Goal: Task Accomplishment & Management: Use online tool/utility

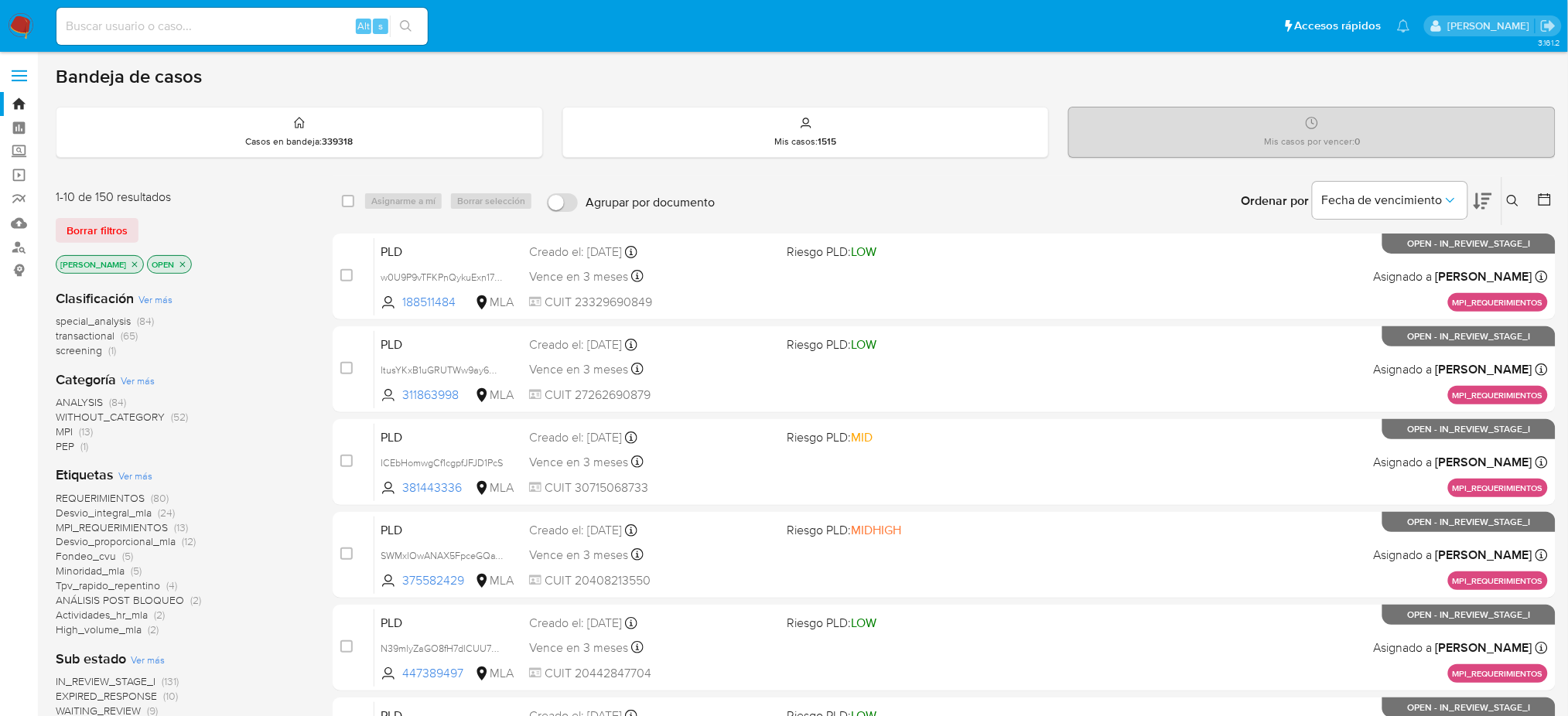
click at [105, 599] on span "ANÁLISIS POST BLOQUEO" at bounding box center [120, 600] width 129 height 16
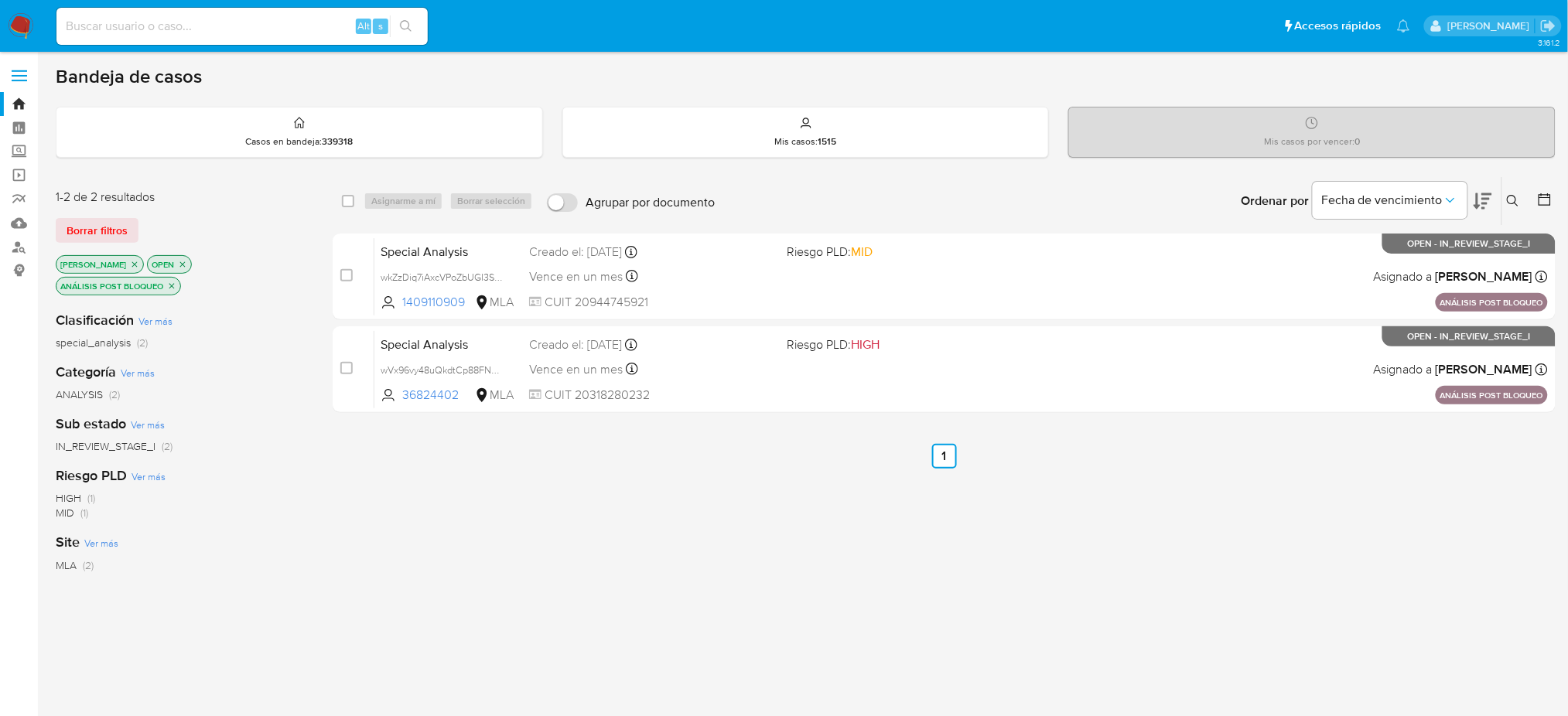
click at [19, 25] on img at bounding box center [21, 26] width 26 height 26
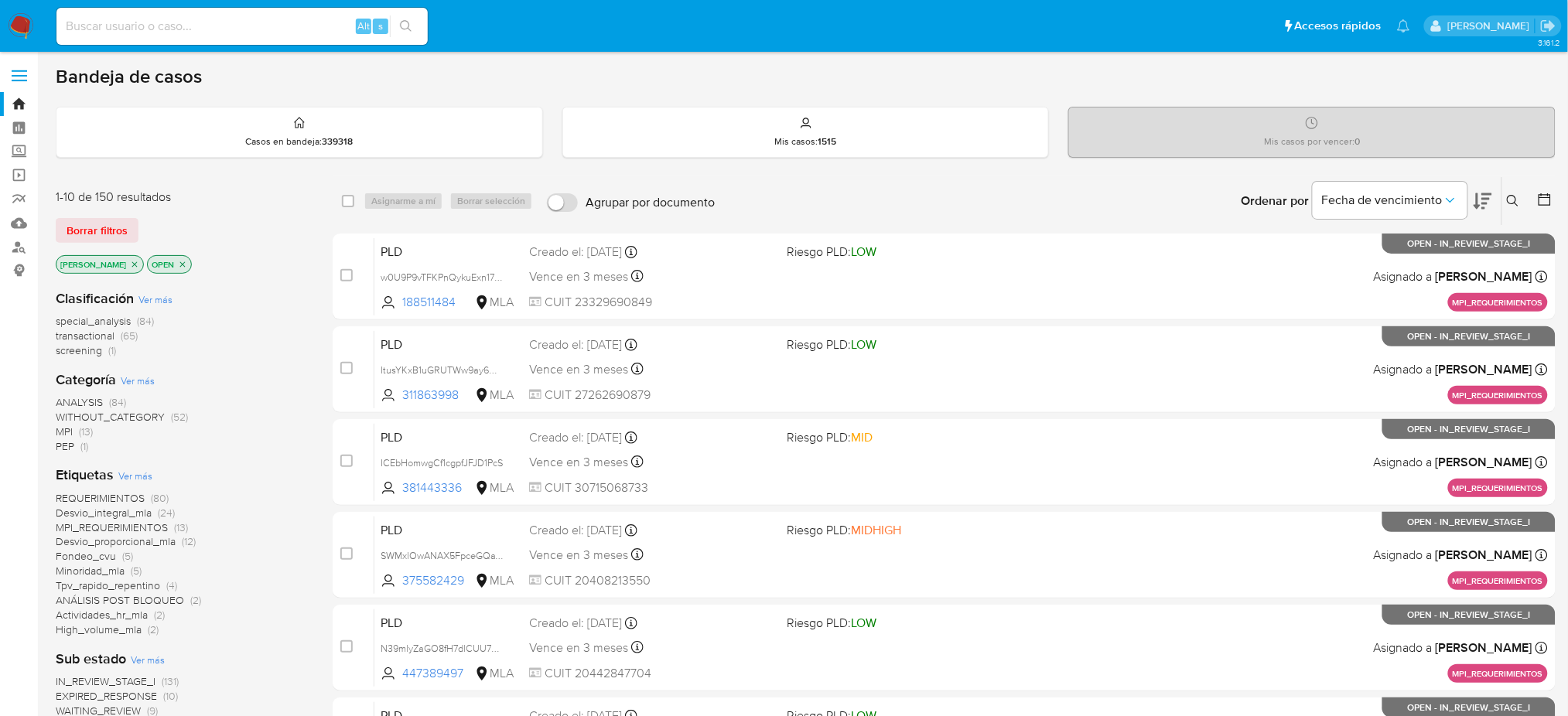
click at [172, 17] on input at bounding box center [242, 26] width 371 height 20
paste input "di5KOP7EJjixEyIGwNPThF2H"
type input "di5KOP7EJjixEyIGwNPThF2H"
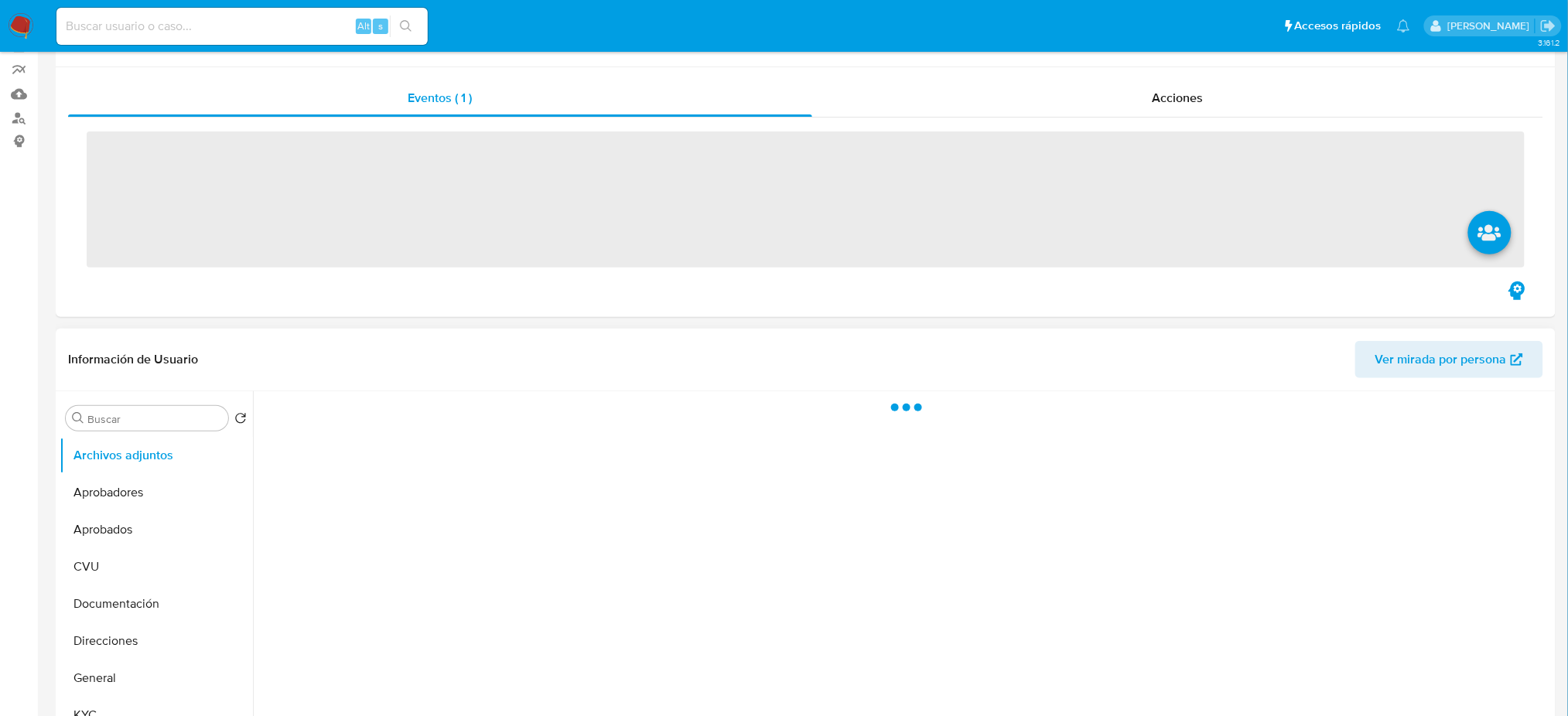
scroll to position [412, 0]
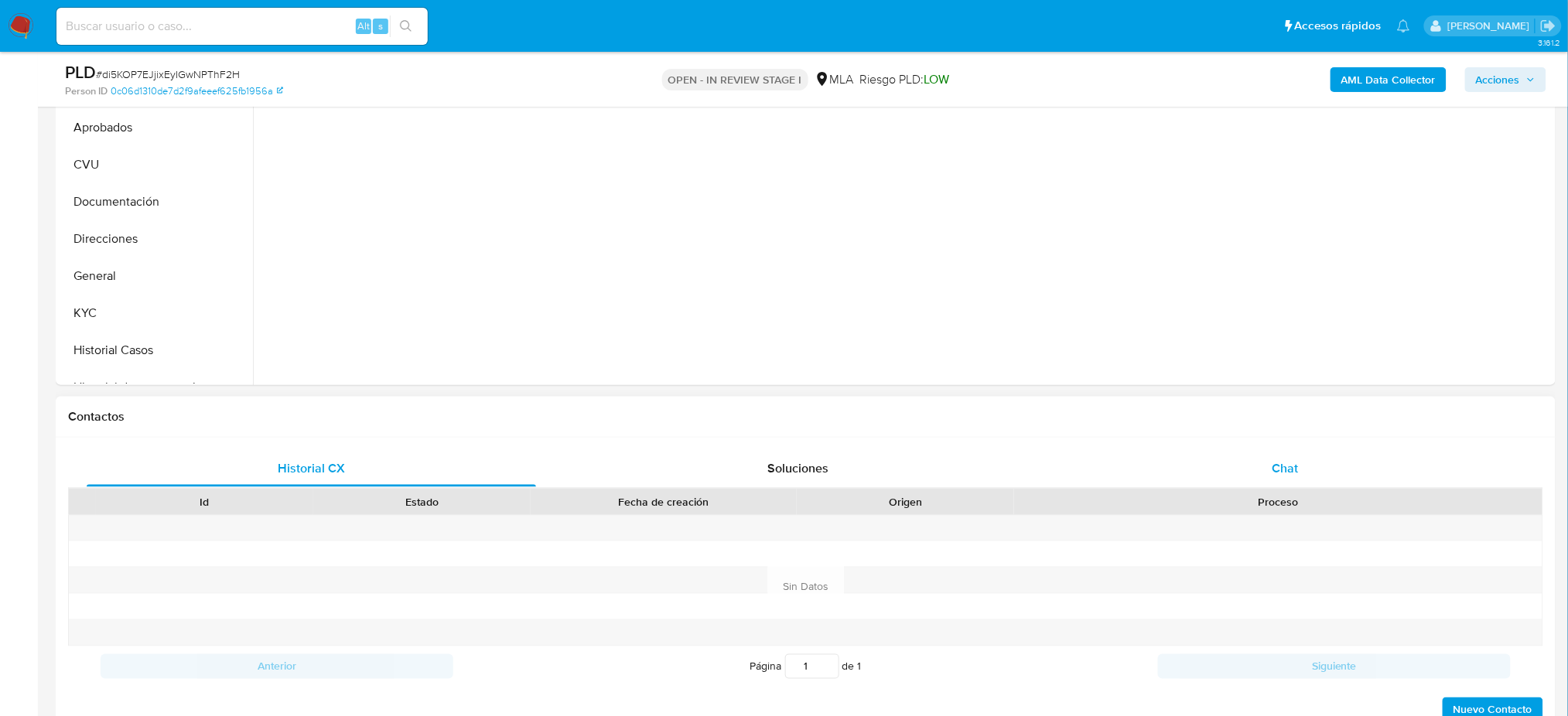
click at [1282, 459] on span "Chat" at bounding box center [1284, 468] width 26 height 18
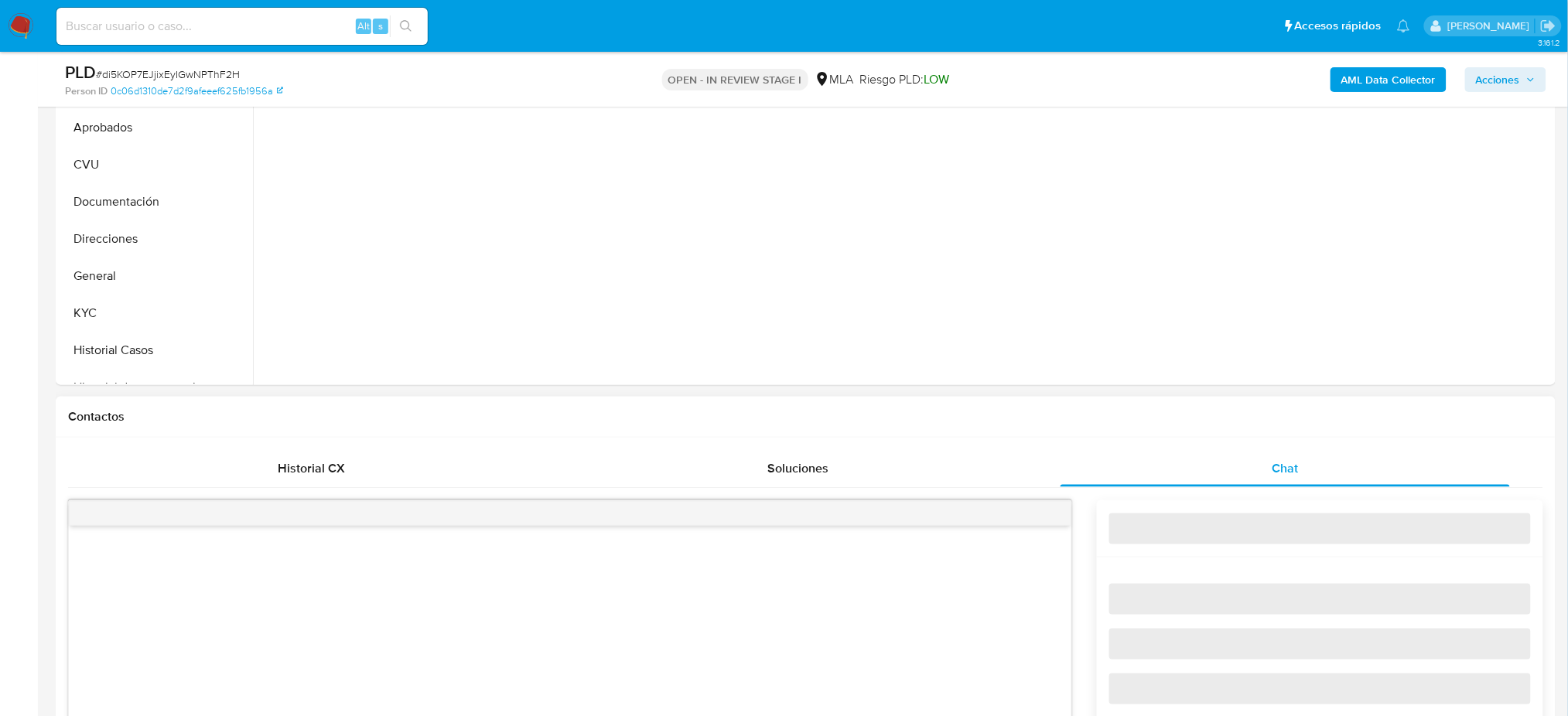
select select "10"
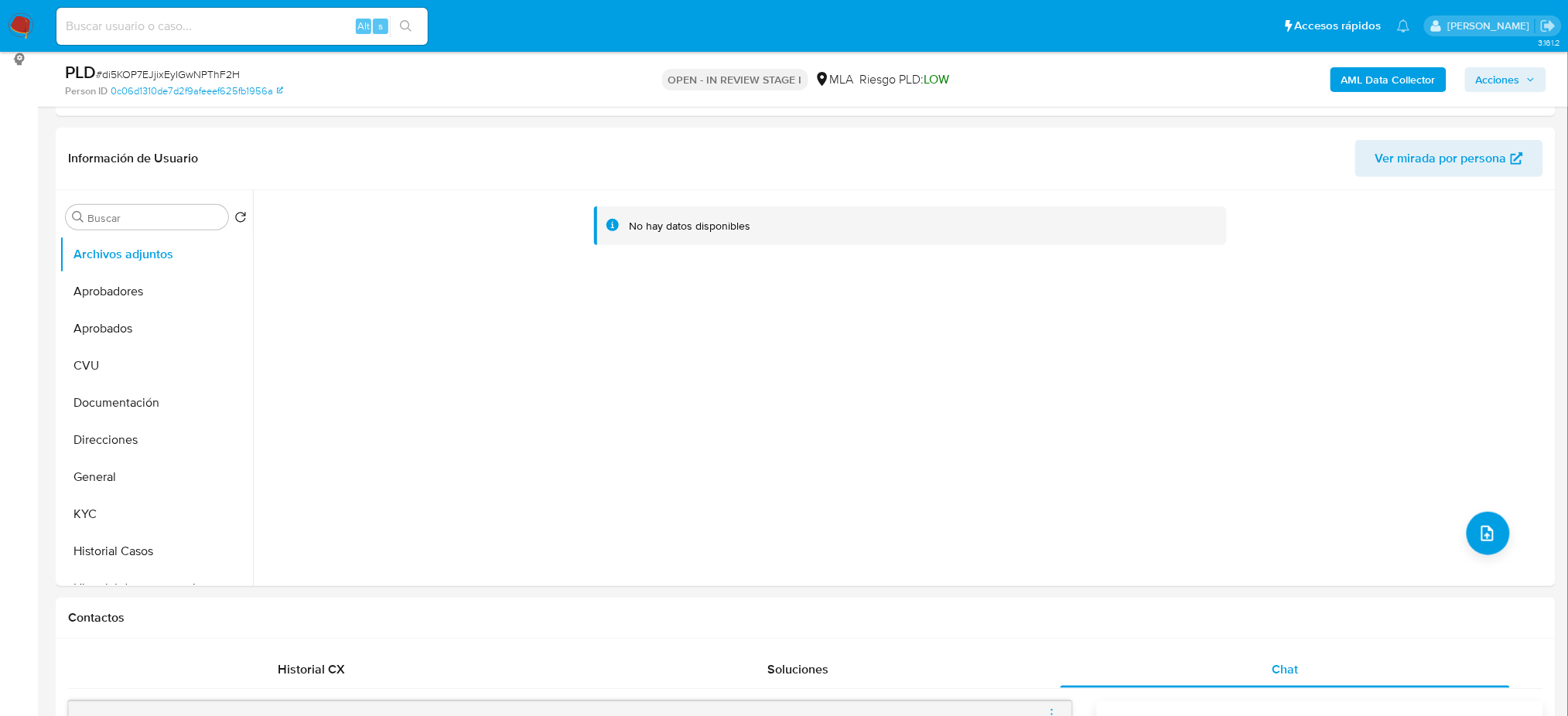
scroll to position [206, 0]
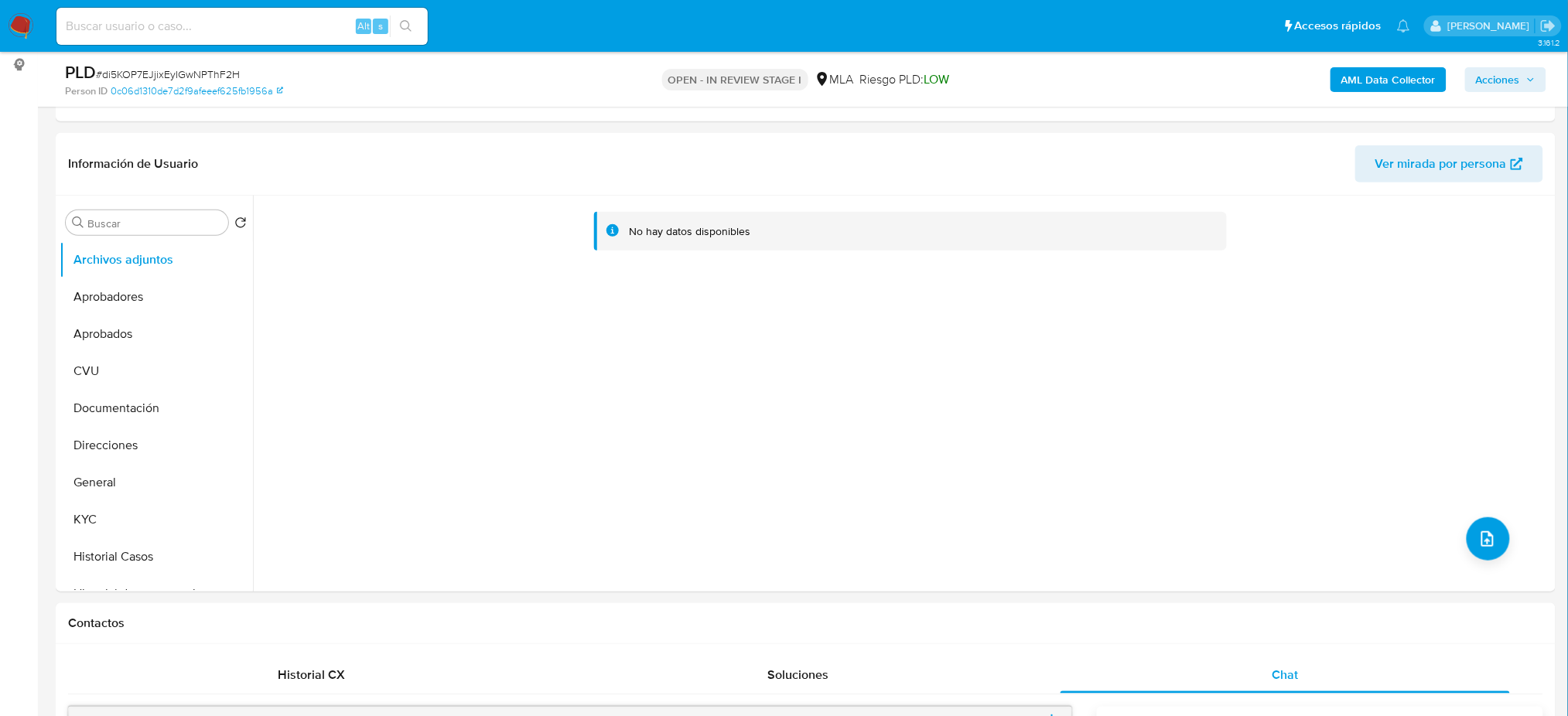
click at [151, 21] on input at bounding box center [242, 26] width 371 height 20
click at [229, 30] on input at bounding box center [242, 26] width 371 height 20
paste input "jf42qLqulrUhHJQAK9zMbTt9"
type input "jf42qLqulrUhHJQAK9zMbTt9"
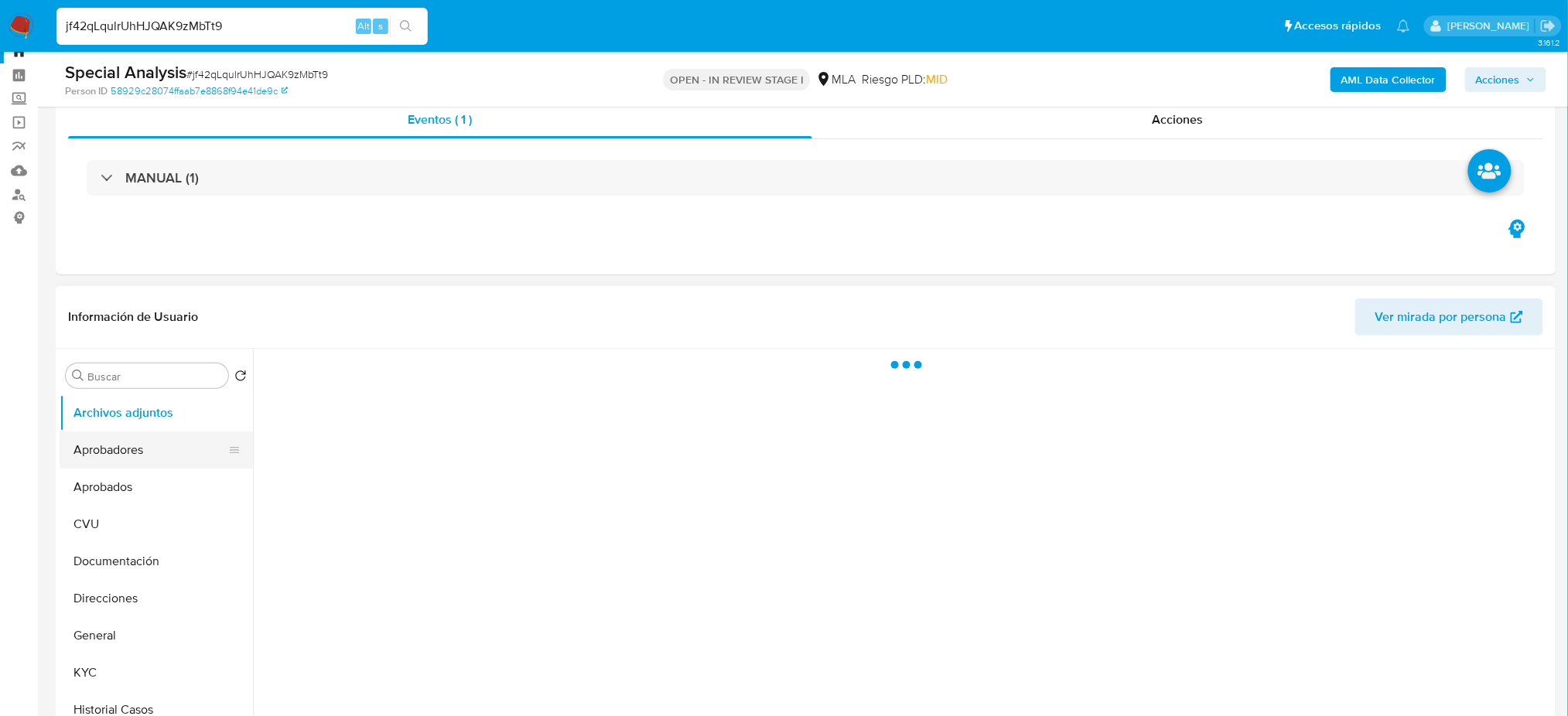
scroll to position [103, 0]
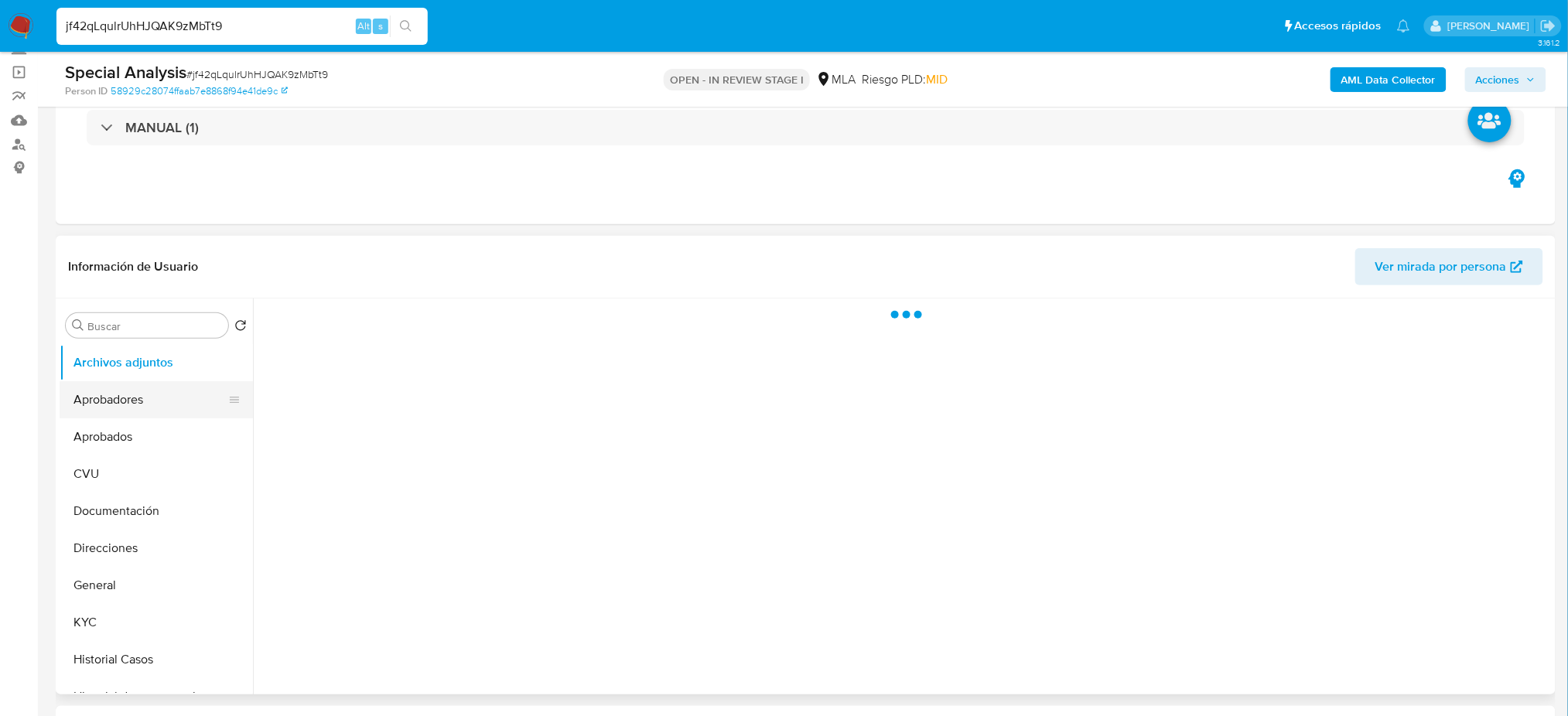
select select "10"
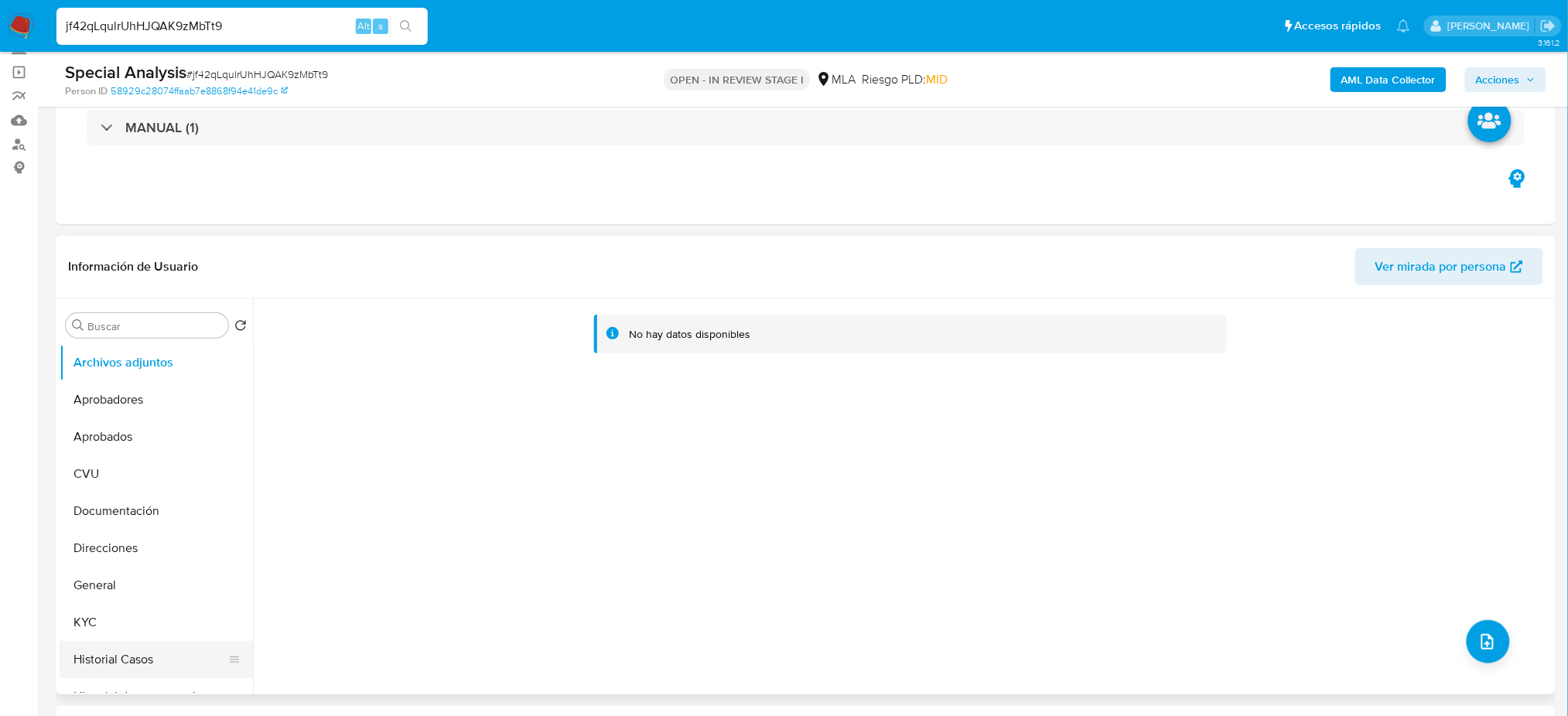
click at [181, 664] on button "Historial Casos" at bounding box center [150, 659] width 181 height 37
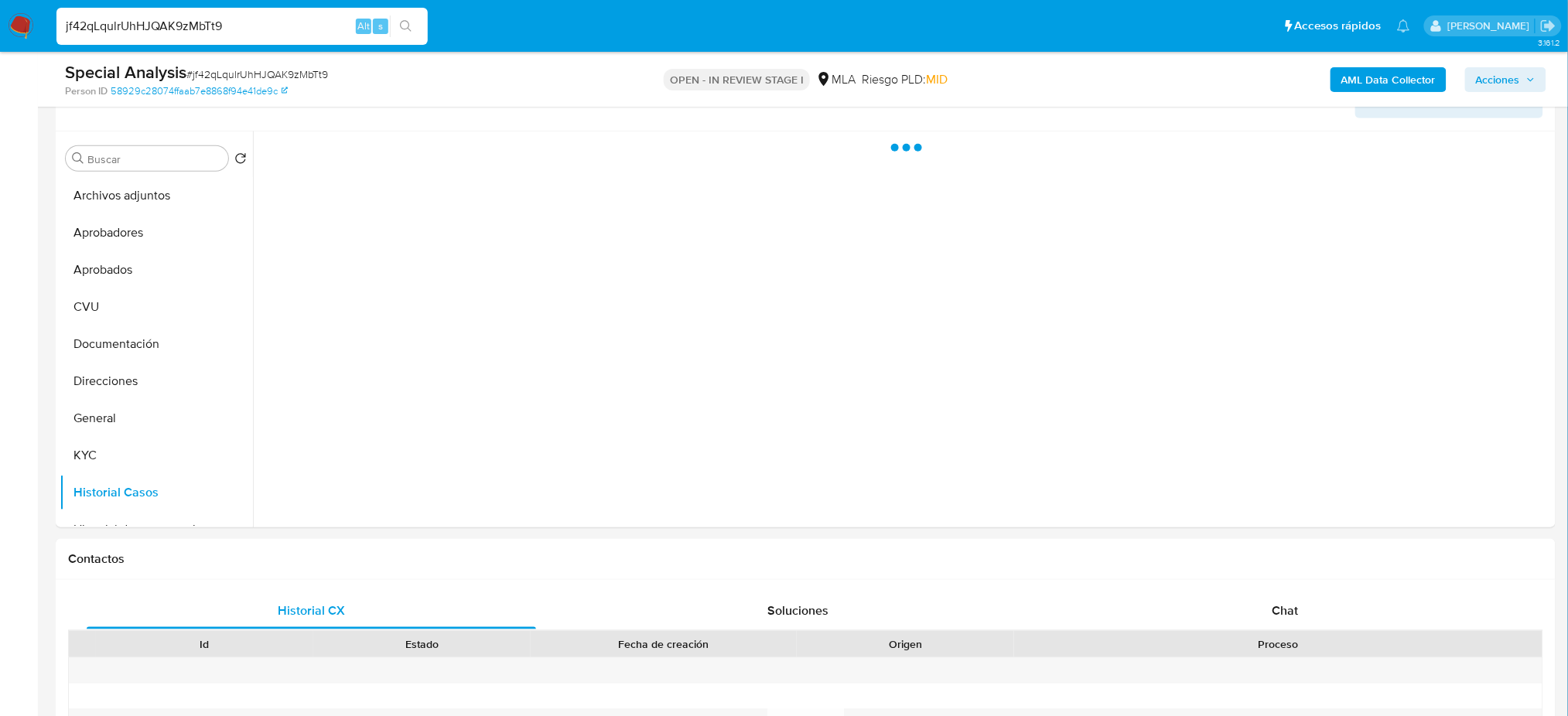
scroll to position [309, 0]
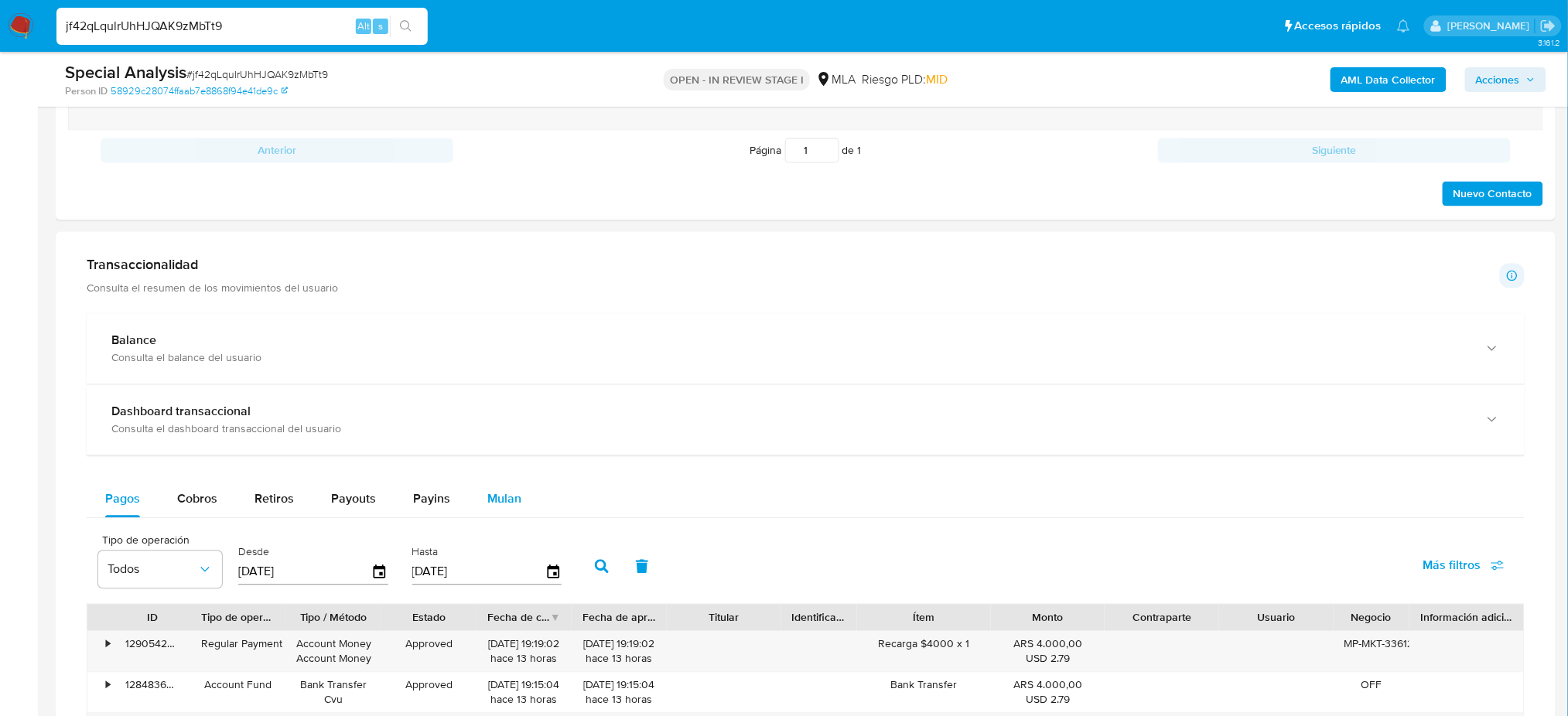
click at [534, 498] on button "Mulan" at bounding box center [504, 499] width 71 height 37
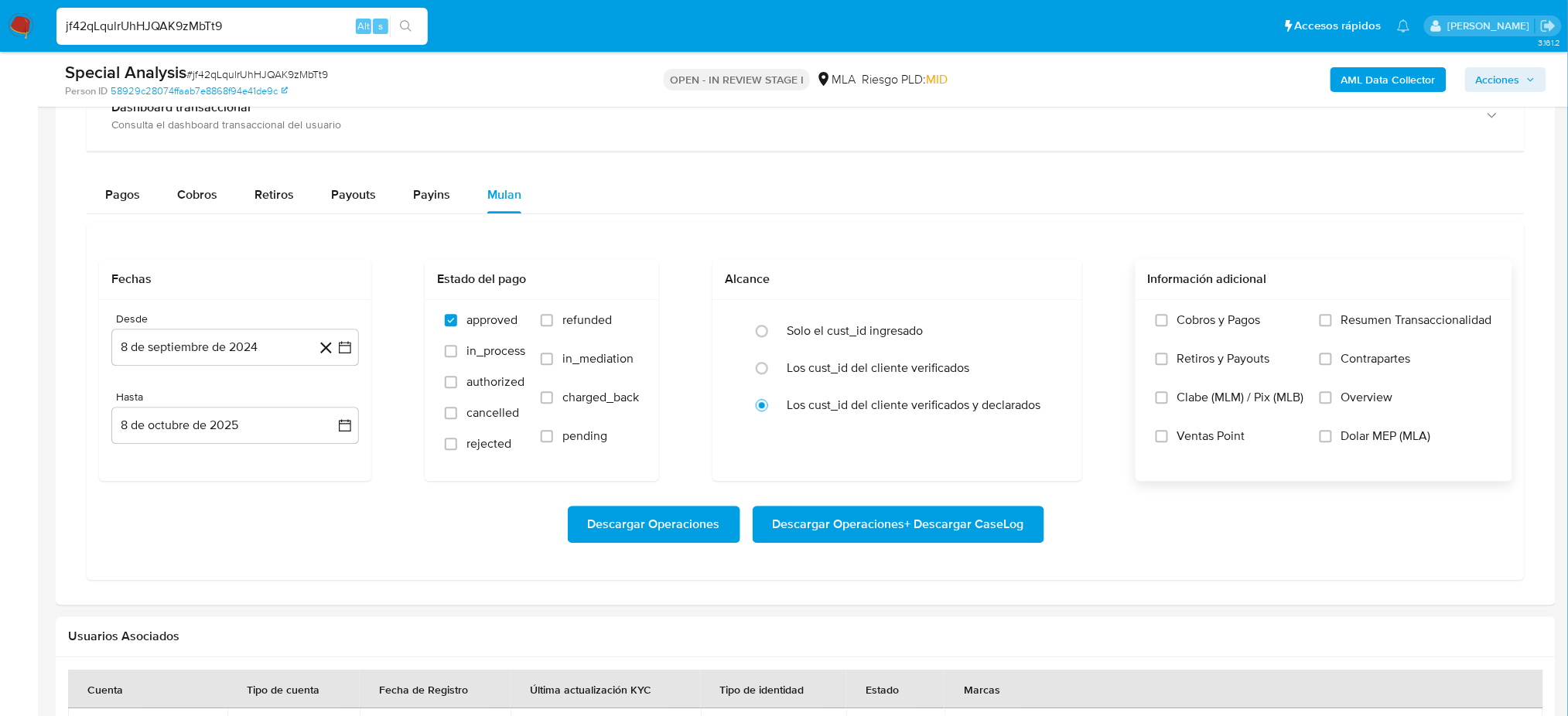
scroll to position [1237, 0]
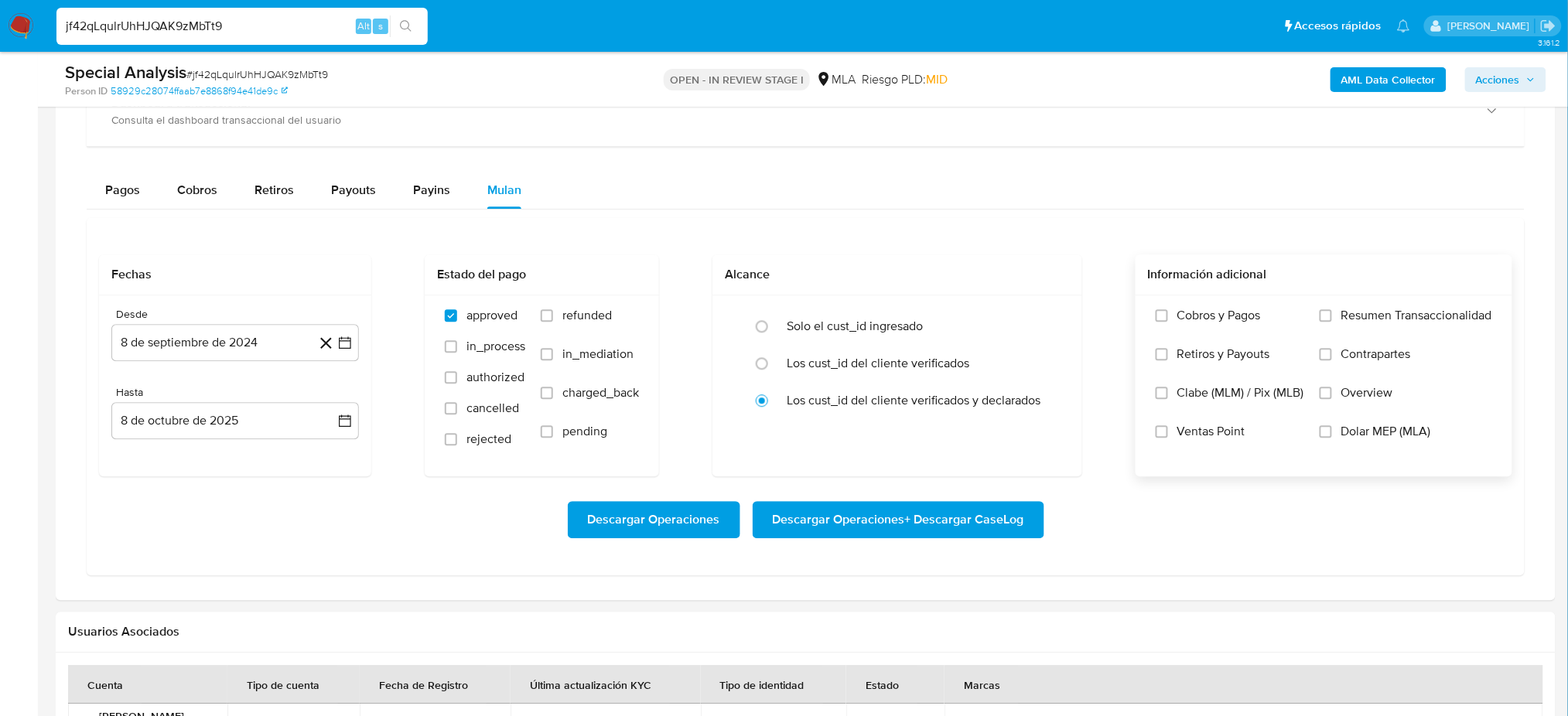
click at [1378, 438] on span "Dolar MEP (MLA)" at bounding box center [1386, 431] width 90 height 16
click at [1331, 438] on input "Dolar MEP (MLA)" at bounding box center [1326, 431] width 13 height 13
click at [193, 341] on button "8 de septiembre de 2024" at bounding box center [235, 342] width 248 height 37
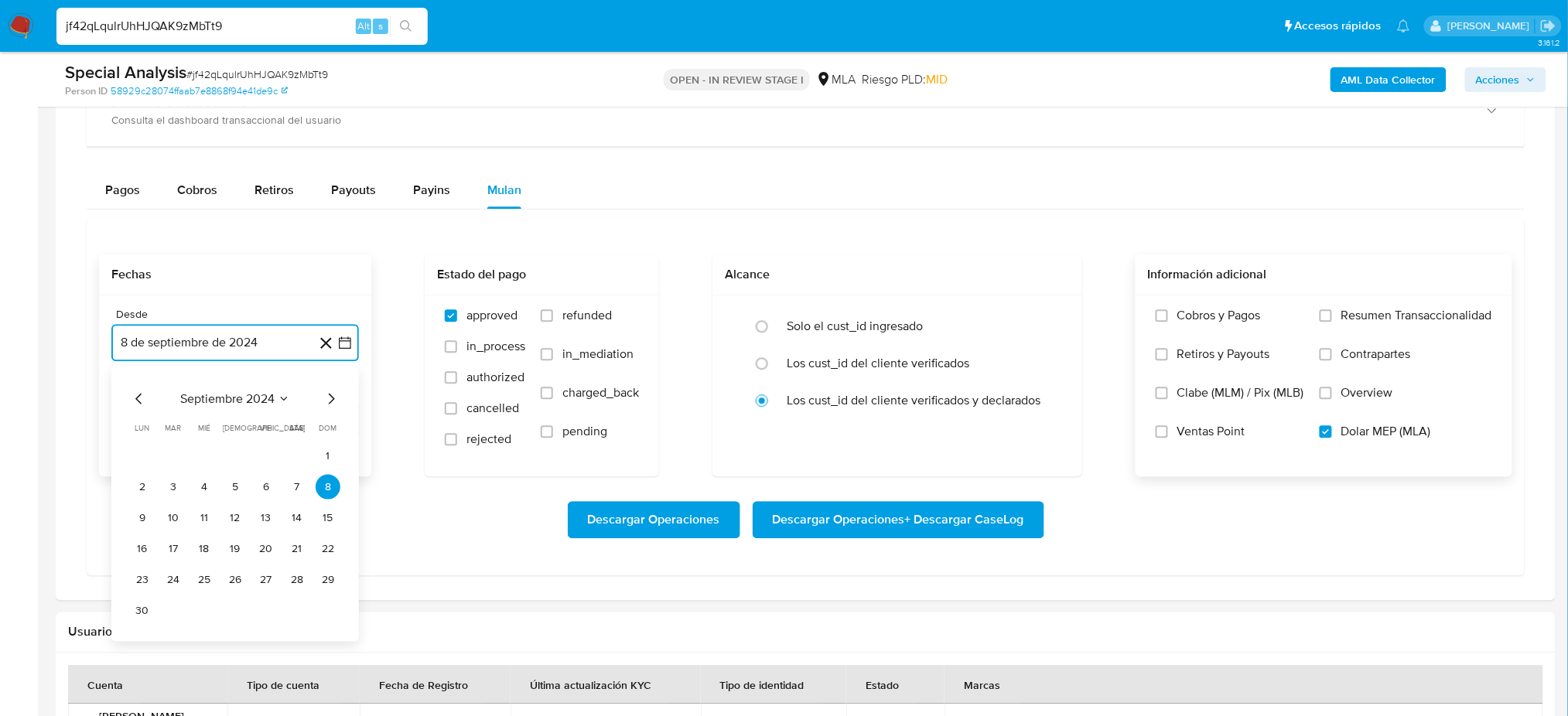
click at [330, 404] on icon "Mes siguiente" at bounding box center [331, 398] width 19 height 19
click at [174, 458] on button "1" at bounding box center [173, 455] width 24 height 24
click at [203, 416] on button "8 de octubre de 2025" at bounding box center [235, 420] width 248 height 37
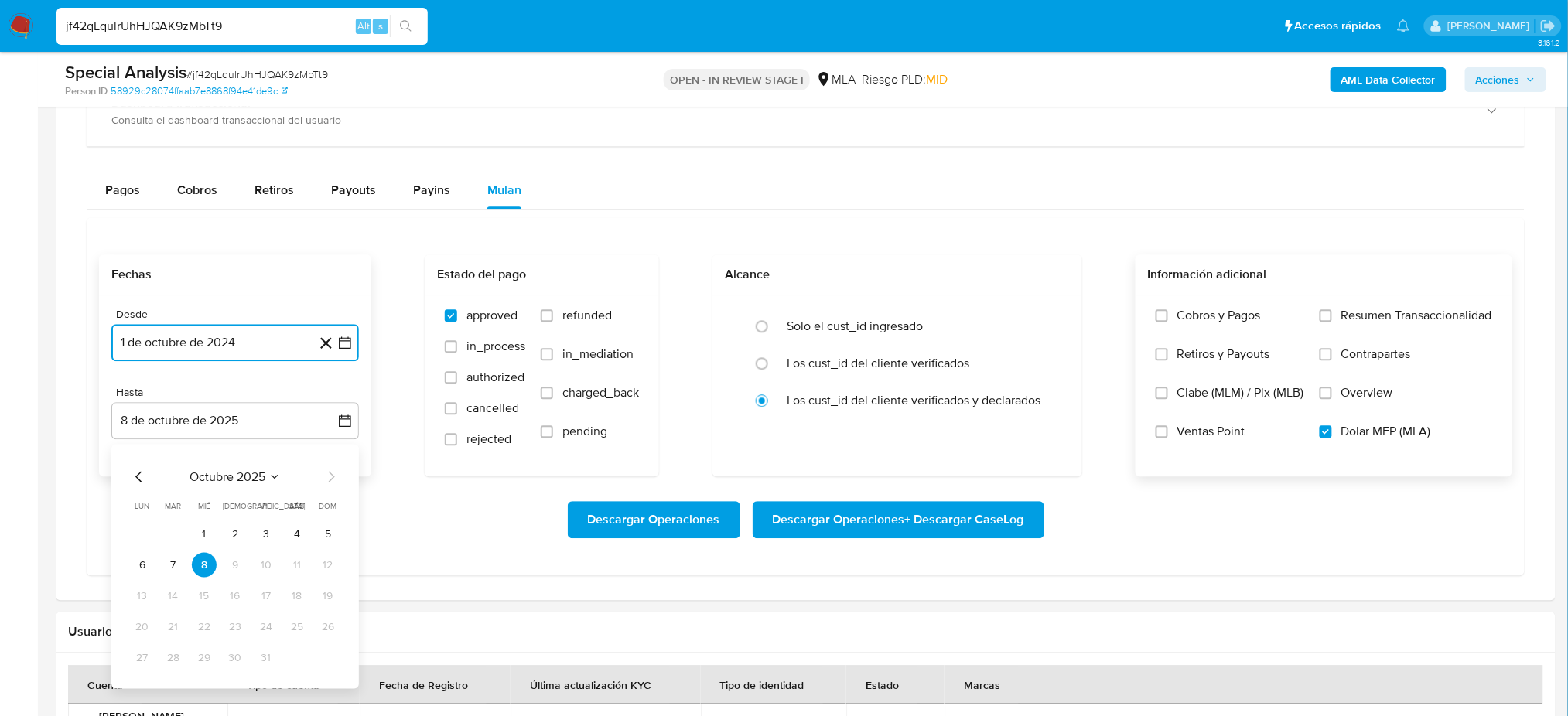
click at [138, 474] on icon "Mes anterior" at bounding box center [140, 476] width 19 height 19
click at [181, 666] on button "30" at bounding box center [173, 657] width 24 height 24
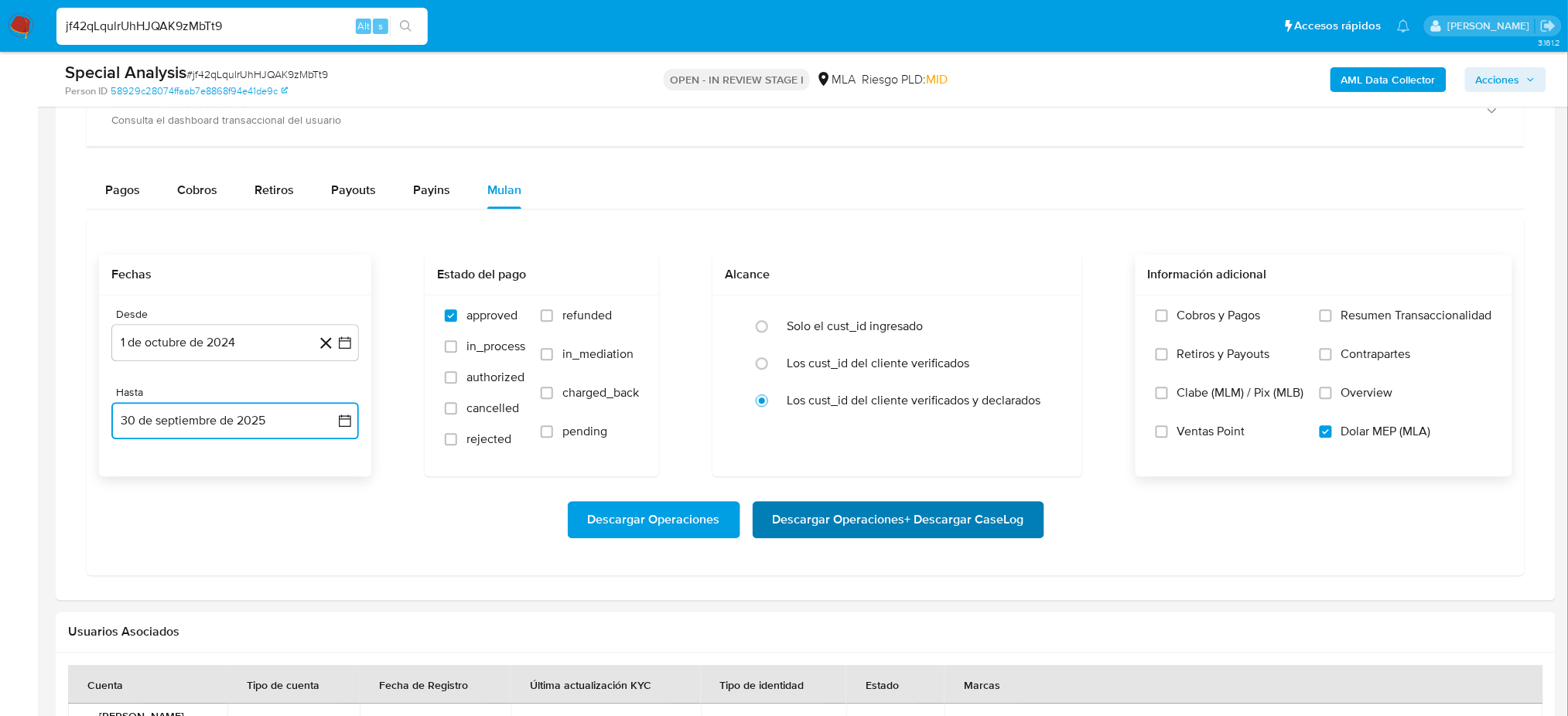
click at [963, 532] on span "Descargar Operaciones + Descargar CaseLog" at bounding box center [898, 519] width 252 height 34
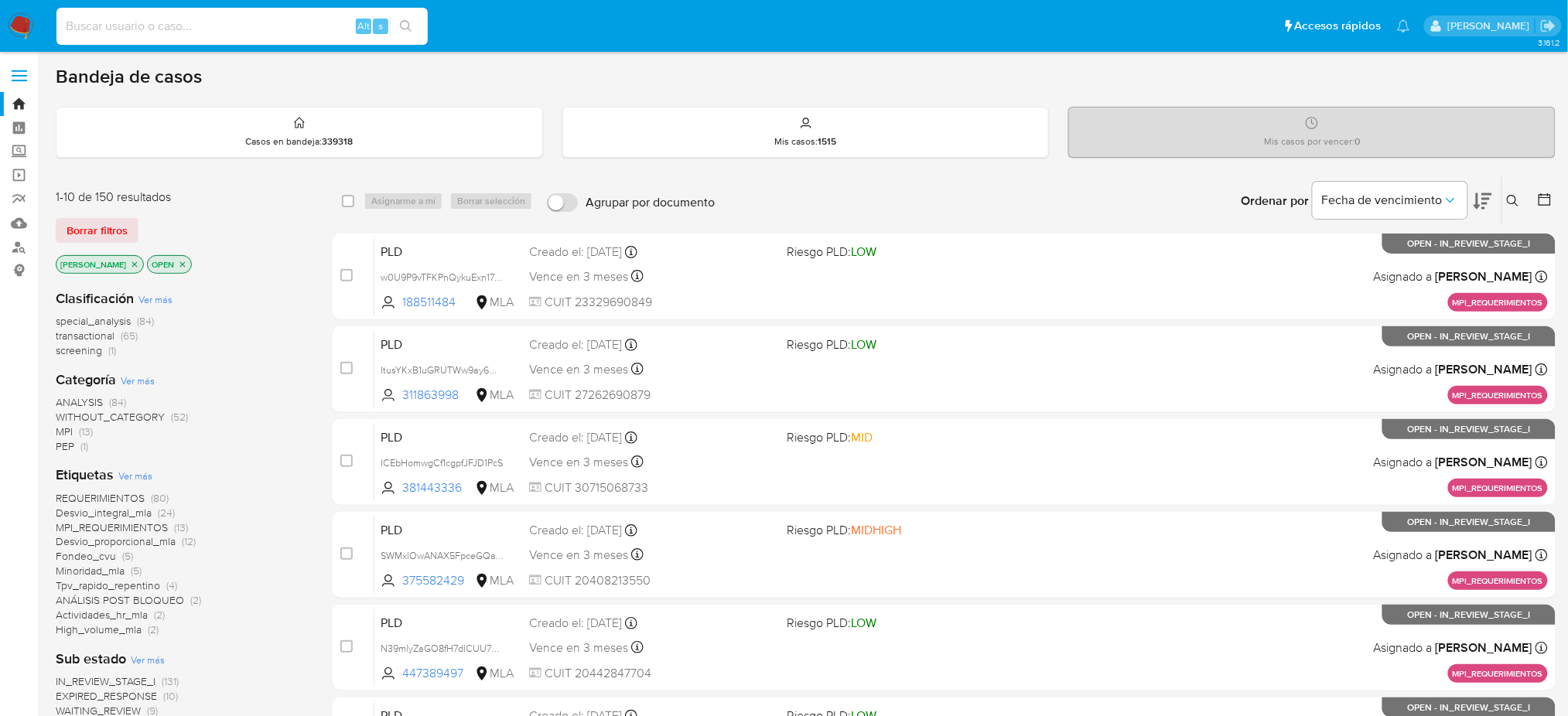
click at [237, 32] on input at bounding box center [242, 26] width 371 height 20
paste input "di5KOP7EJjixEyIGwNPThF2H"
type input "di5KOP7EJjixEyIGwNPThF2H"
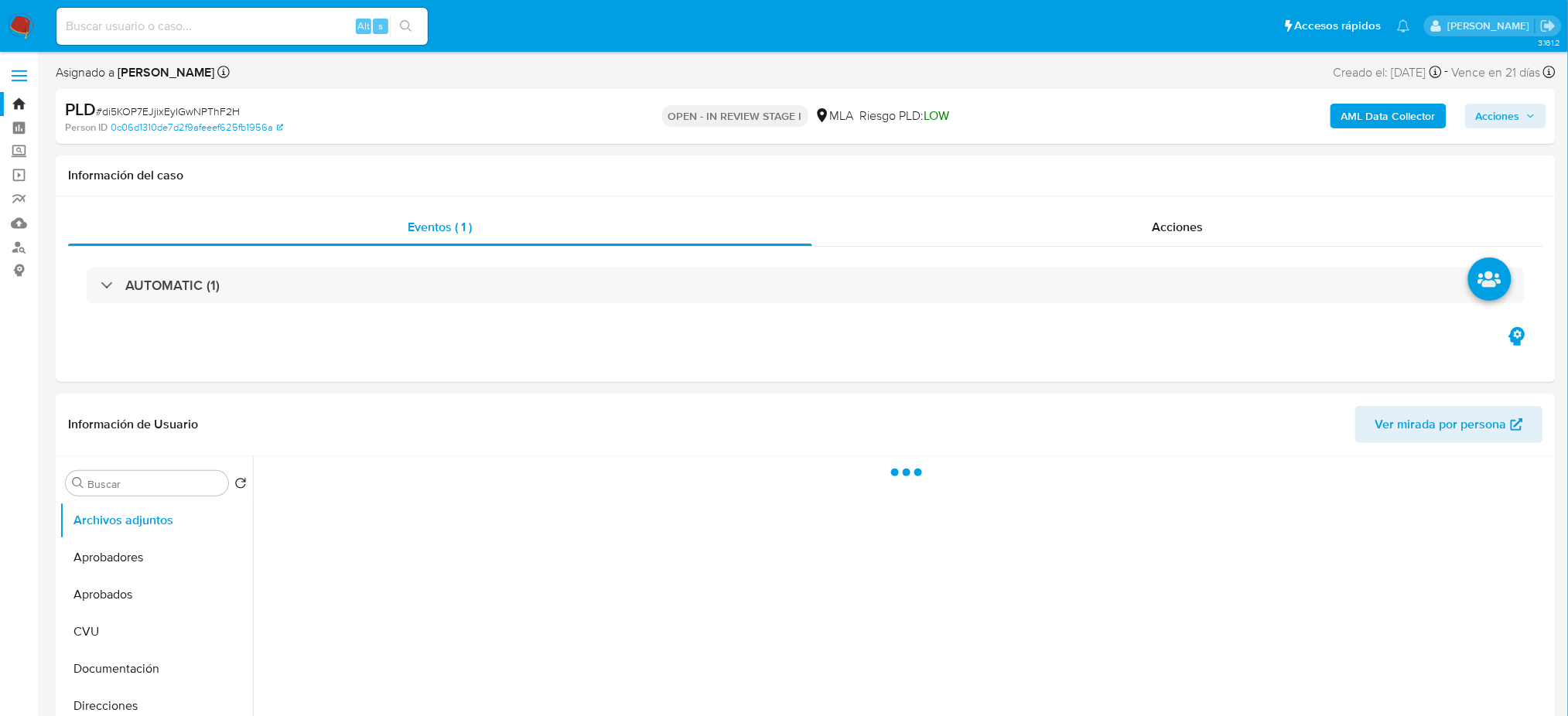
select select "10"
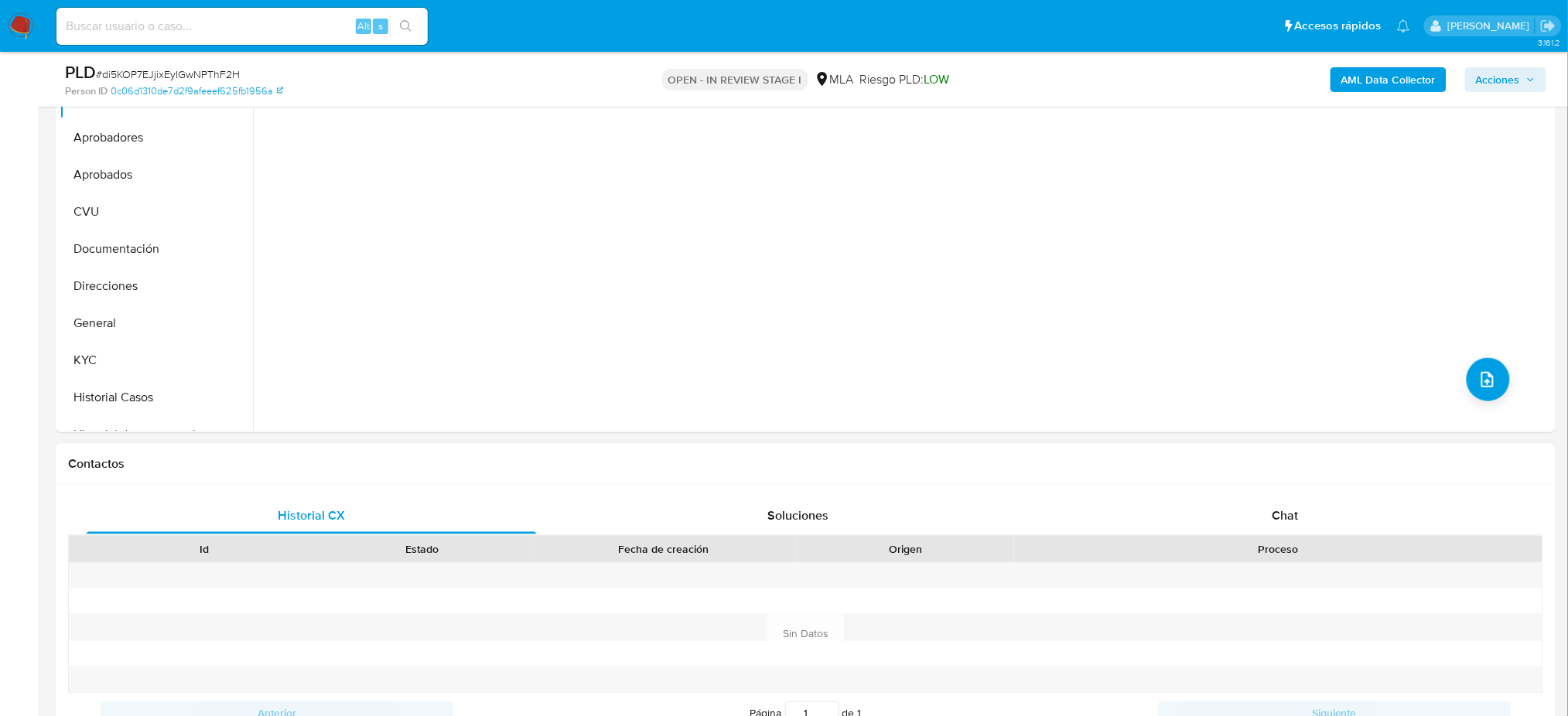
scroll to position [412, 0]
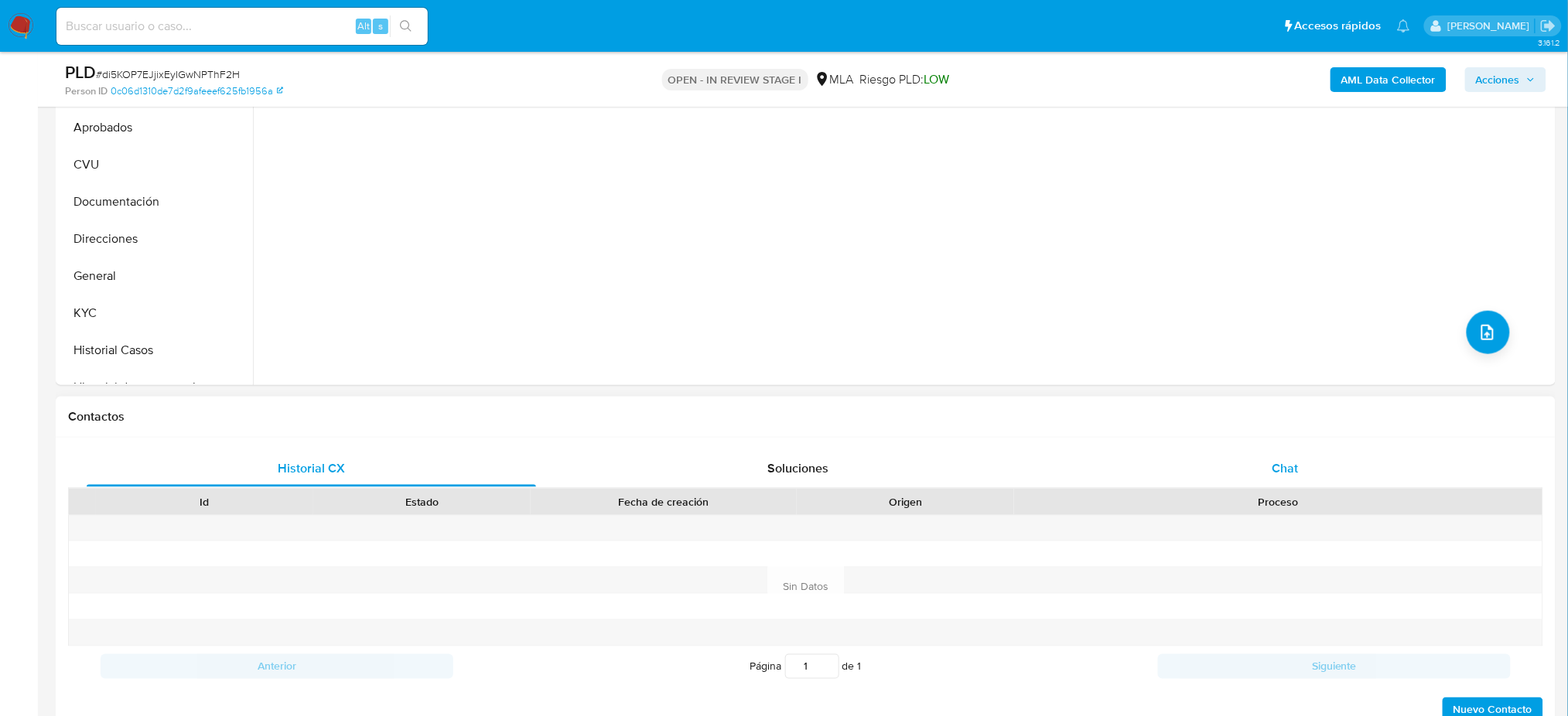
click at [1302, 469] on div "Chat" at bounding box center [1285, 468] width 450 height 37
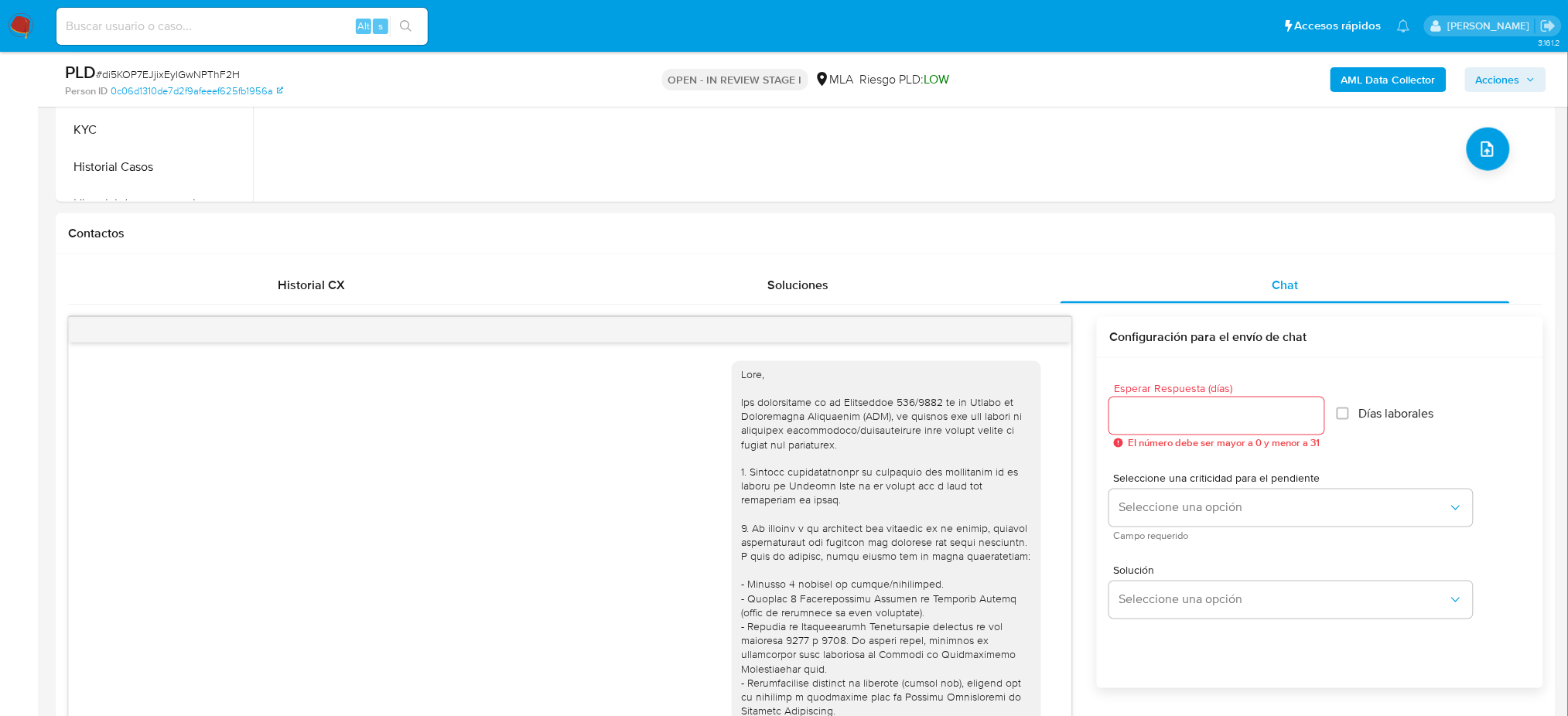
scroll to position [1599, 0]
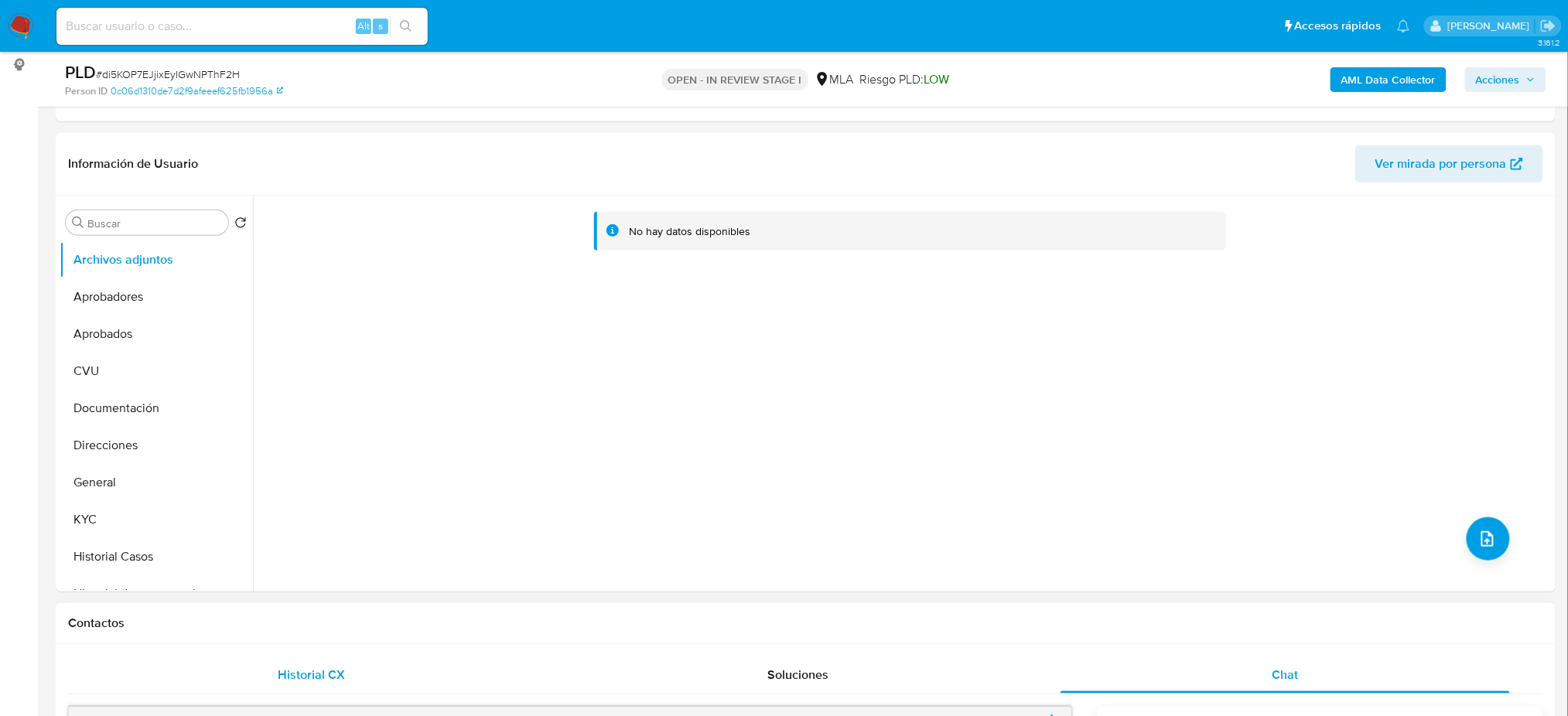
click at [498, 680] on div "Historial CX" at bounding box center [312, 674] width 450 height 37
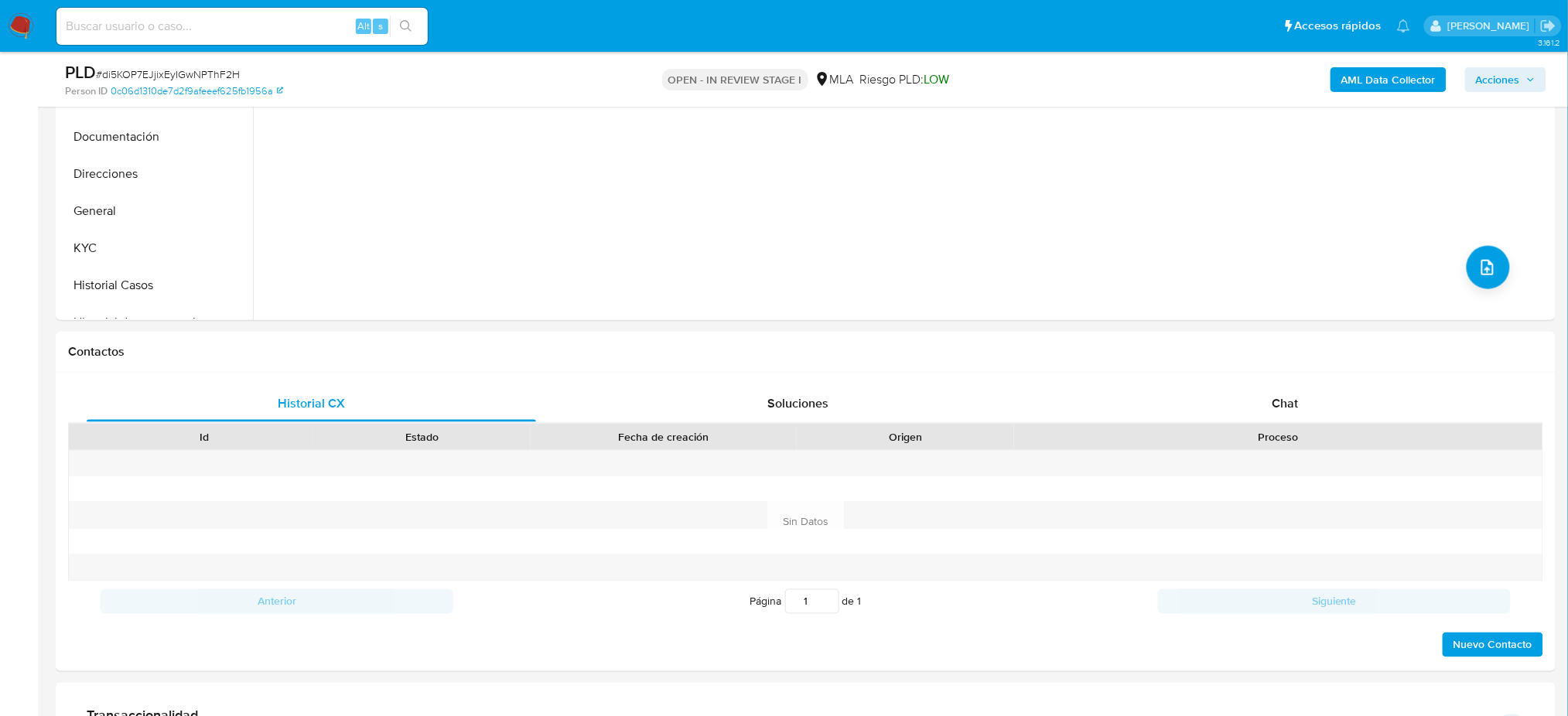
scroll to position [103, 0]
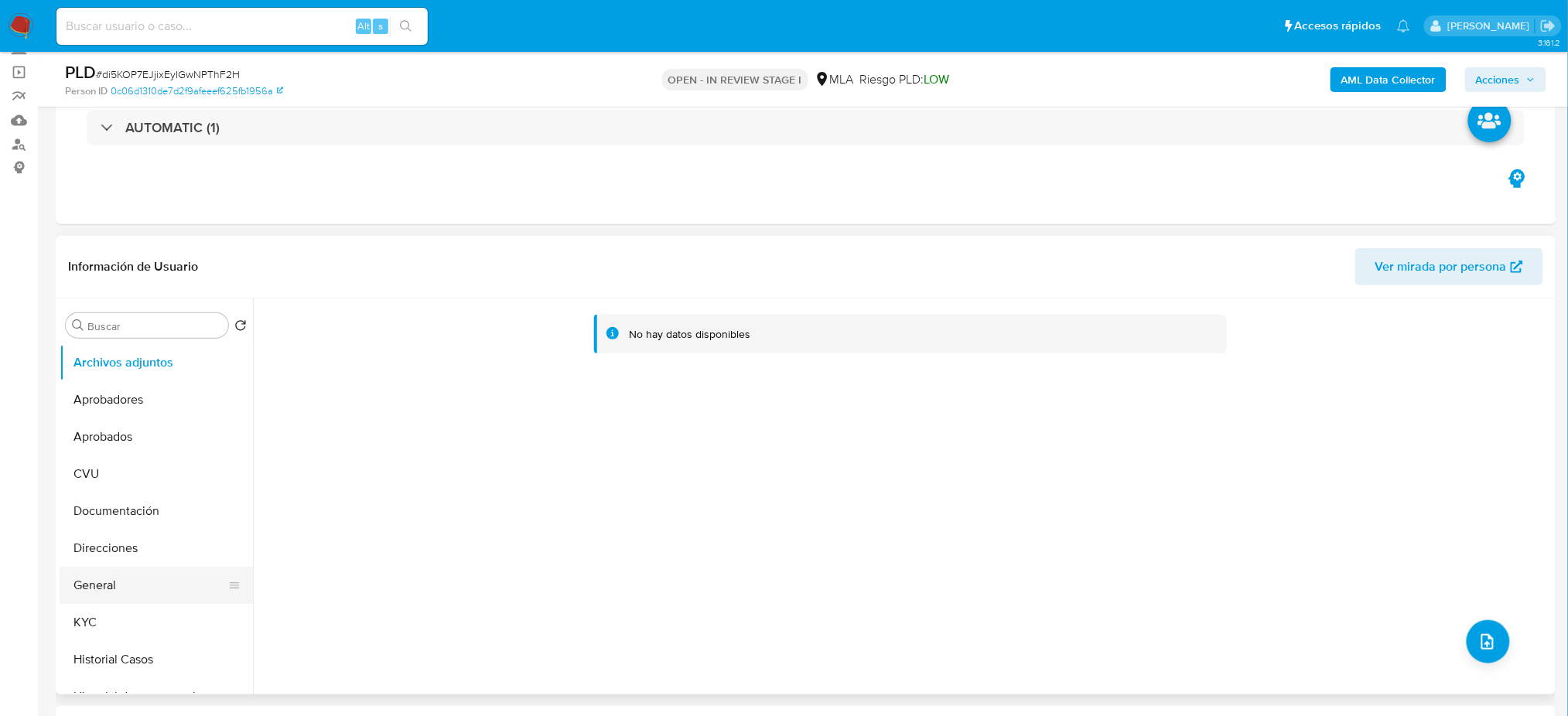
click at [144, 567] on button "General" at bounding box center [150, 585] width 181 height 37
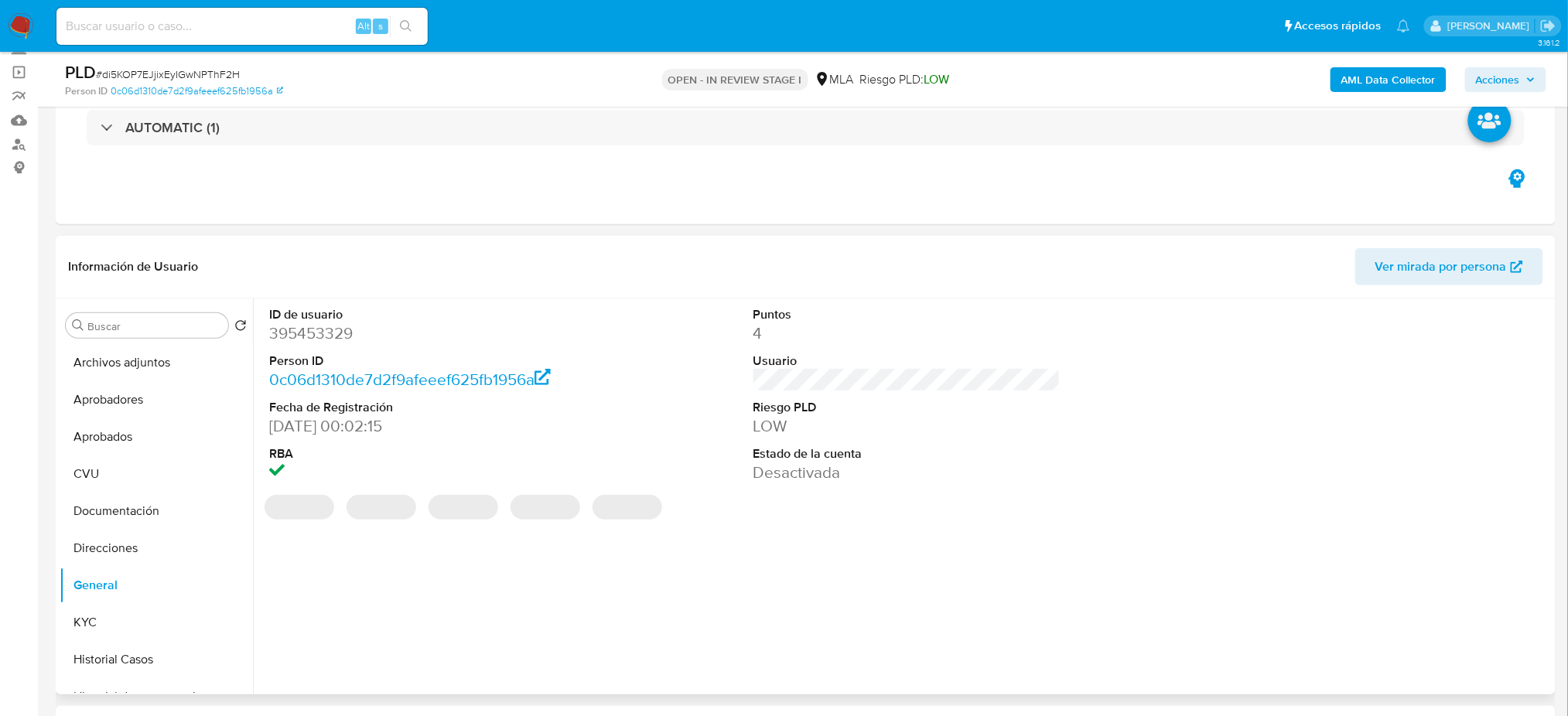
click at [326, 332] on dd "395453329" at bounding box center [422, 333] width 307 height 21
click at [326, 331] on dd "395453329" at bounding box center [422, 333] width 307 height 21
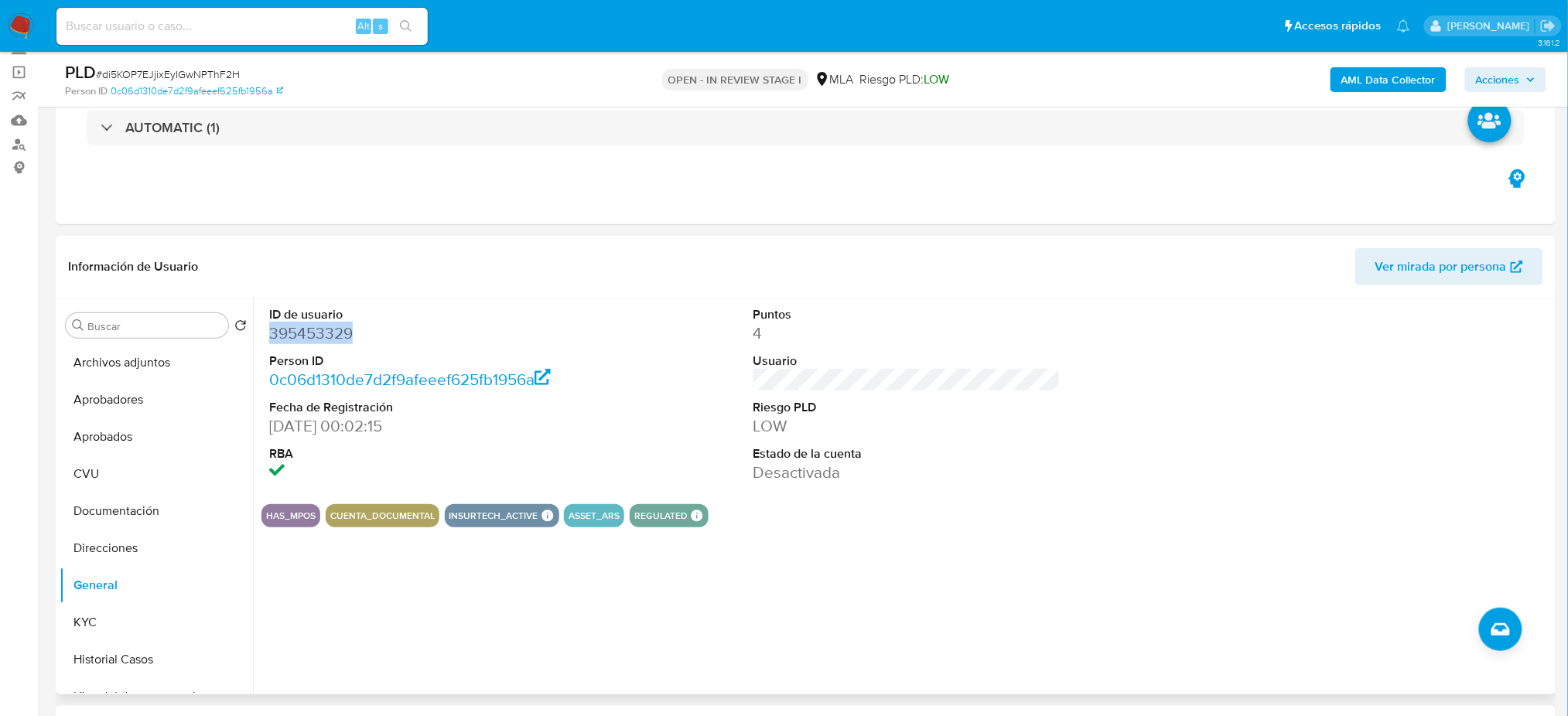
copy dd "395453329"
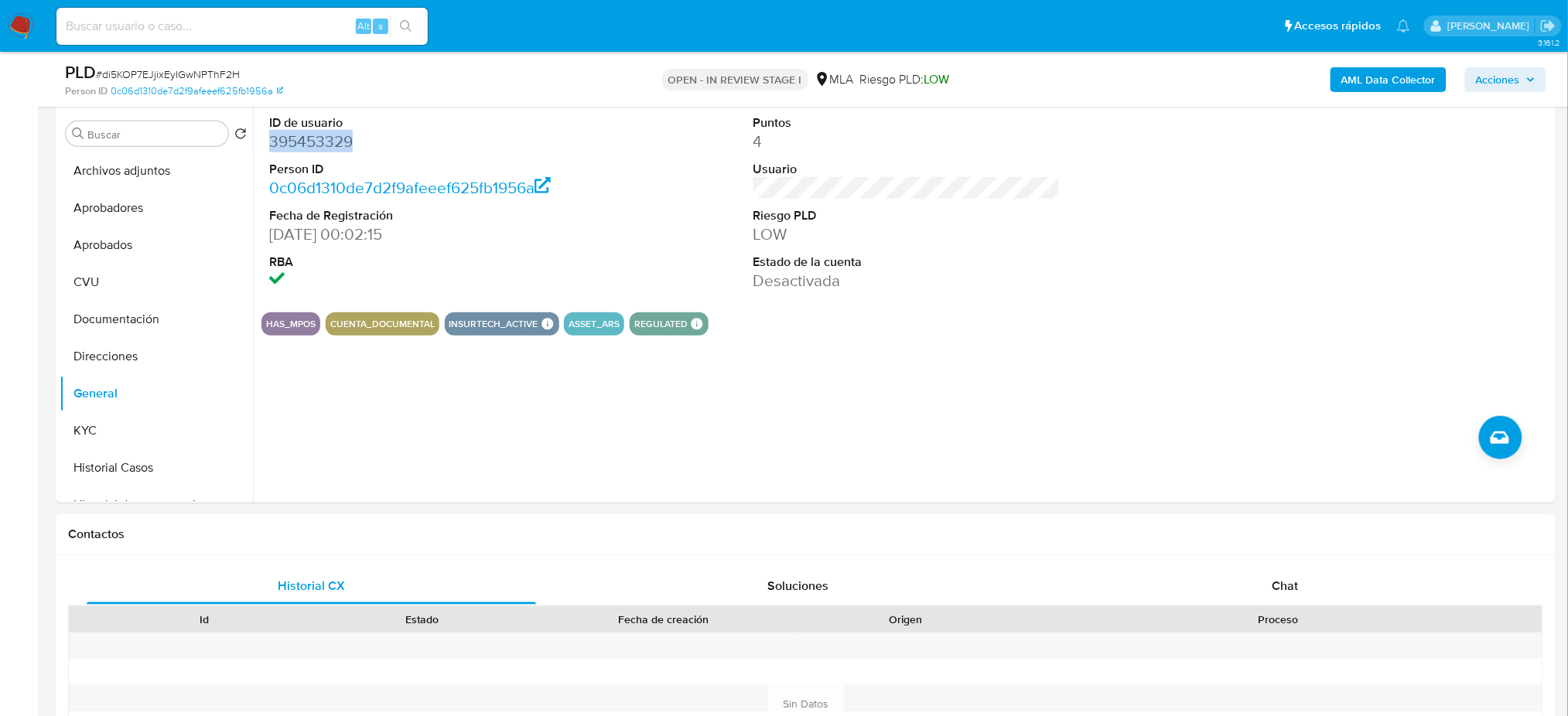
scroll to position [618, 0]
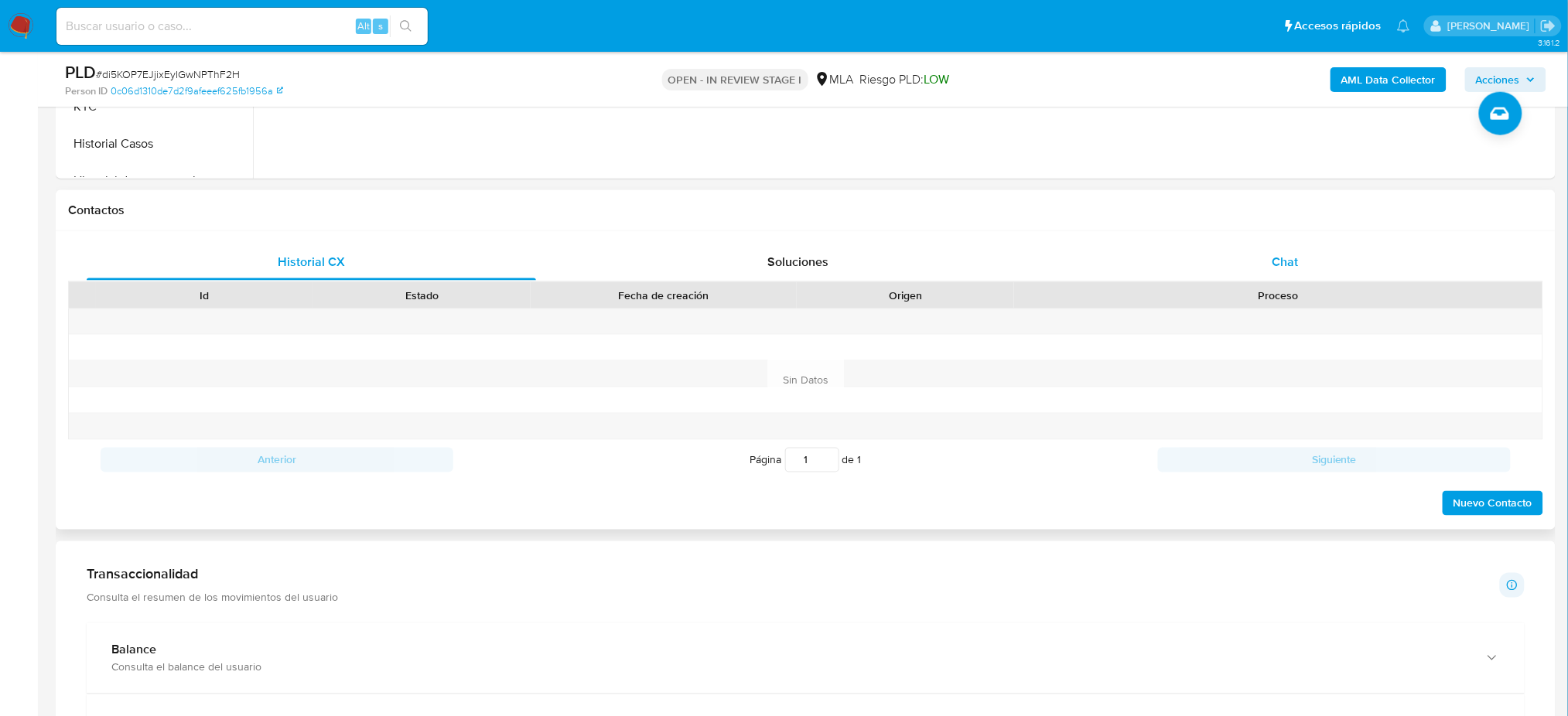
click at [1322, 271] on div "Chat" at bounding box center [1285, 262] width 450 height 37
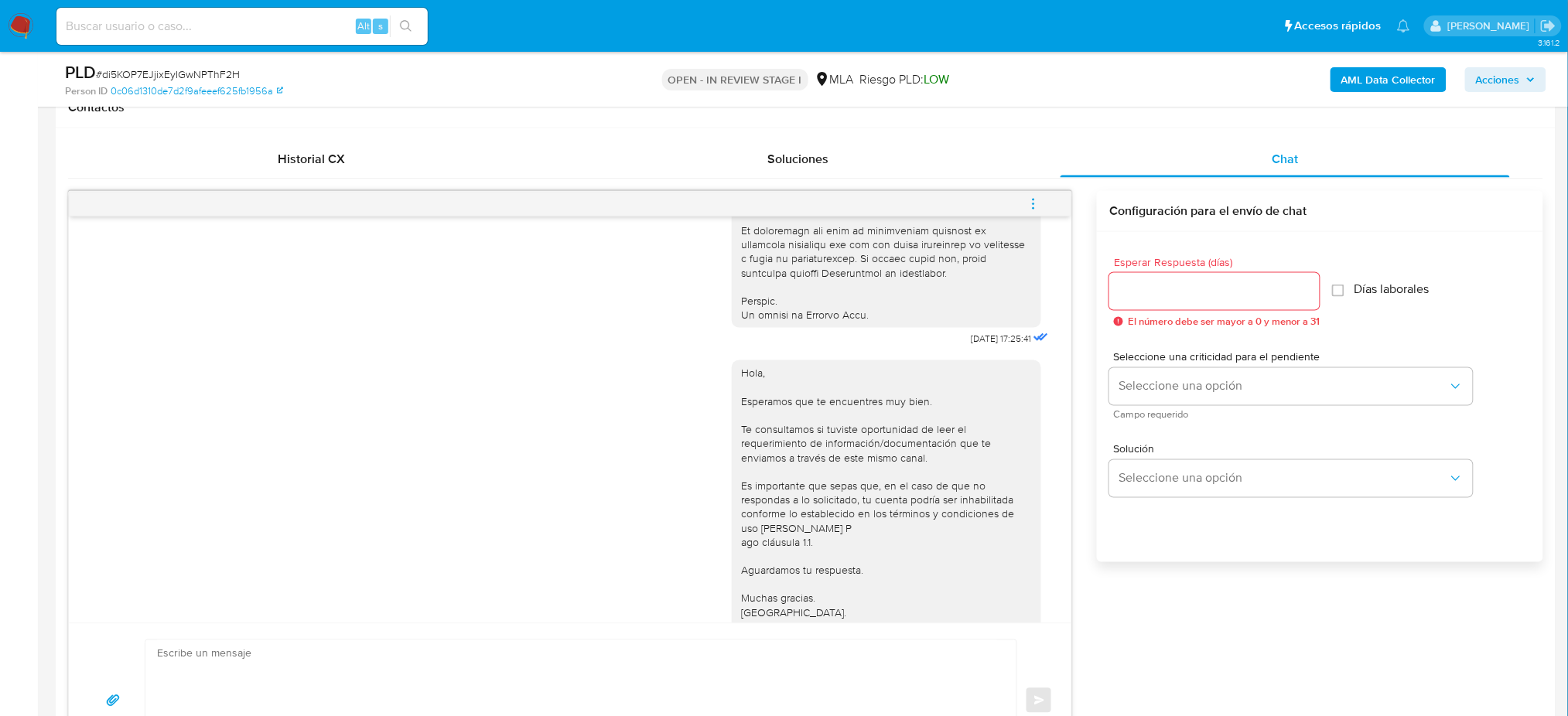
scroll to position [722, 0]
drag, startPoint x: 935, startPoint y: 367, endPoint x: 983, endPoint y: 367, distance: 48.0
click at [983, 344] on span "18/08/2025 17:25:41" at bounding box center [1001, 338] width 60 height 13
copy span "18/08/2025"
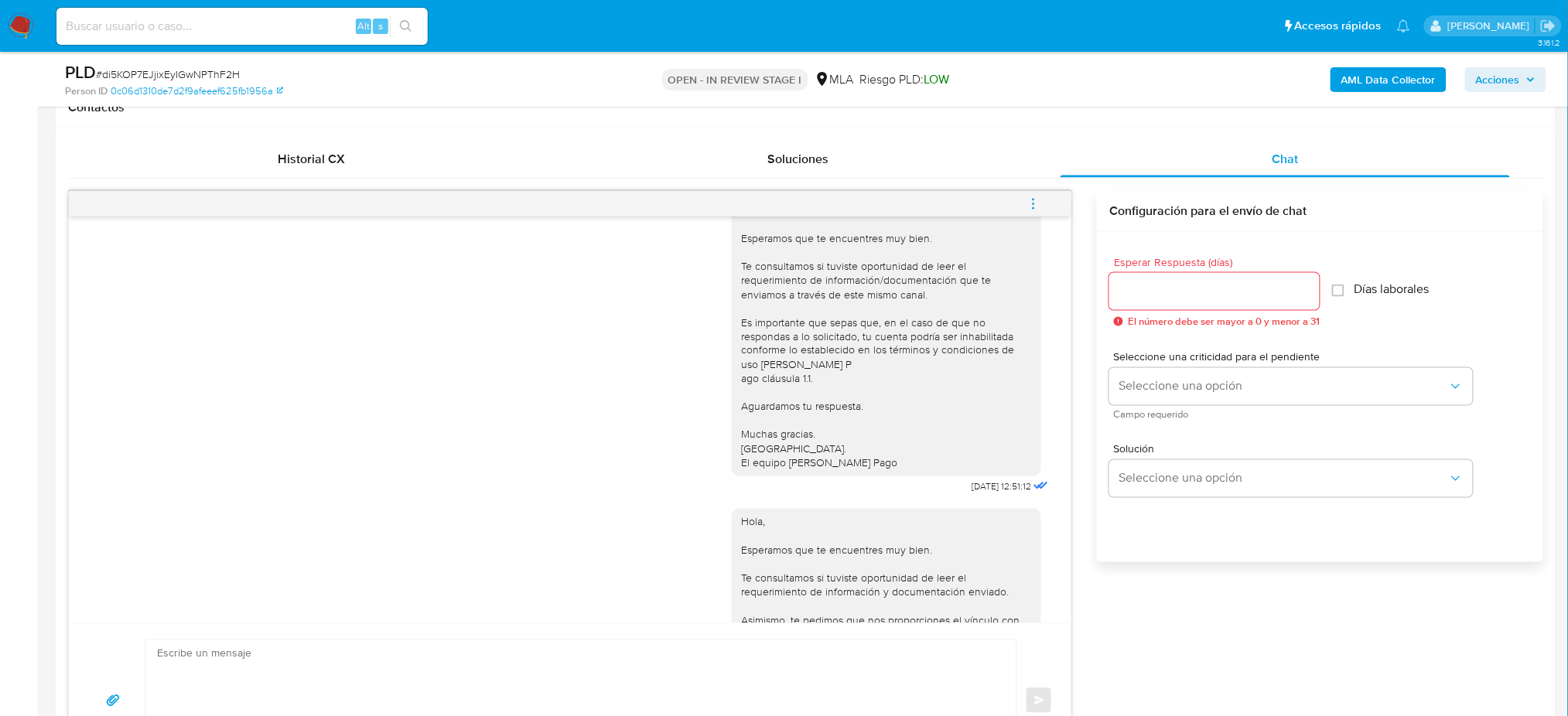
scroll to position [928, 0]
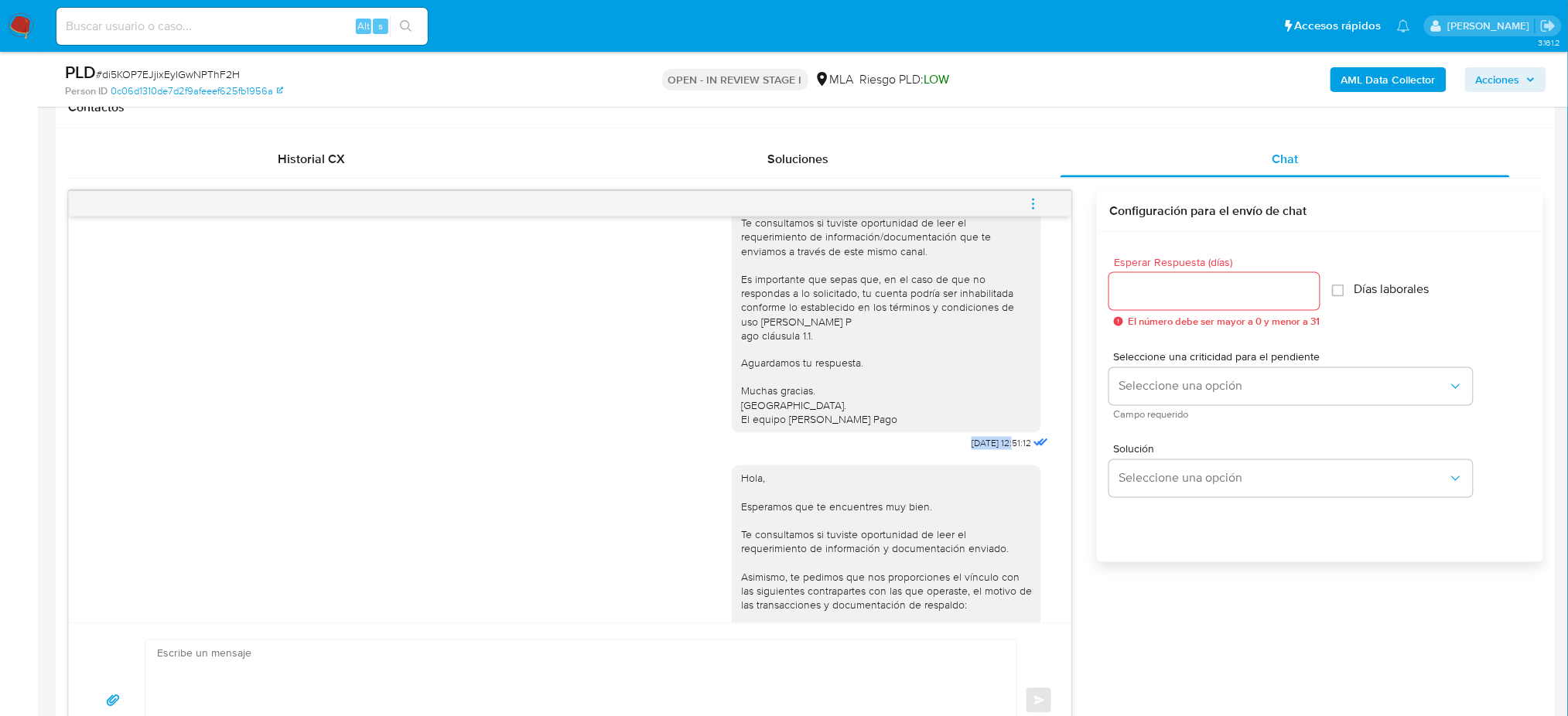
drag, startPoint x: 925, startPoint y: 488, endPoint x: 984, endPoint y: 489, distance: 59.0
click at [984, 455] on div "Hola, Esperamos que te encuentres muy bien. Te consultamos si tuviste oportunid…" at bounding box center [892, 298] width 320 height 312
copy span "22/08/2025"
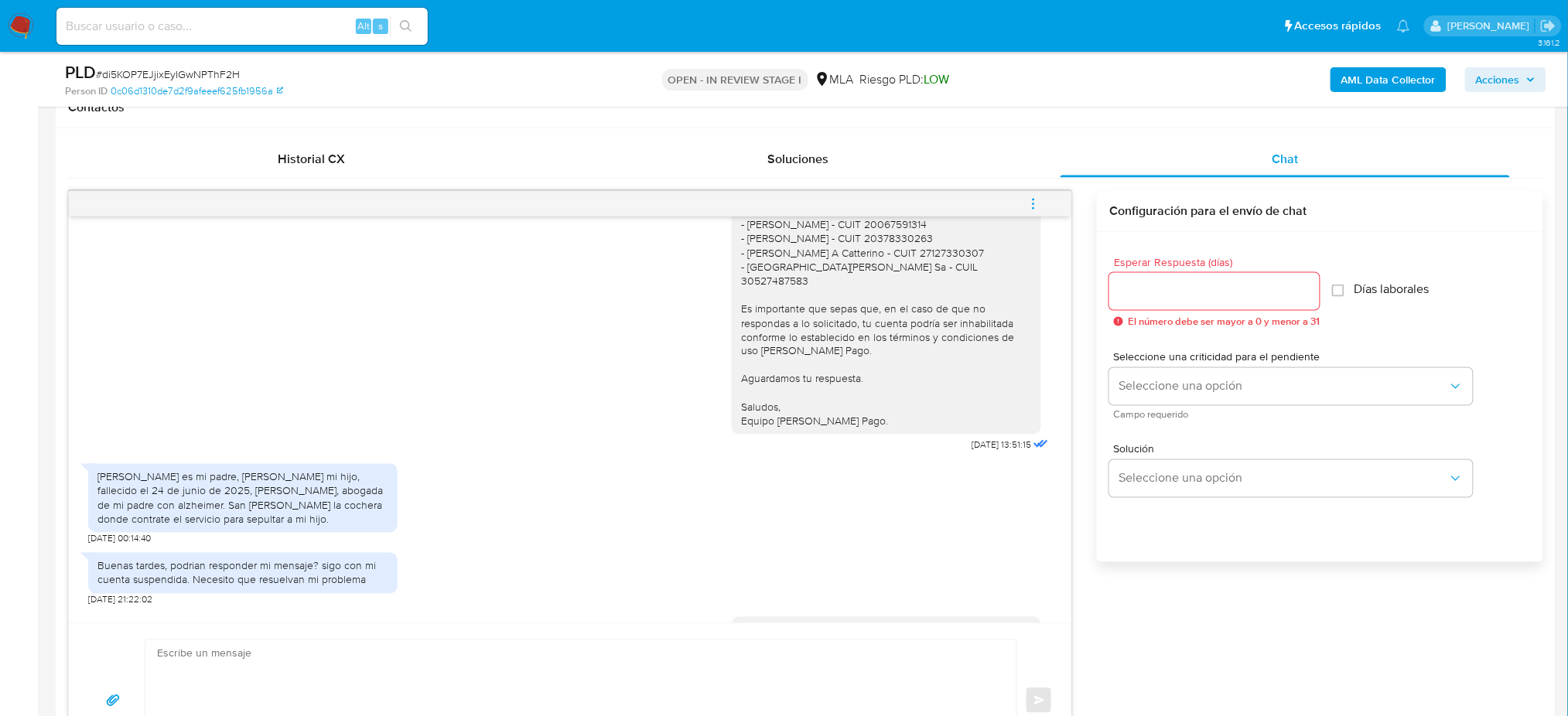
scroll to position [1340, 0]
drag, startPoint x: 944, startPoint y: 479, endPoint x: 984, endPoint y: 479, distance: 40.0
click at [984, 453] on div "Hola, Esperamos que te encuentres muy bien. Te consultamos si tuviste oportunid…" at bounding box center [892, 248] width 320 height 411
copy span "04/09/2025"
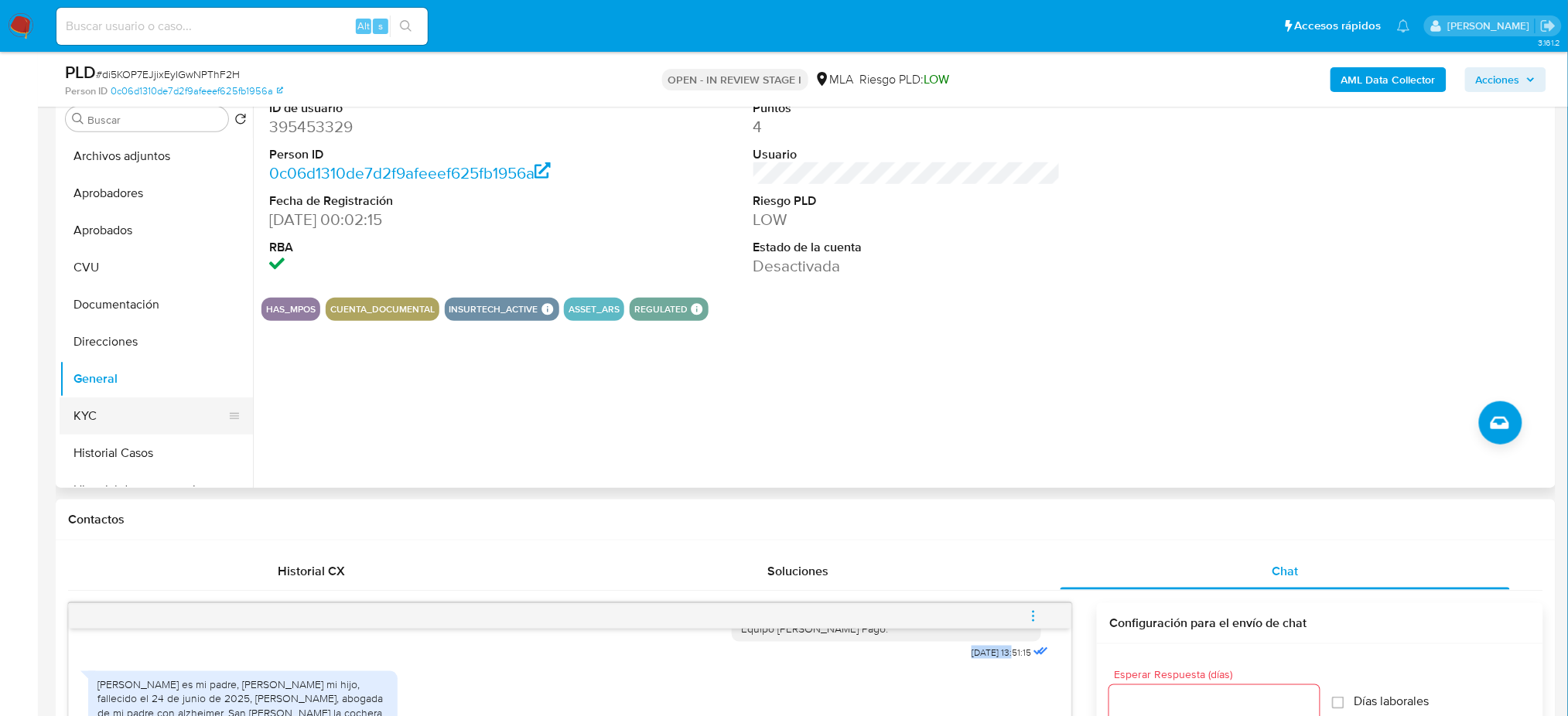
scroll to position [103, 0]
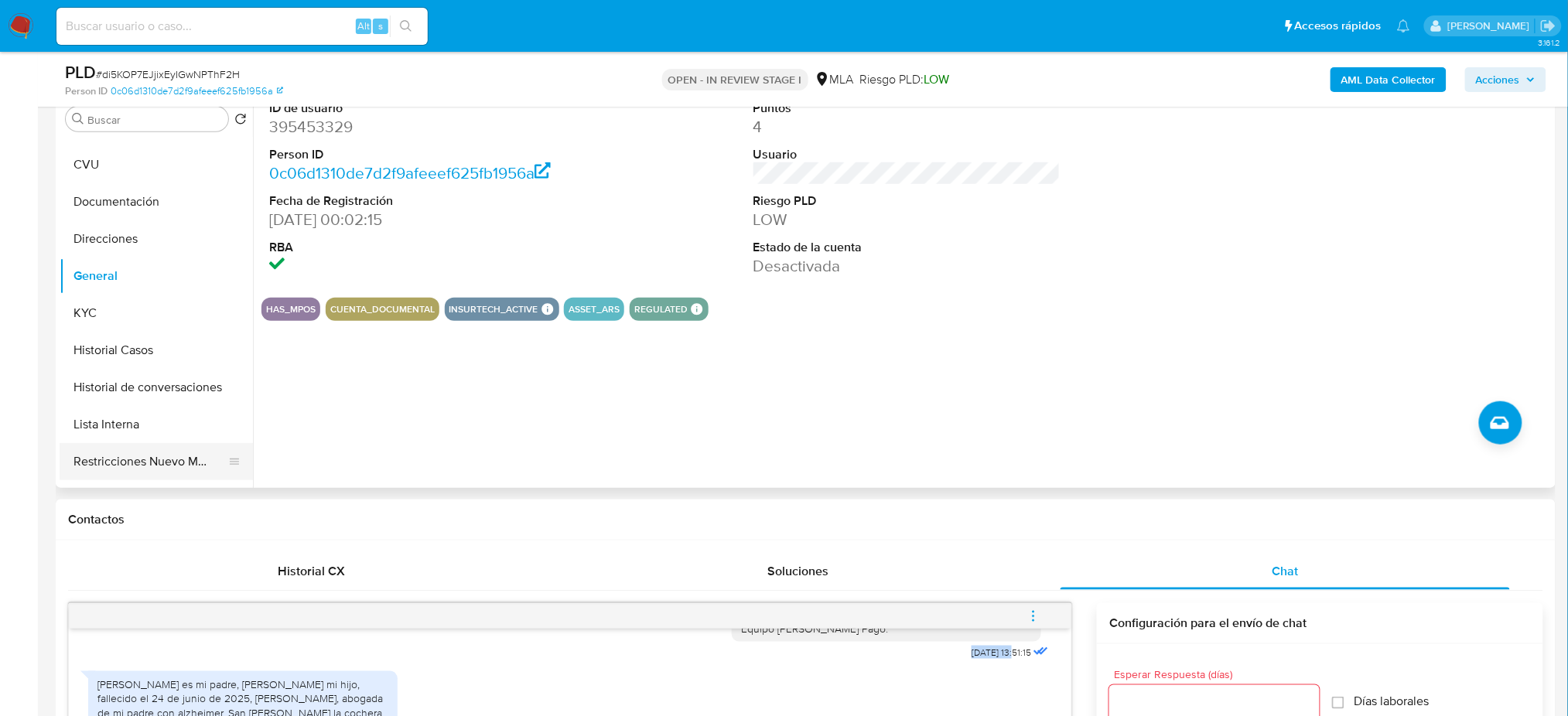
click at [154, 455] on button "Restricciones Nuevo Mundo" at bounding box center [150, 461] width 181 height 37
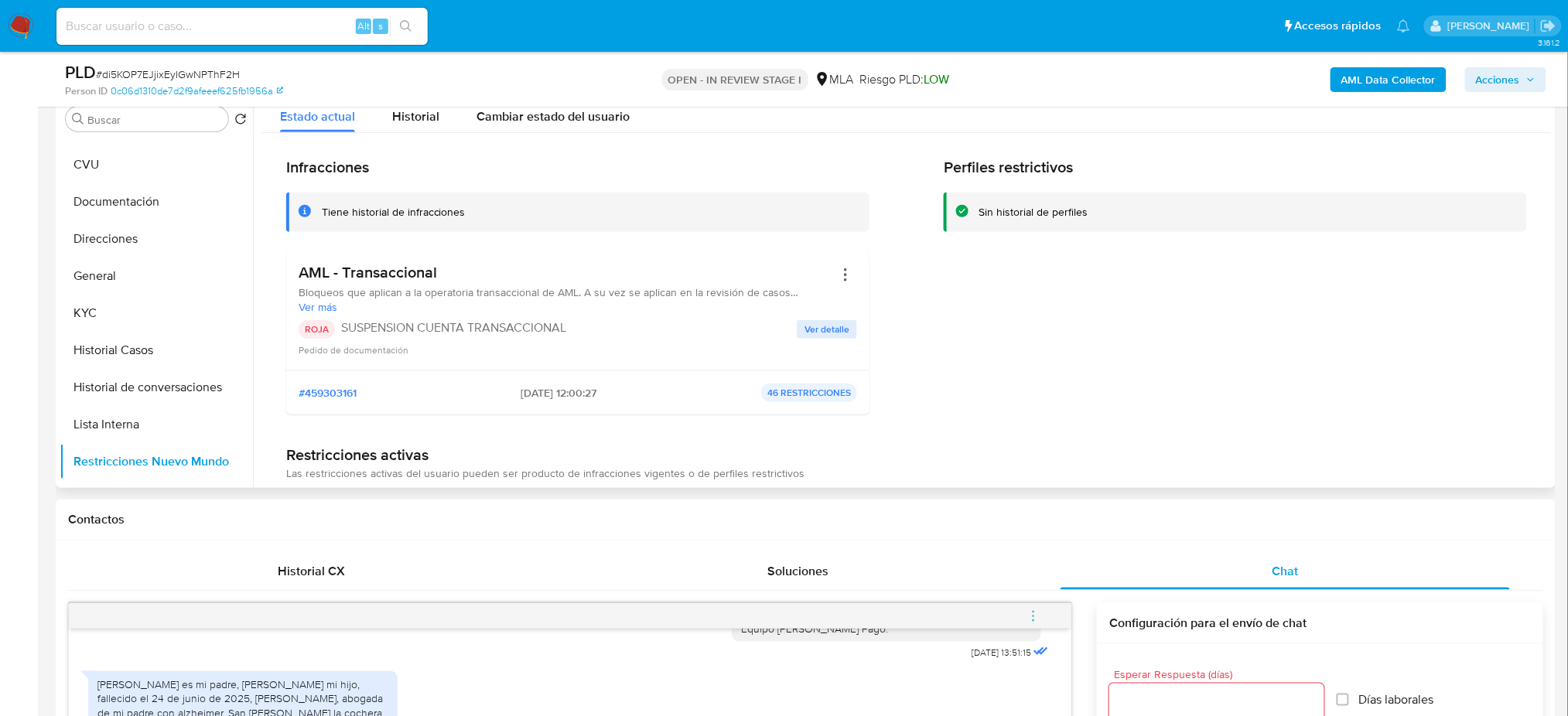
drag, startPoint x: 505, startPoint y: 397, endPoint x: 560, endPoint y: 395, distance: 55.0
click at [560, 395] on span "01/10/2025 - 12:00:27" at bounding box center [559, 393] width 76 height 14
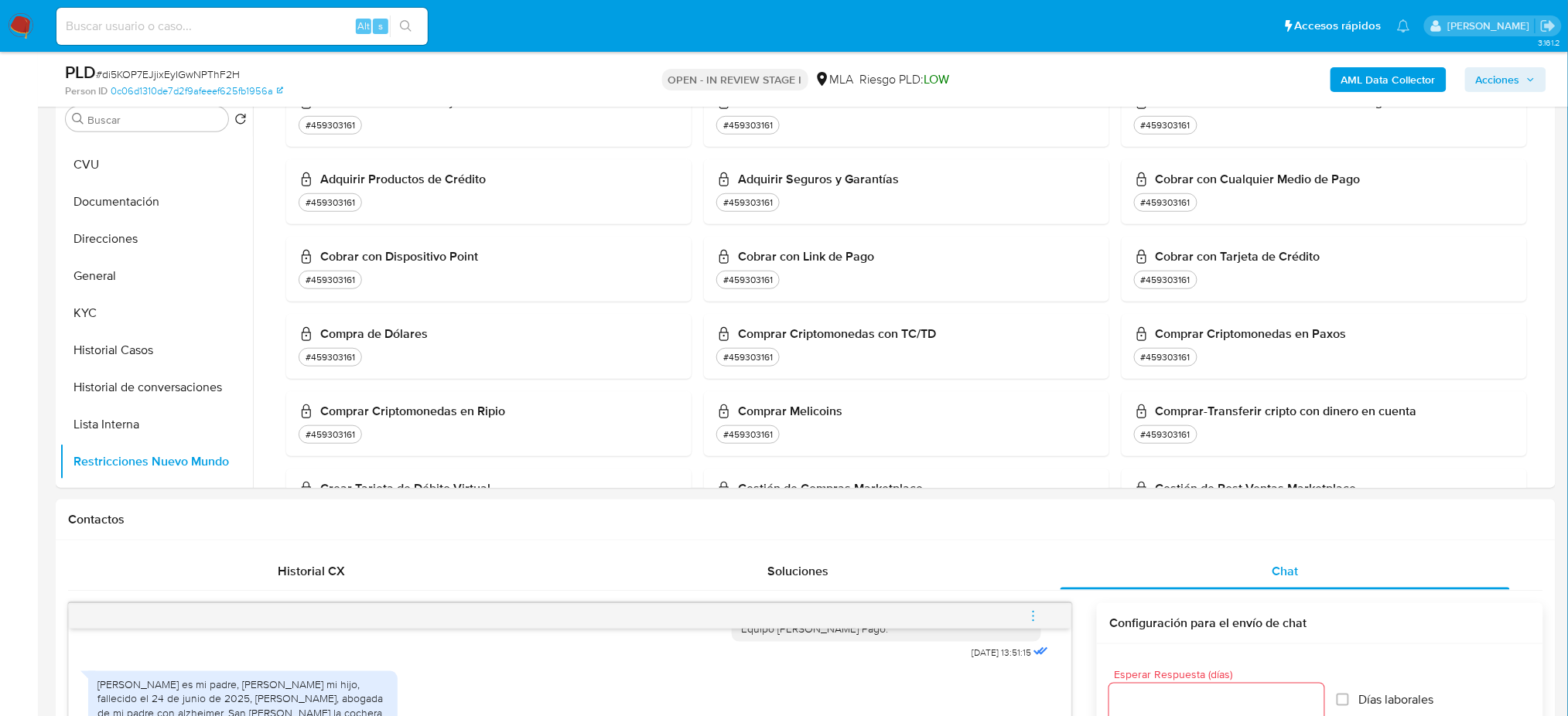
scroll to position [515, 0]
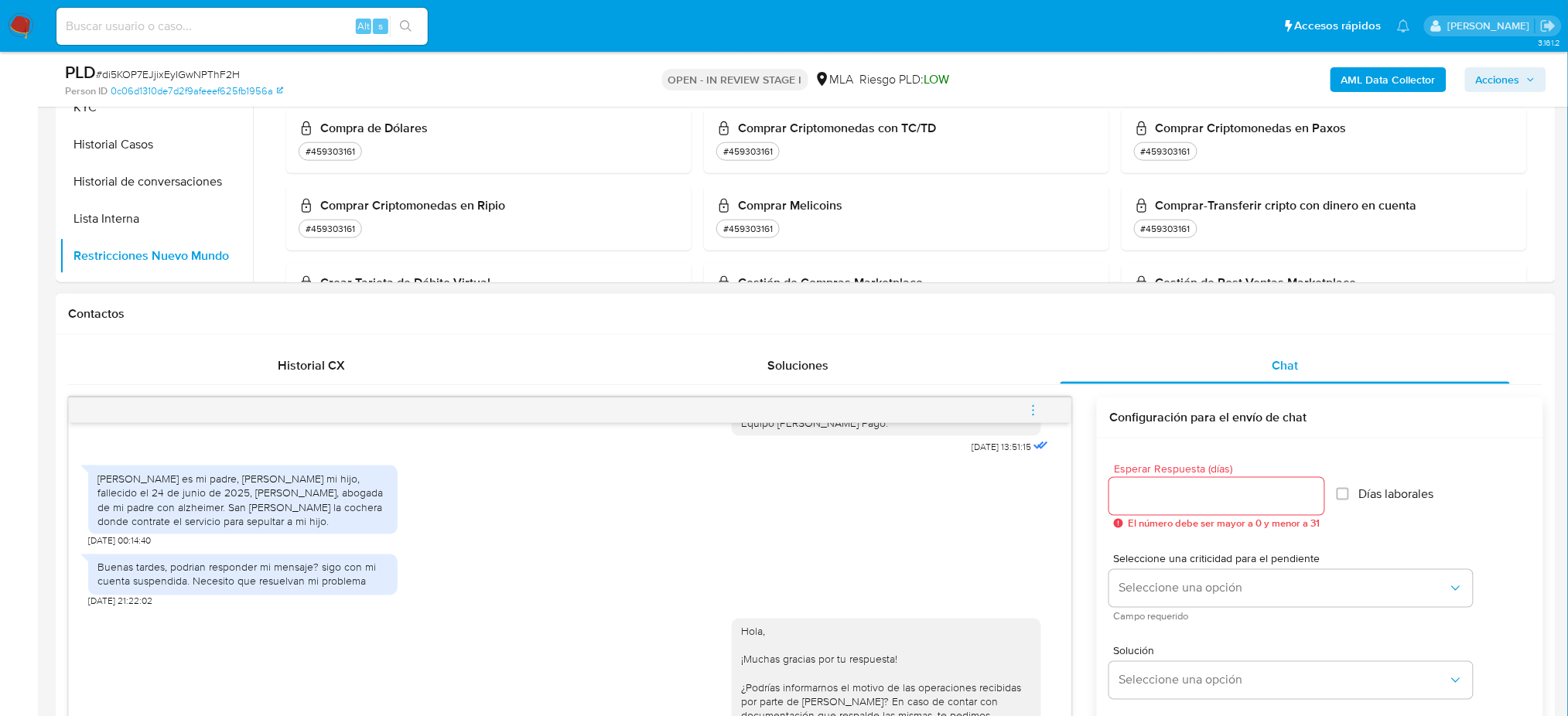
drag, startPoint x: 122, startPoint y: 464, endPoint x: 374, endPoint y: 490, distance: 253.3
click at [374, 490] on div "Domingo Anivar guardia es mi padre, Gustavo Anibal martin Guardia mi hijo, fall…" at bounding box center [243, 500] width 291 height 57
copy div "Domingo Anivar guardia es mi padre, Gustavo Anibal martin Guardia mi hijo, fall…"
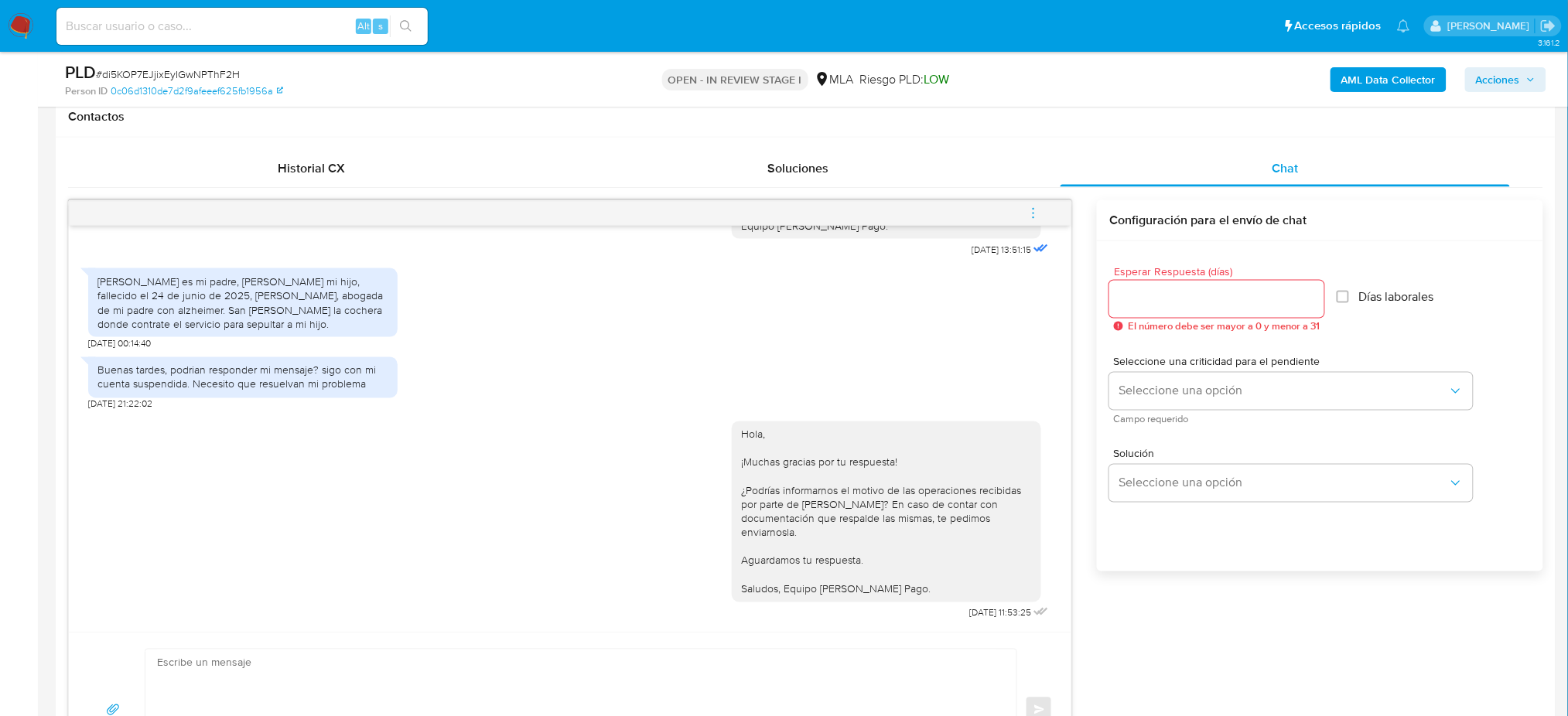
scroll to position [722, 0]
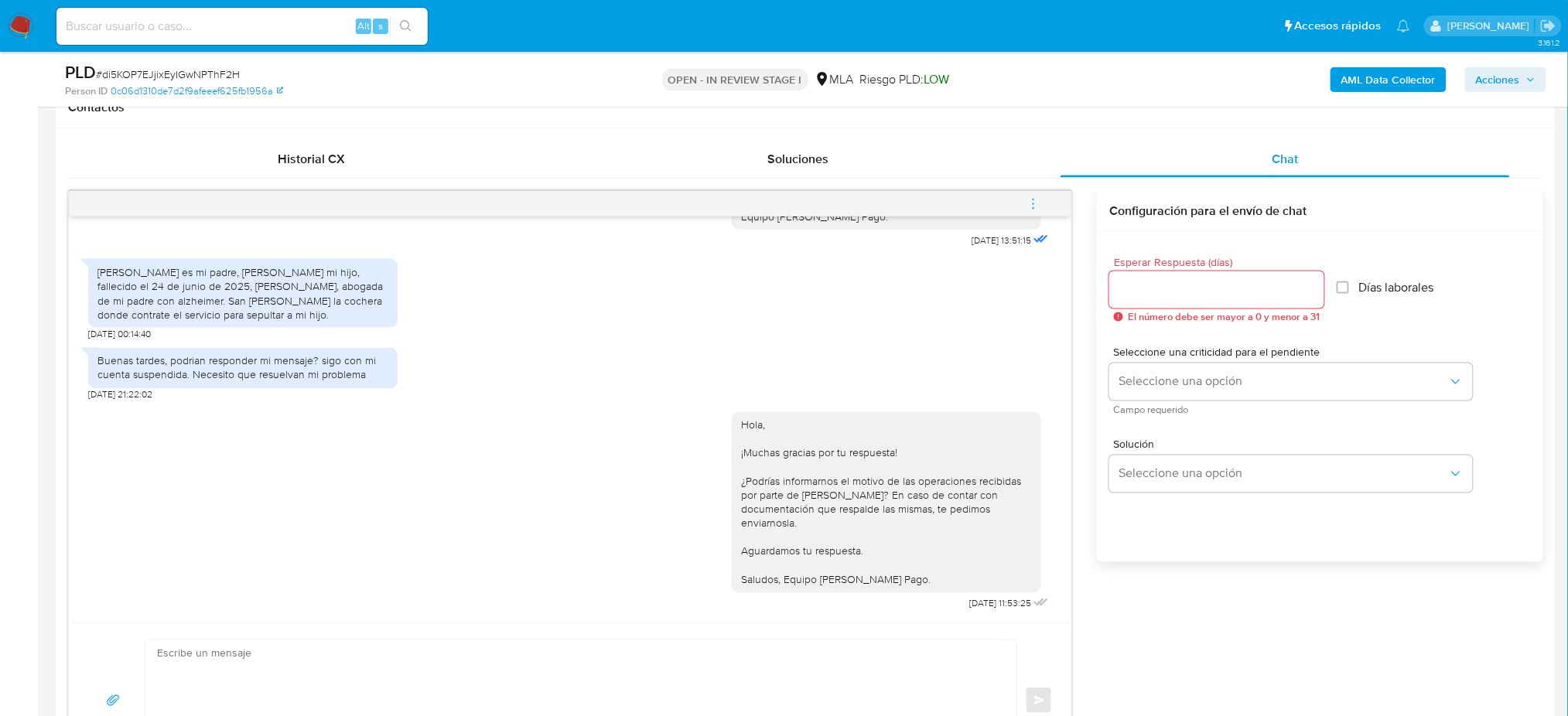
click at [1033, 203] on icon "menu-action" at bounding box center [1033, 203] width 2 height 2
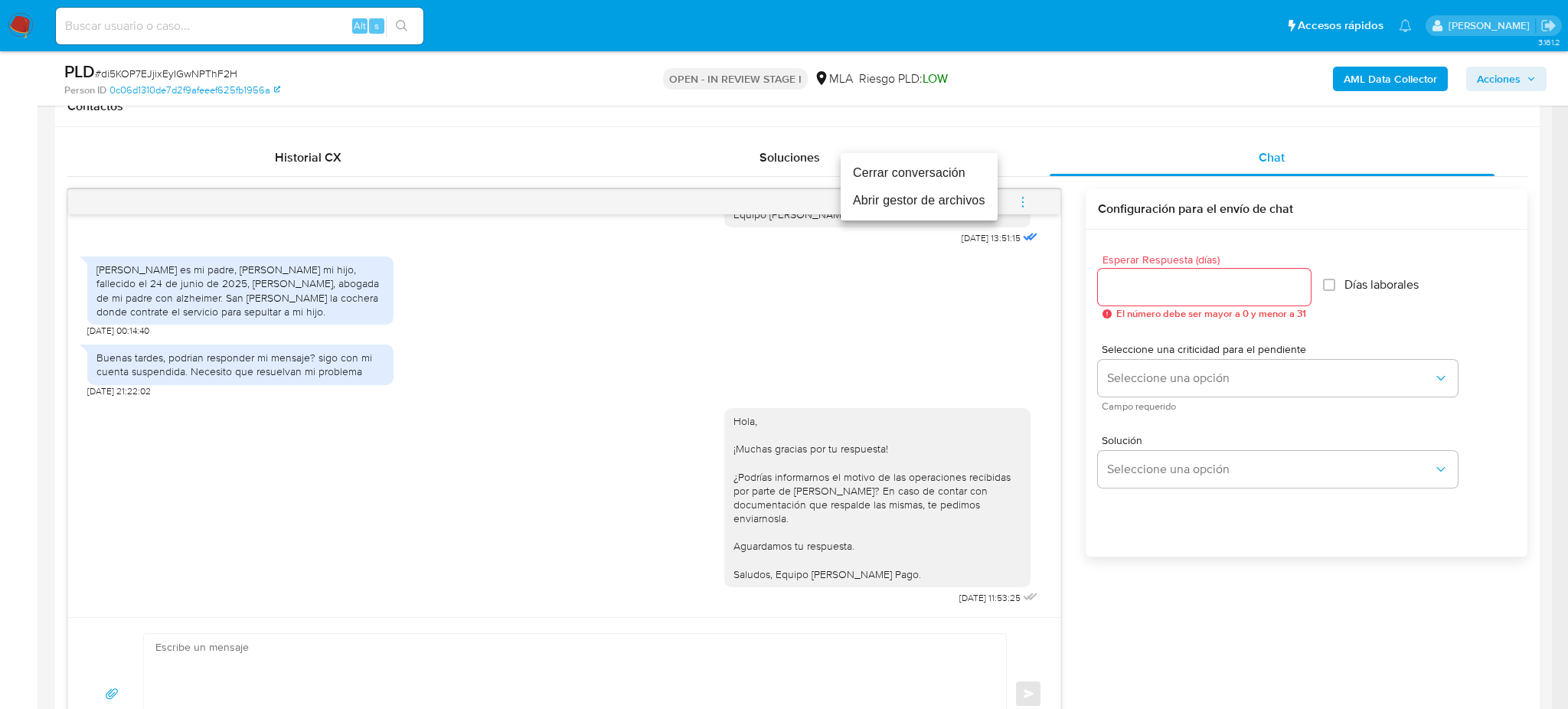
click at [920, 165] on li "Cerrar conversación" at bounding box center [919, 173] width 157 height 27
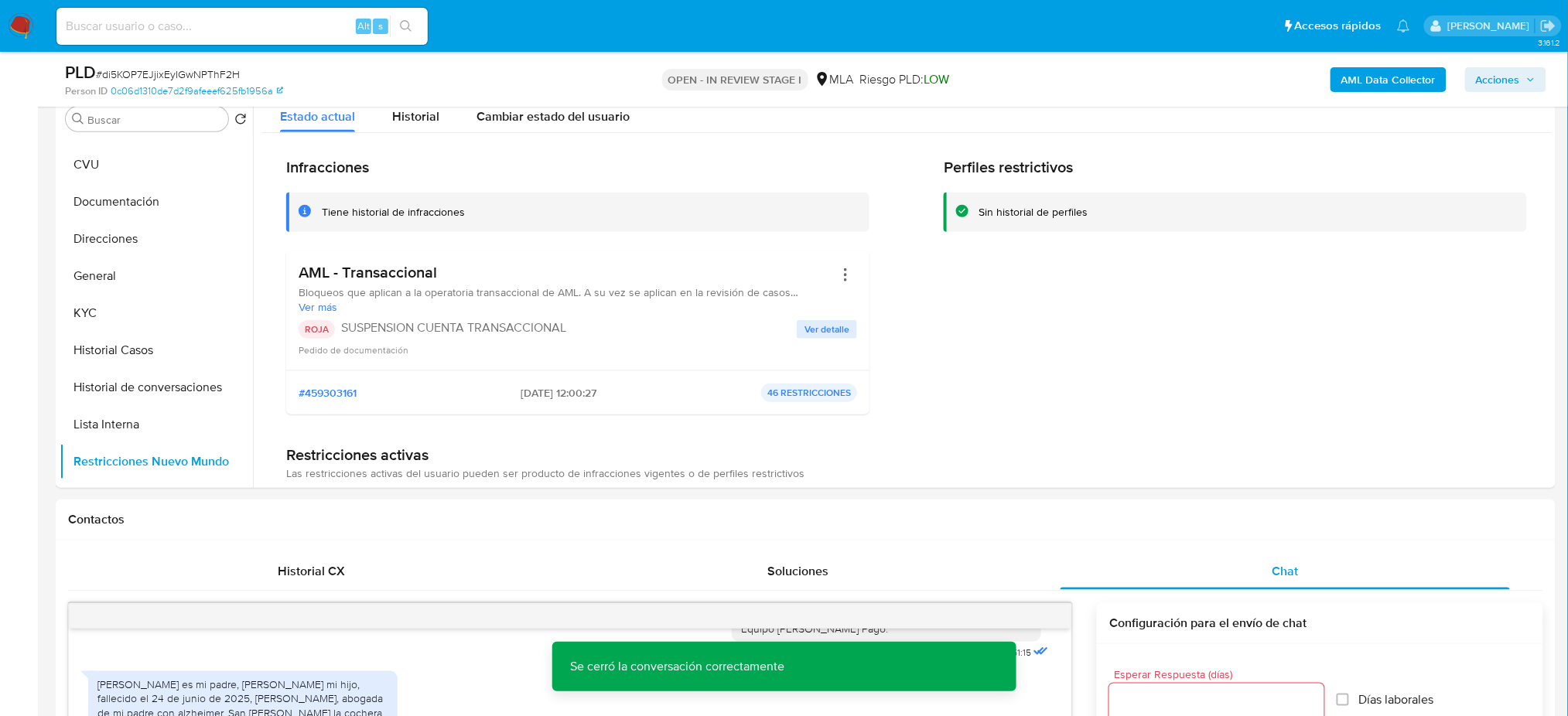
scroll to position [206, 0]
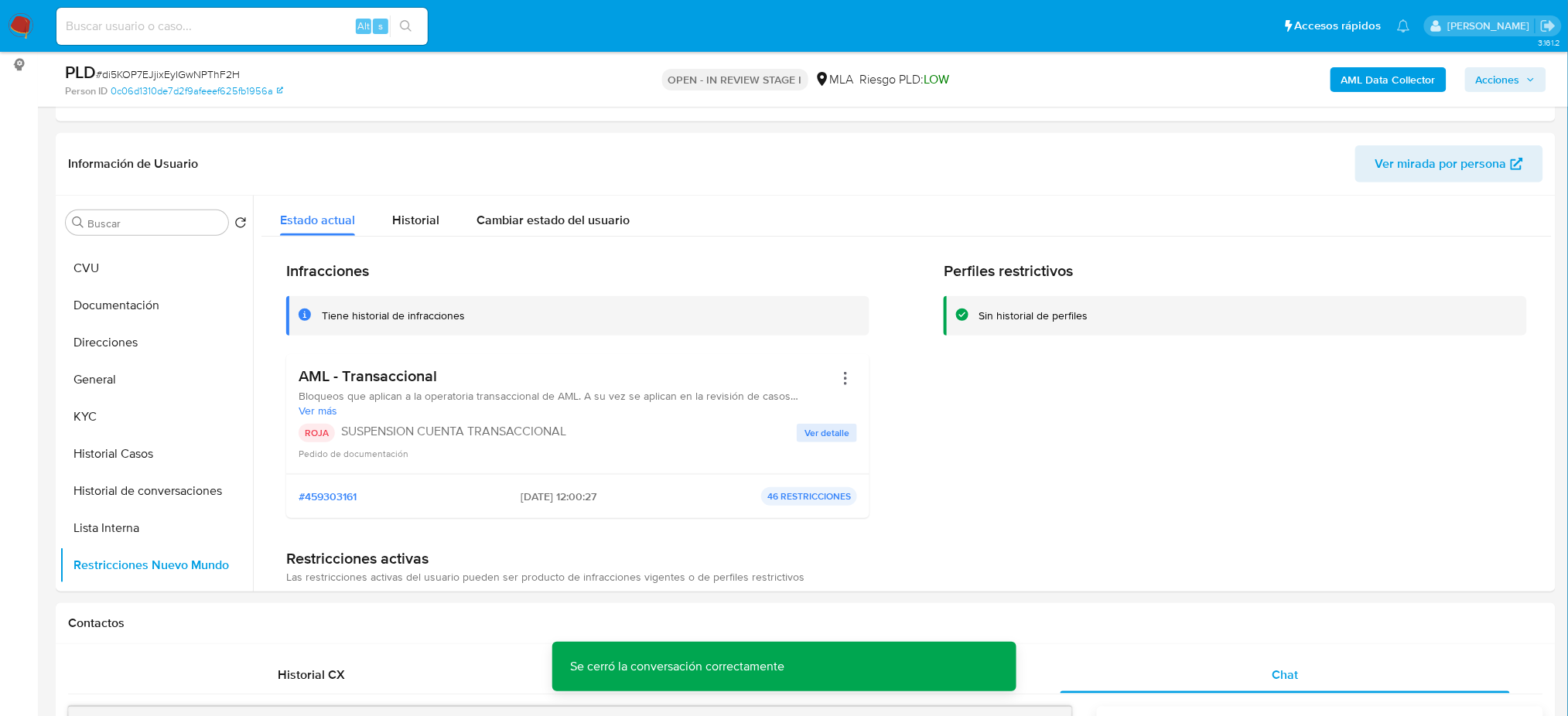
click at [1351, 78] on b "AML Data Collector" at bounding box center [1388, 79] width 95 height 24
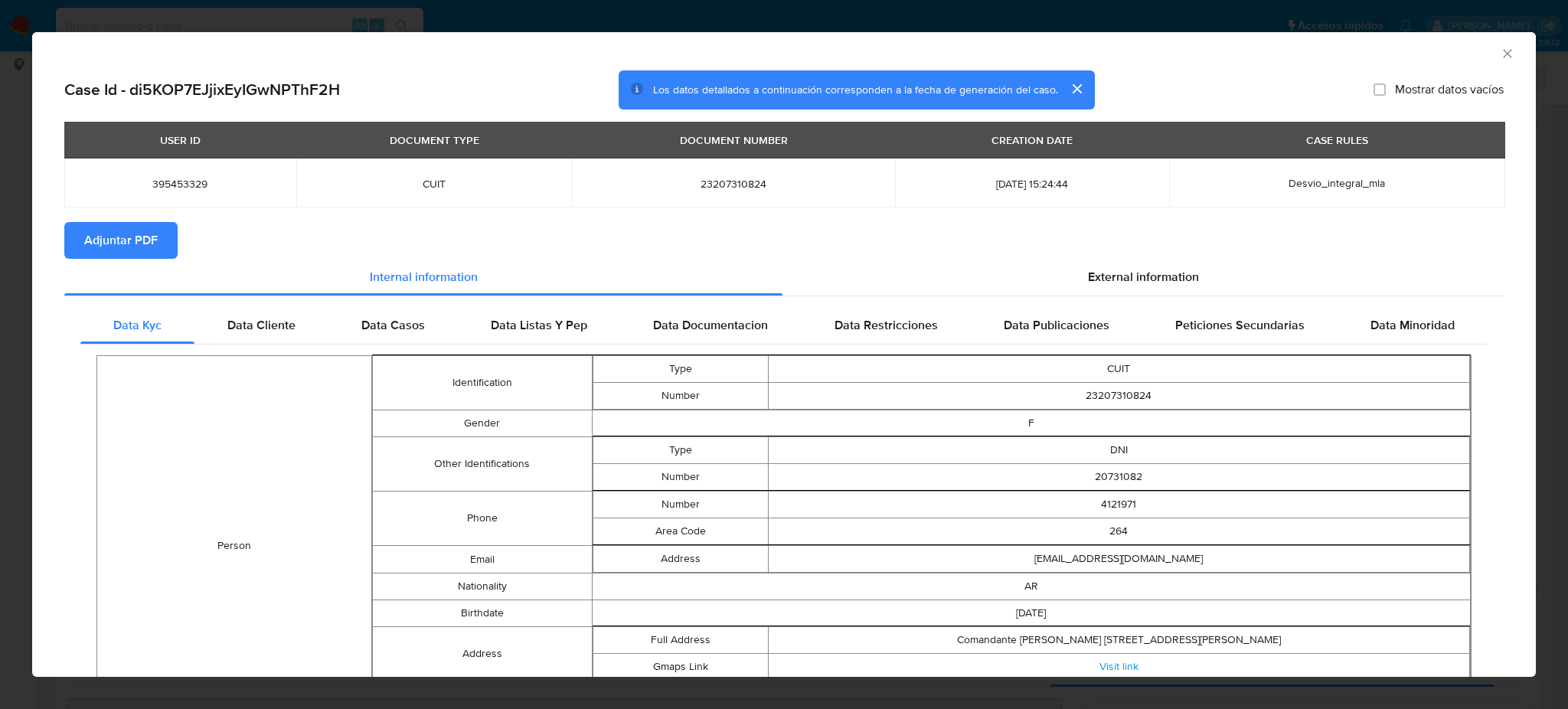
click at [141, 233] on span "Adjuntar PDF" at bounding box center [121, 240] width 73 height 34
click at [1500, 55] on icon "Cerrar ventana" at bounding box center [1508, 54] width 16 height 16
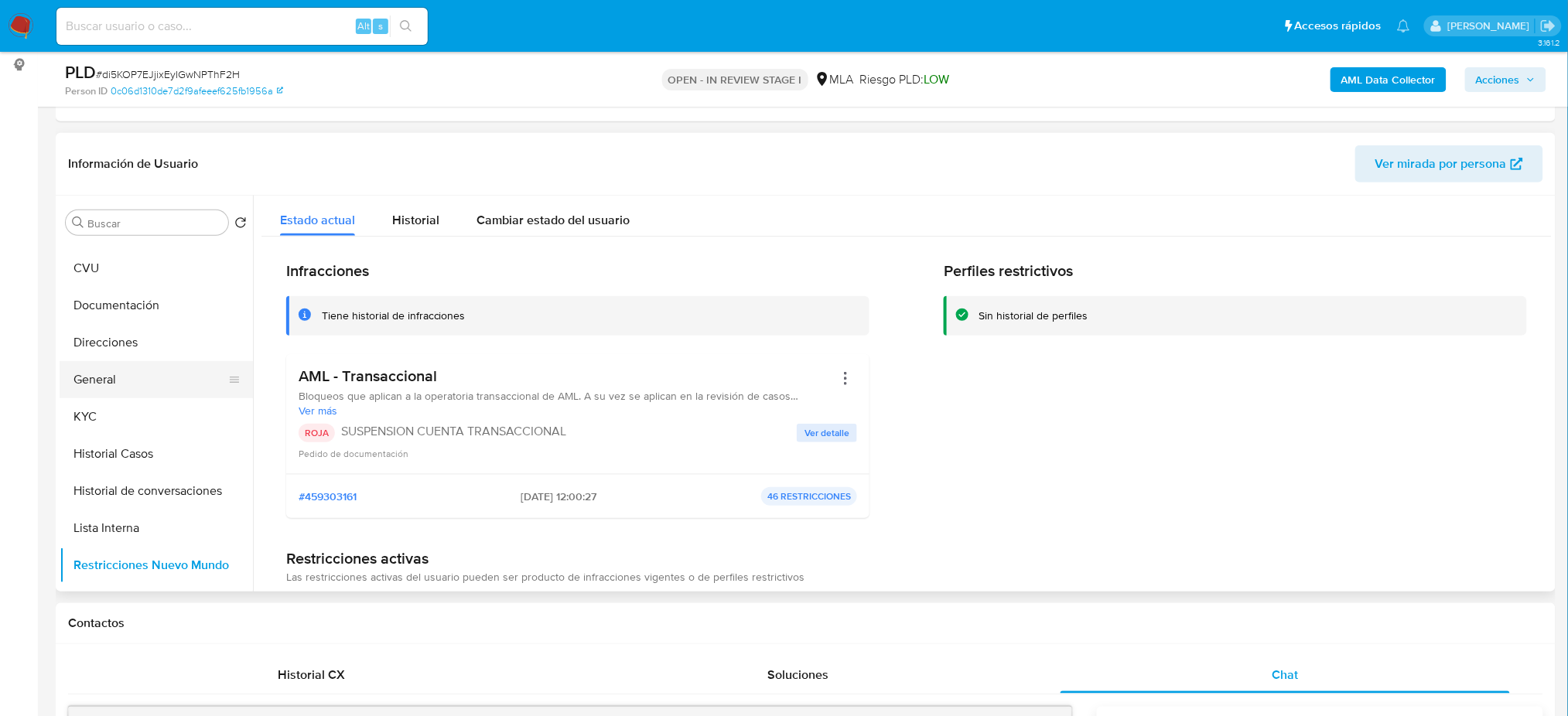
click at [190, 379] on button "General" at bounding box center [150, 379] width 181 height 37
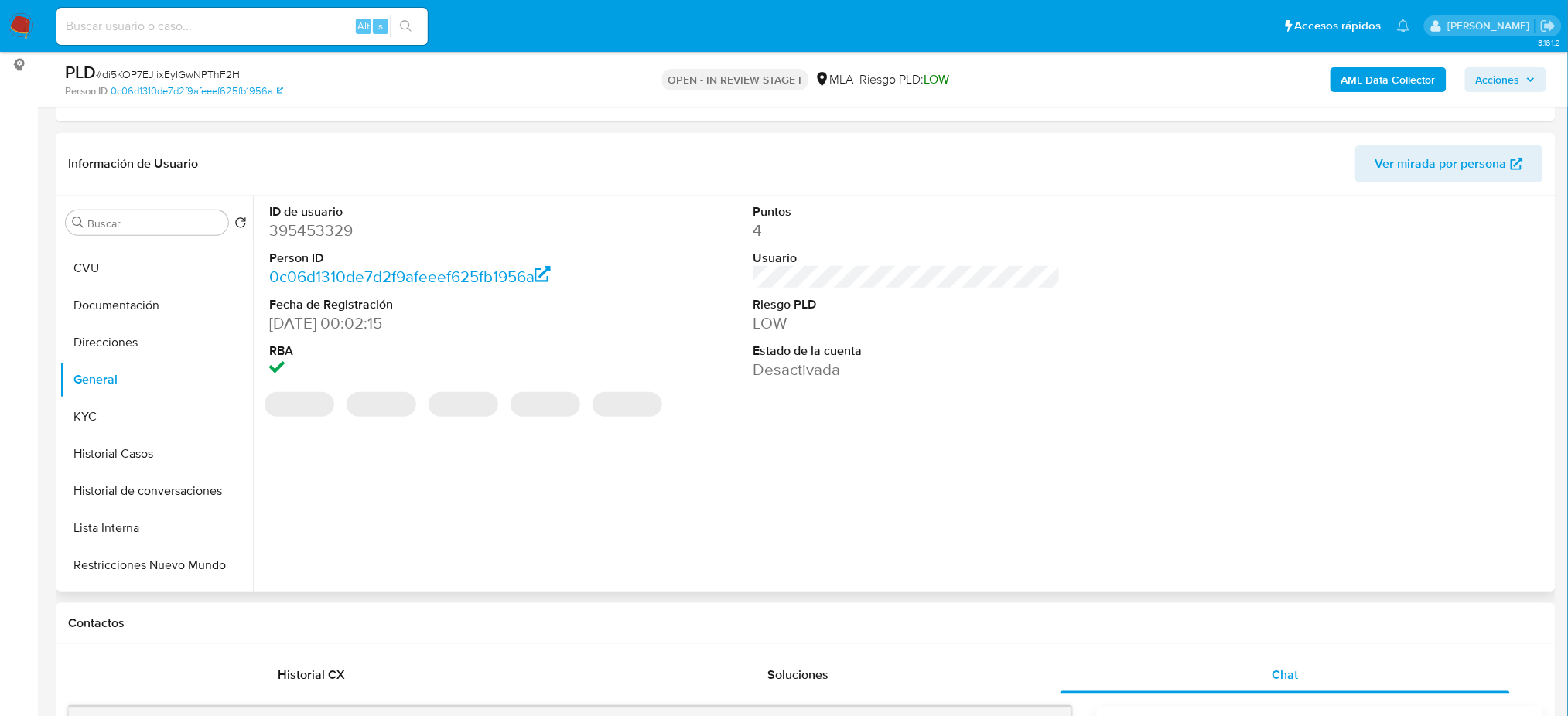
click at [287, 229] on dd "395453329" at bounding box center [422, 229] width 307 height 21
click at [287, 229] on dd "395453329" at bounding box center [422, 229] width 307 height 21
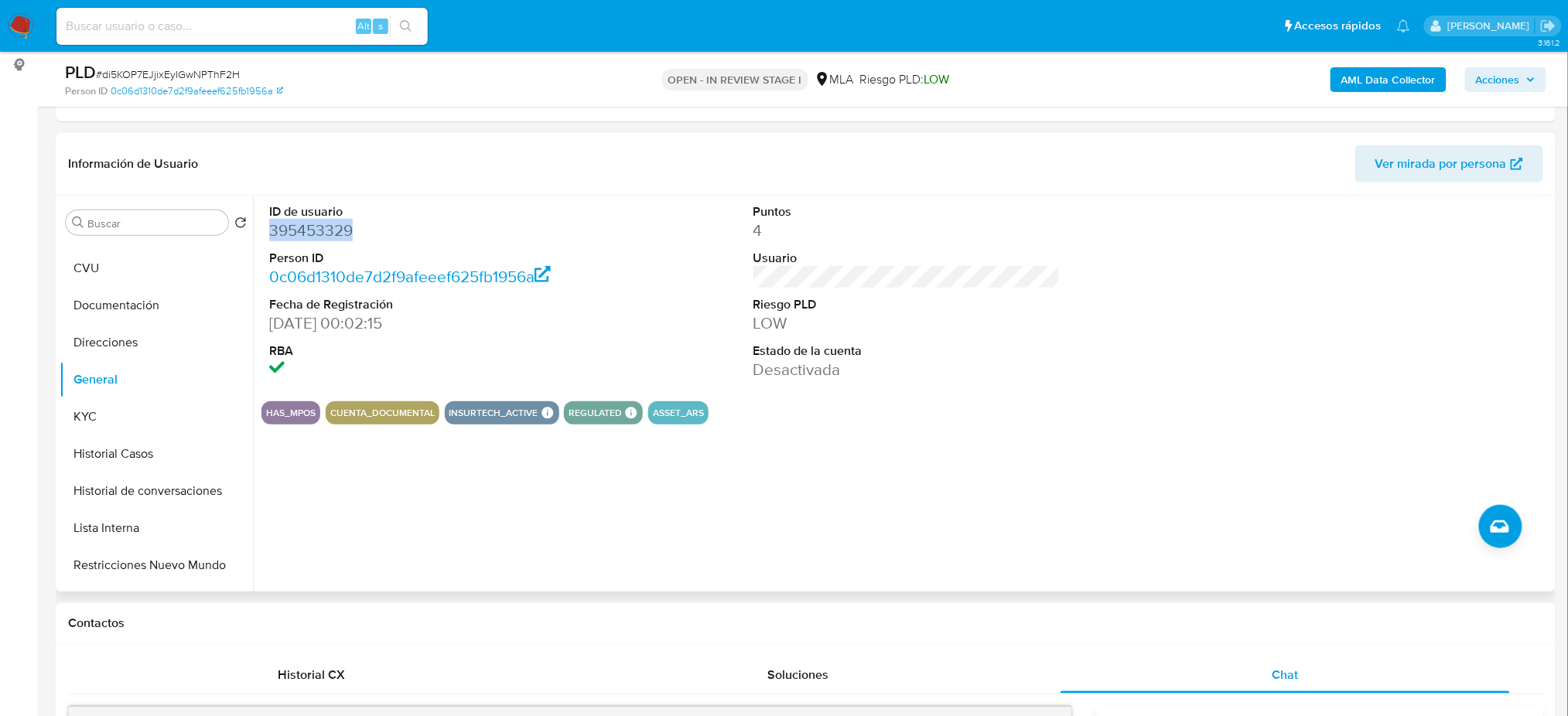
copy dd "395453329"
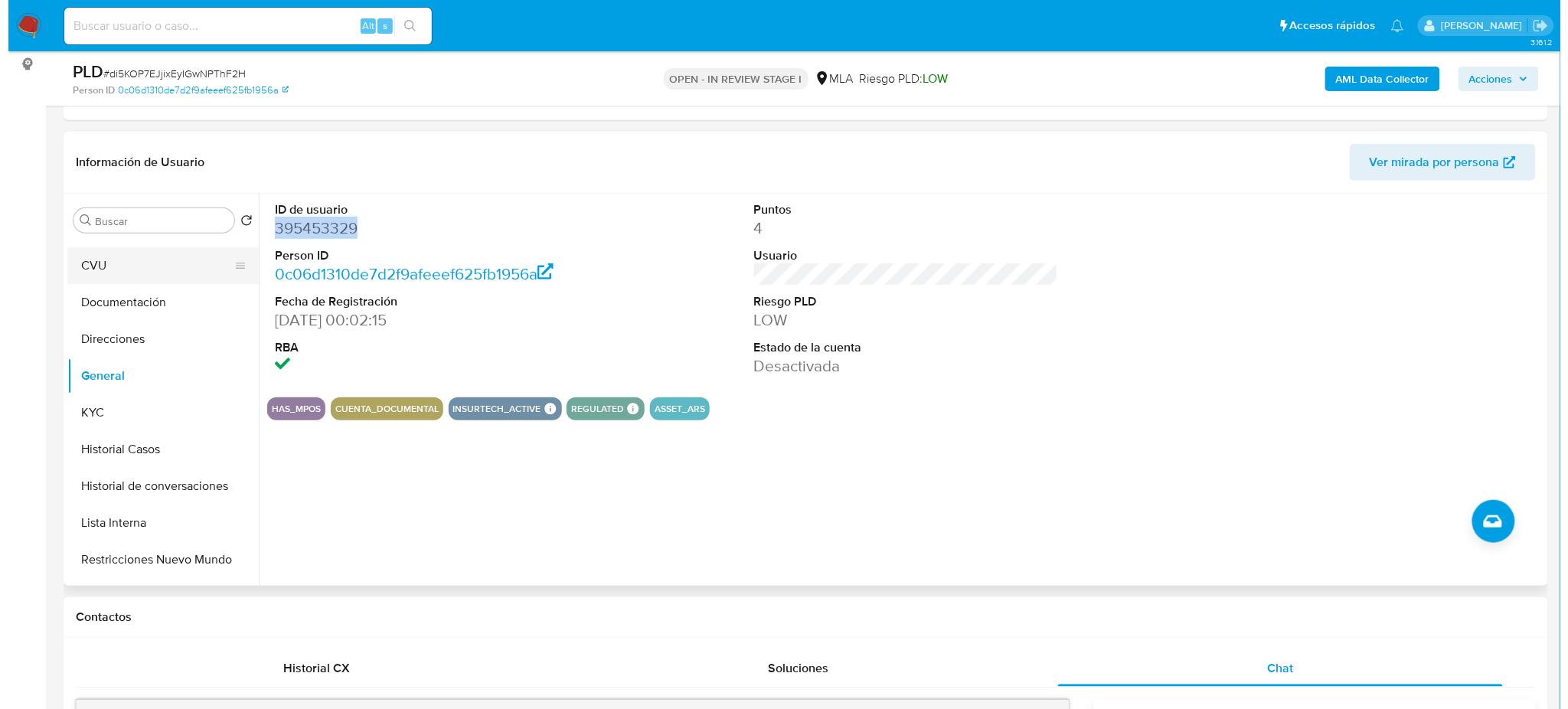
scroll to position [0, 0]
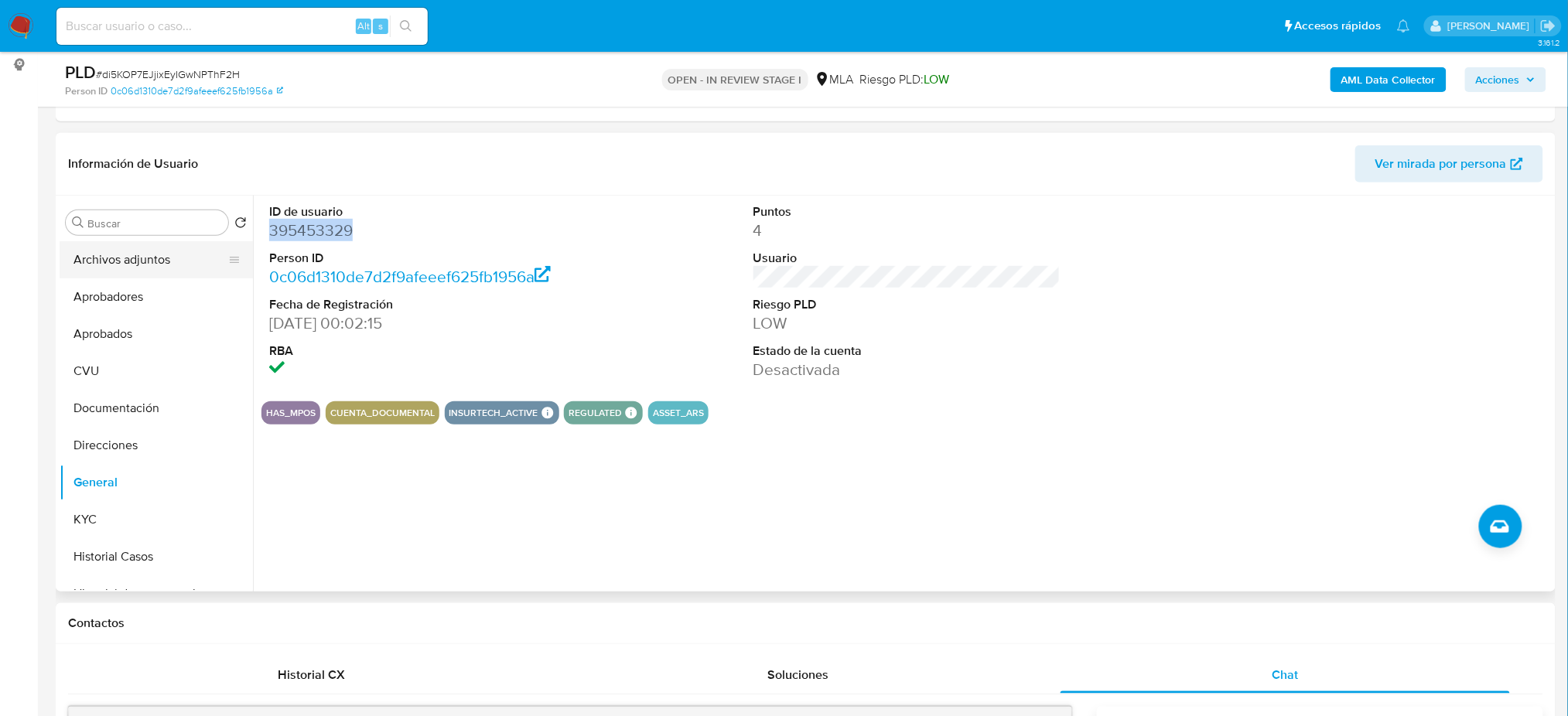
click at [127, 264] on button "Archivos adjuntos" at bounding box center [150, 259] width 181 height 37
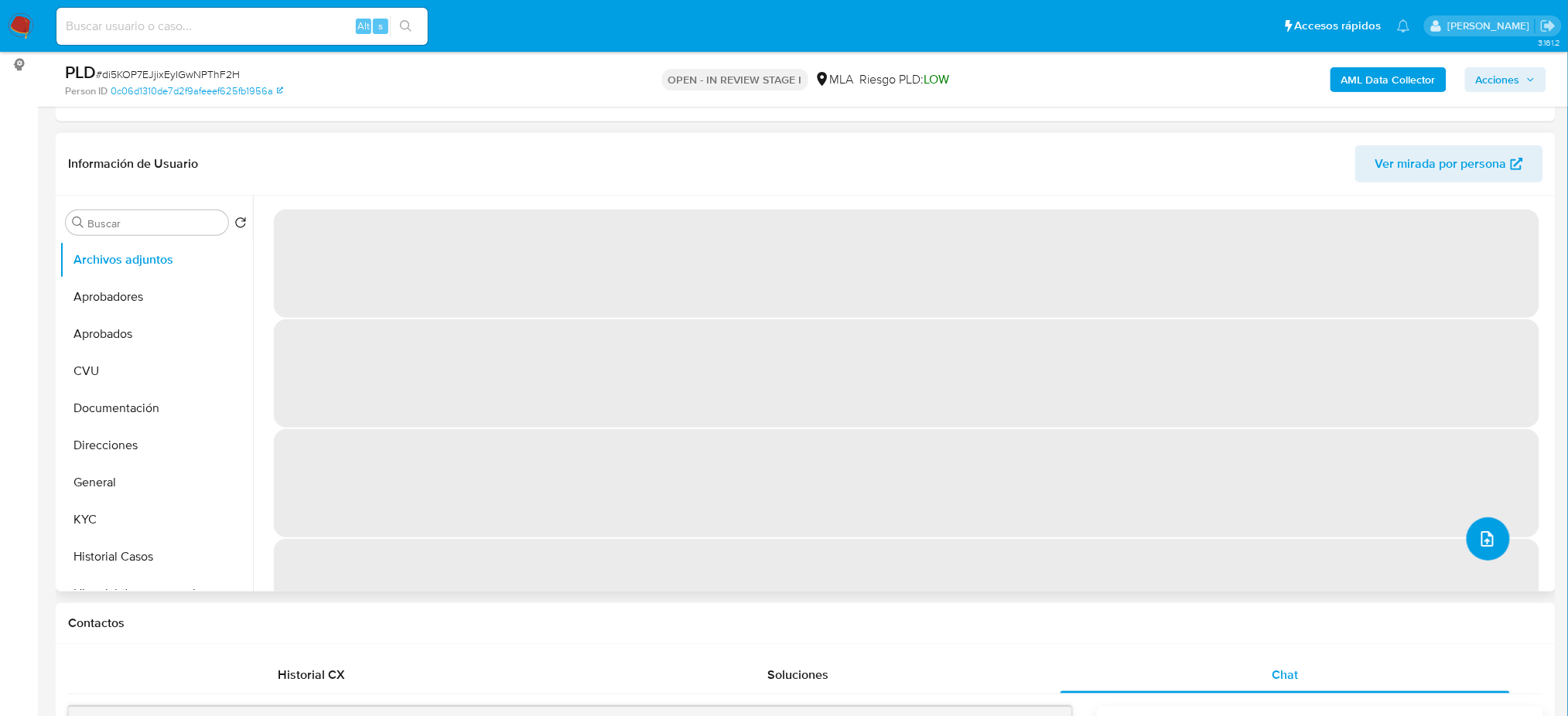
click at [1490, 548] on button "upload-file" at bounding box center [1488, 539] width 43 height 43
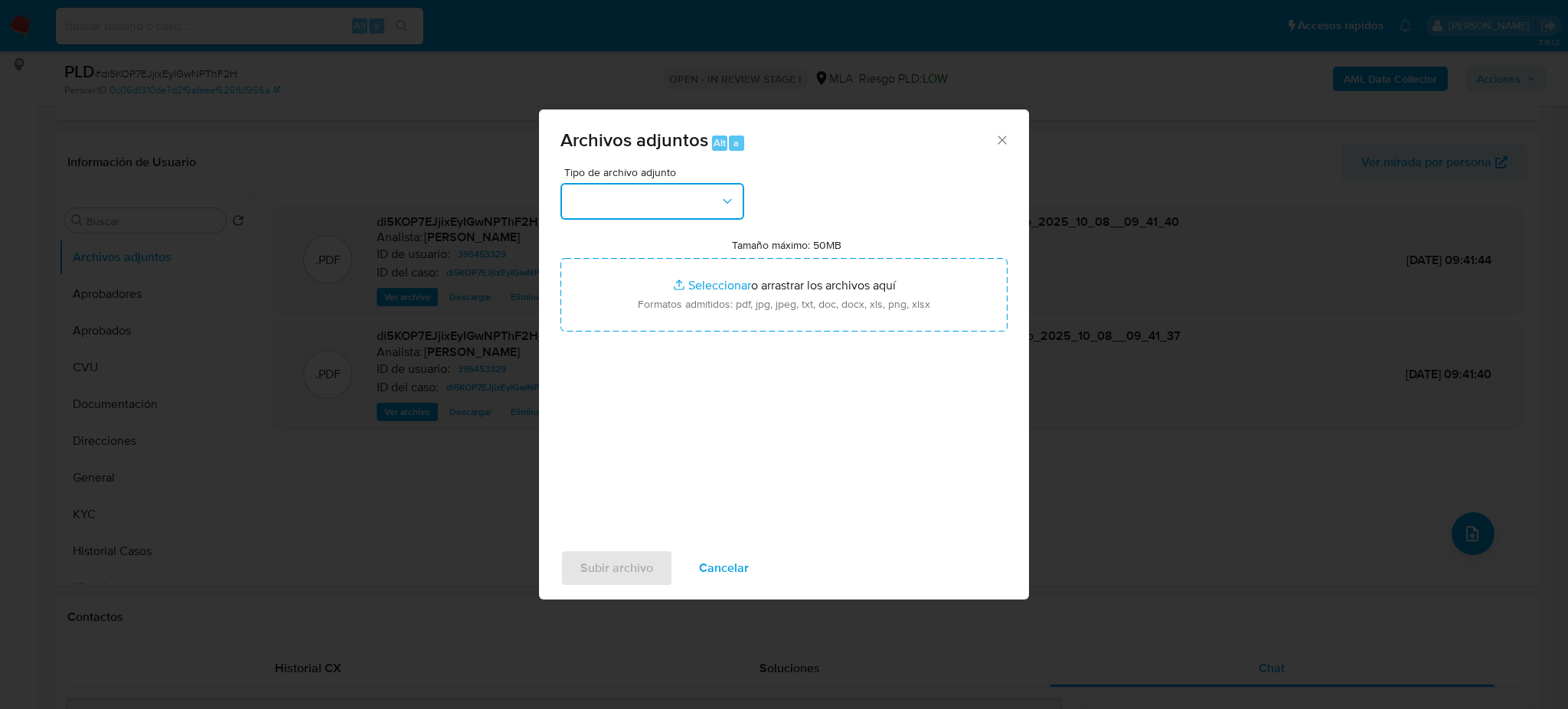
click at [675, 210] on button "button" at bounding box center [652, 201] width 184 height 37
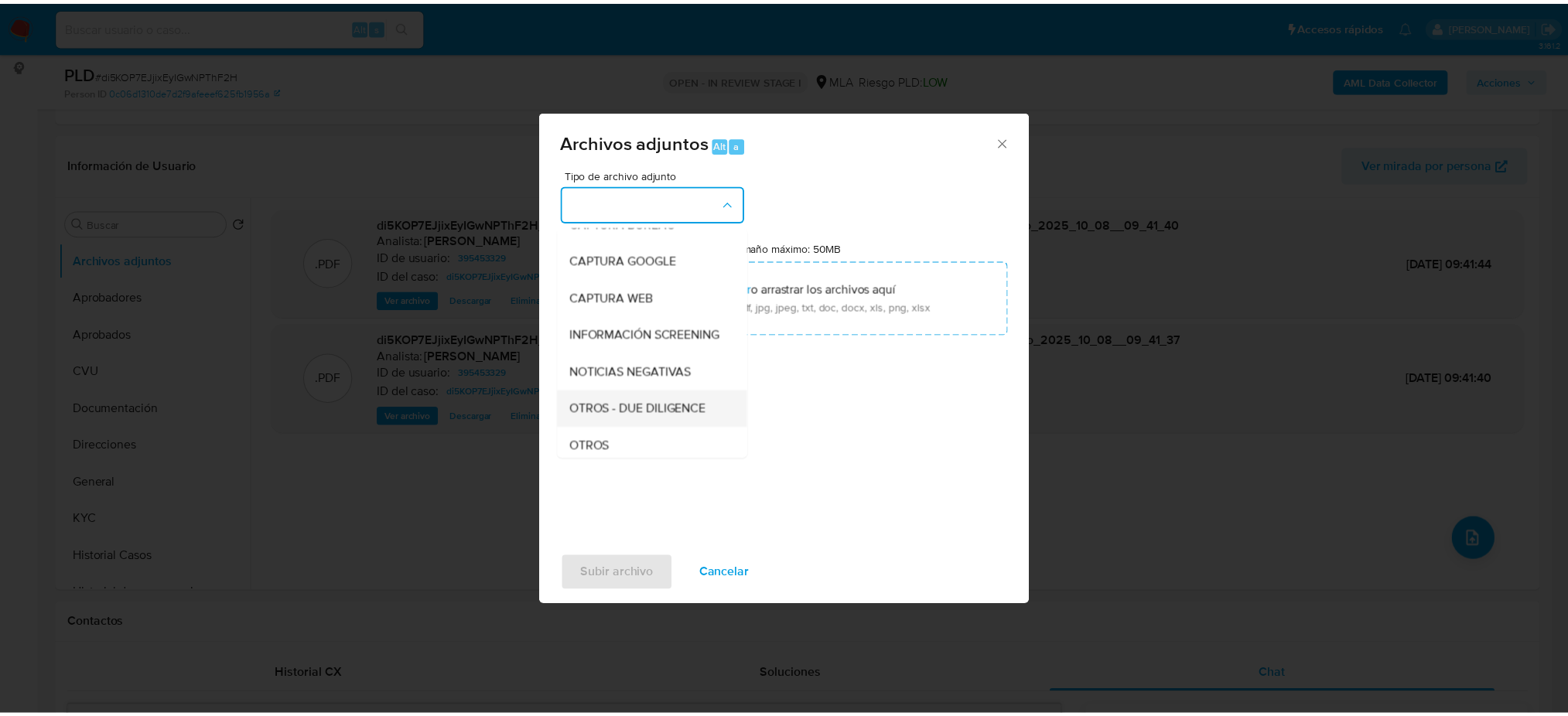
scroll to position [206, 0]
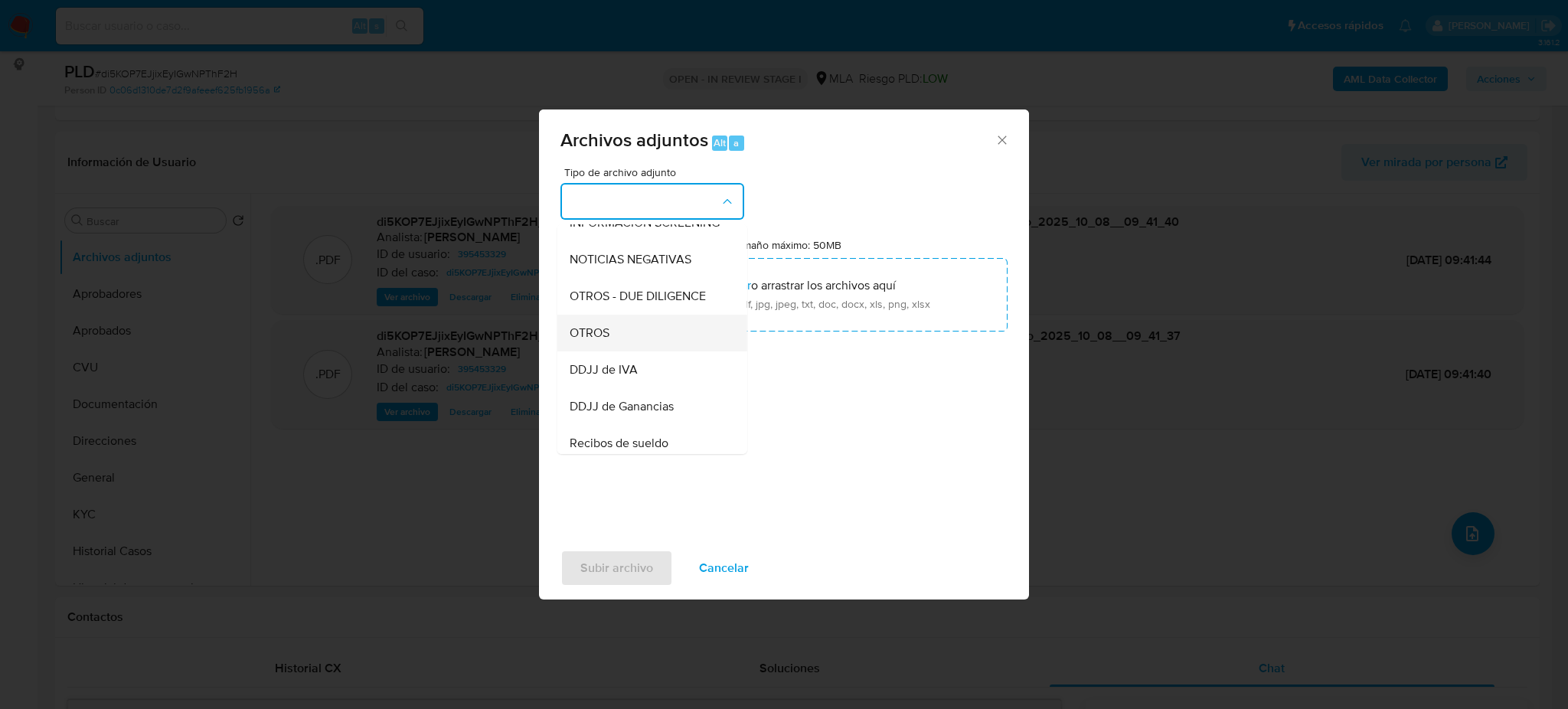
click at [652, 344] on div "OTROS" at bounding box center [648, 333] width 156 height 37
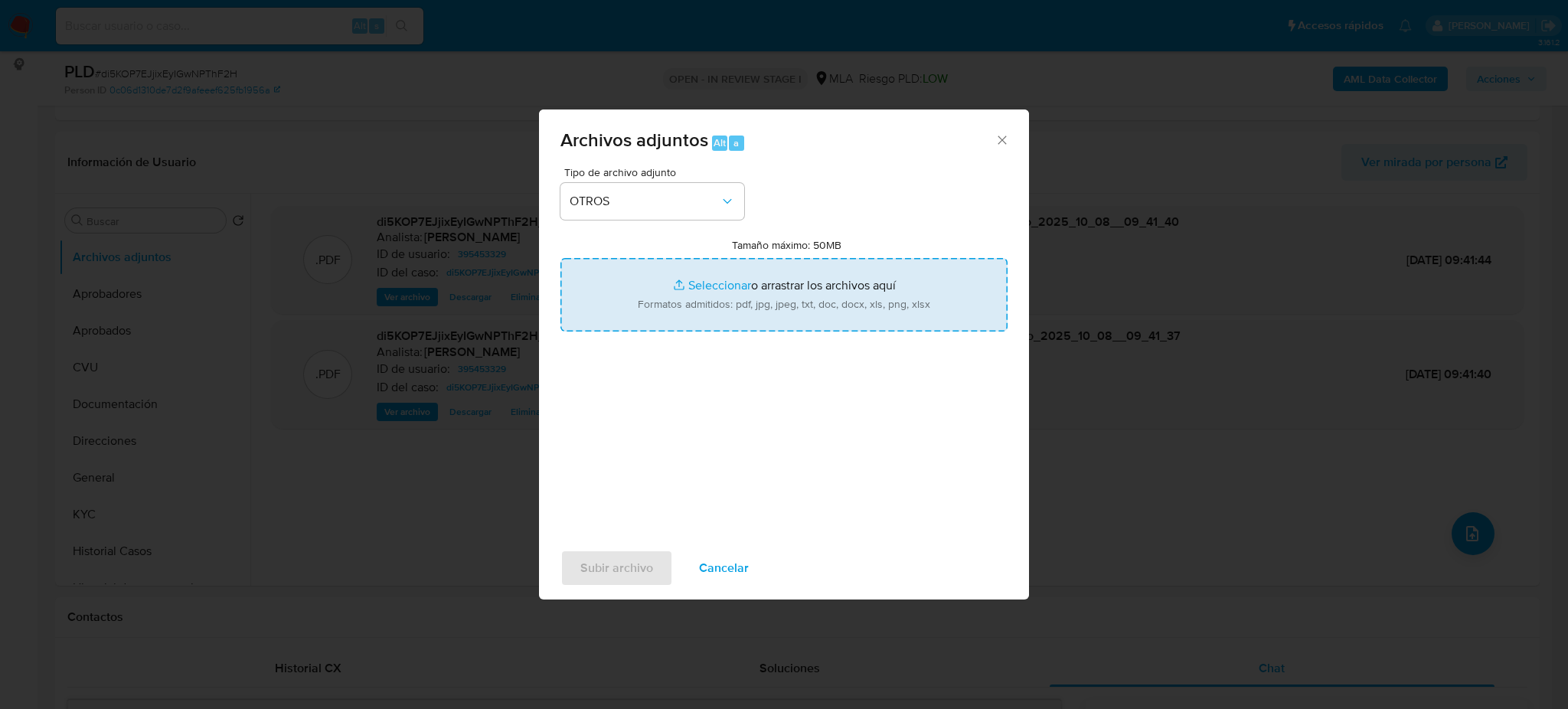
click at [684, 306] on input "Tamaño máximo: 50MB Seleccionar archivos" at bounding box center [784, 294] width 447 height 73
type input "C:\fakepath\Caselog di5KOP7EJjixEyIGwNPThF2H_2025_08_19_01_28_46.docx"
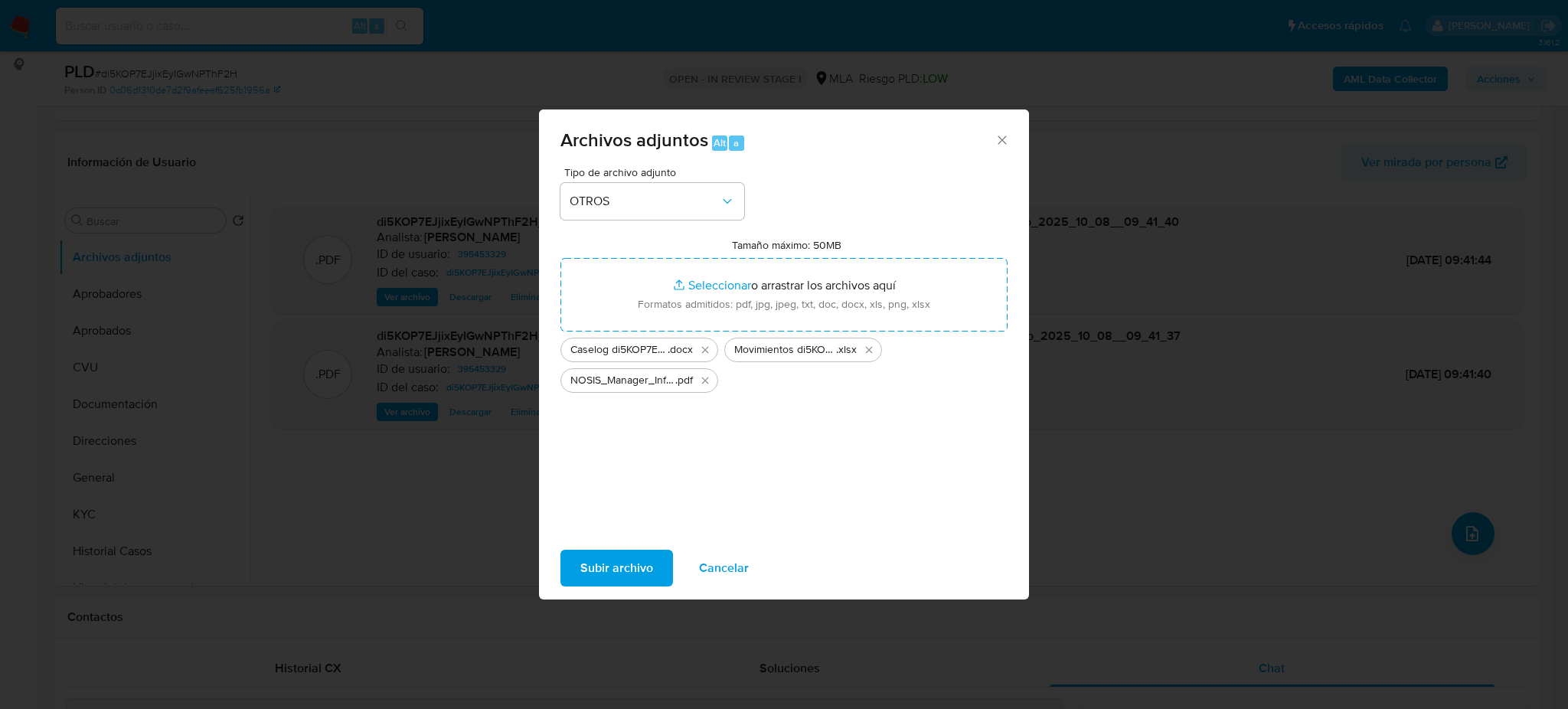
click at [603, 568] on span "Subir archivo" at bounding box center [616, 568] width 73 height 34
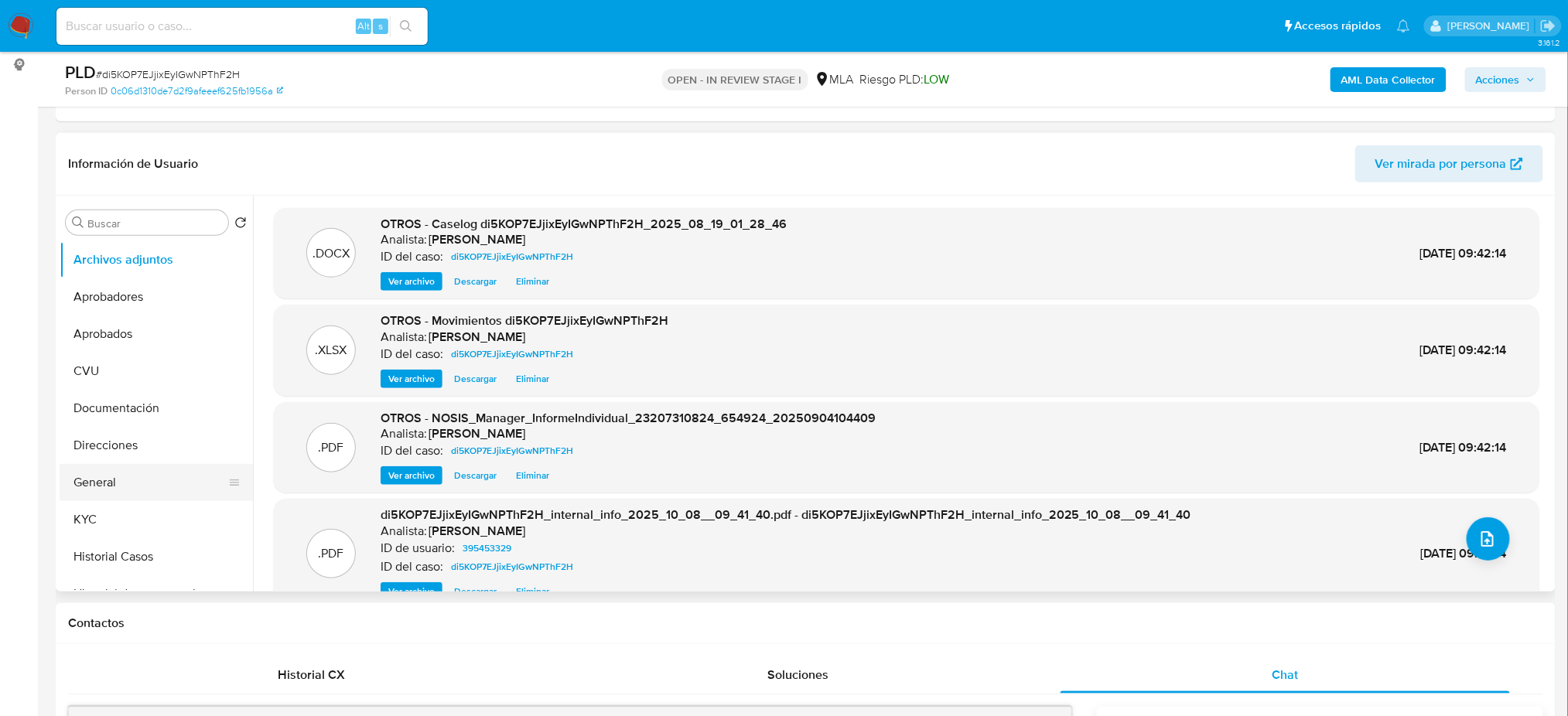
click at [116, 486] on button "General" at bounding box center [150, 482] width 181 height 37
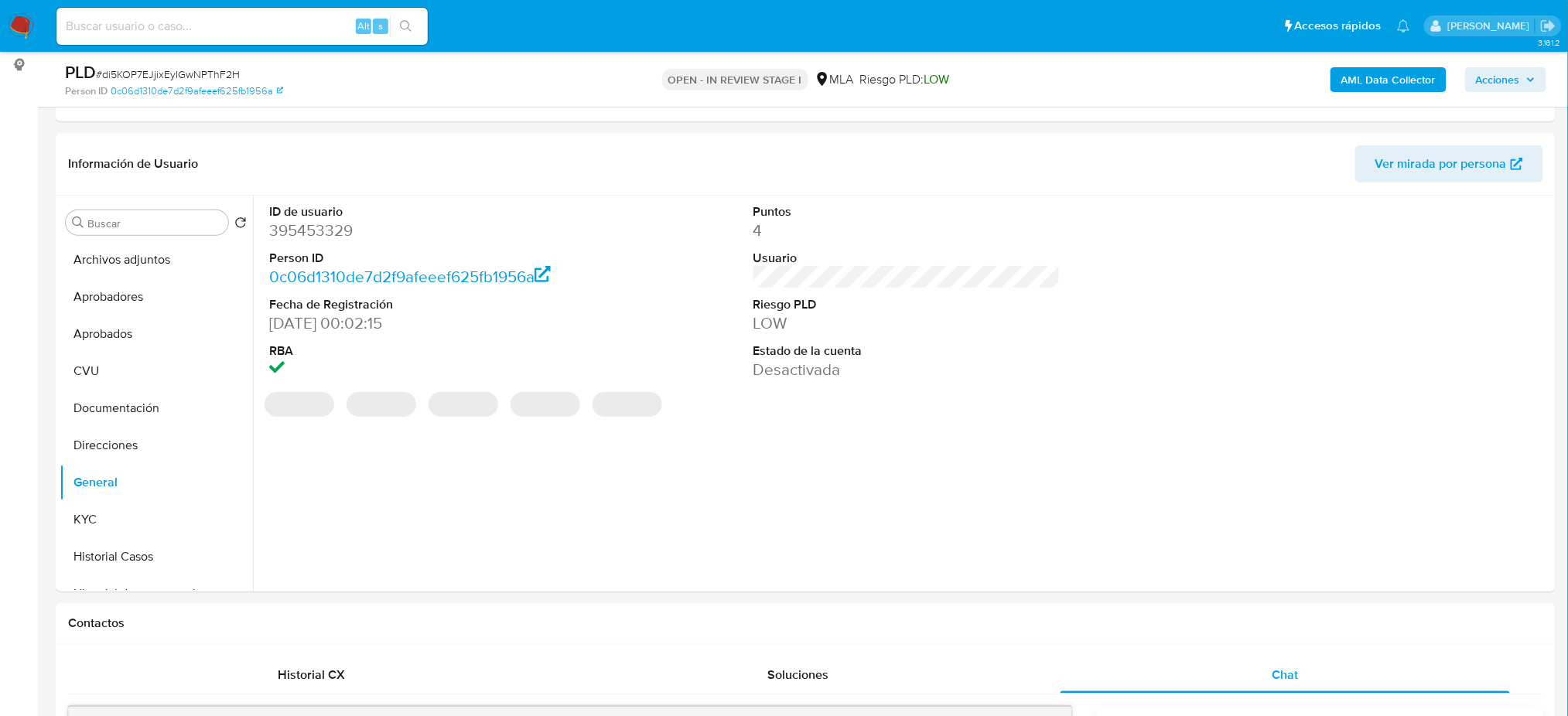
click at [295, 226] on dd "395453329" at bounding box center [422, 229] width 307 height 21
copy dd "395453329"
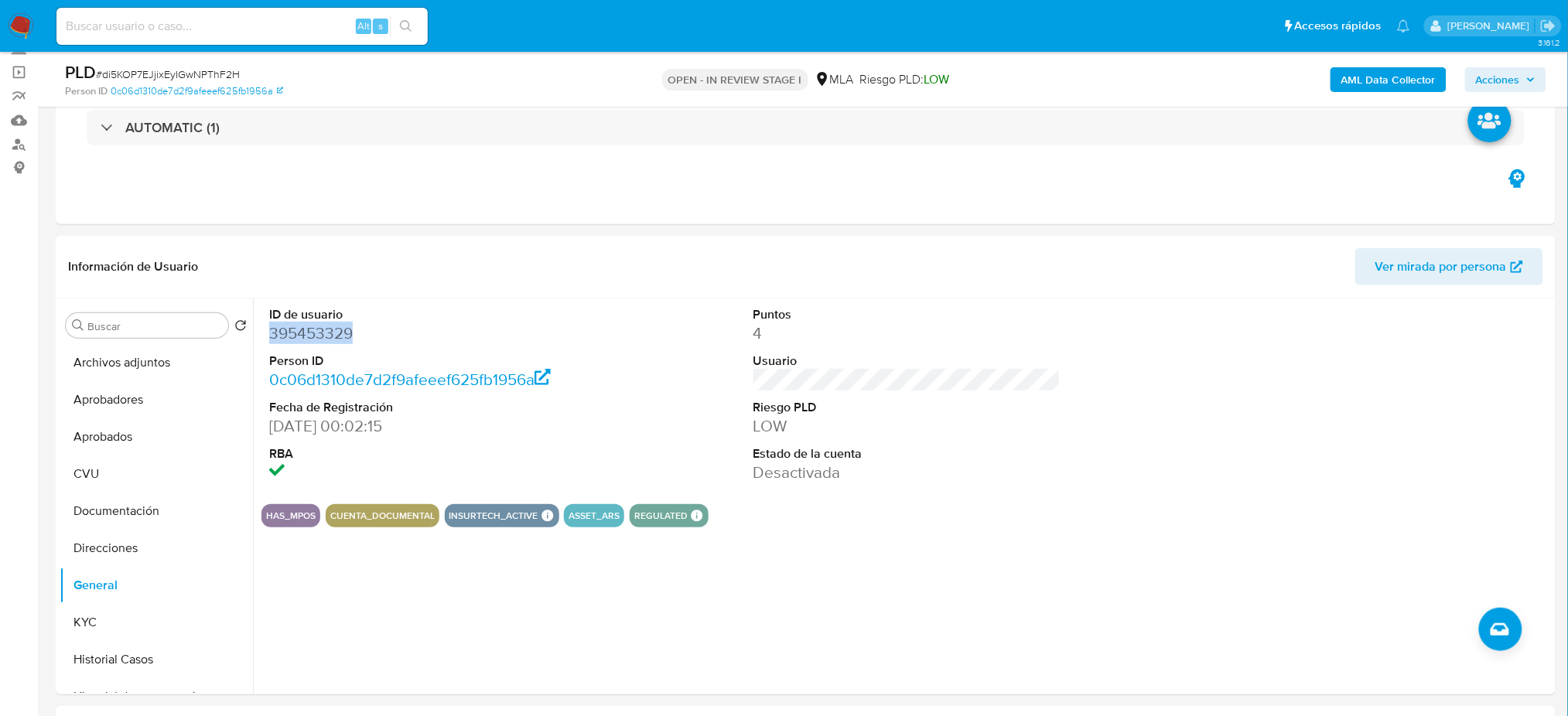
click at [1511, 67] on span "Acciones" at bounding box center [1498, 79] width 44 height 24
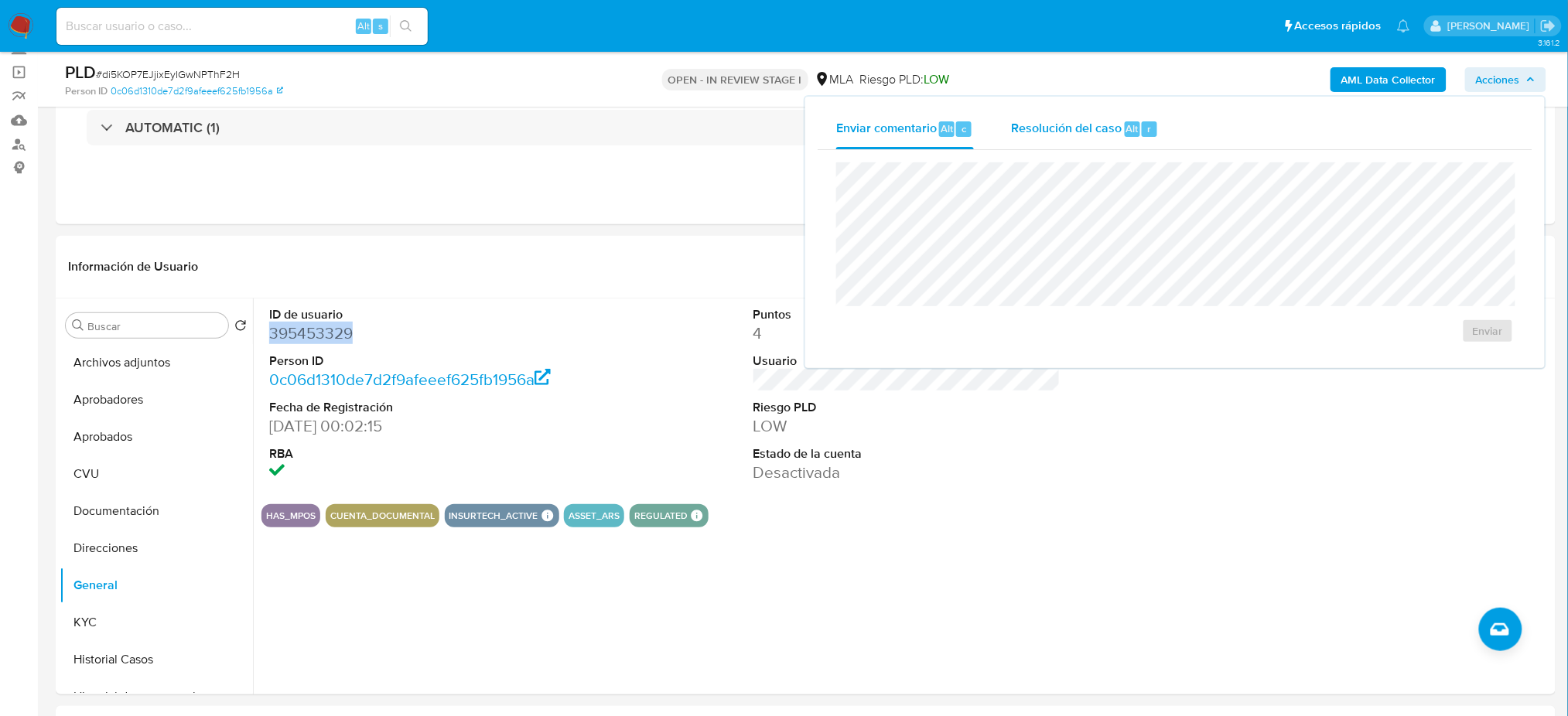
click at [1073, 132] on span "Resolución del caso" at bounding box center [1066, 128] width 110 height 18
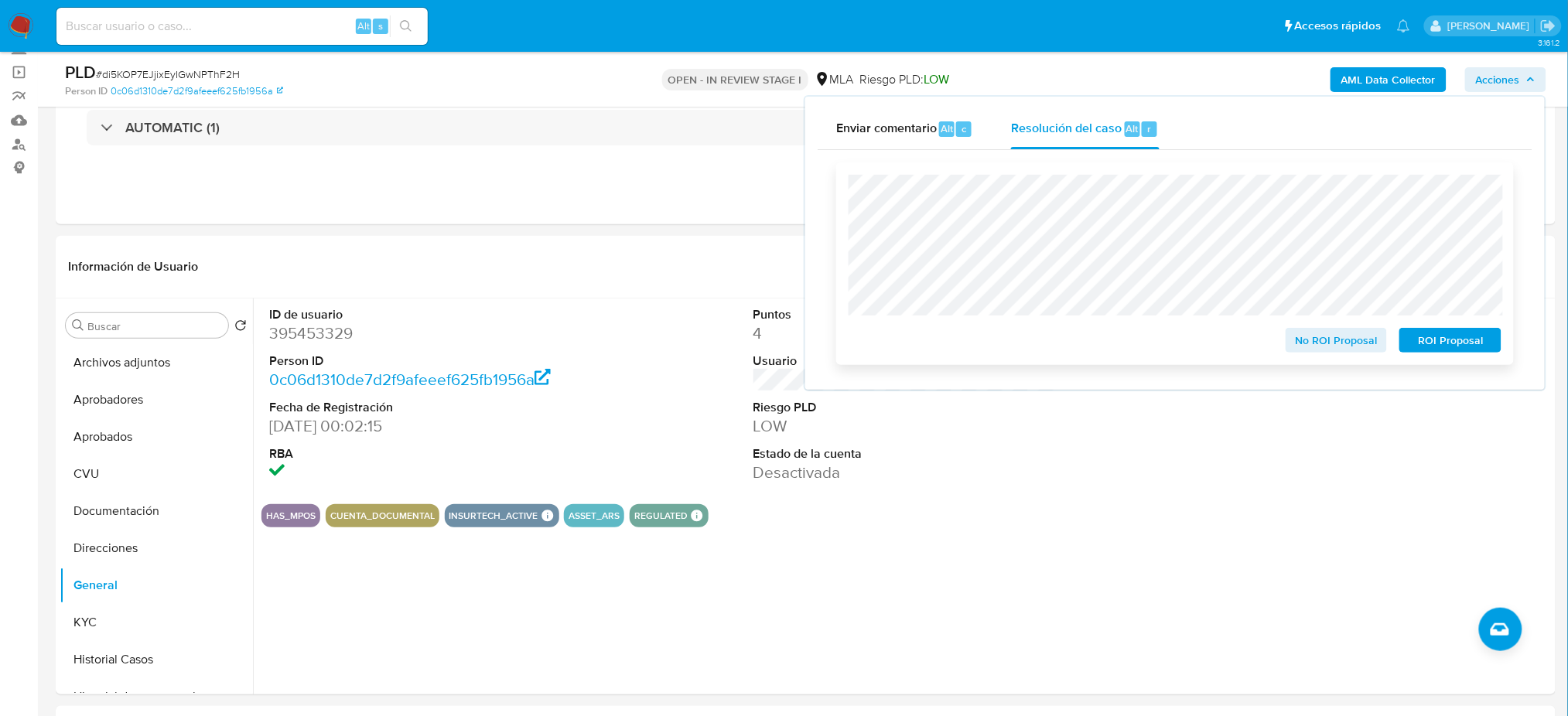
click at [1477, 332] on span "ROI Proposal" at bounding box center [1450, 340] width 80 height 21
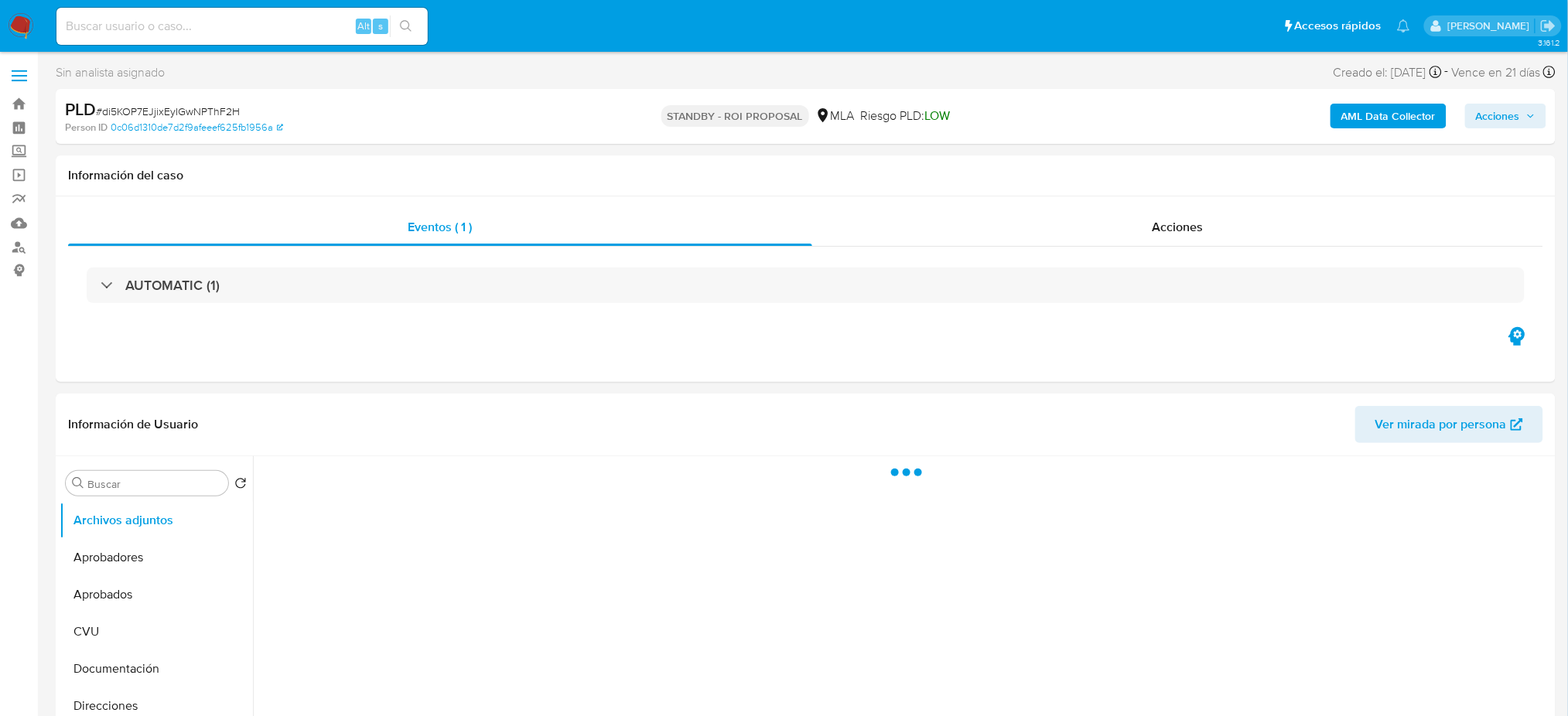
select select "10"
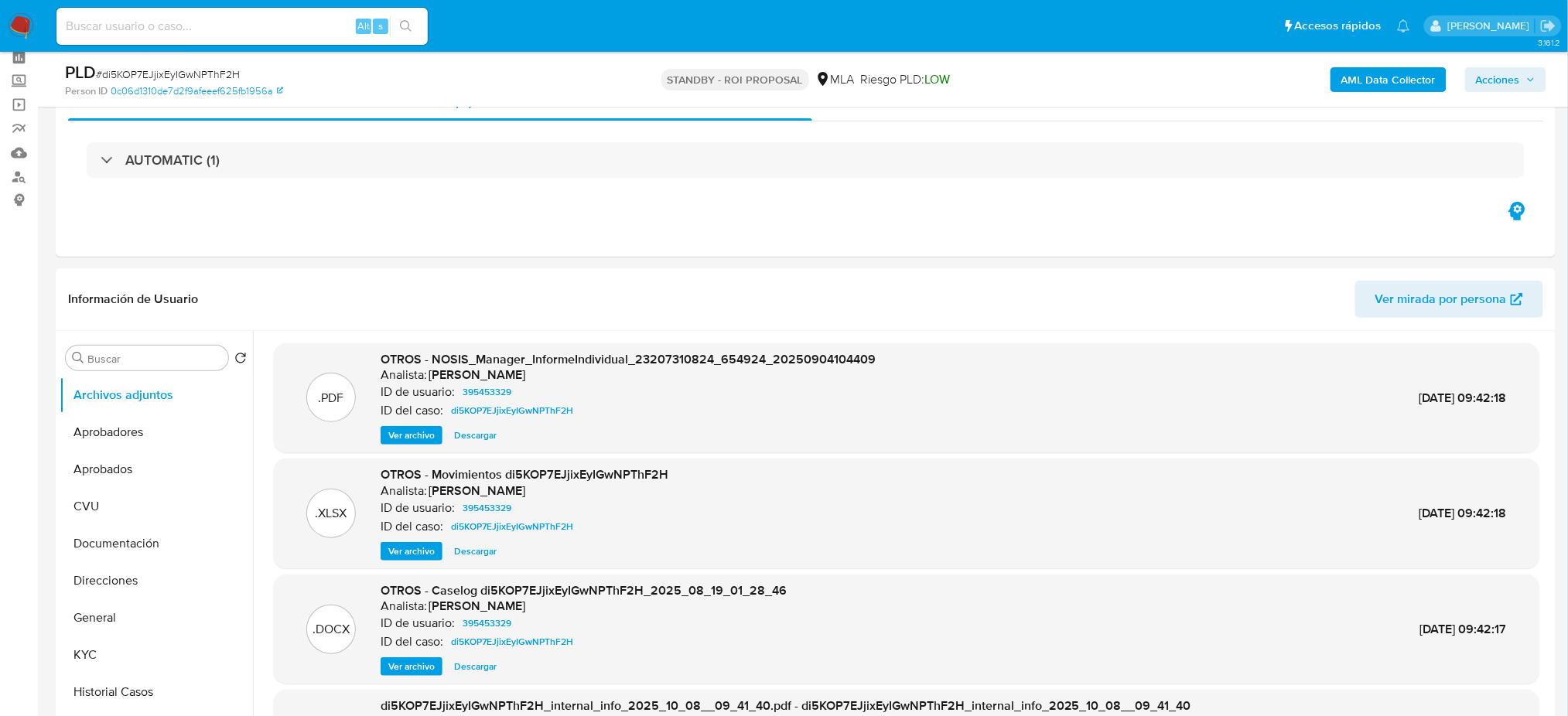
scroll to position [103, 0]
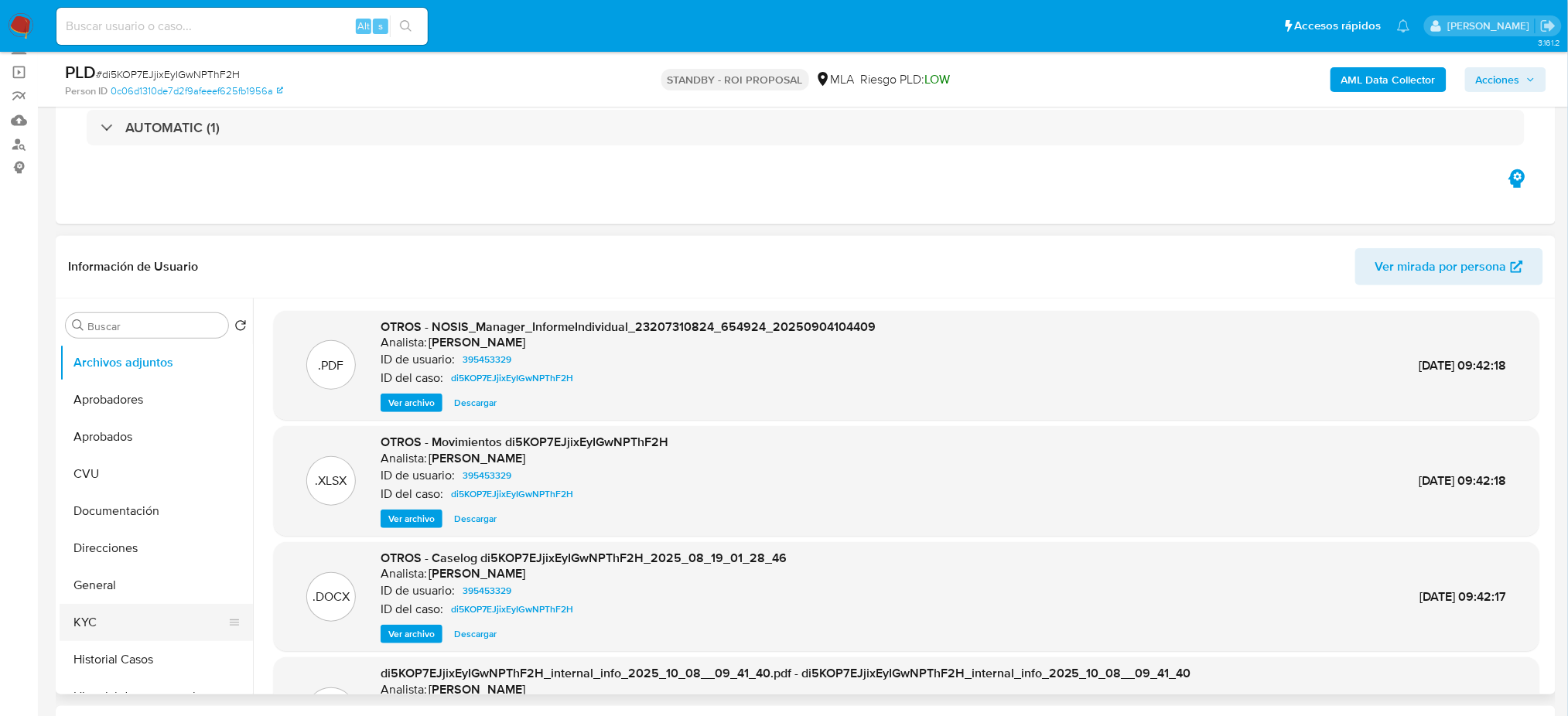
click at [190, 621] on button "KYC" at bounding box center [150, 622] width 181 height 37
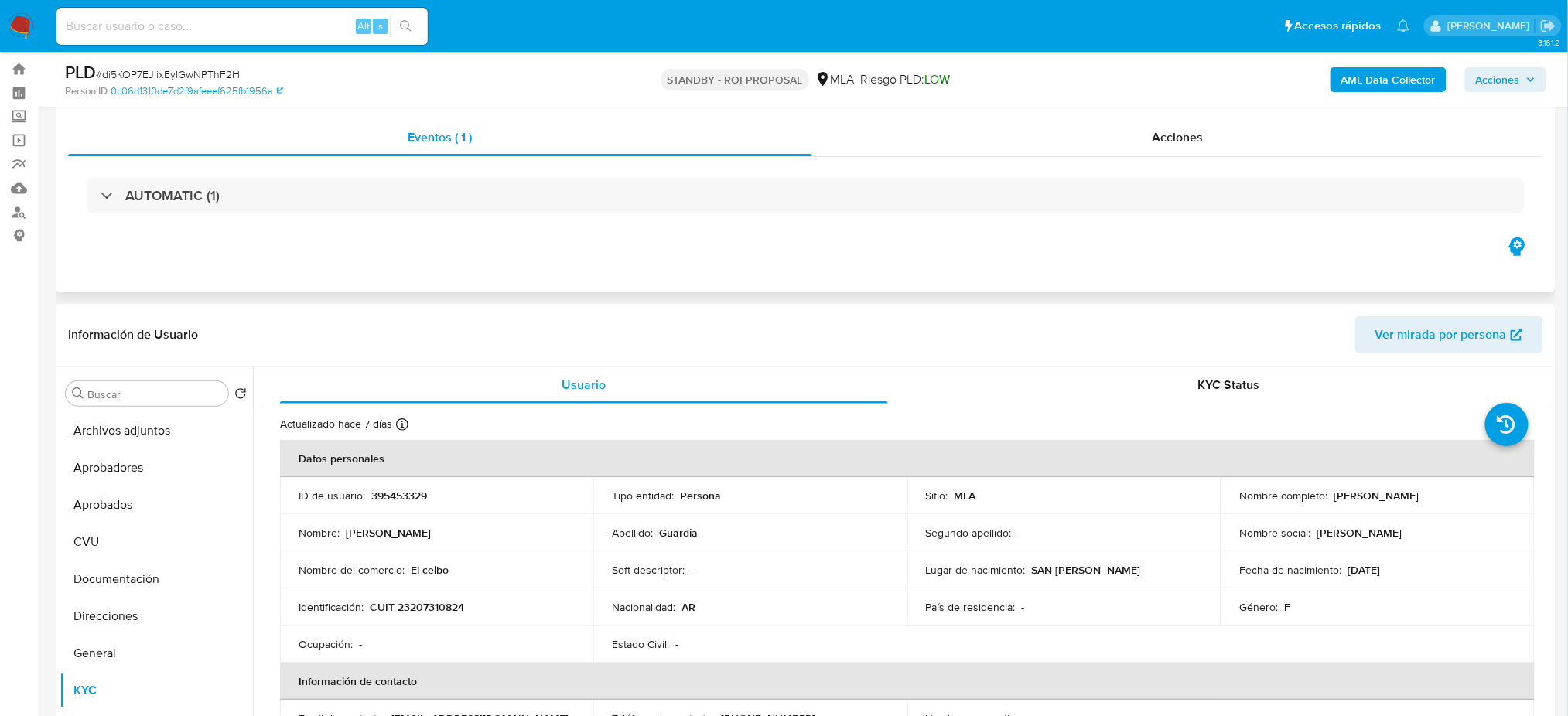
scroll to position [0, 0]
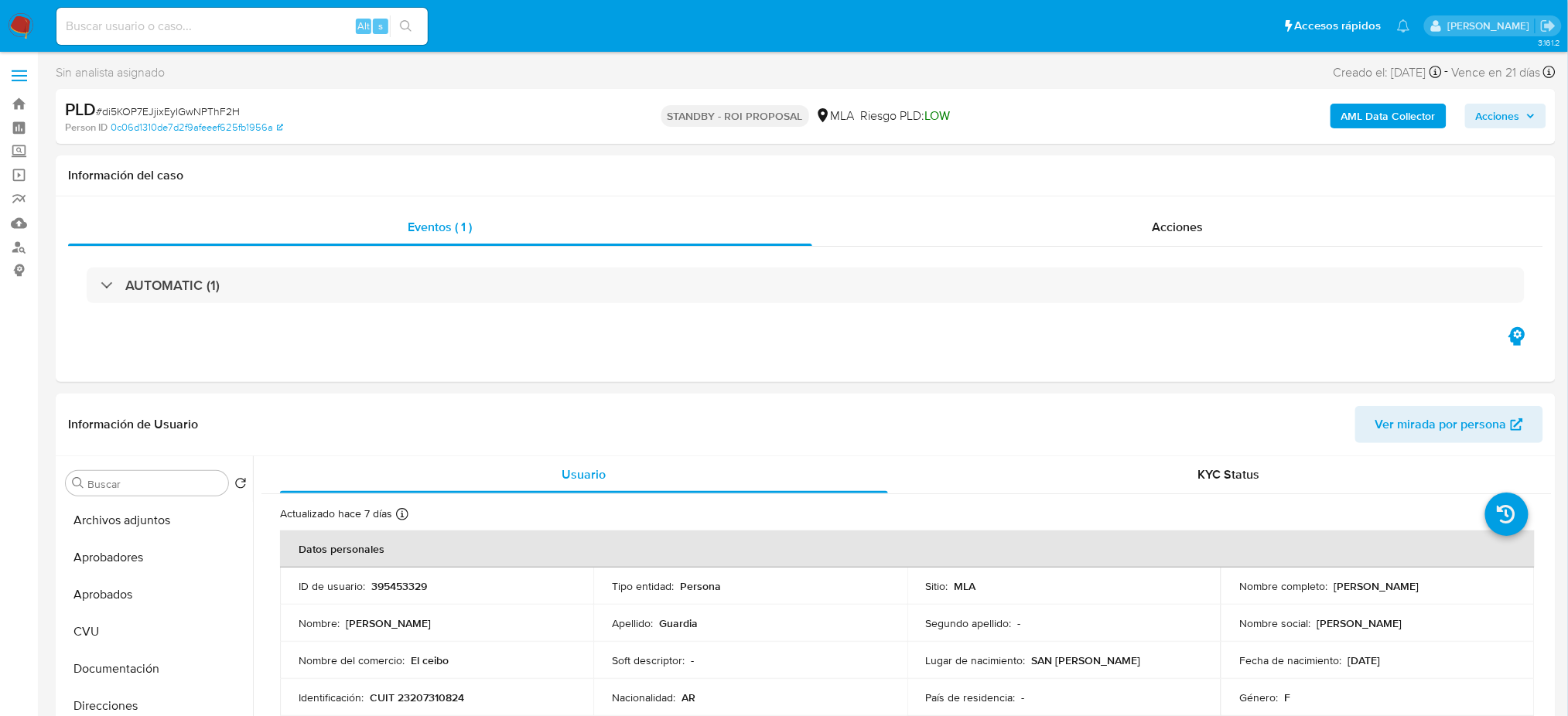
click at [252, 19] on input at bounding box center [242, 26] width 371 height 20
paste input "XyCqAlaK0fI4WjR0exNmTT35"
type input "XyCqAlaK0fI4WjR0exNmTT35"
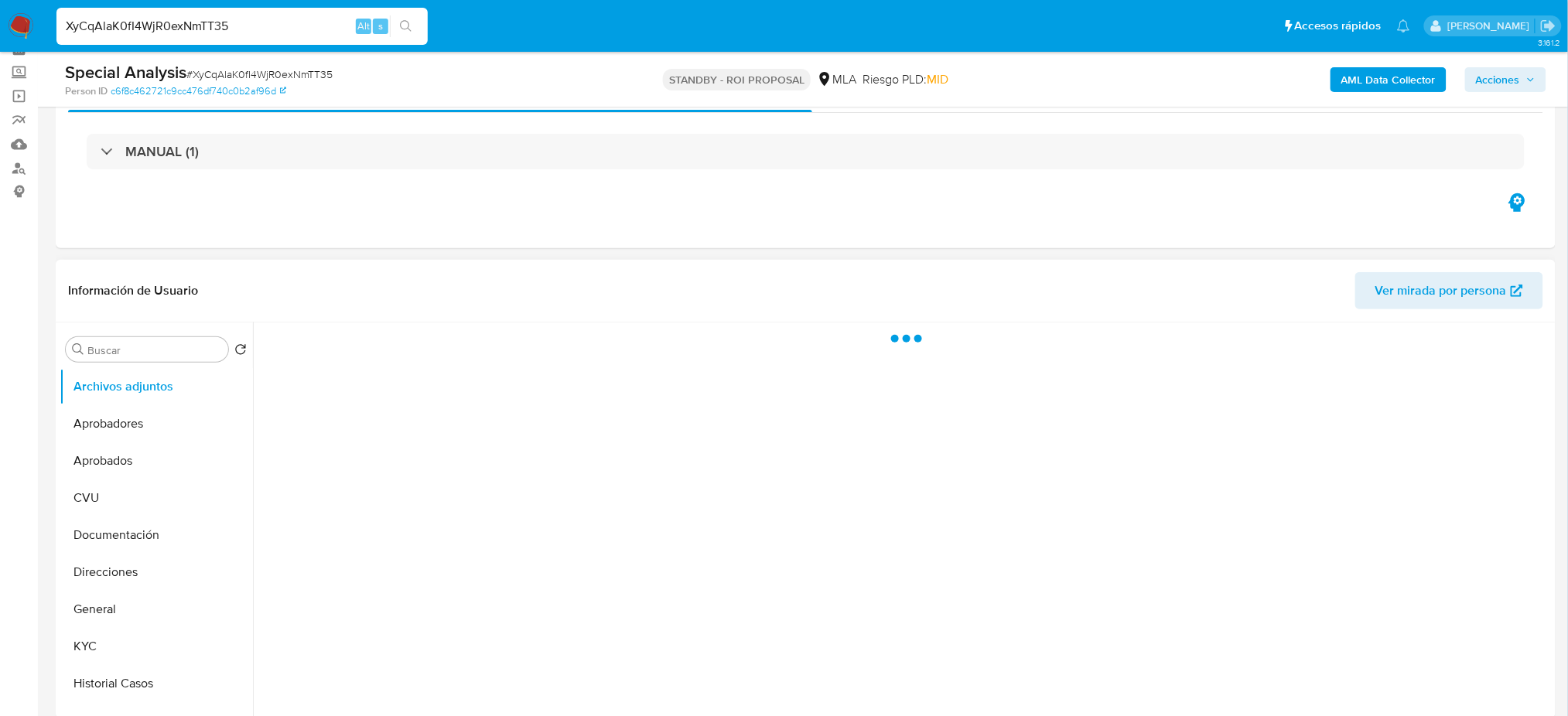
scroll to position [206, 0]
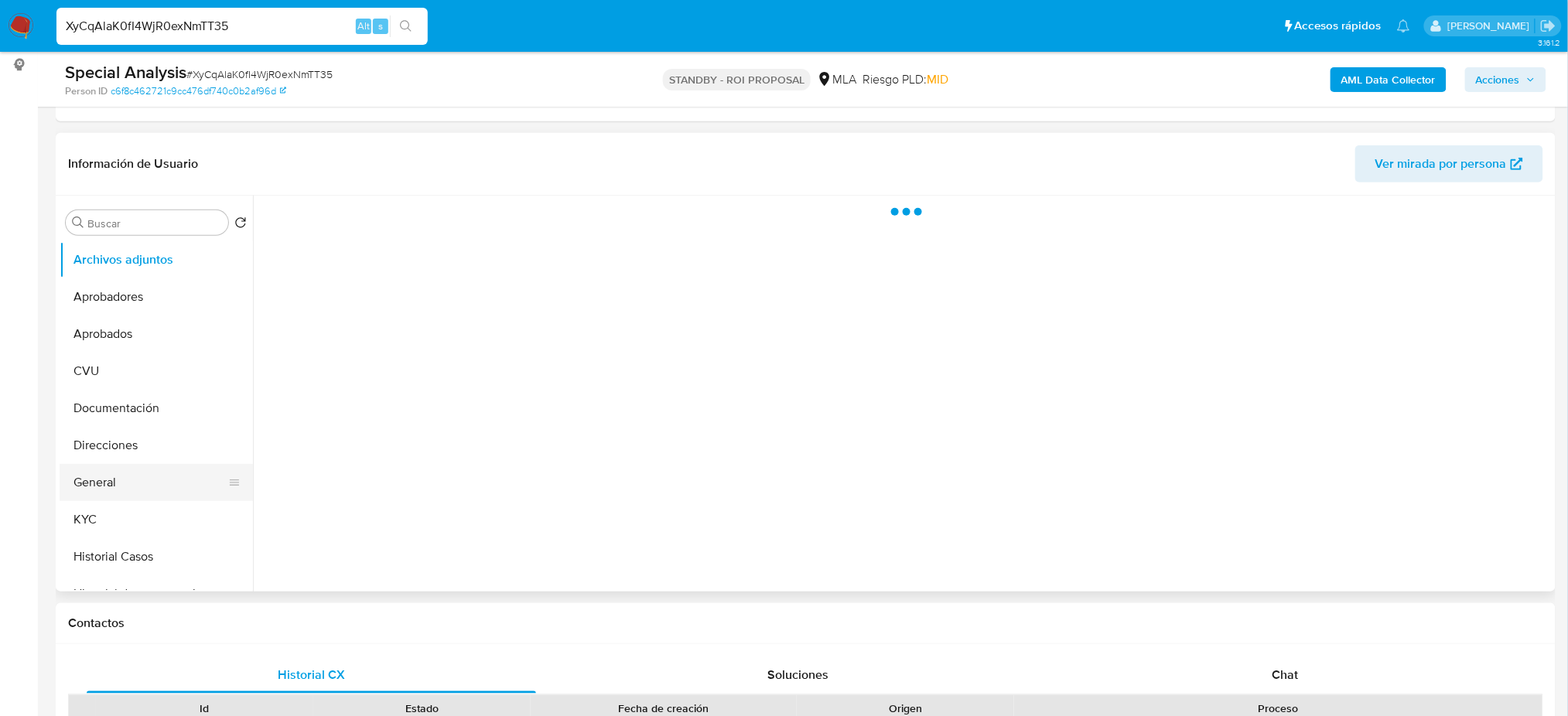
select select "10"
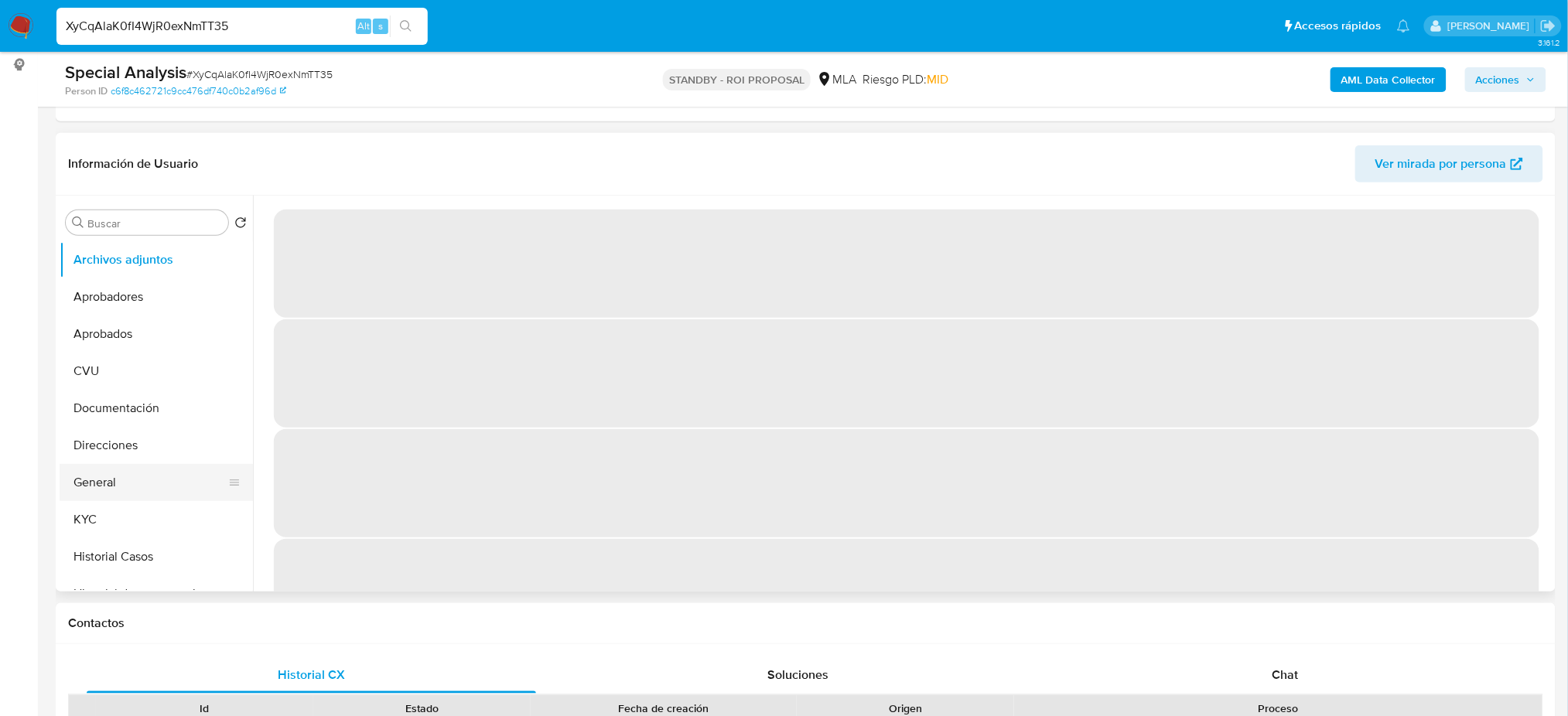
click at [147, 482] on button "General" at bounding box center [150, 482] width 181 height 37
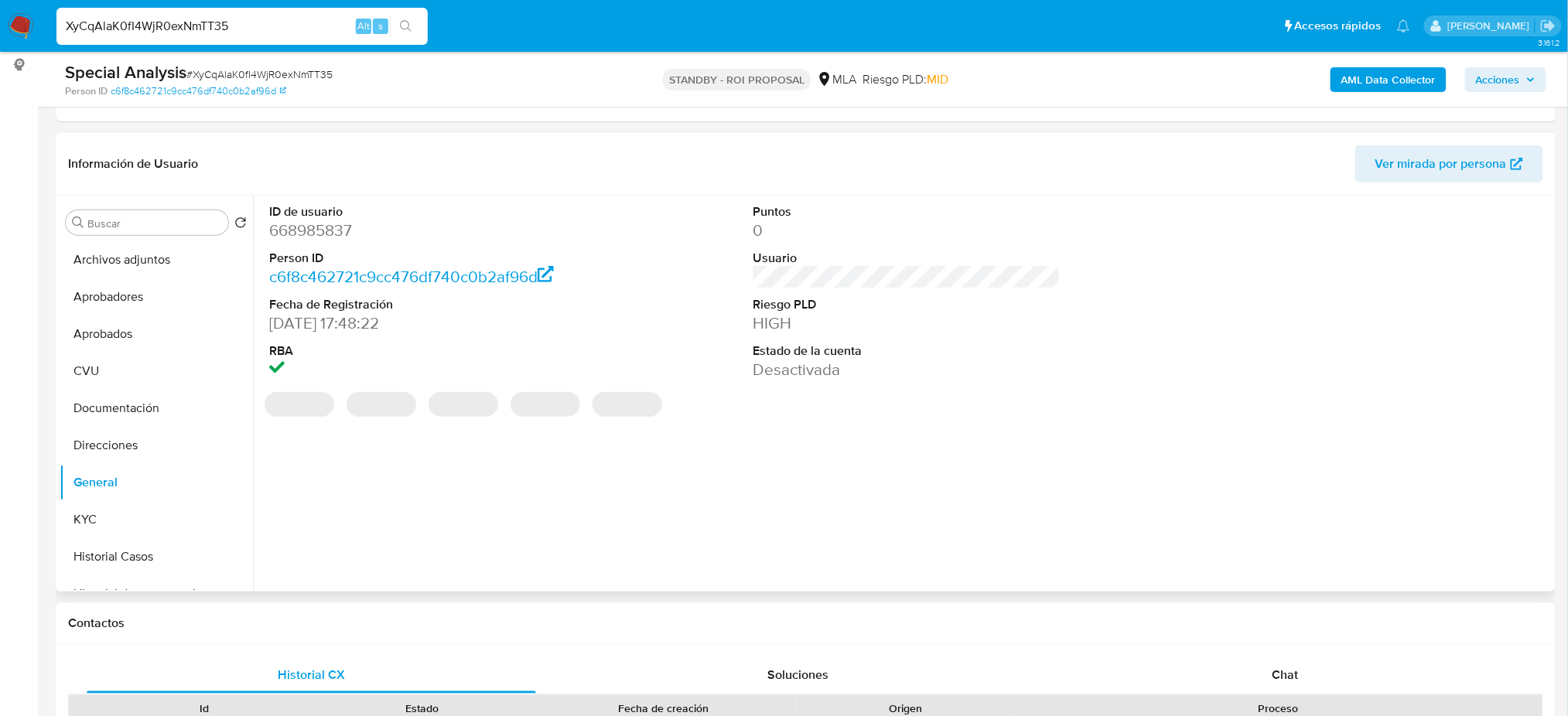
click at [289, 222] on dd "668985837" at bounding box center [422, 229] width 307 height 21
copy dd "668985837"
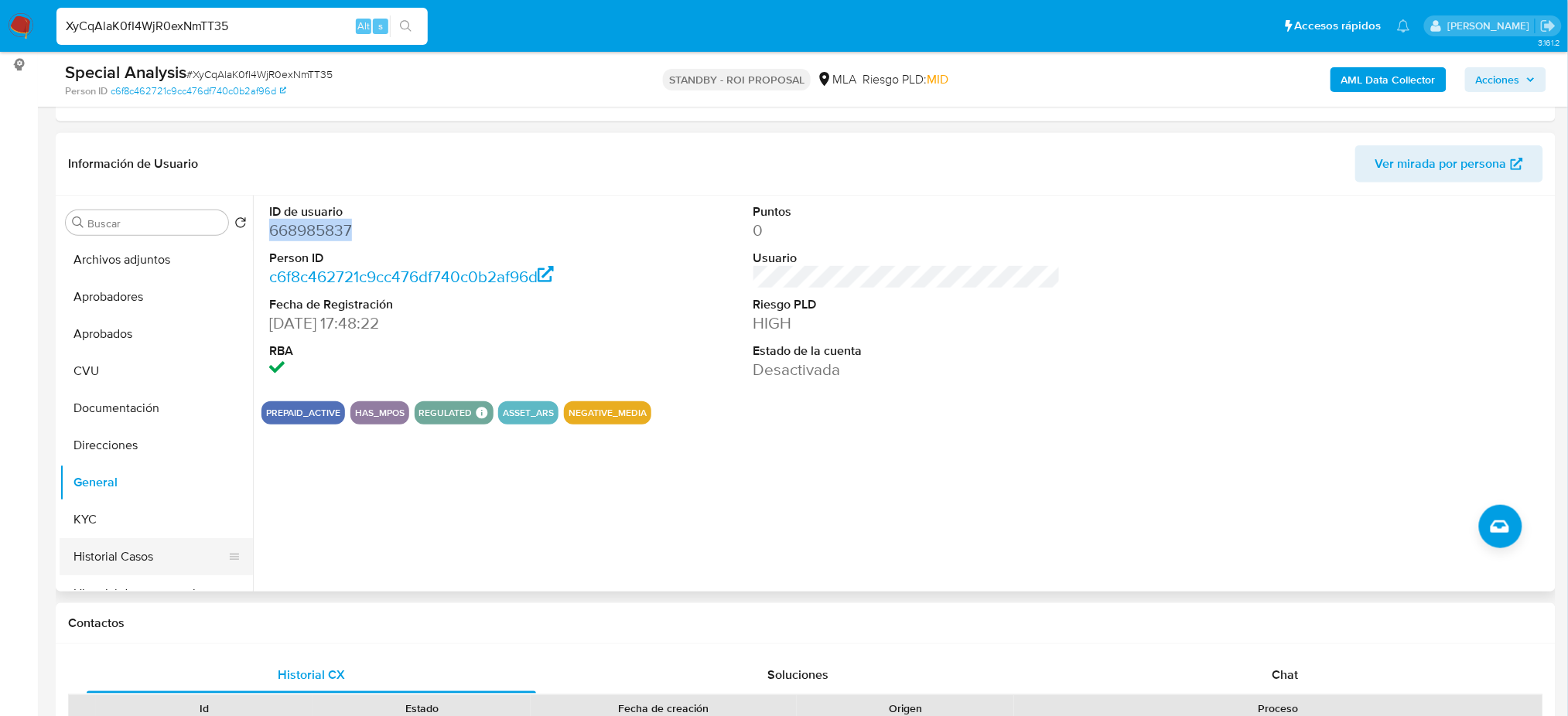
click at [159, 541] on button "Historial Casos" at bounding box center [150, 556] width 181 height 37
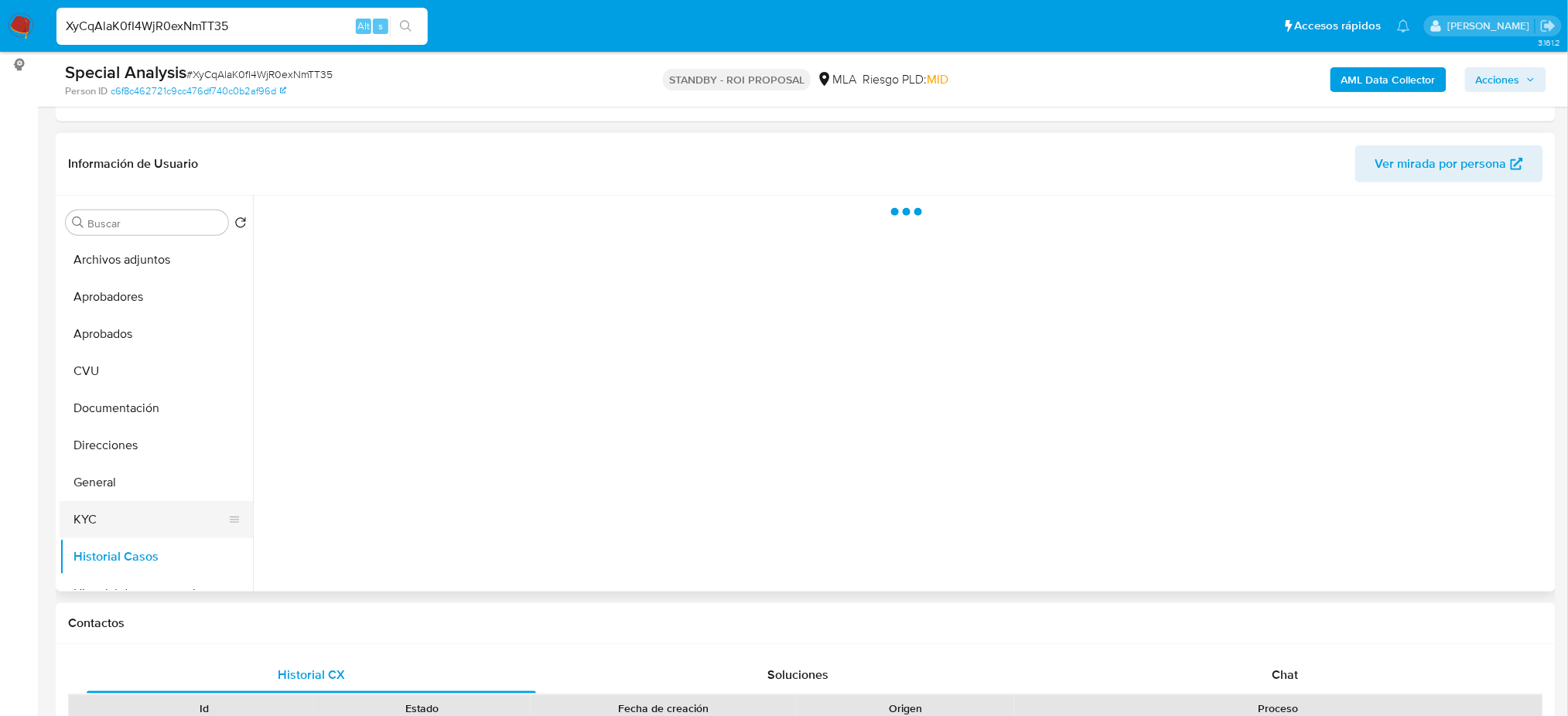
click at [111, 524] on button "KYC" at bounding box center [150, 519] width 181 height 37
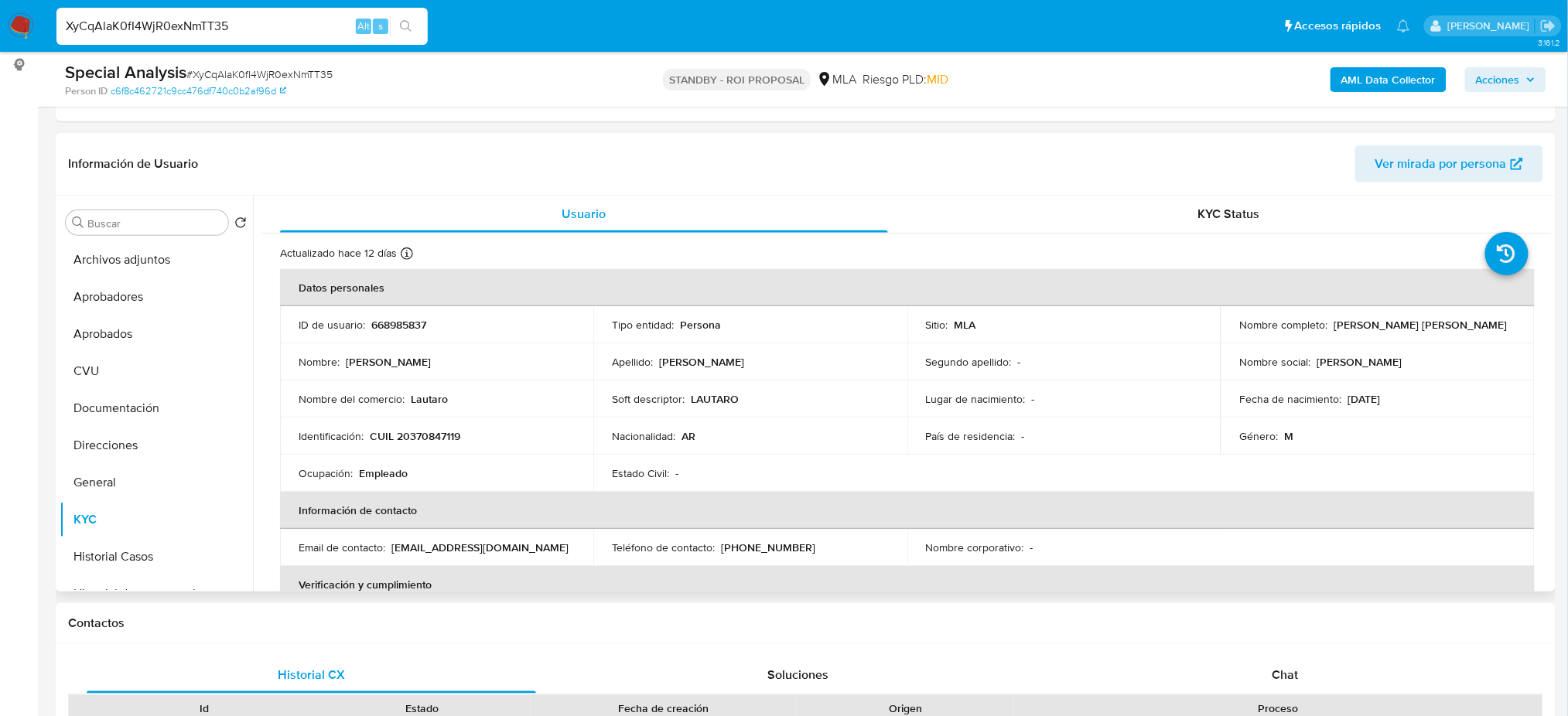
click at [439, 442] on p "CUIL 20370847119" at bounding box center [415, 436] width 91 height 14
copy p "20370847119"
click at [398, 319] on p "668985837" at bounding box center [399, 325] width 55 height 14
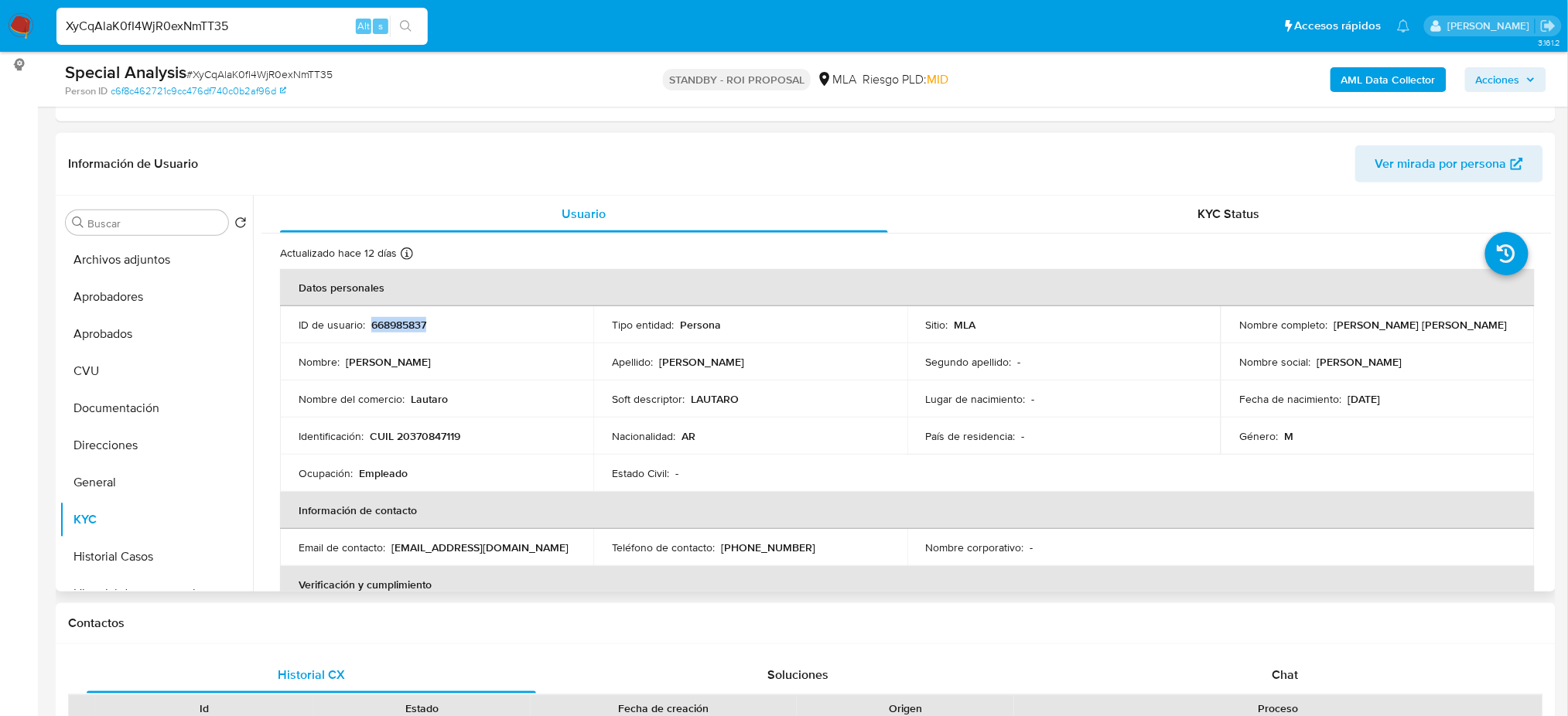
copy p "668985837"
click at [420, 446] on td "Identificación : CUIL 20370847119" at bounding box center [436, 435] width 313 height 37
click at [413, 439] on p "CUIL 20370847119" at bounding box center [415, 436] width 91 height 14
click at [413, 438] on p "CUIL 20370847119" at bounding box center [415, 436] width 91 height 14
copy p "20370847119"
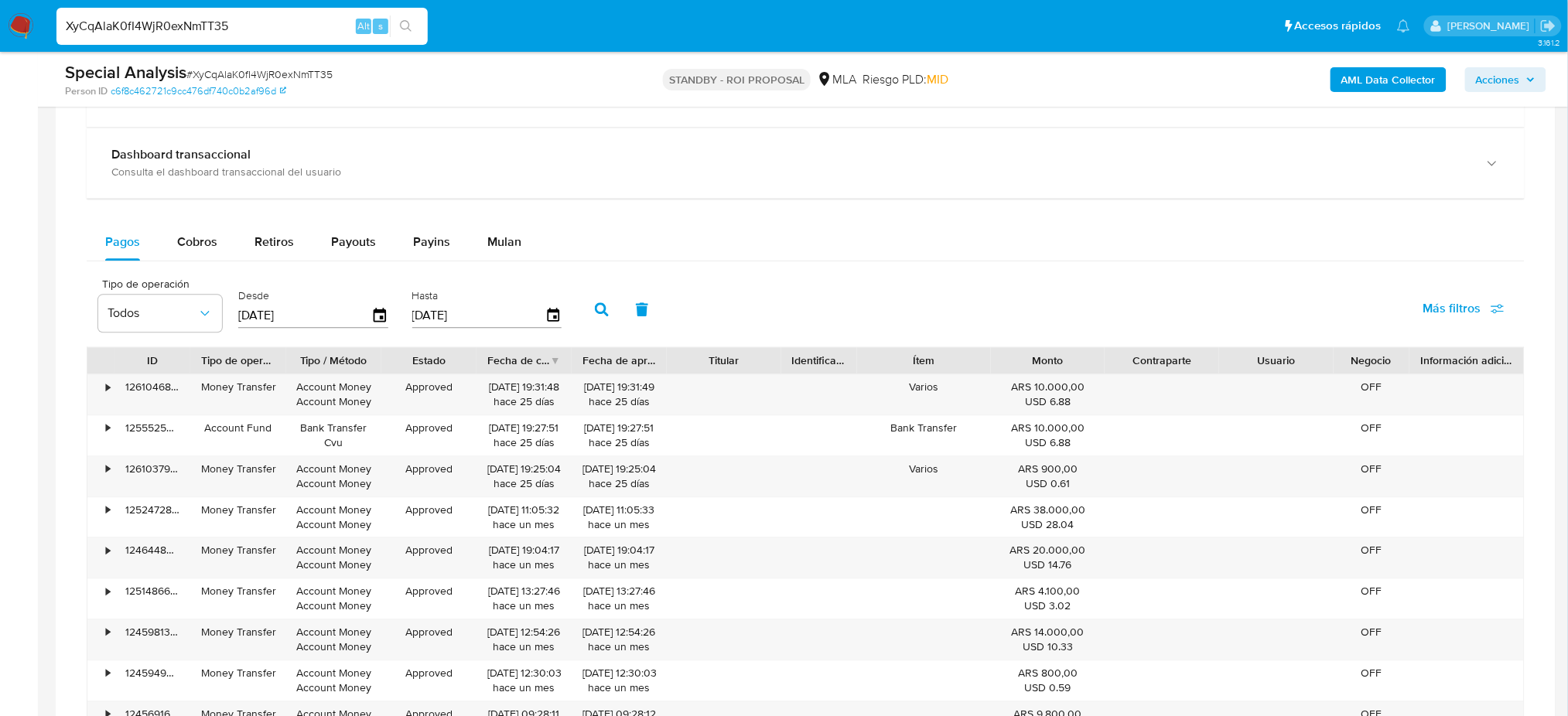
scroll to position [580, 0]
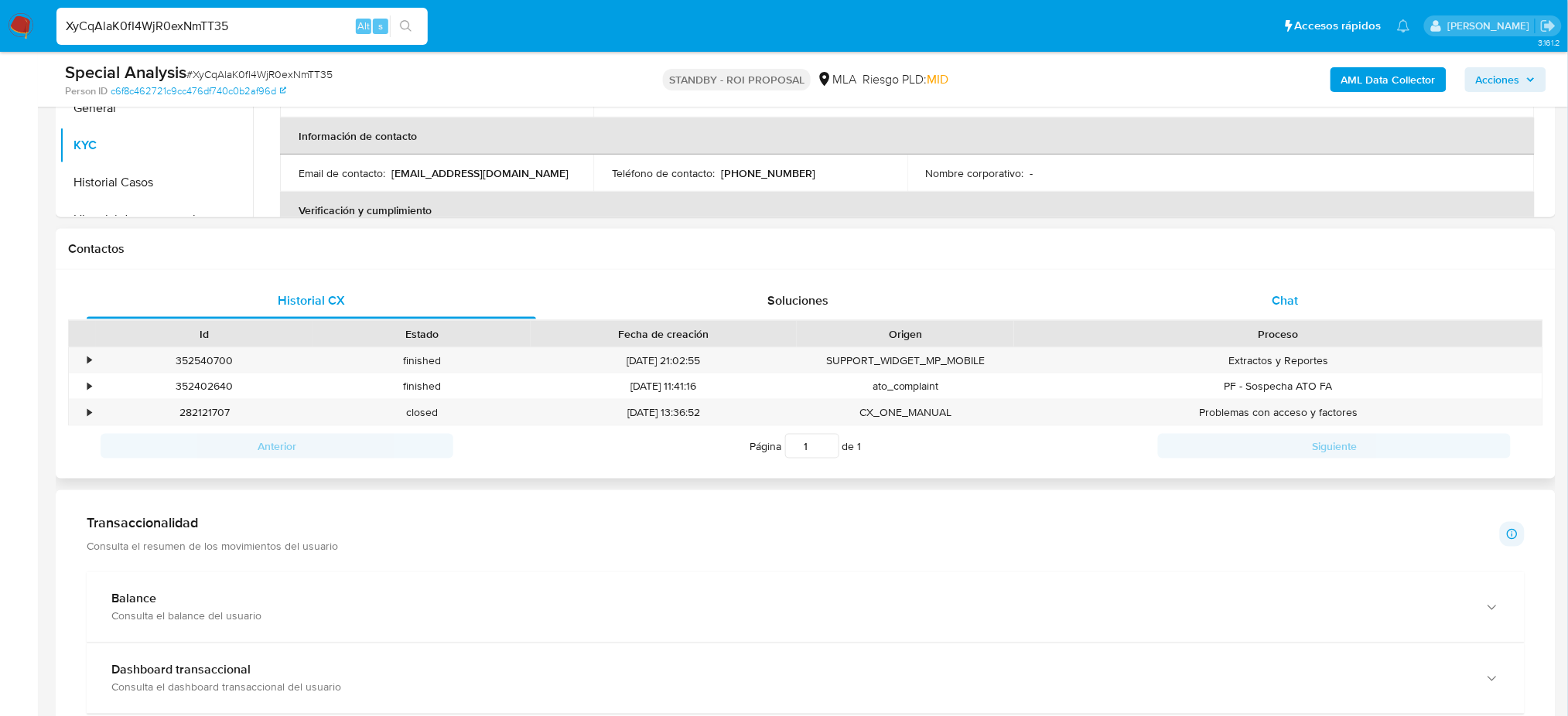
drag, startPoint x: 1331, startPoint y: 292, endPoint x: 1238, endPoint y: 315, distance: 95.8
click at [1331, 291] on div "Chat" at bounding box center [1285, 300] width 450 height 37
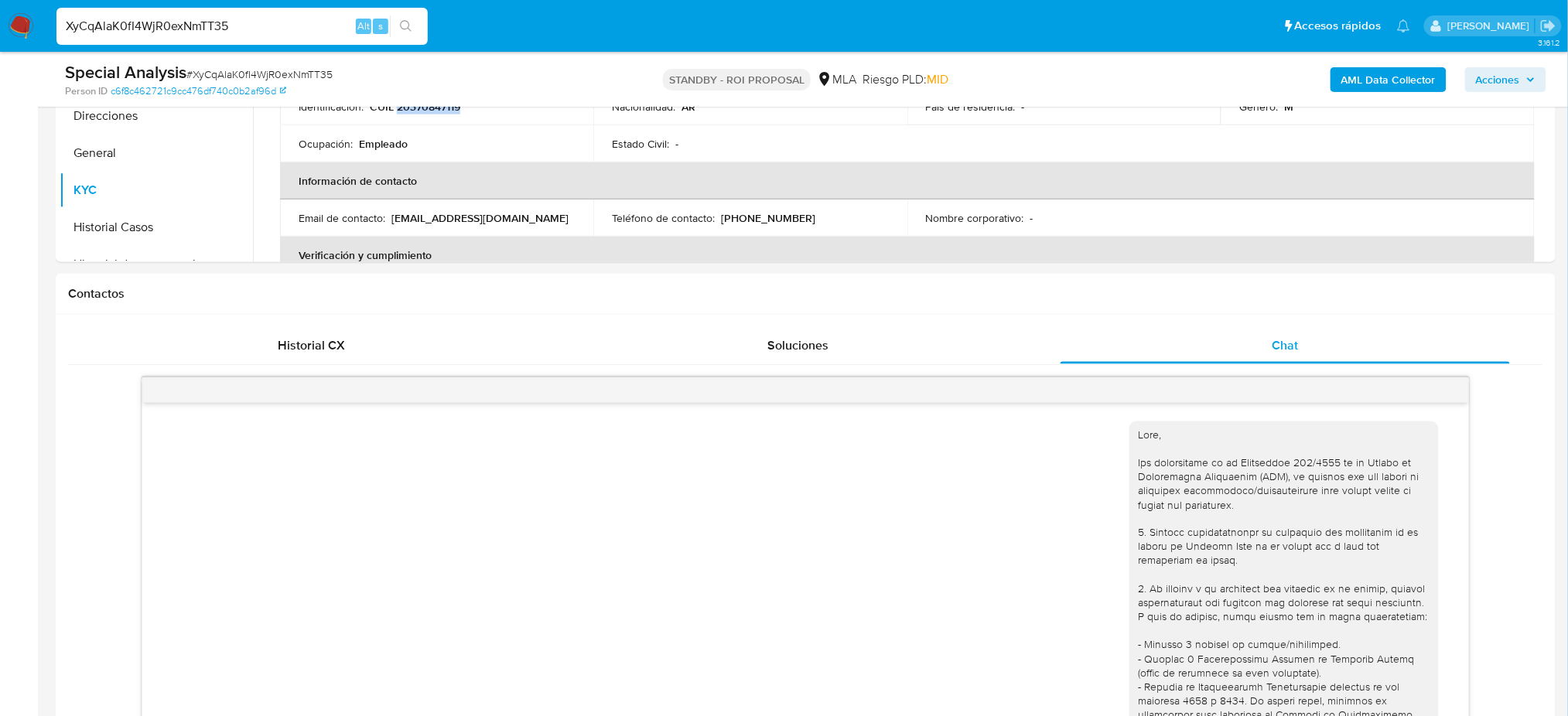
scroll to position [270, 0]
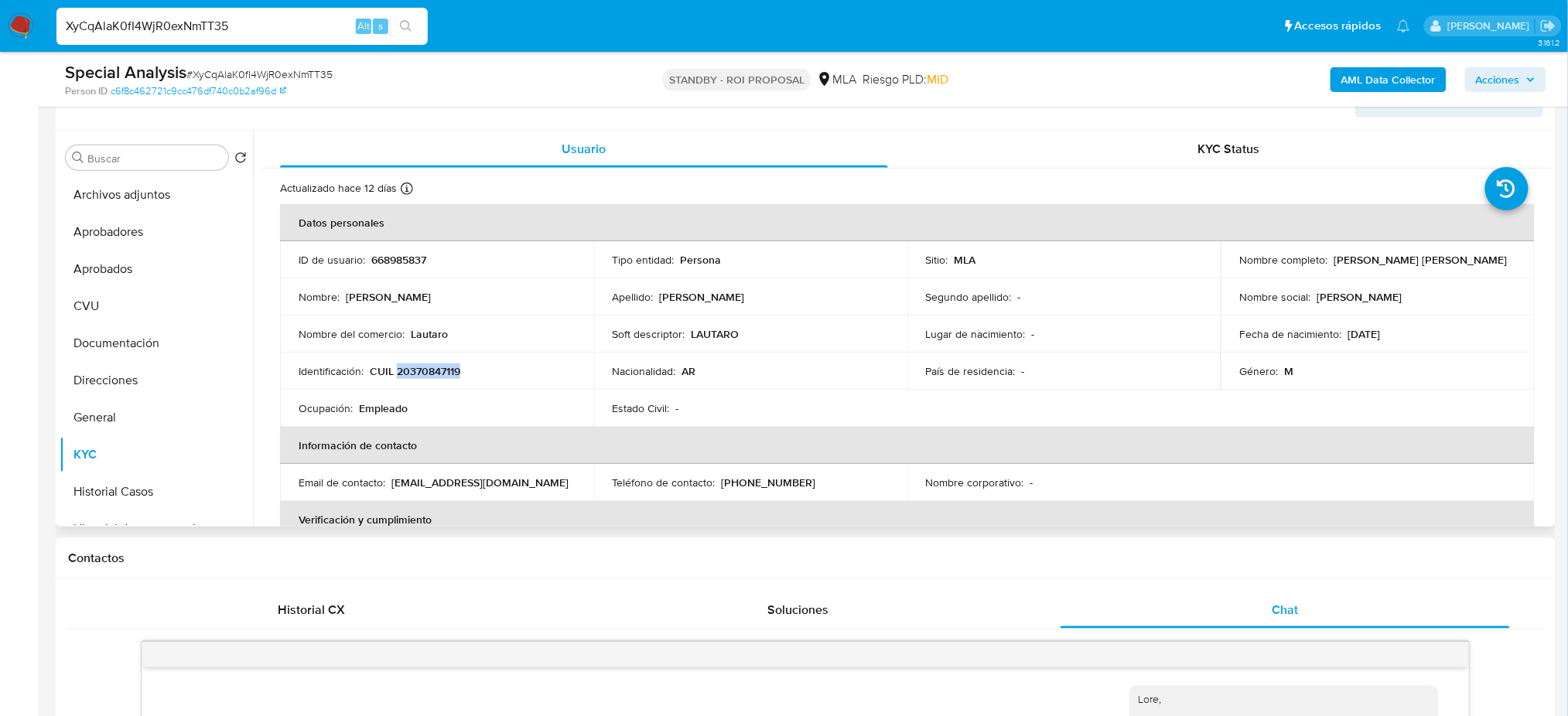
copy p "20370847119"
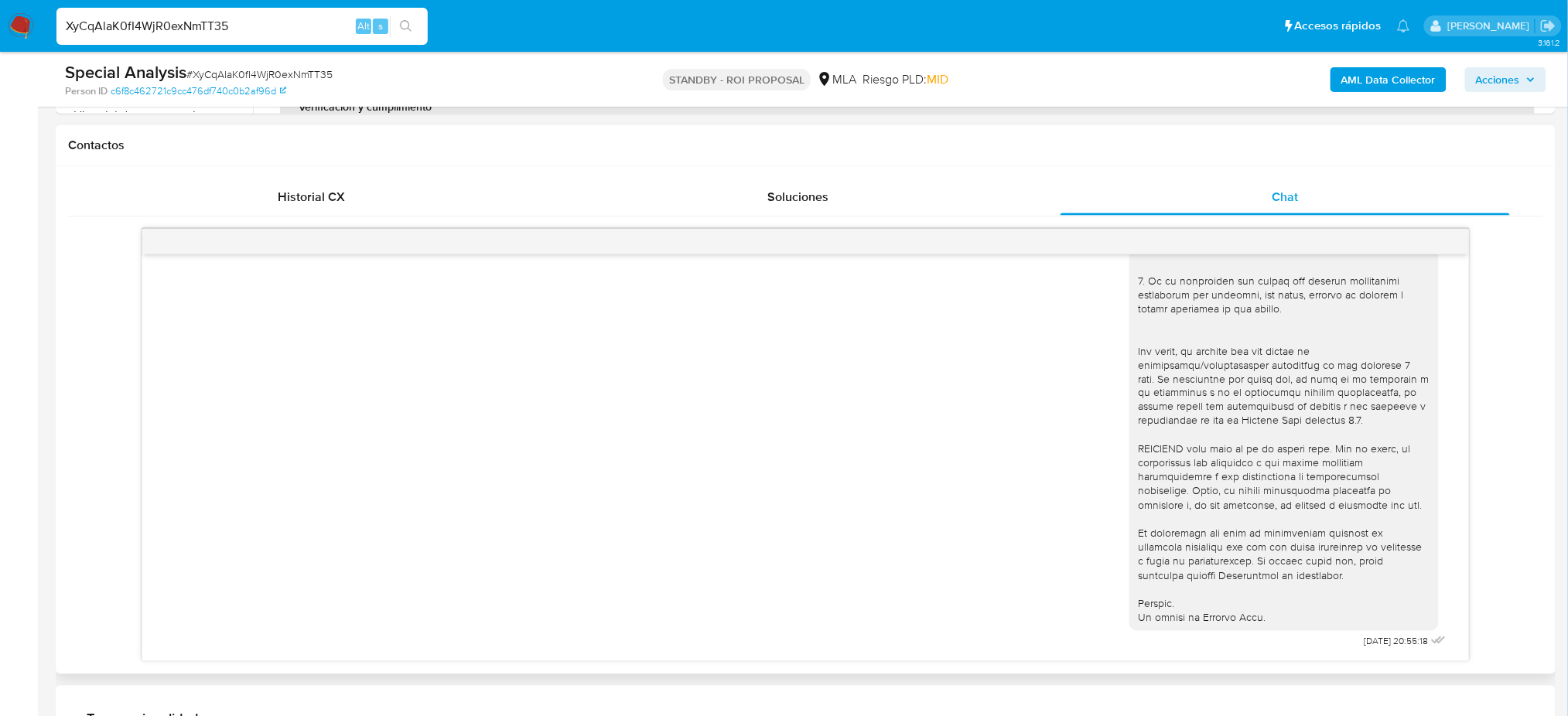
scroll to position [483, 0]
drag, startPoint x: 1327, startPoint y: 647, endPoint x: 1376, endPoint y: 647, distance: 49.0
click at [1376, 647] on div "16/07/2025 20:55:18" at bounding box center [1290, 230] width 320 height 847
copy span "16/07/2025"
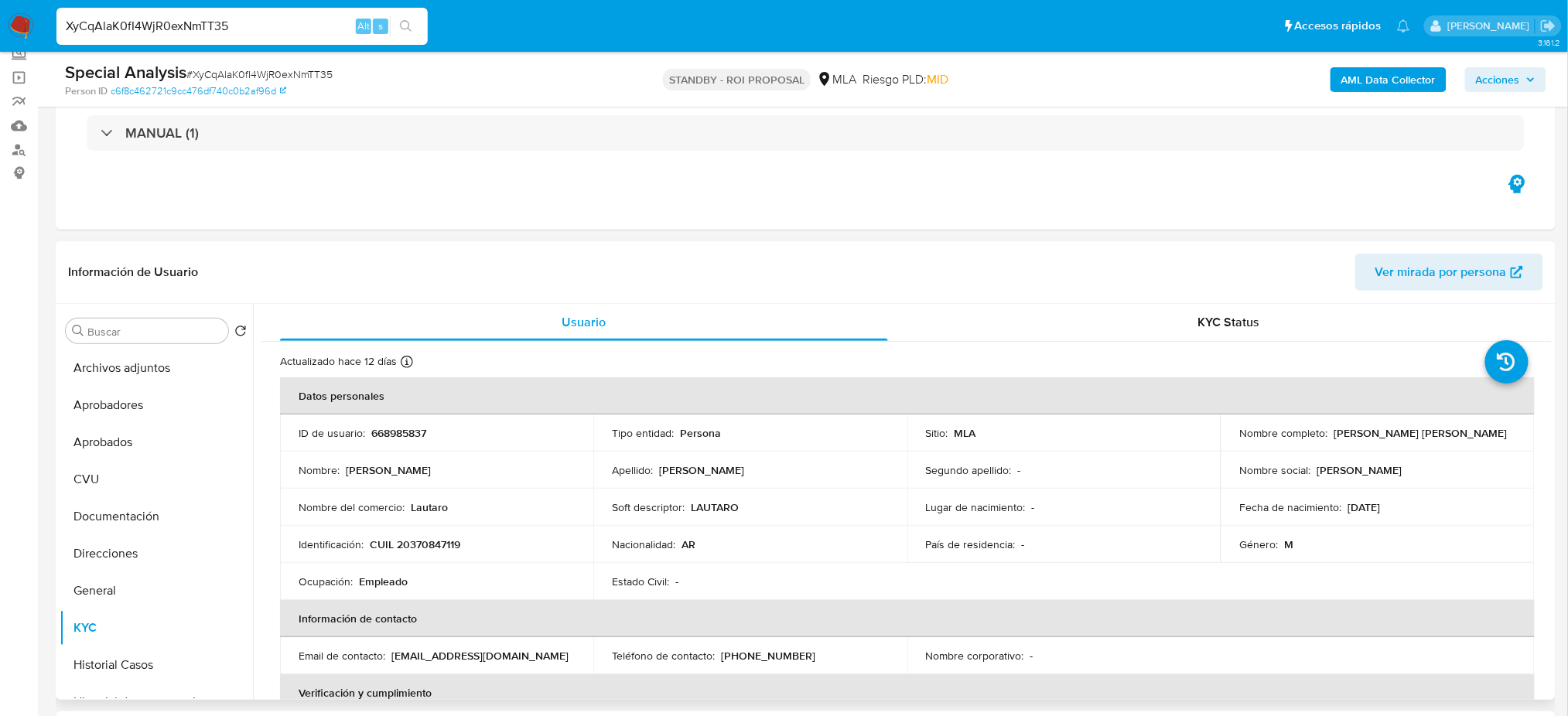
scroll to position [65, 0]
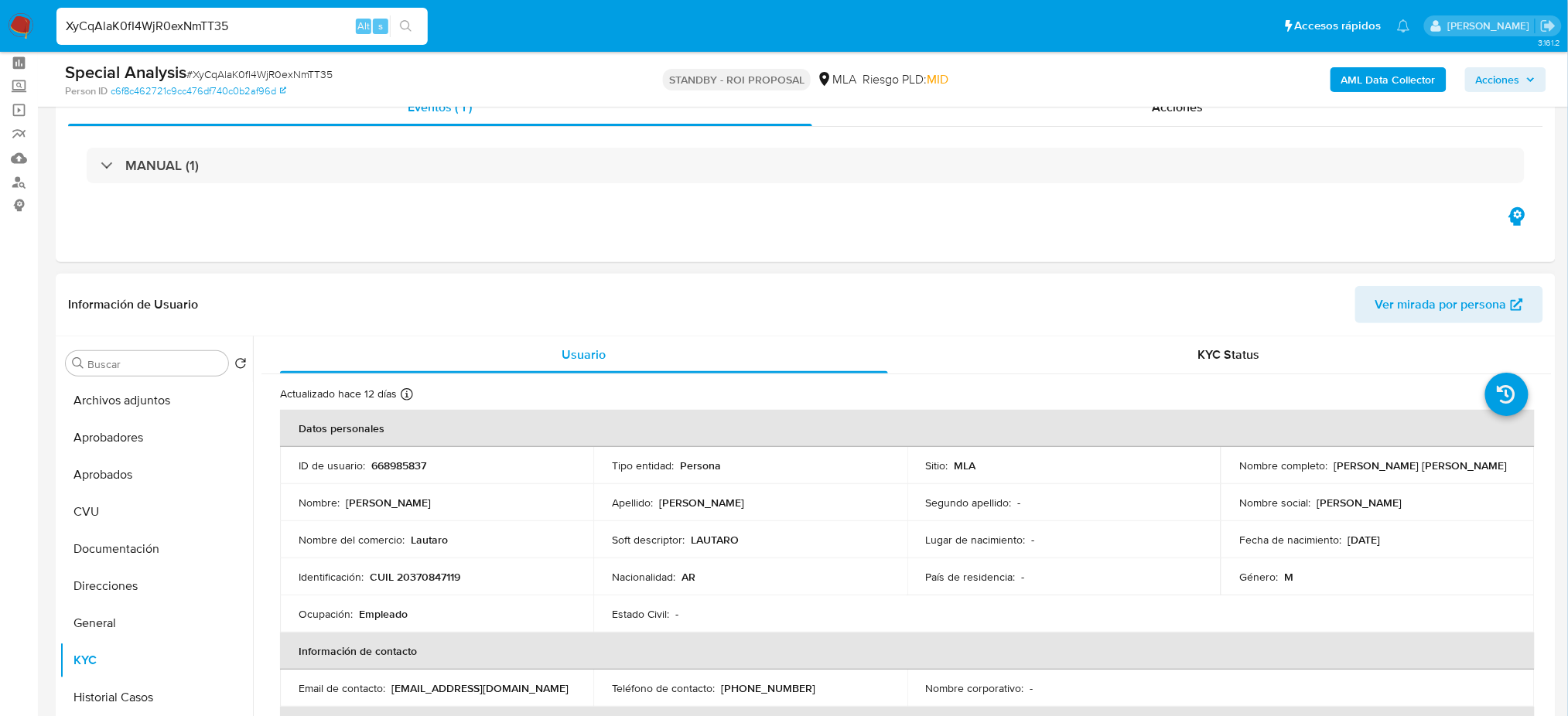
click at [1451, 292] on span "Ver mirada por persona" at bounding box center [1440, 304] width 132 height 37
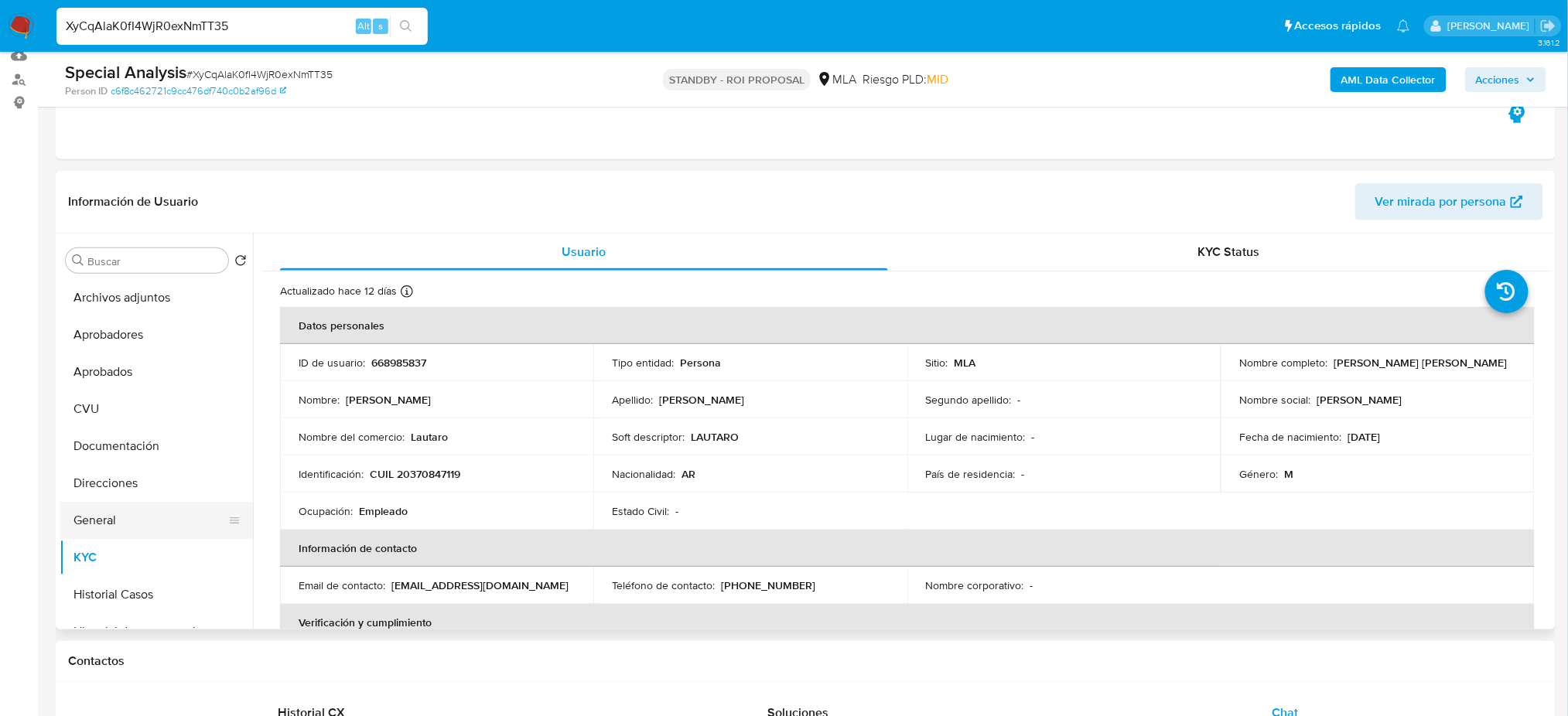
click at [129, 530] on button "General" at bounding box center [150, 520] width 181 height 37
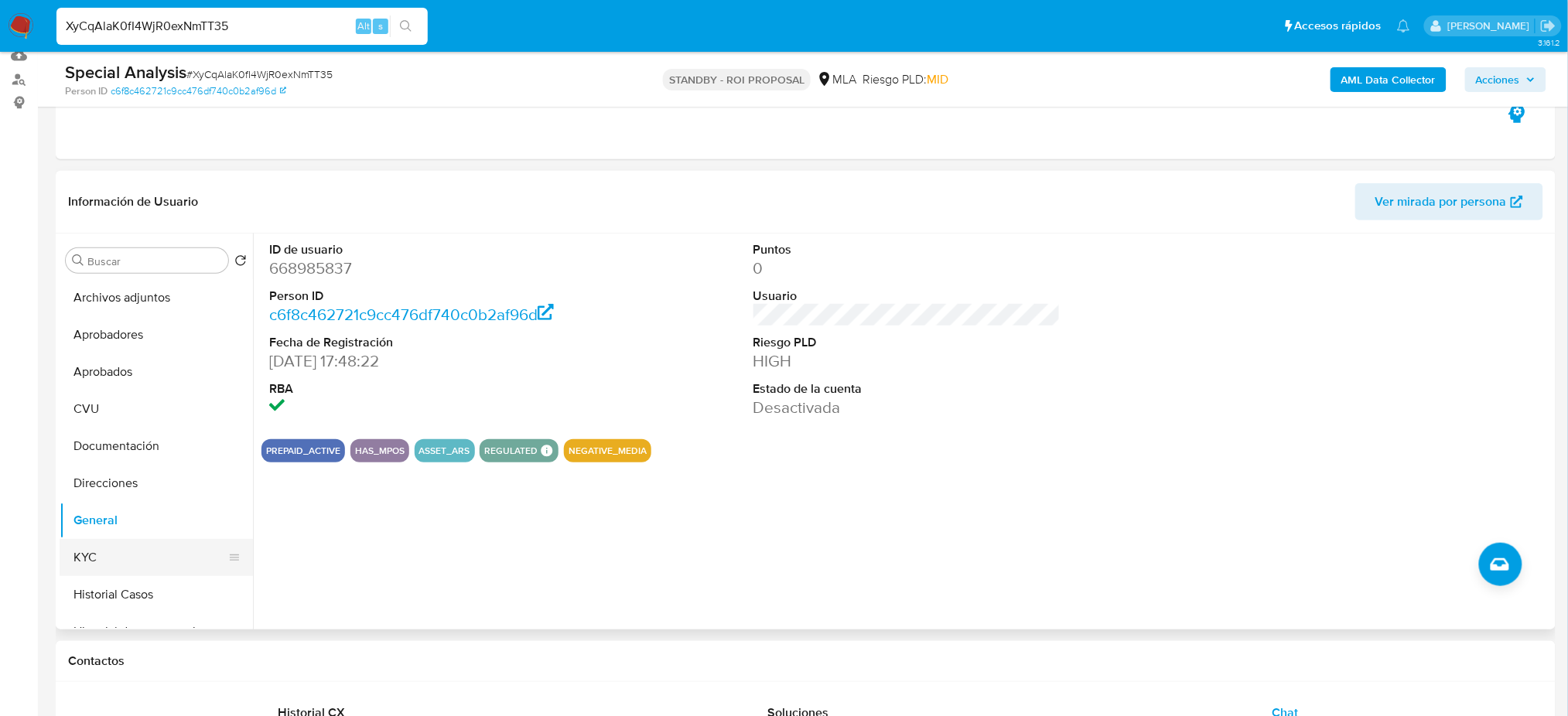
click at [131, 573] on button "KYC" at bounding box center [150, 557] width 181 height 37
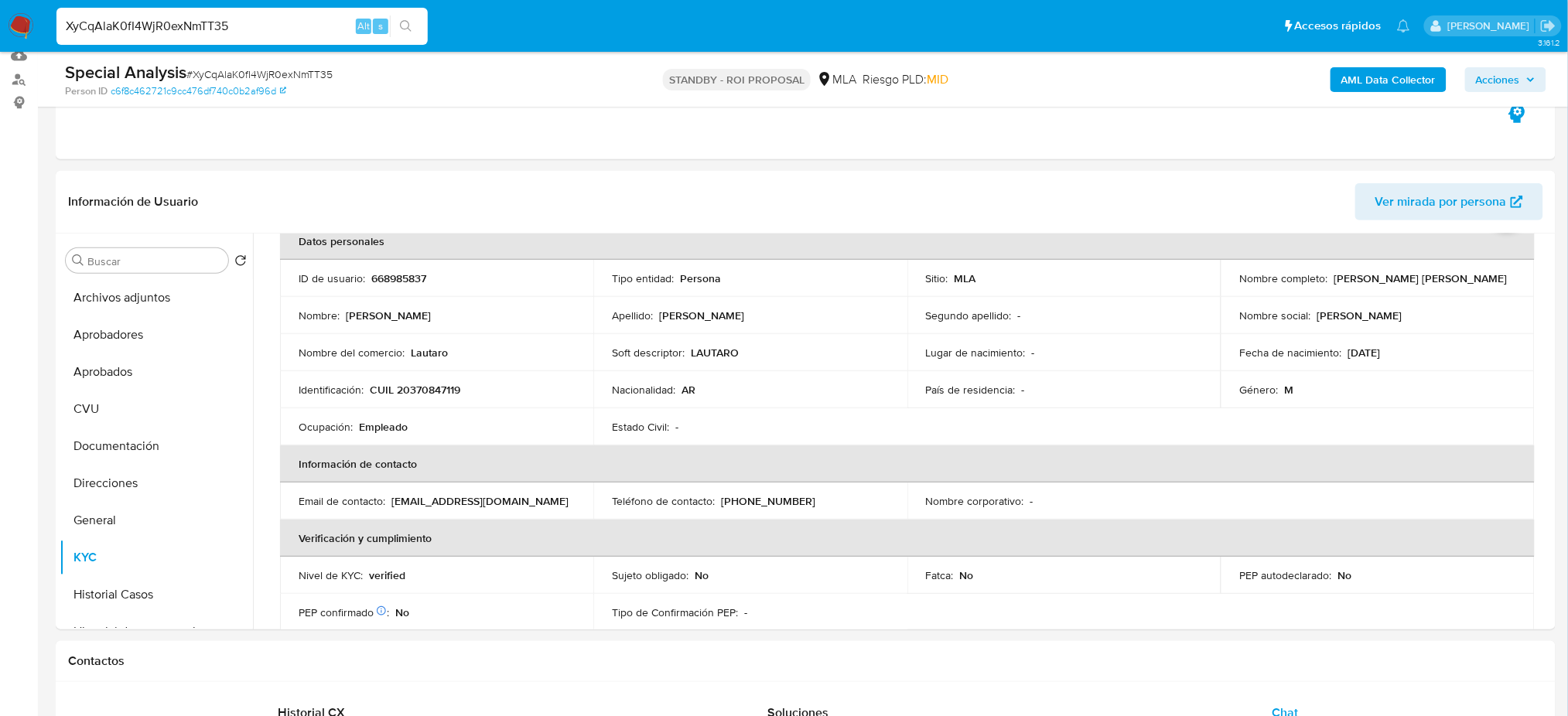
scroll to position [79, 0]
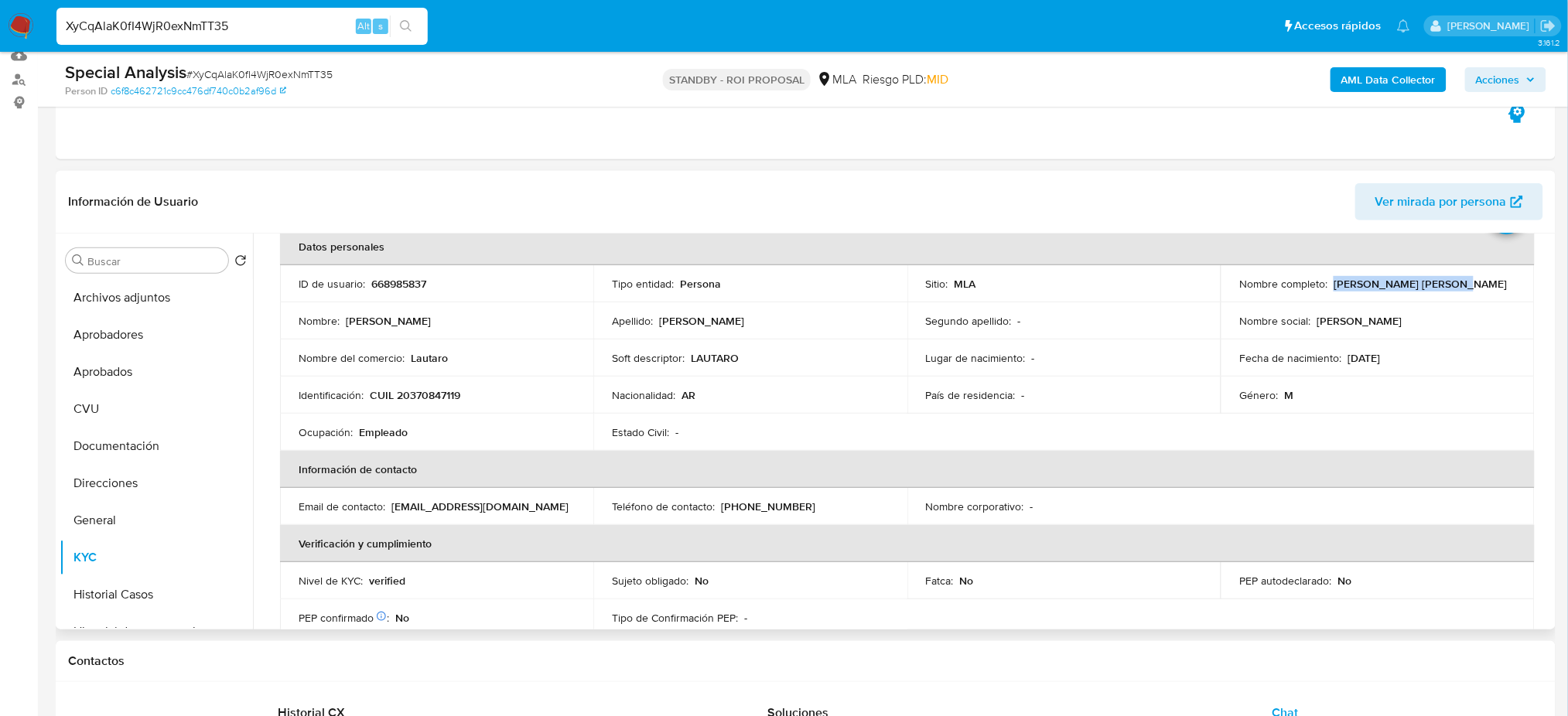
drag, startPoint x: 1328, startPoint y: 285, endPoint x: 1463, endPoint y: 286, distance: 135.0
click at [1463, 286] on div "Nombre completo : Miguel Angel Rodriguez" at bounding box center [1377, 284] width 276 height 14
copy p "Miguel Angel Rodriguez"
click at [1327, 317] on p "Miguel Angel" at bounding box center [1359, 321] width 85 height 14
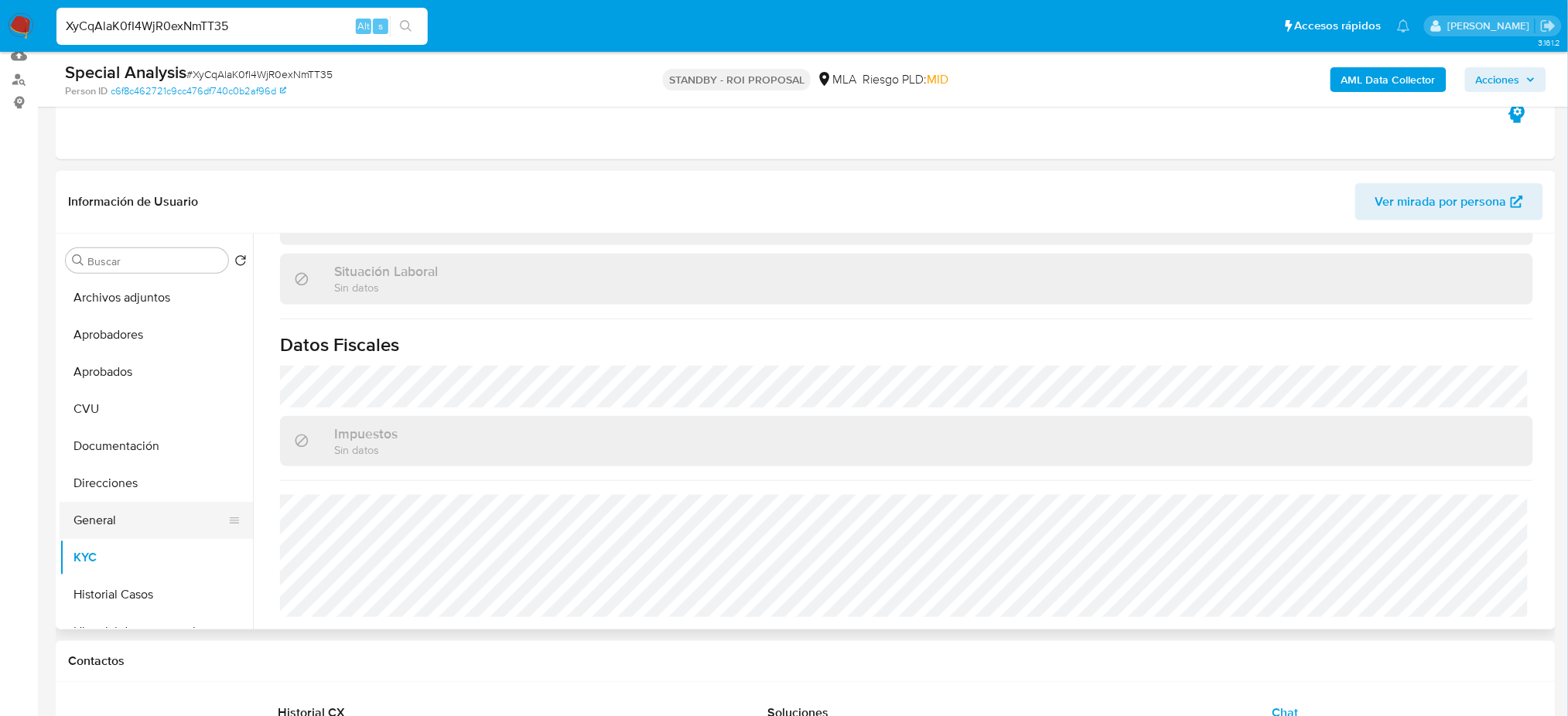
scroll to position [103, 0]
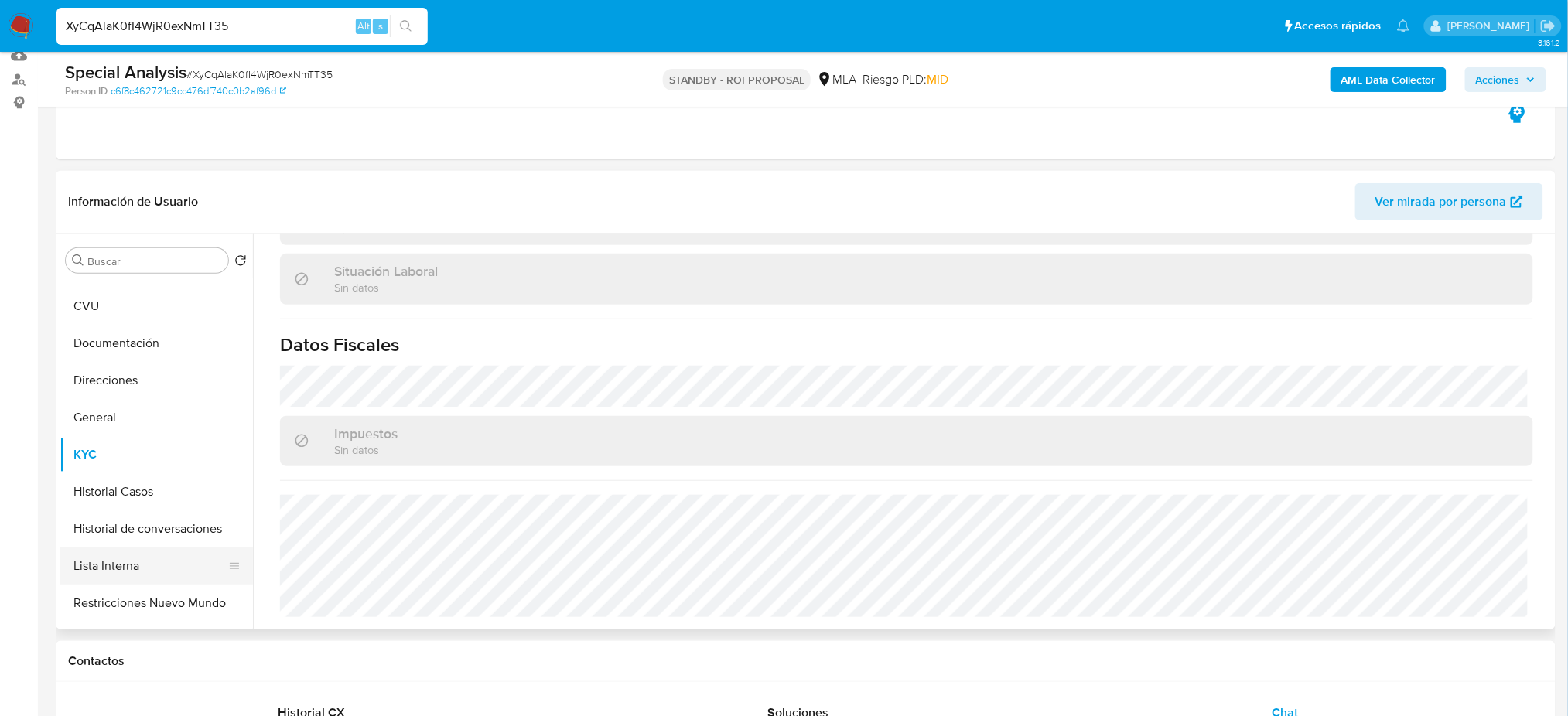
click at [163, 577] on button "Lista Interna" at bounding box center [150, 565] width 181 height 37
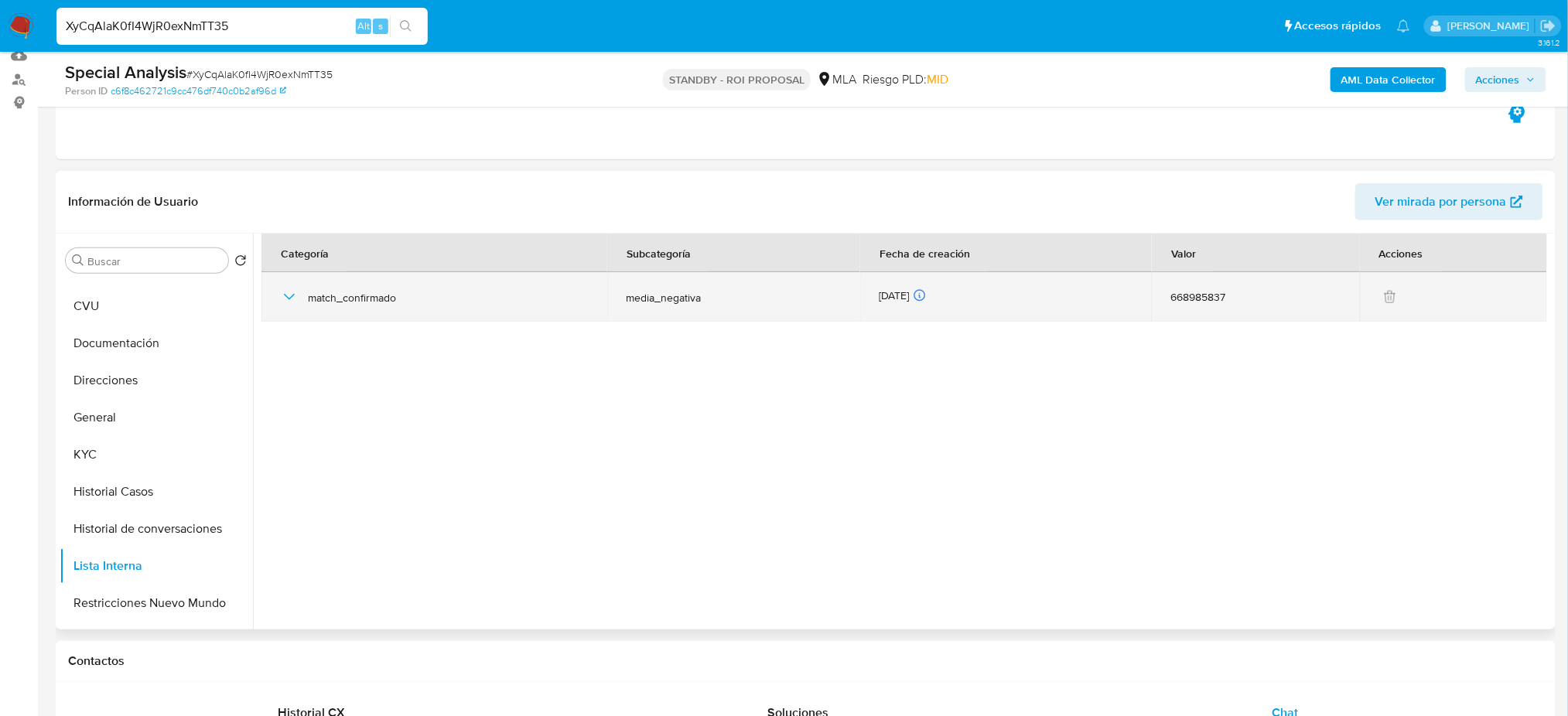
click at [298, 292] on icon "button" at bounding box center [289, 297] width 19 height 19
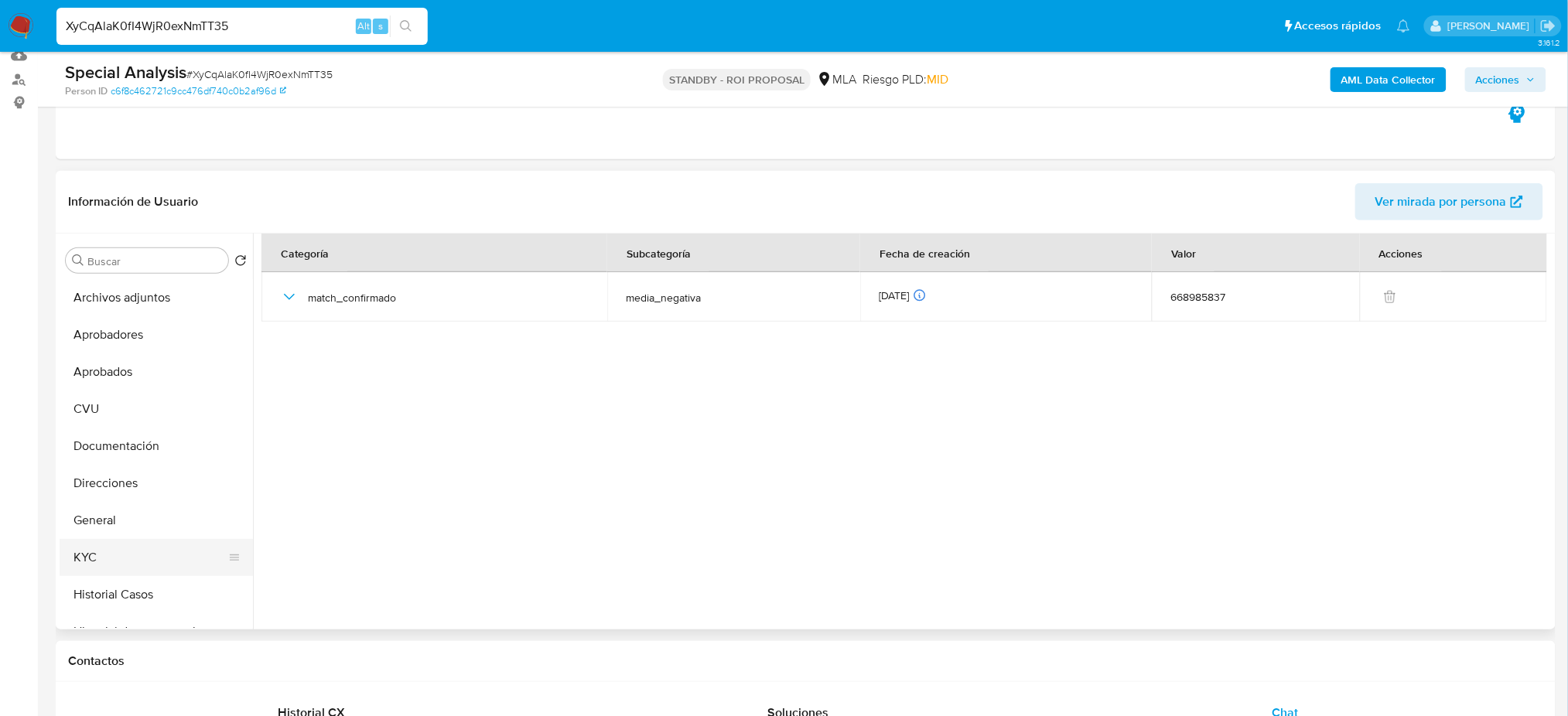
click at [138, 556] on button "KYC" at bounding box center [150, 557] width 181 height 37
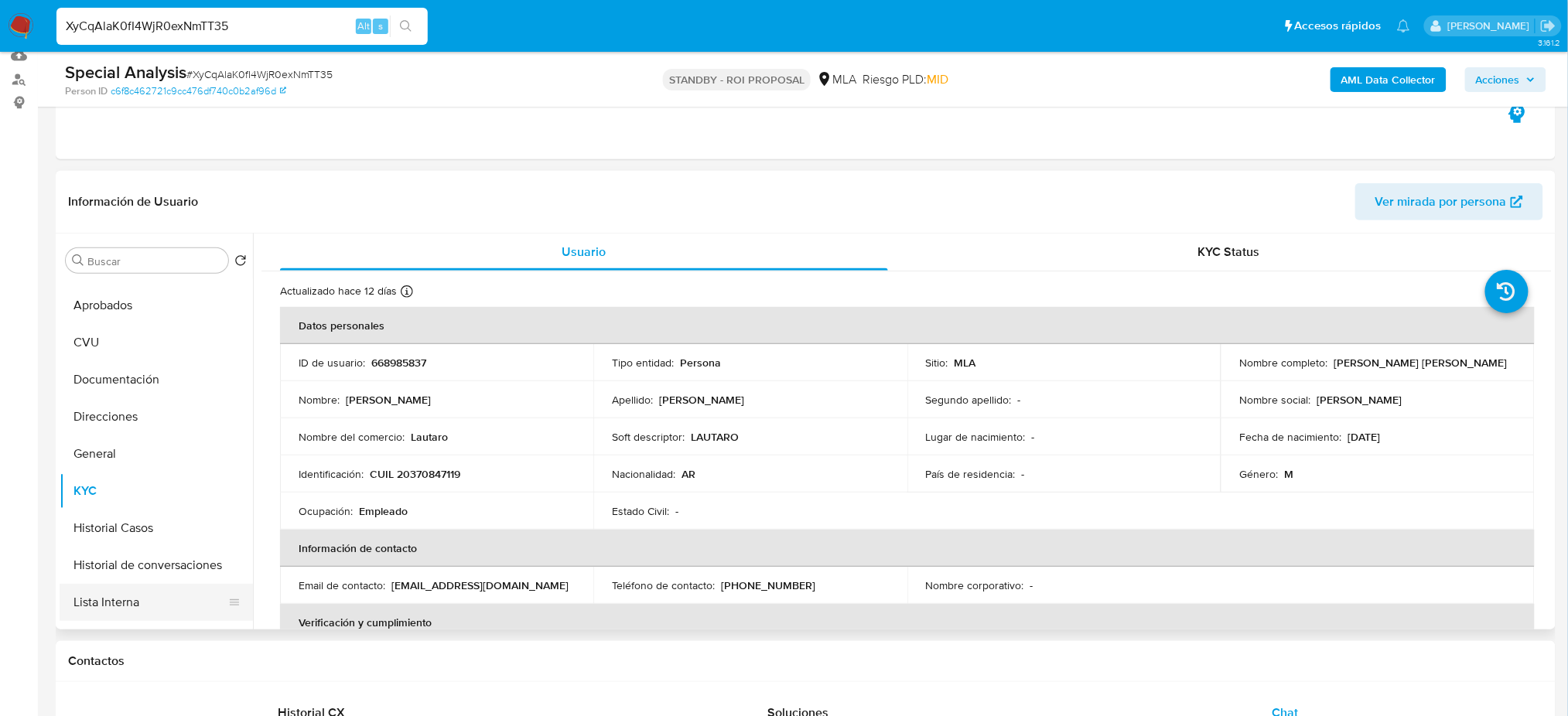
scroll to position [103, 0]
click at [128, 576] on button "Lista Interna" at bounding box center [150, 565] width 181 height 37
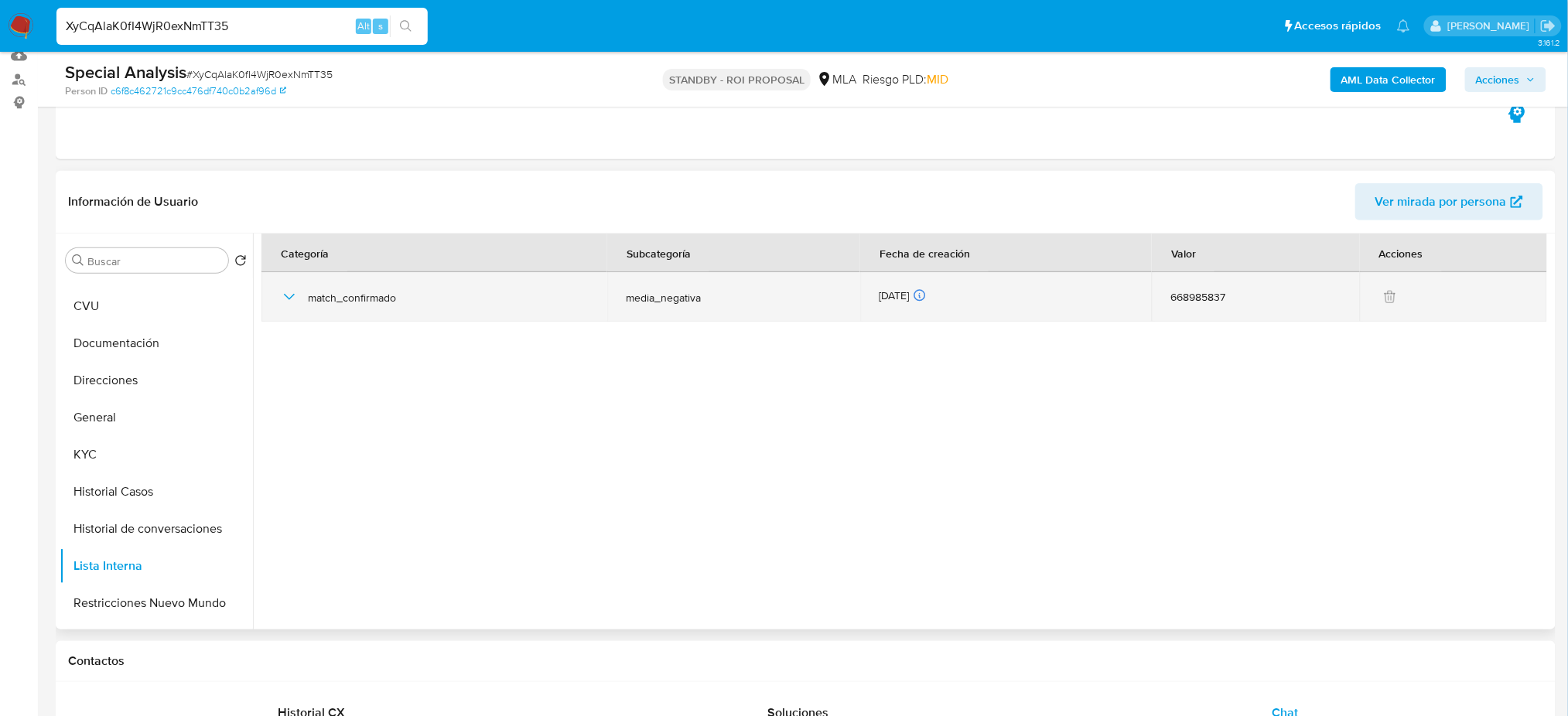
click at [287, 294] on icon "button" at bounding box center [289, 297] width 19 height 19
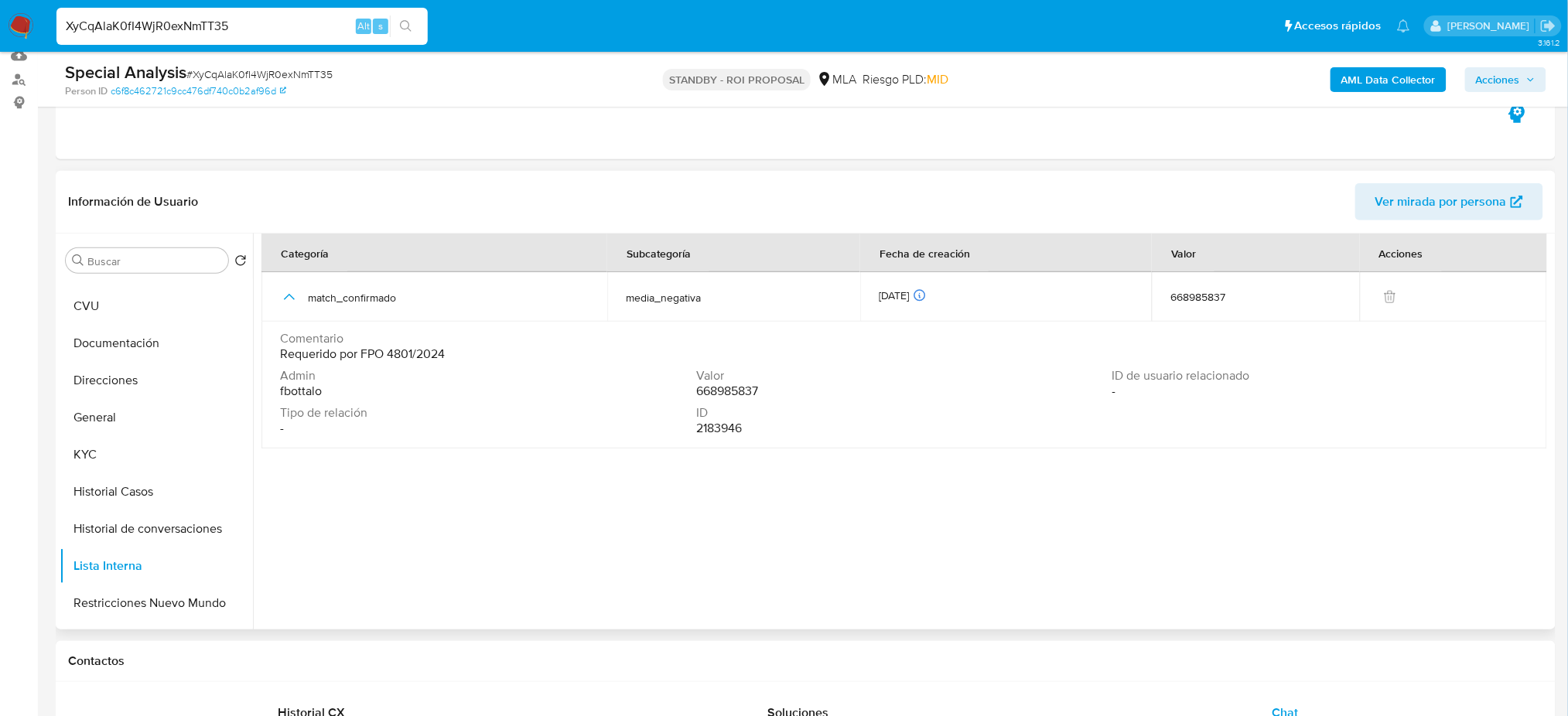
drag, startPoint x: 362, startPoint y: 352, endPoint x: 510, endPoint y: 353, distance: 148.0
click at [510, 353] on div "Comentario Requerido por FPO 4801/2024" at bounding box center [904, 346] width 1249 height 31
drag, startPoint x: 435, startPoint y: 355, endPoint x: 409, endPoint y: 352, distance: 26.2
click at [431, 355] on span "Requerido por FPO 4801/2024" at bounding box center [362, 354] width 165 height 16
drag, startPoint x: 389, startPoint y: 350, endPoint x: 446, endPoint y: 349, distance: 57.0
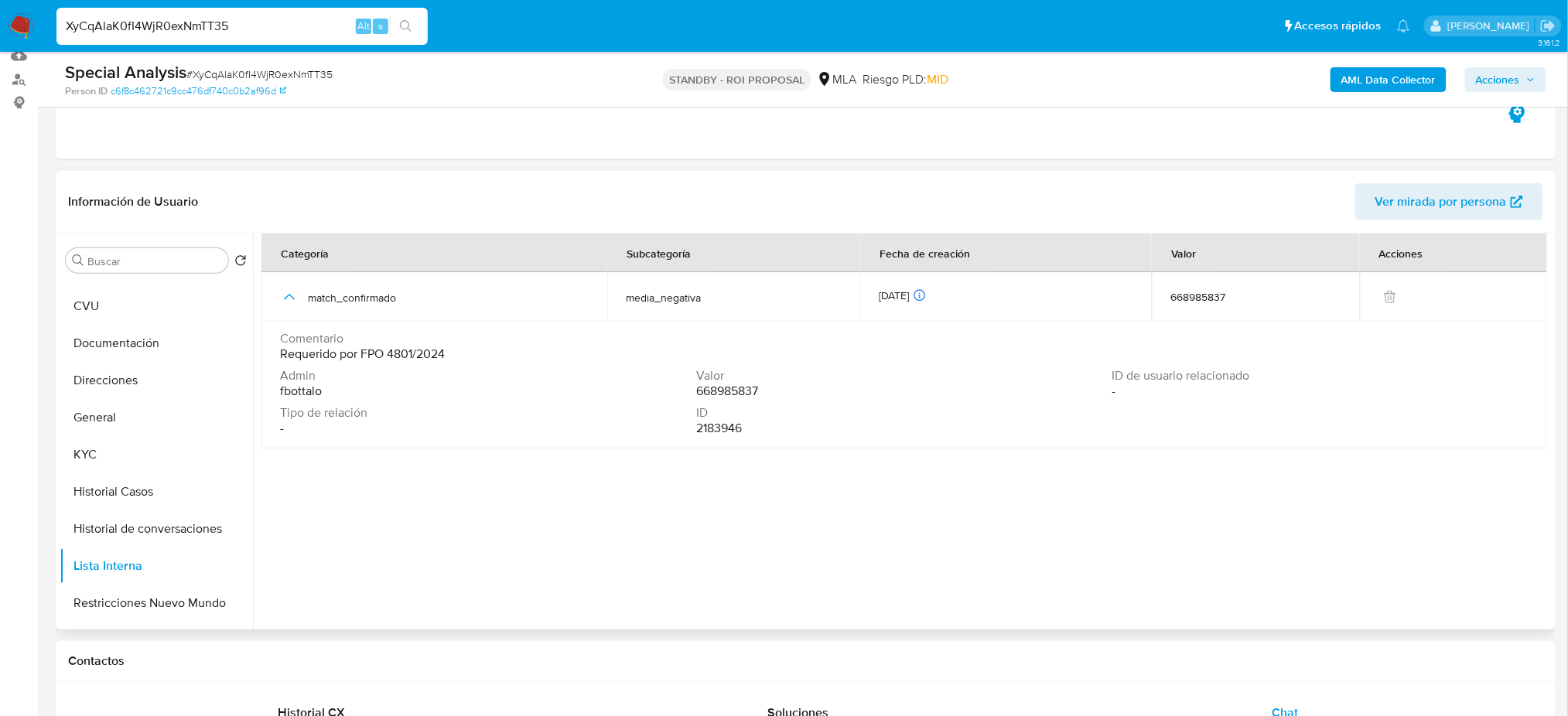
click at [445, 349] on span "Requerido por FPO 4801/2024" at bounding box center [362, 354] width 165 height 16
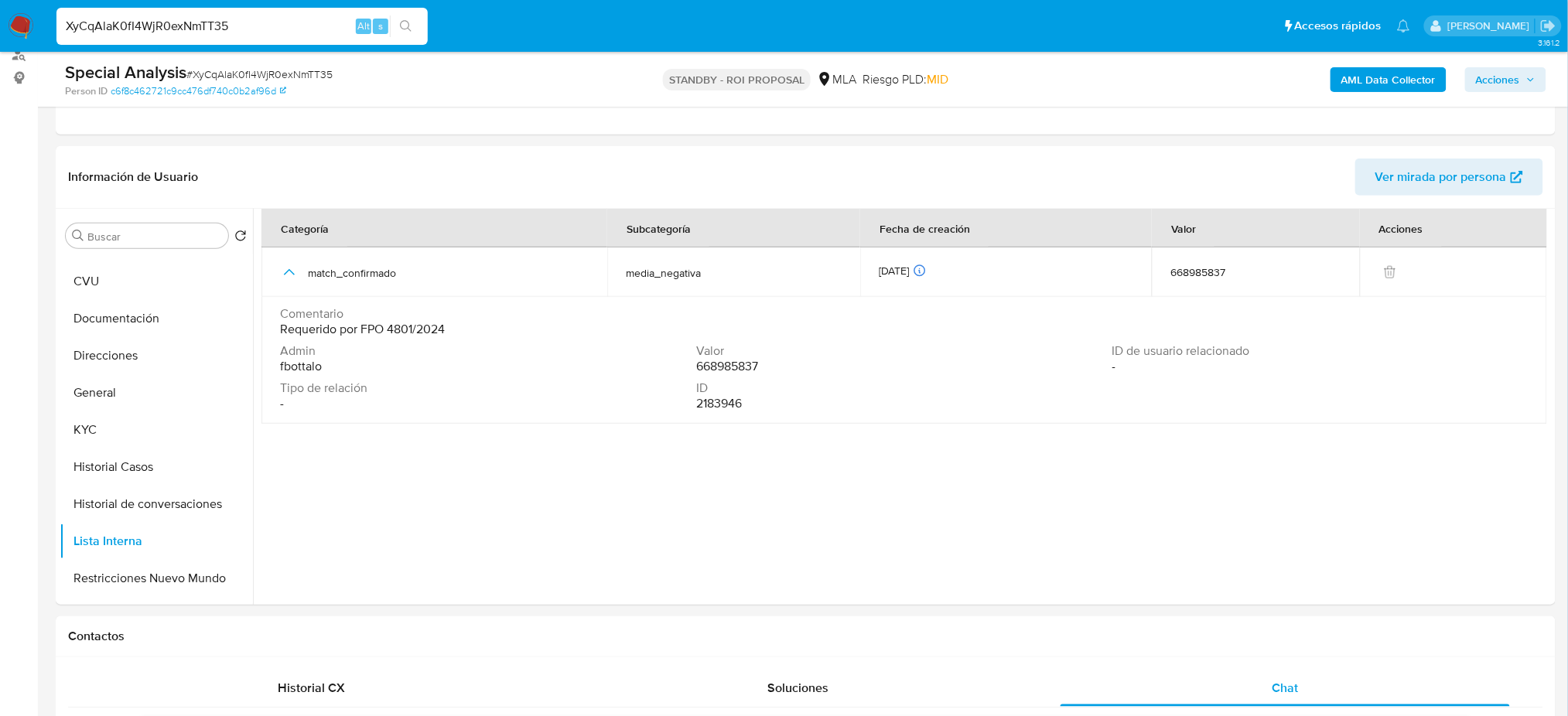
scroll to position [168, 0]
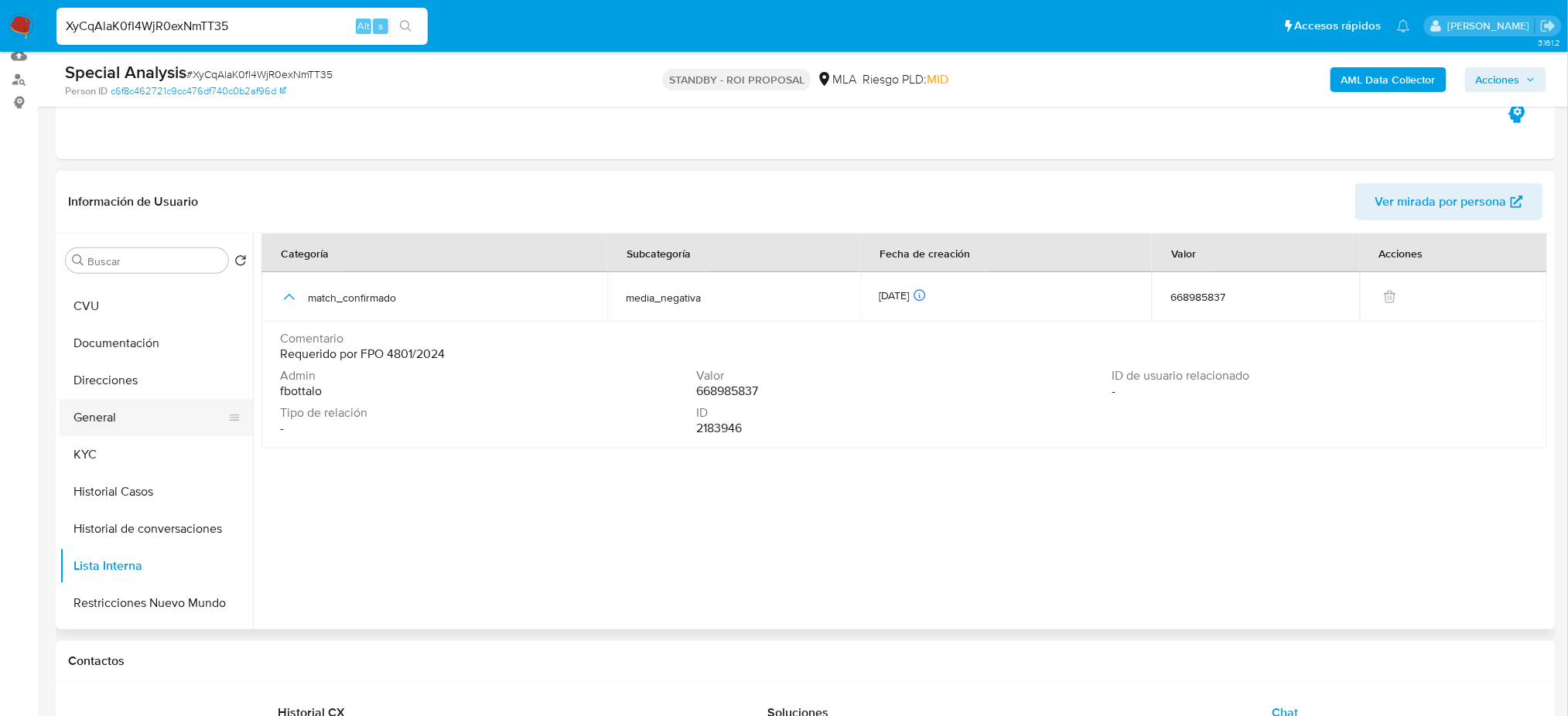
click at [127, 423] on button "General" at bounding box center [150, 417] width 181 height 37
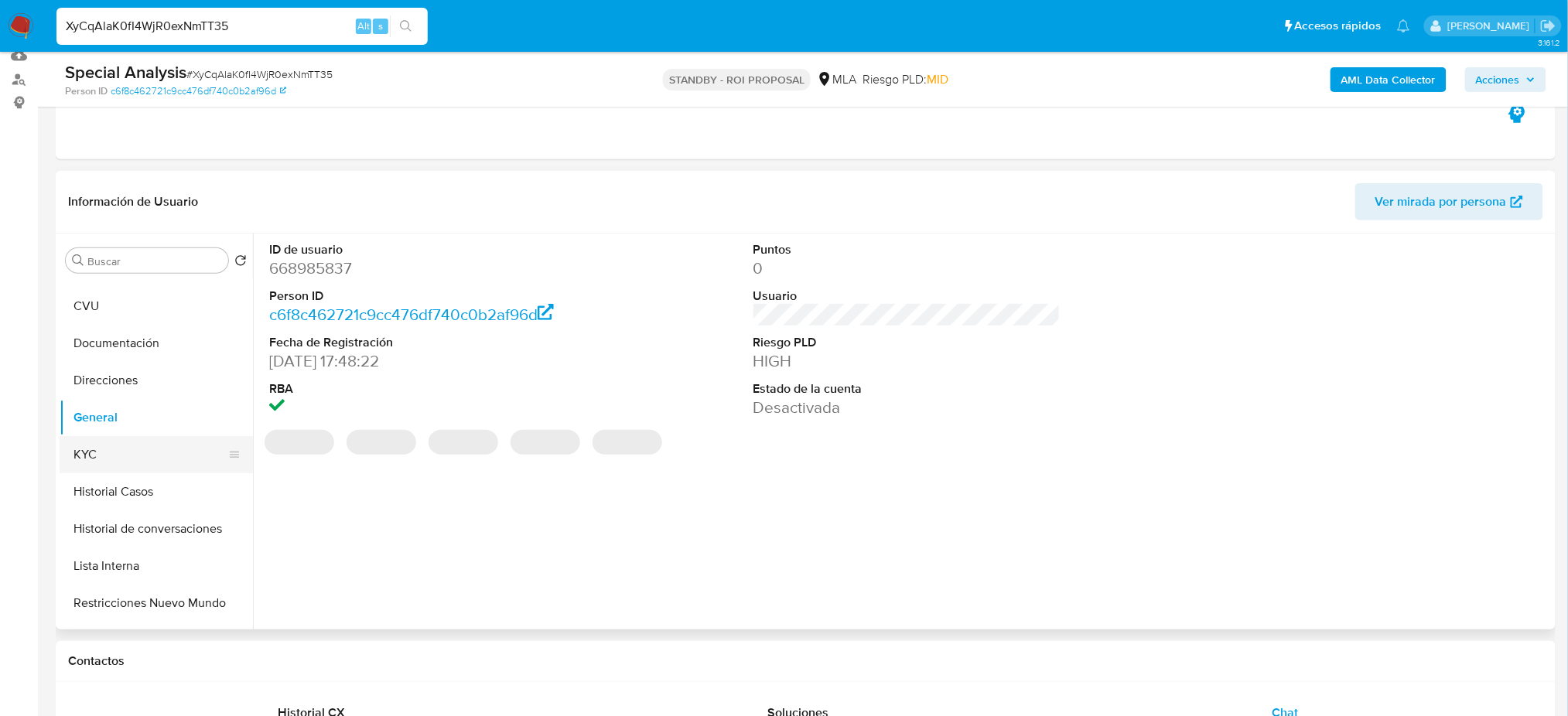
click at [141, 457] on button "KYC" at bounding box center [150, 454] width 181 height 37
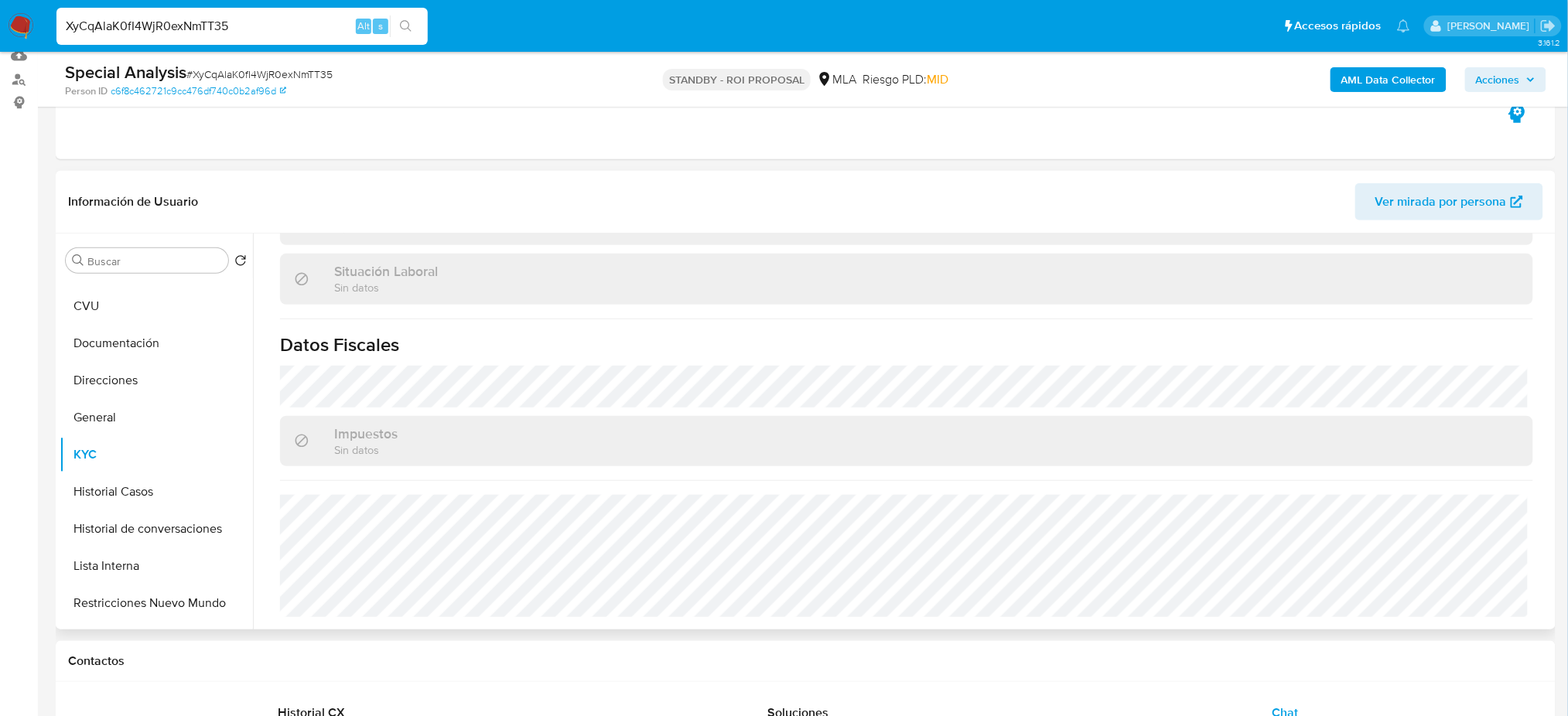
scroll to position [0, 0]
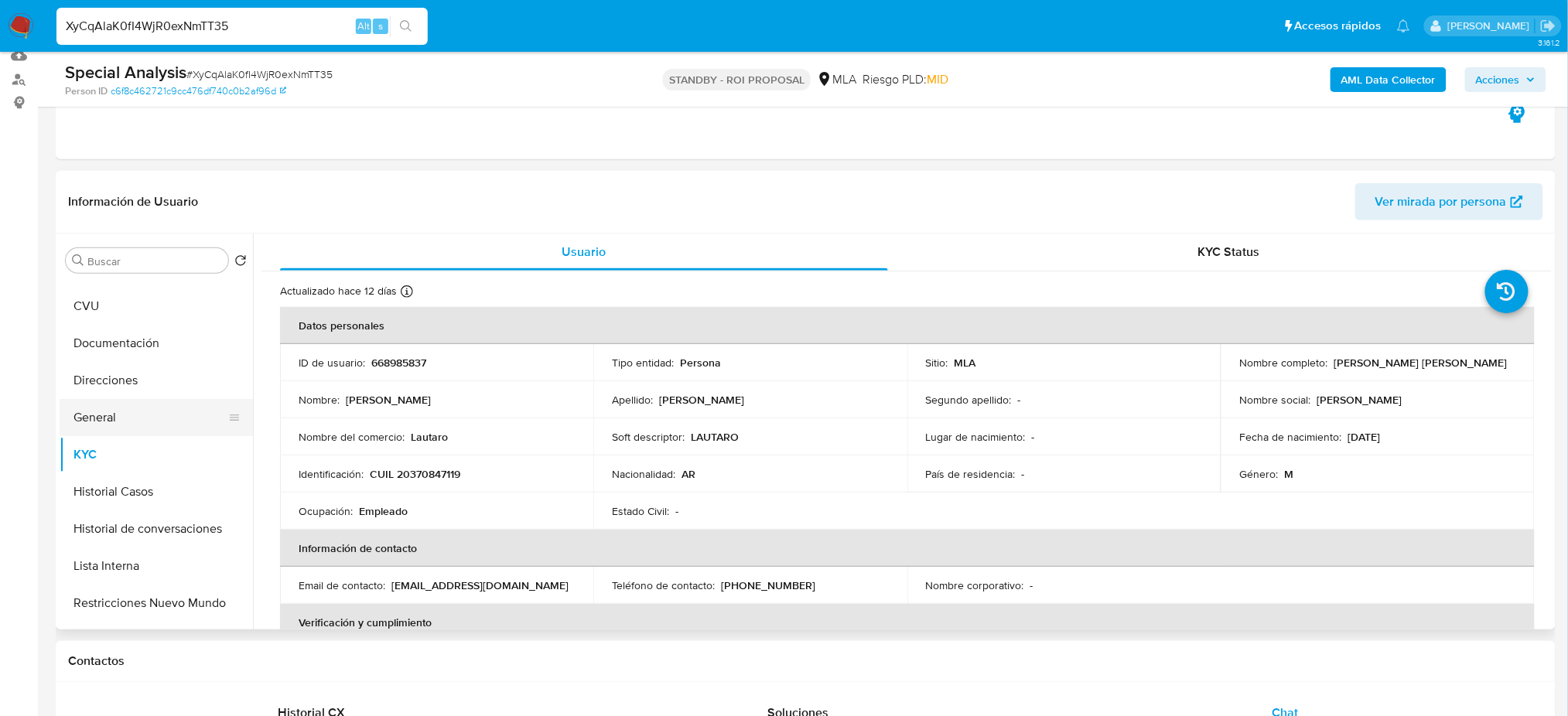
click at [112, 402] on button "General" at bounding box center [150, 417] width 181 height 37
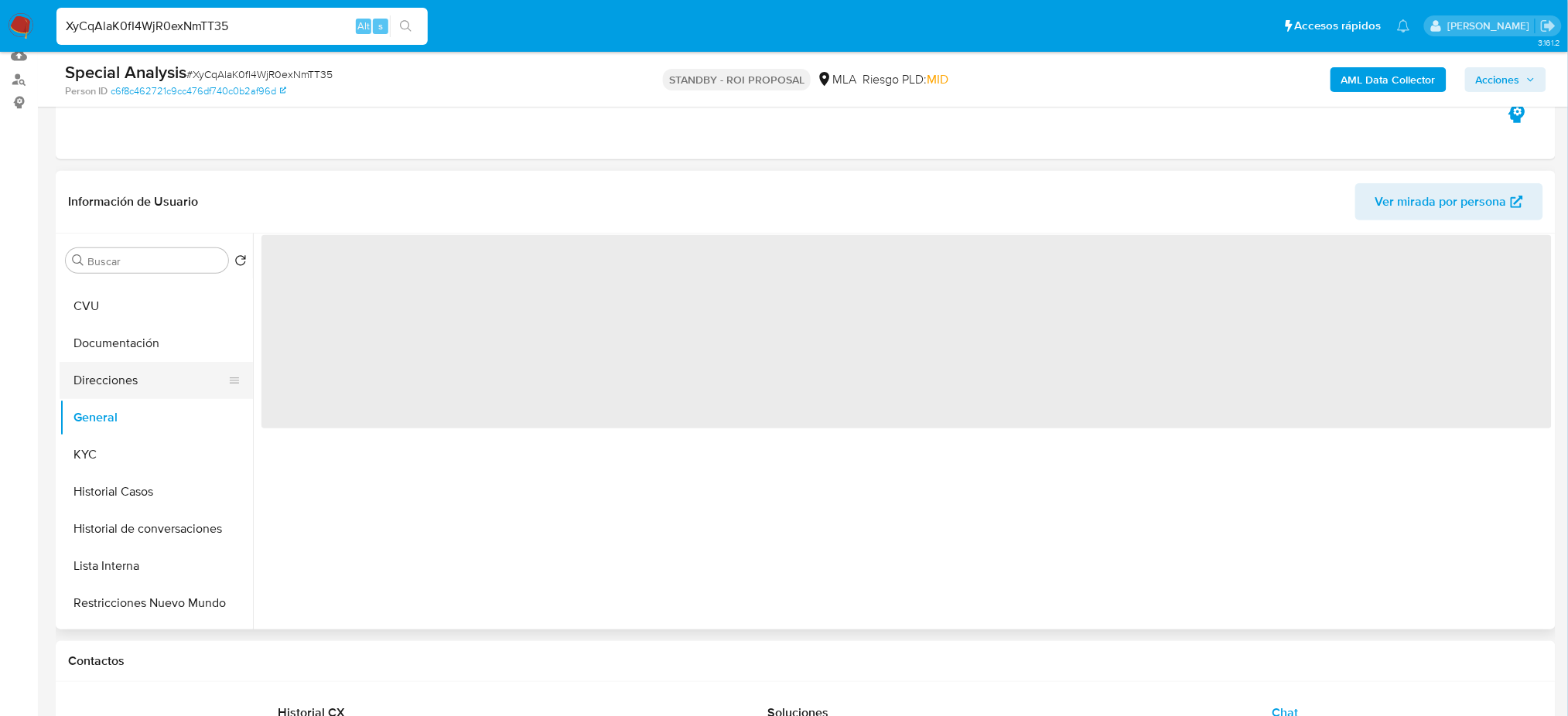
click at [111, 381] on button "Direcciones" at bounding box center [150, 380] width 181 height 37
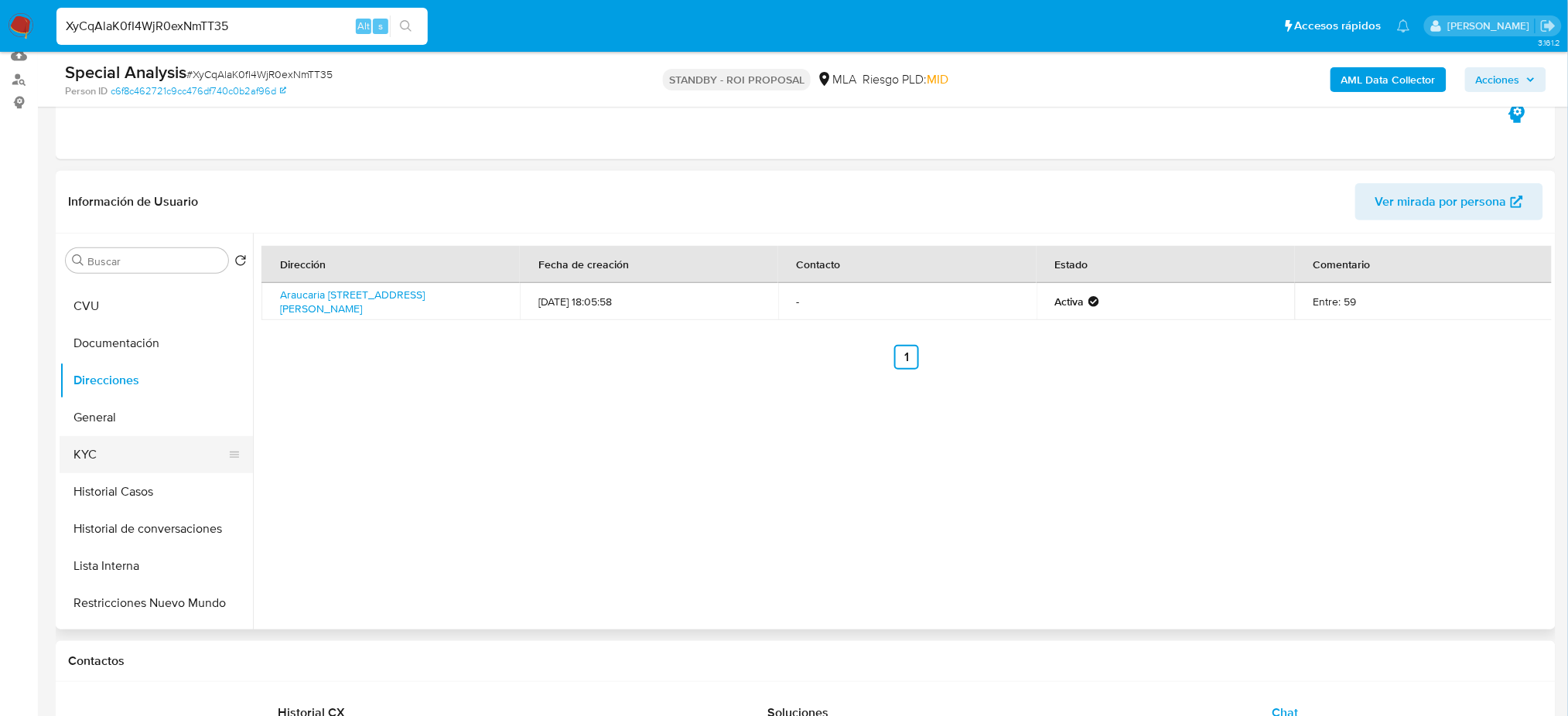
click at [102, 441] on button "KYC" at bounding box center [150, 454] width 181 height 37
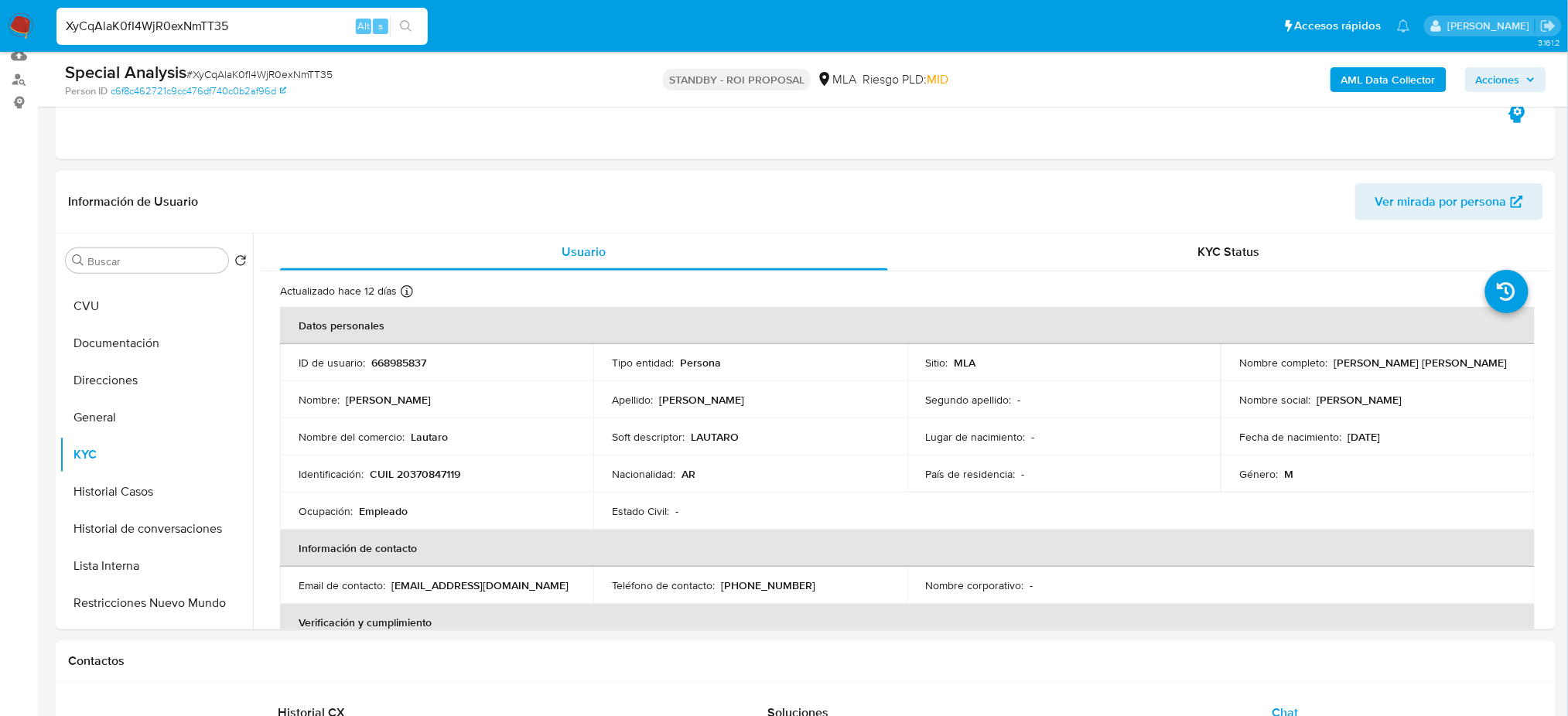
click at [301, 80] on span "# XyCqAlaK0fI4WjR0exNmTT35" at bounding box center [259, 74] width 146 height 16
copy span "XyCqAlaK0fI4WjR0exNmTT35"
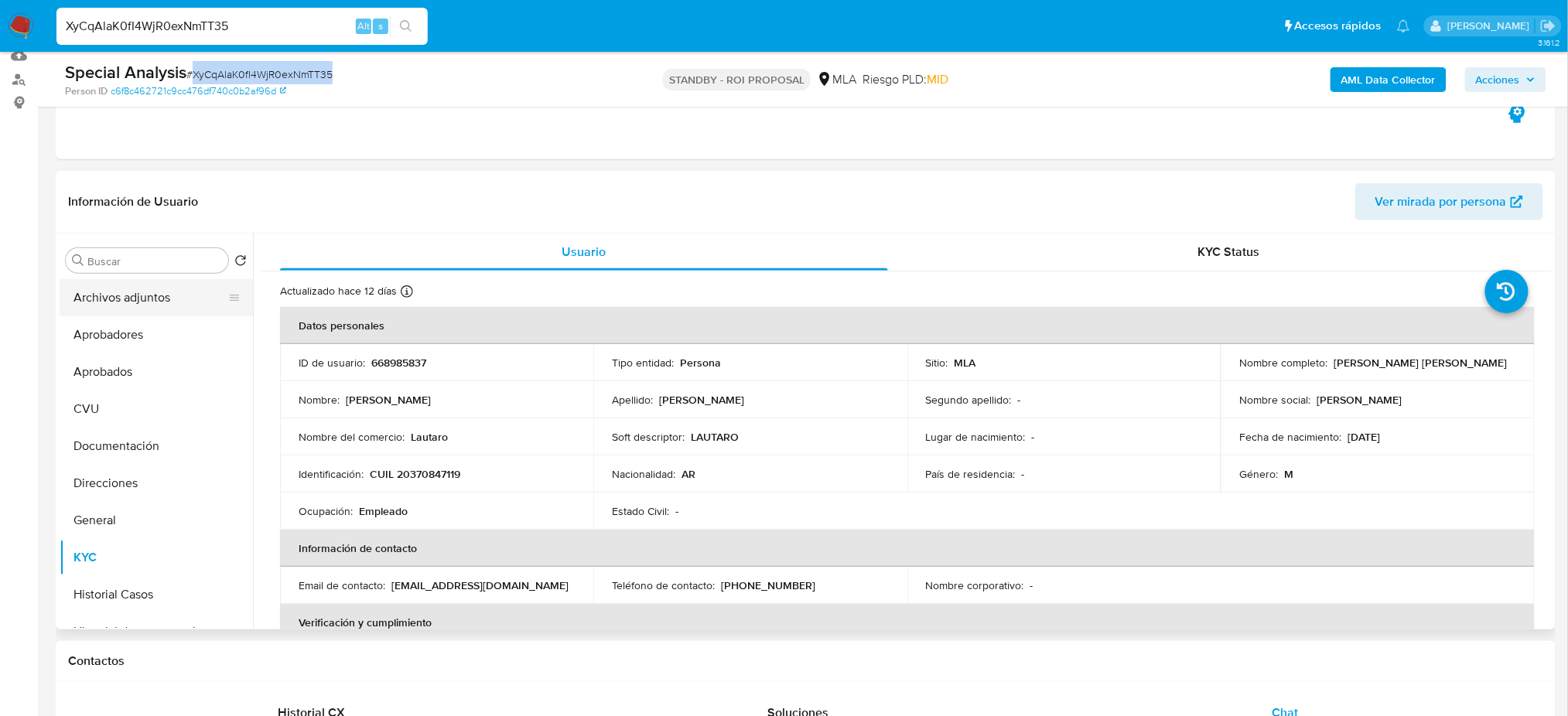
click at [129, 300] on button "Archivos adjuntos" at bounding box center [150, 297] width 181 height 37
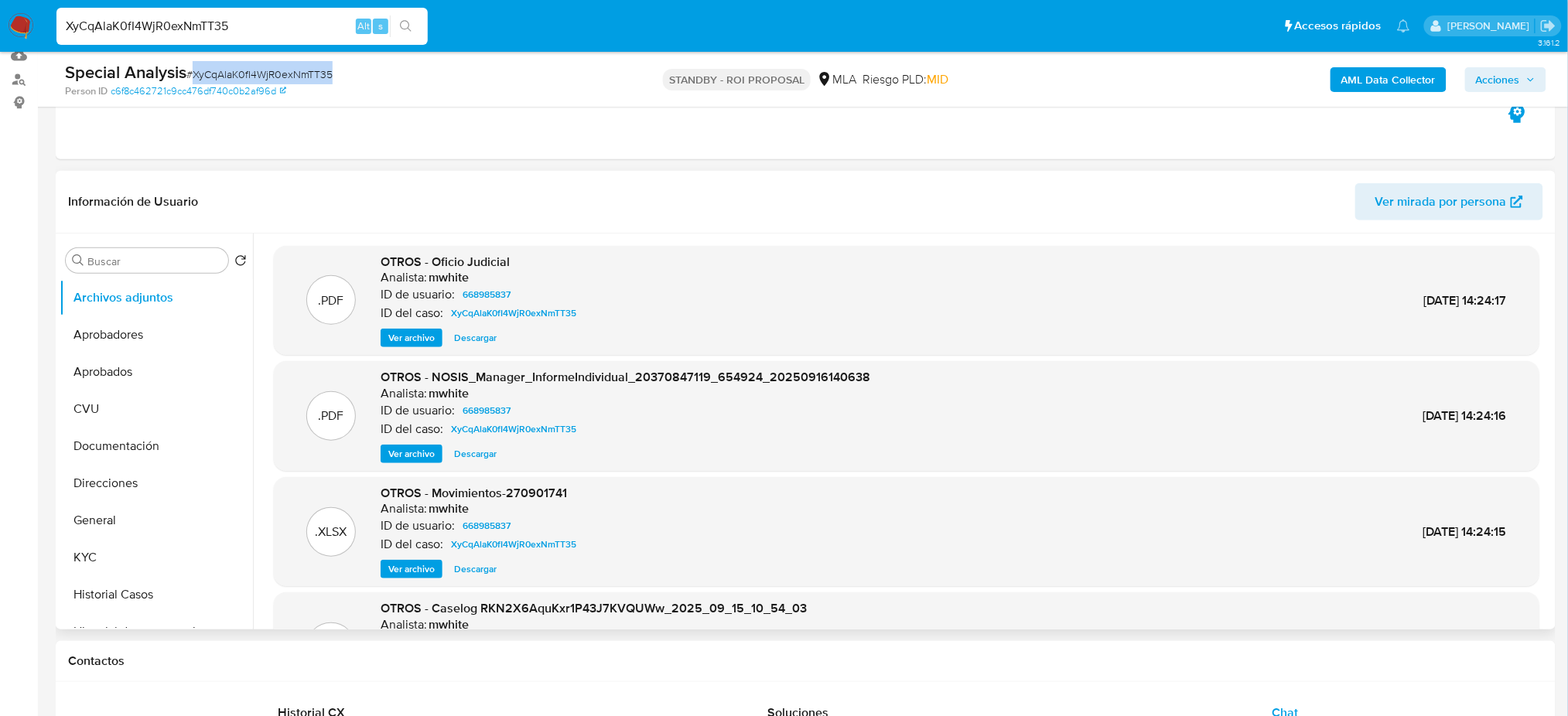
click at [402, 565] on span "Ver archivo" at bounding box center [411, 569] width 47 height 16
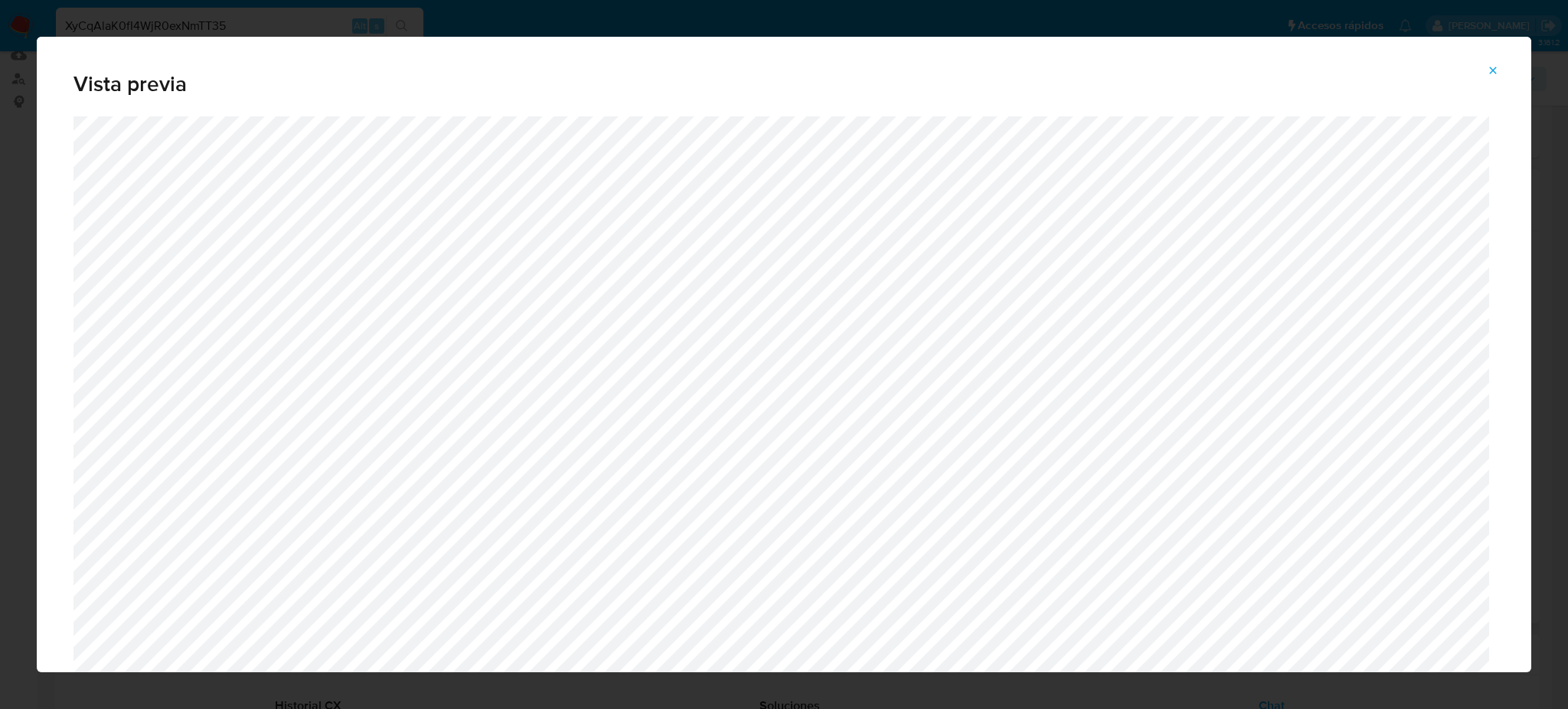
click at [1500, 64] on button "Attachment preview" at bounding box center [1492, 70] width 34 height 24
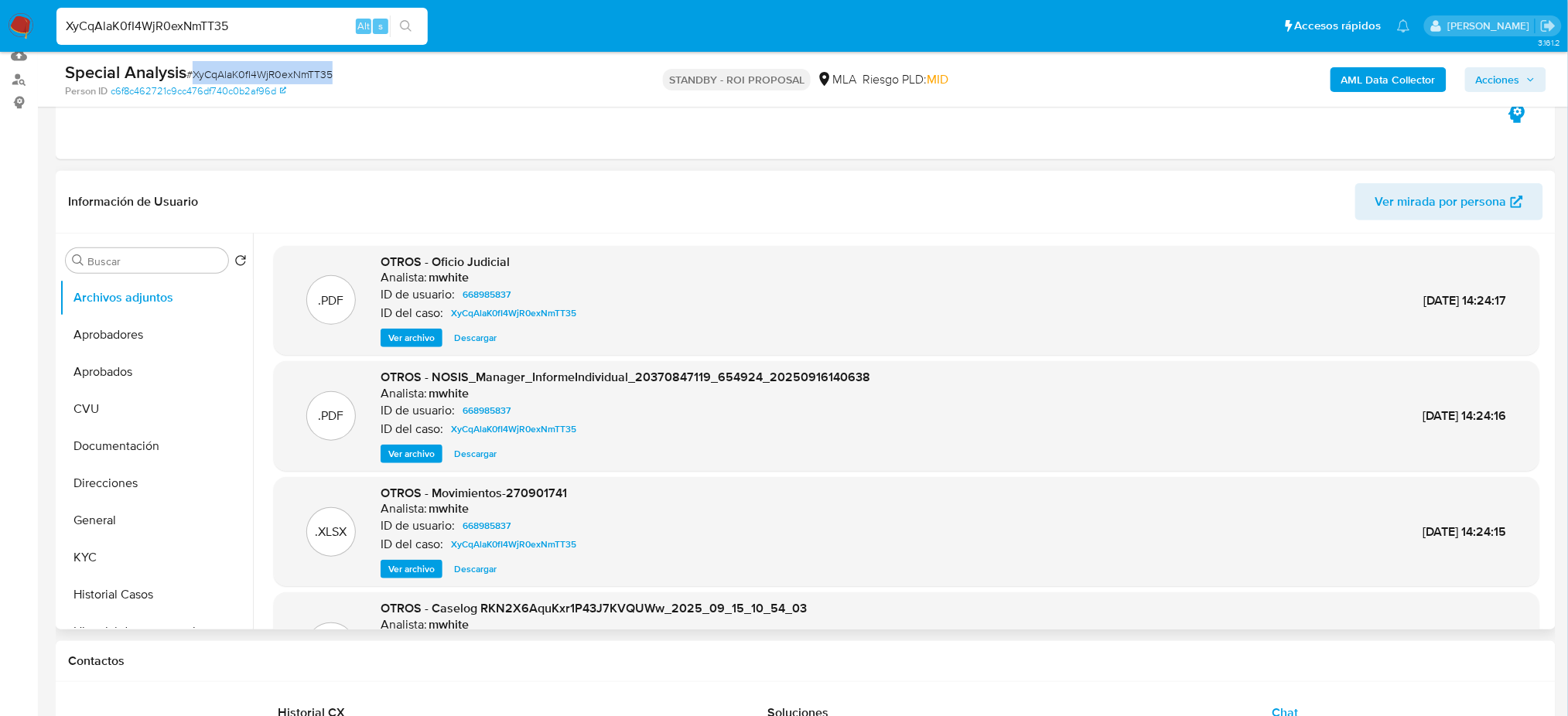
click at [461, 576] on span "Descargar" at bounding box center [476, 569] width 43 height 16
click at [135, 549] on button "KYC" at bounding box center [150, 557] width 181 height 37
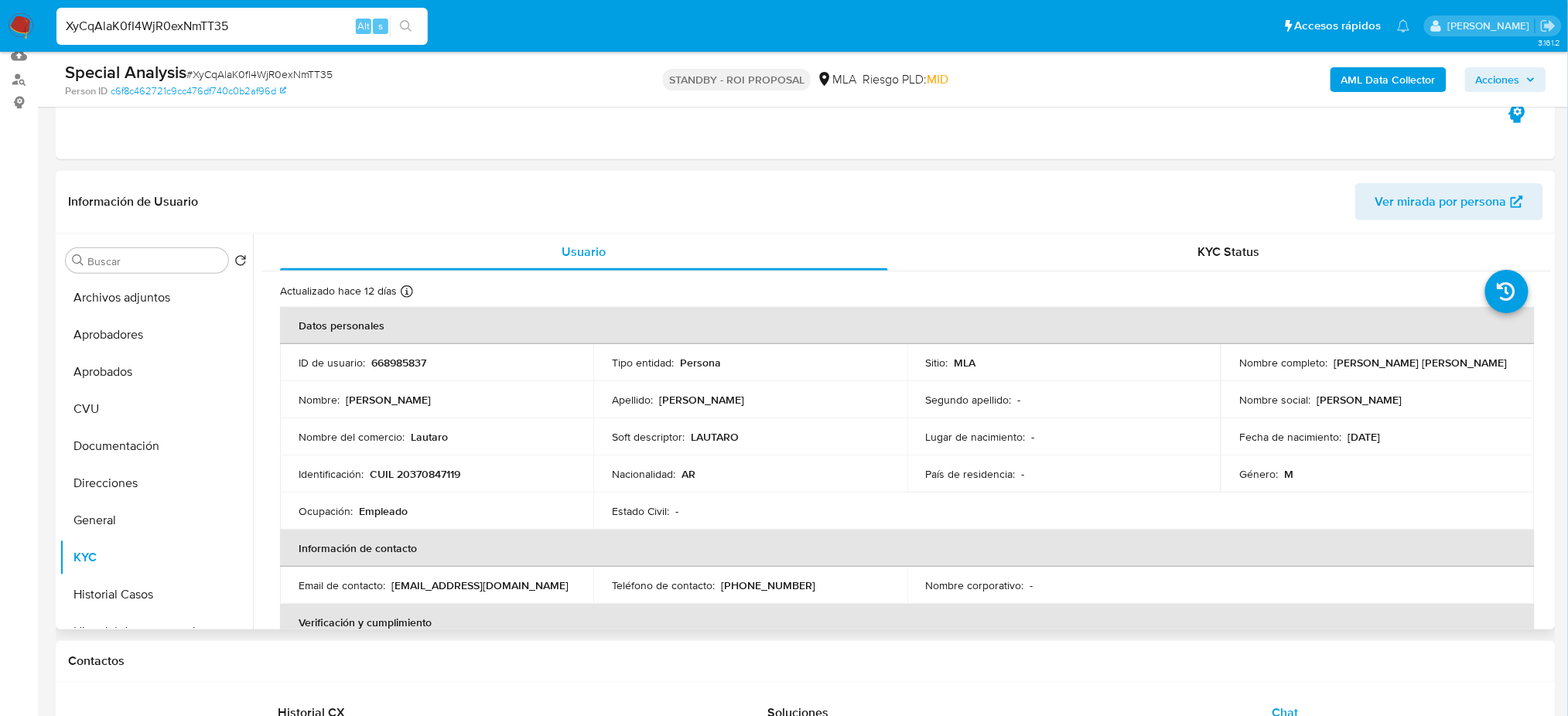
click at [398, 367] on p "668985837" at bounding box center [399, 363] width 55 height 14
copy p "668985837"
click at [222, 69] on span "# XyCqAlaK0fI4WjR0exNmTT35" at bounding box center [259, 74] width 146 height 16
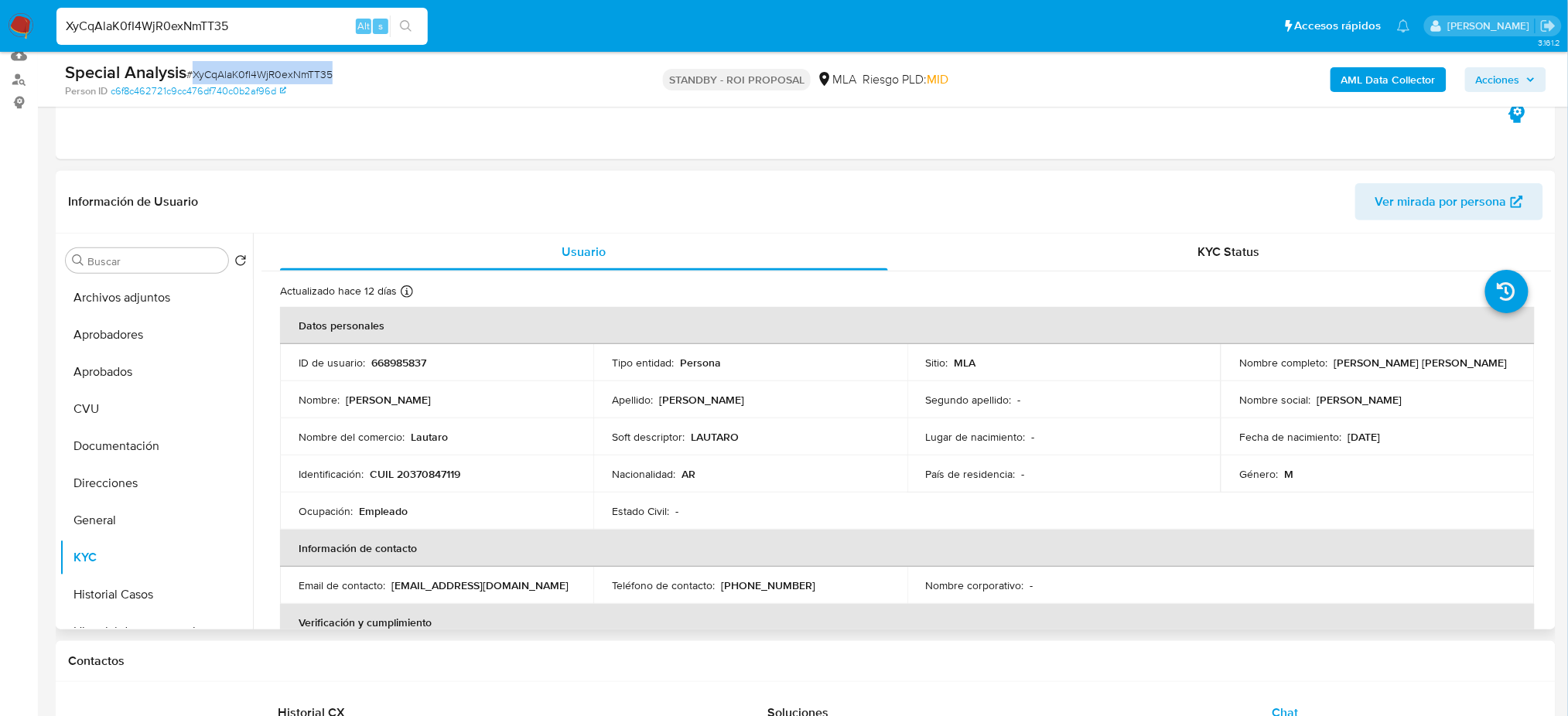
copy span "XyCqAlaK0fI4WjR0exNmTT35"
click at [419, 475] on p "CUIL 20370847119" at bounding box center [415, 474] width 91 height 14
click at [94, 289] on button "Archivos adjuntos" at bounding box center [150, 297] width 181 height 37
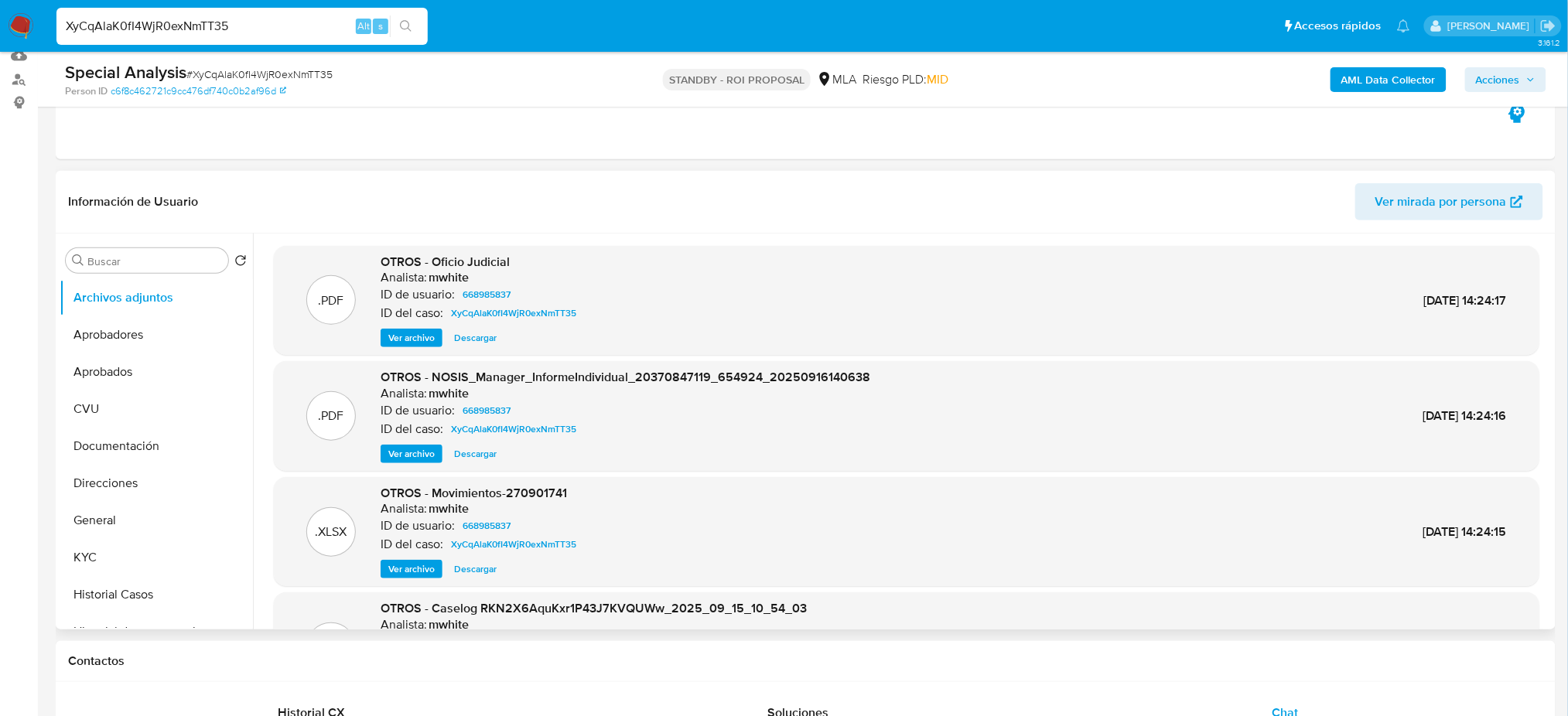
click at [407, 457] on span "Ver archivo" at bounding box center [411, 454] width 47 height 16
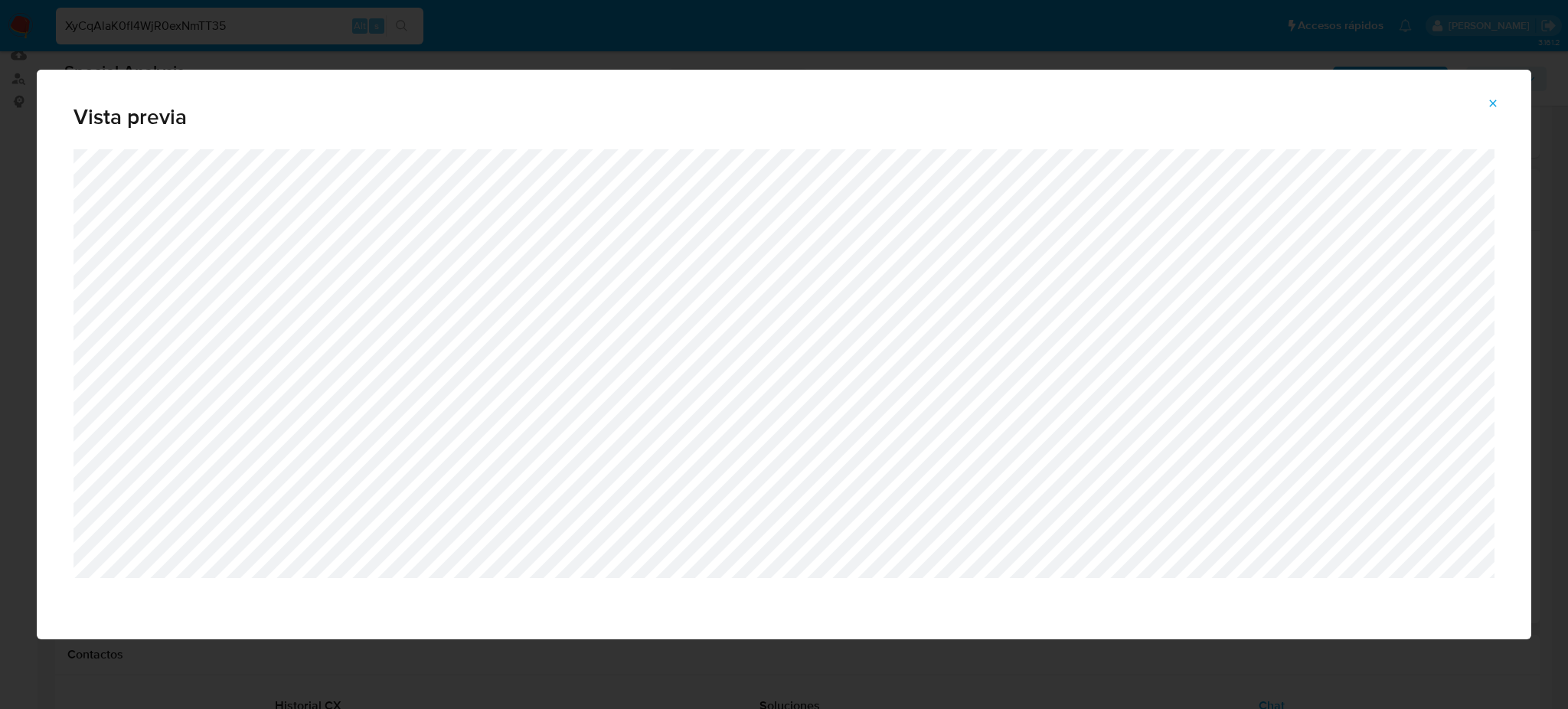
click at [1496, 96] on span "Attachment preview" at bounding box center [1493, 103] width 12 height 21
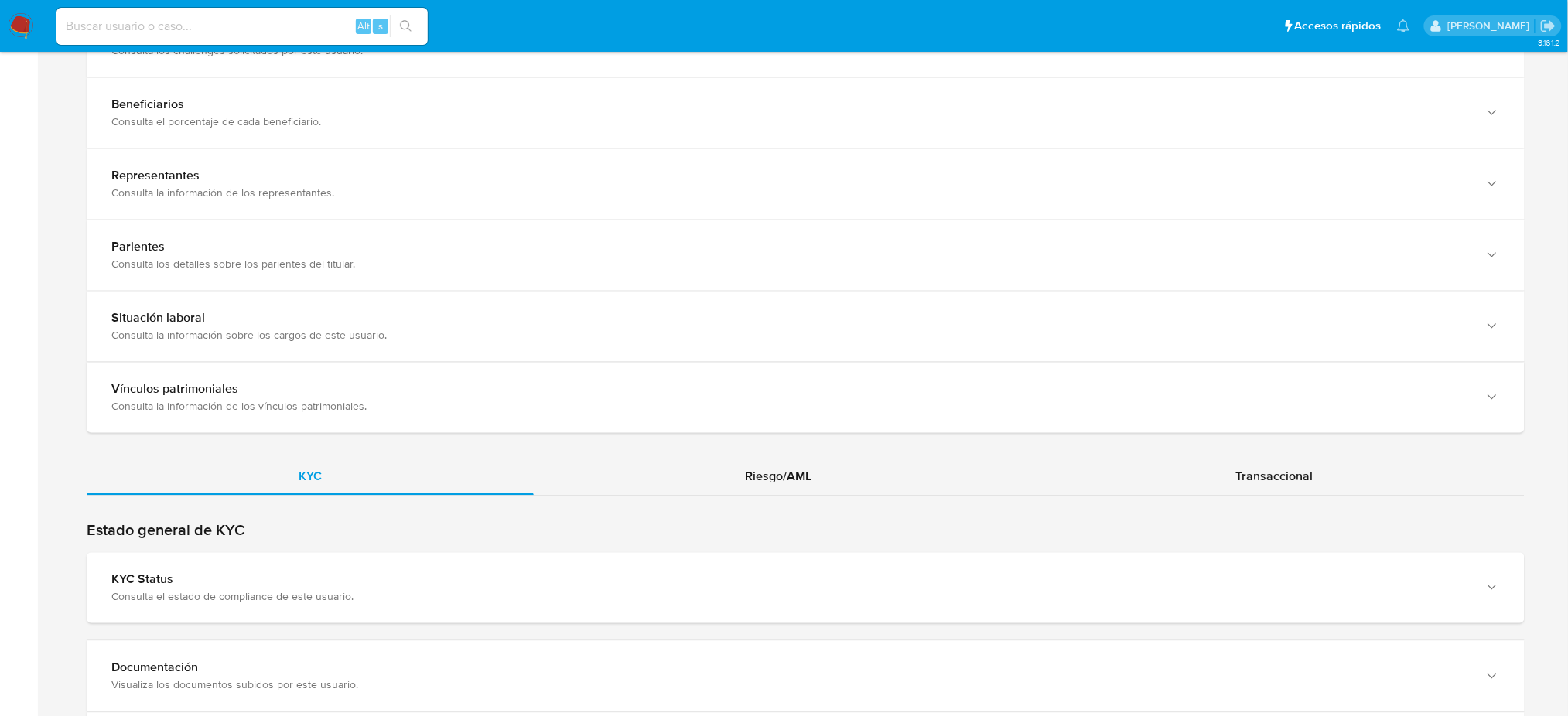
scroll to position [1237, 0]
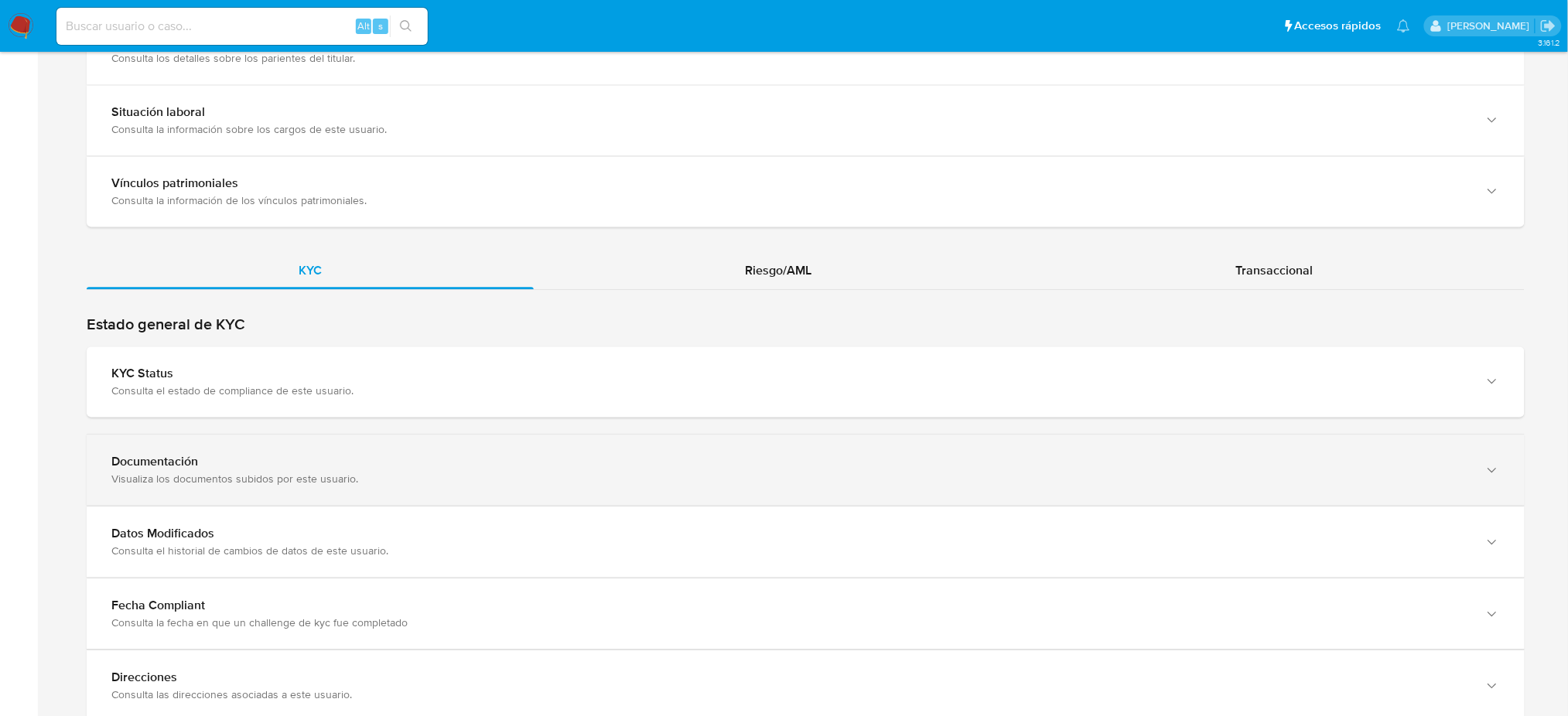
click at [155, 462] on div "Documentación" at bounding box center [790, 462] width 1357 height 16
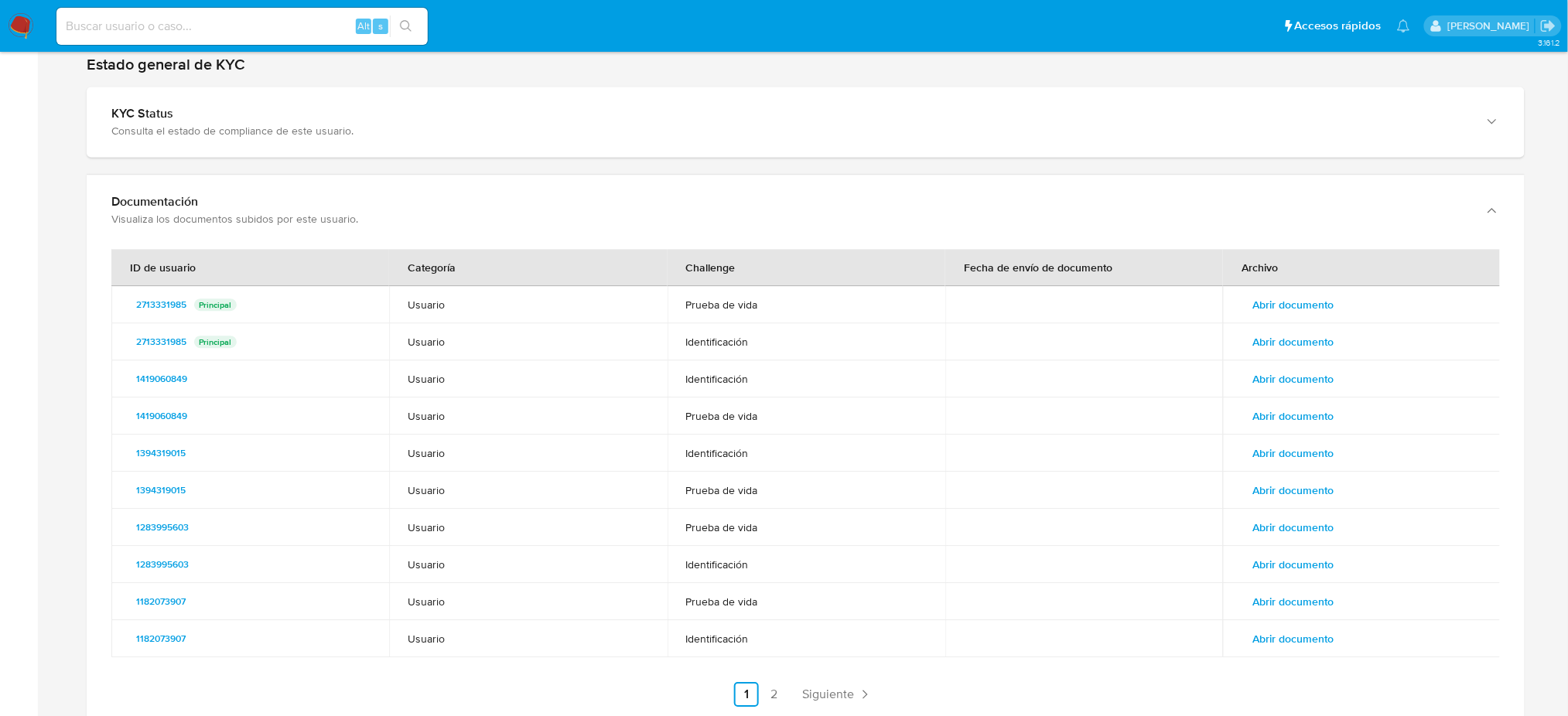
scroll to position [1546, 0]
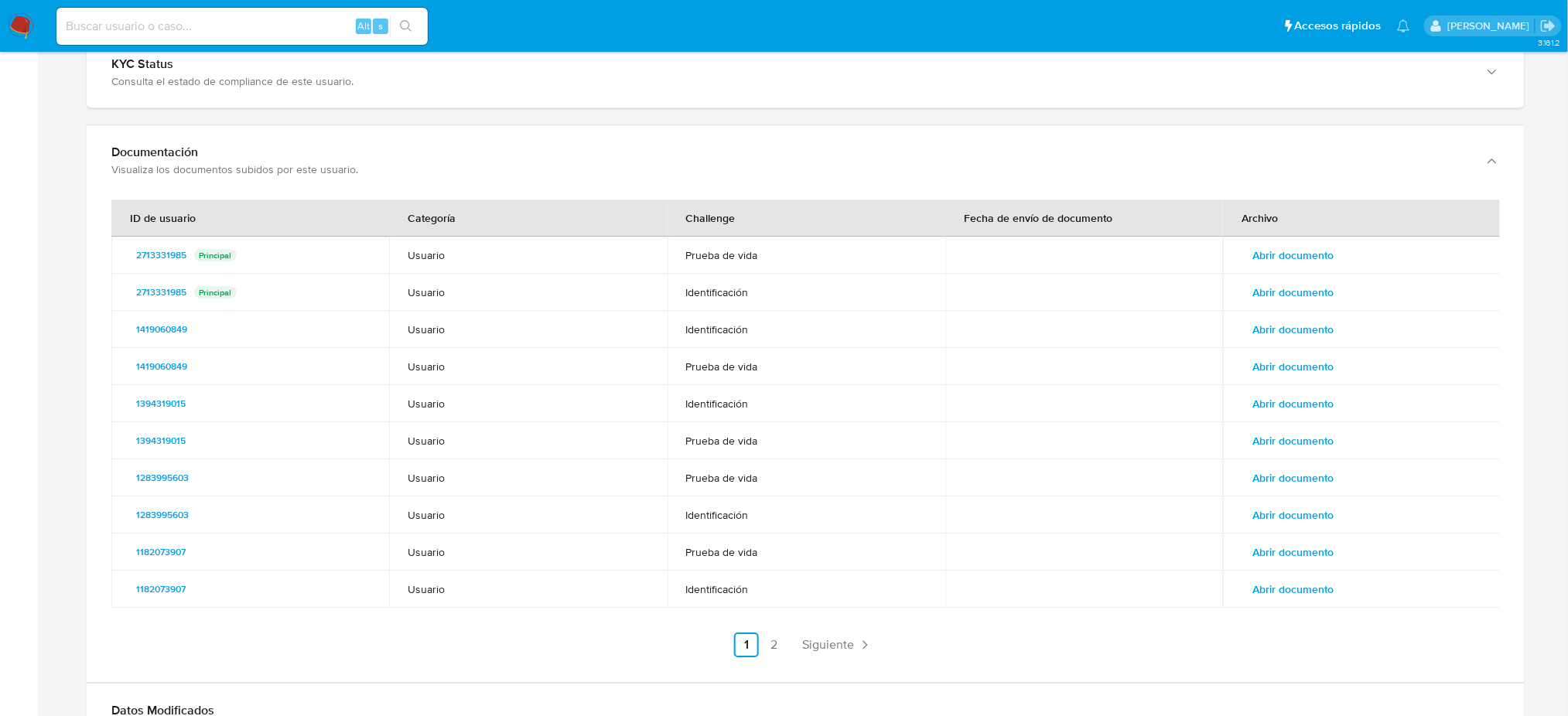
click at [776, 635] on link "2" at bounding box center [774, 644] width 24 height 24
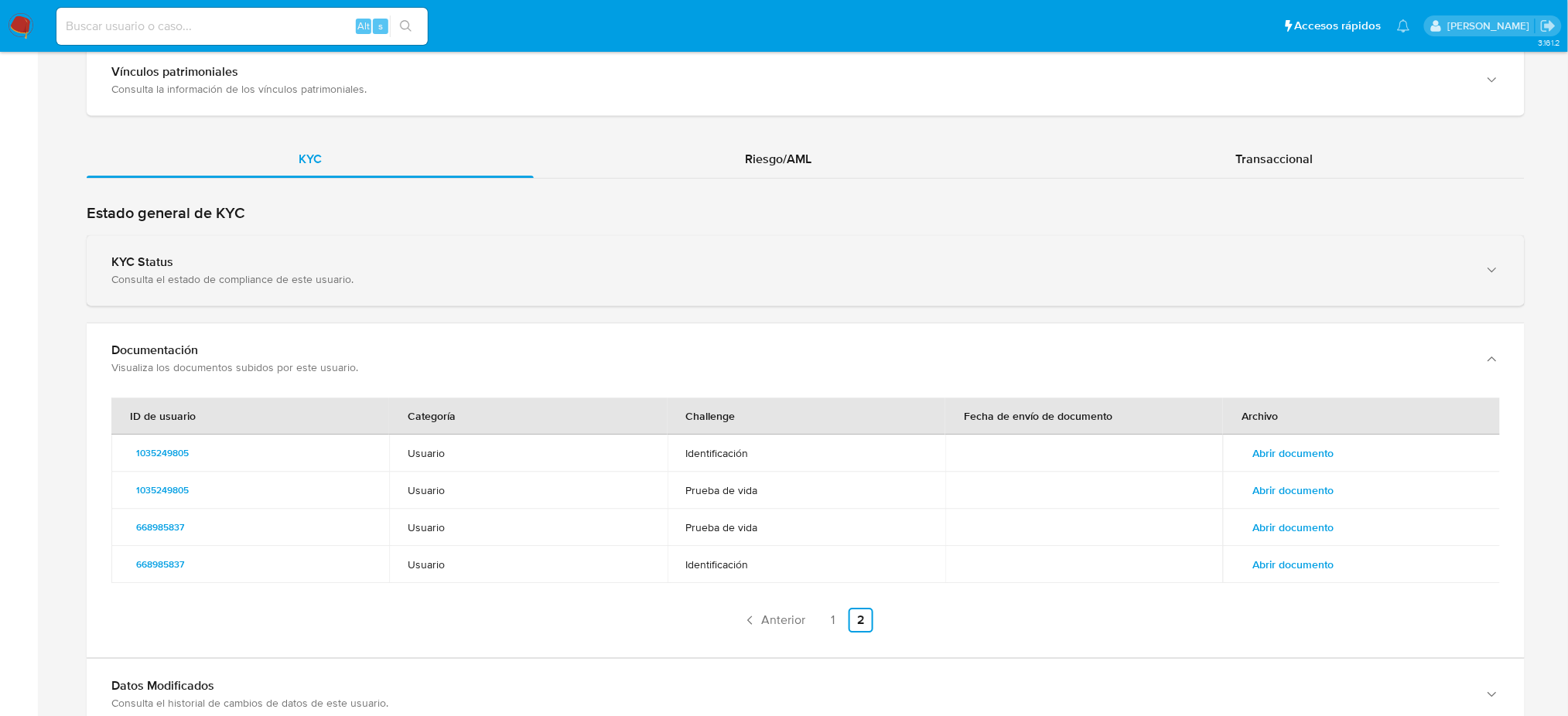
scroll to position [1340, 0]
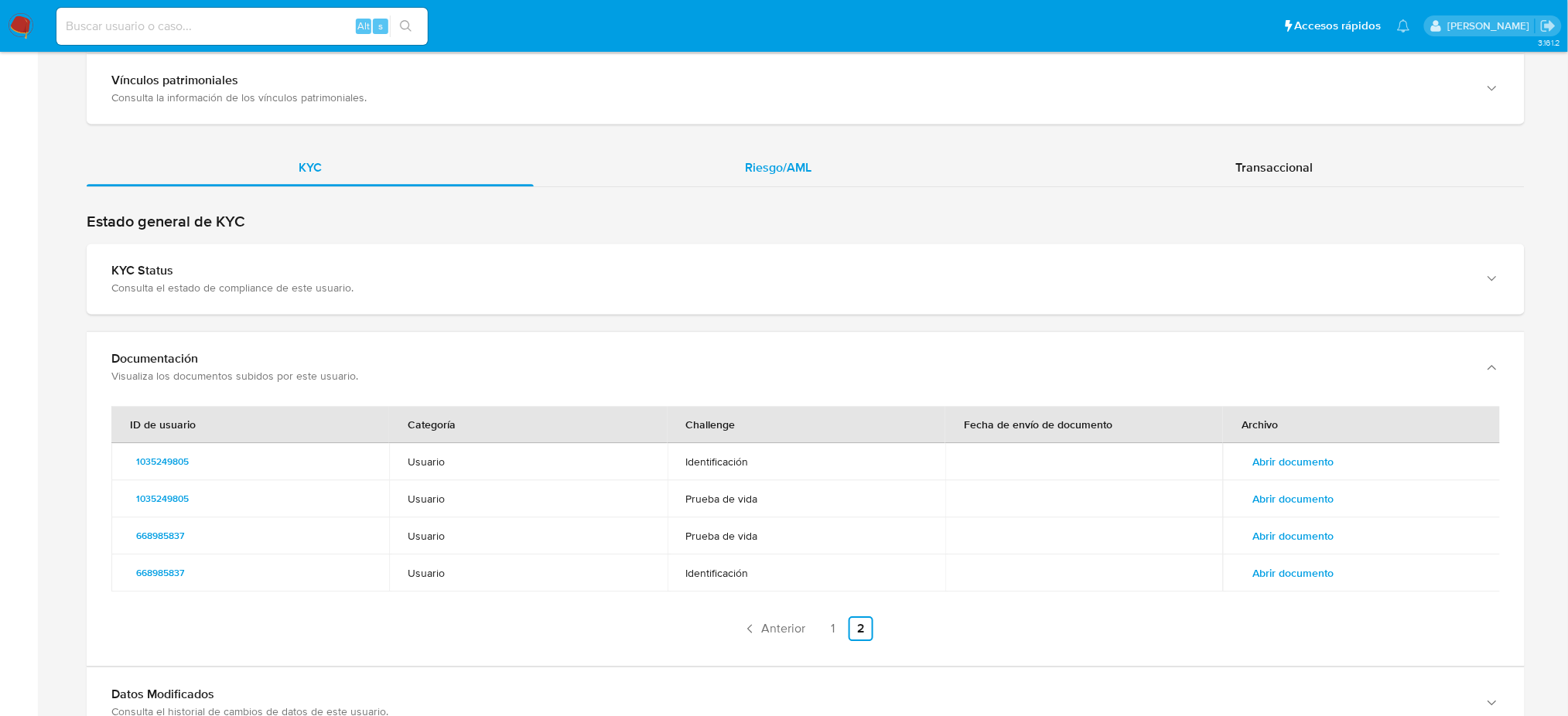
click at [778, 169] on span "Riesgo/AML" at bounding box center [778, 167] width 66 height 18
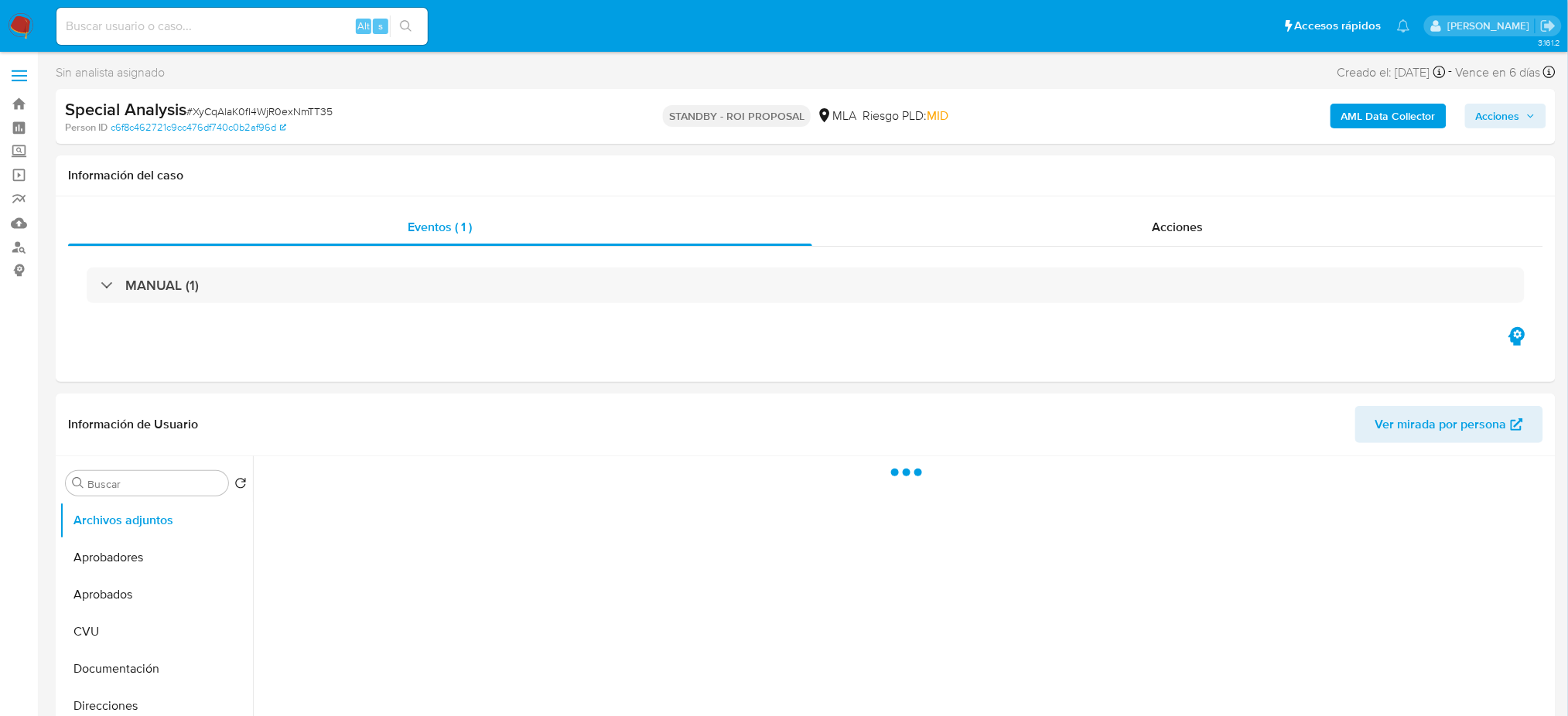
select select "10"
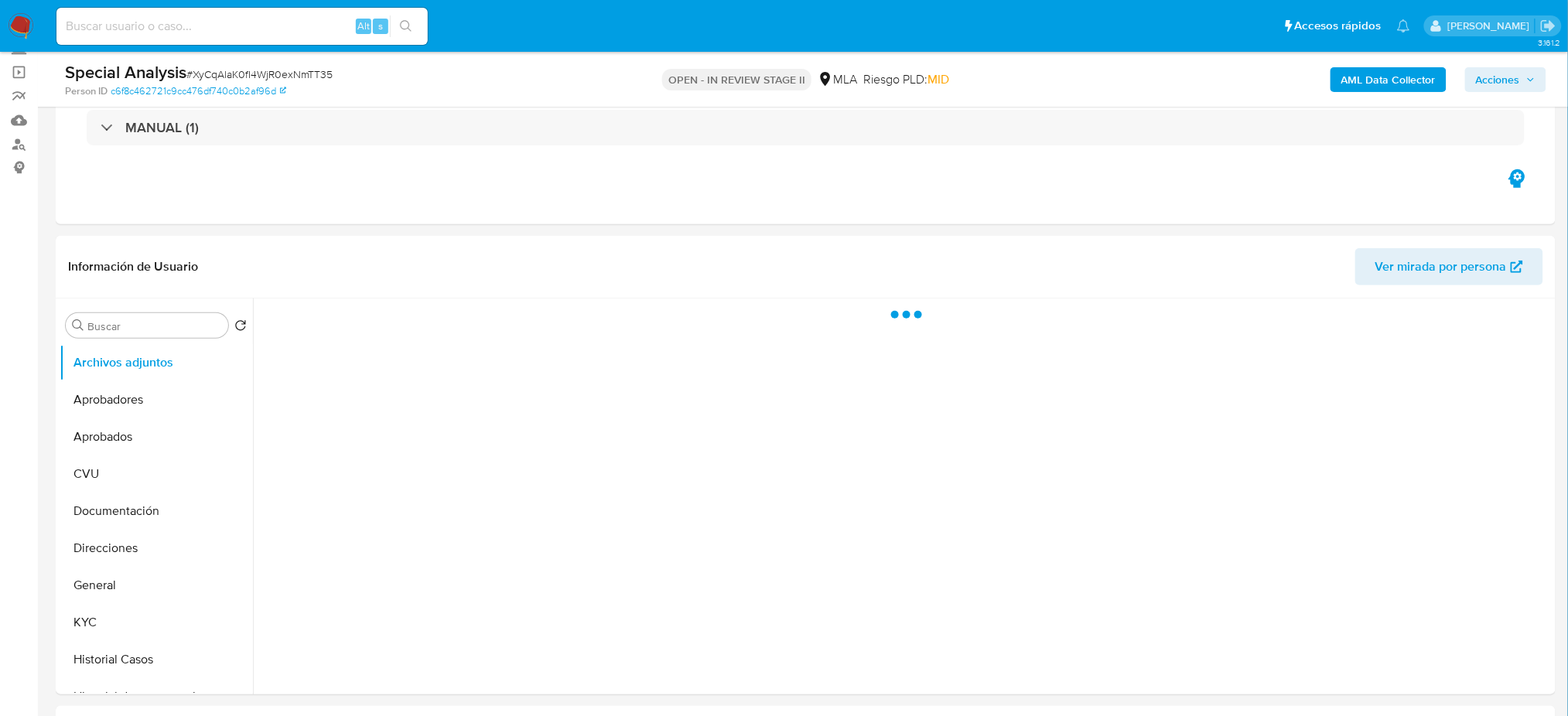
select select "10"
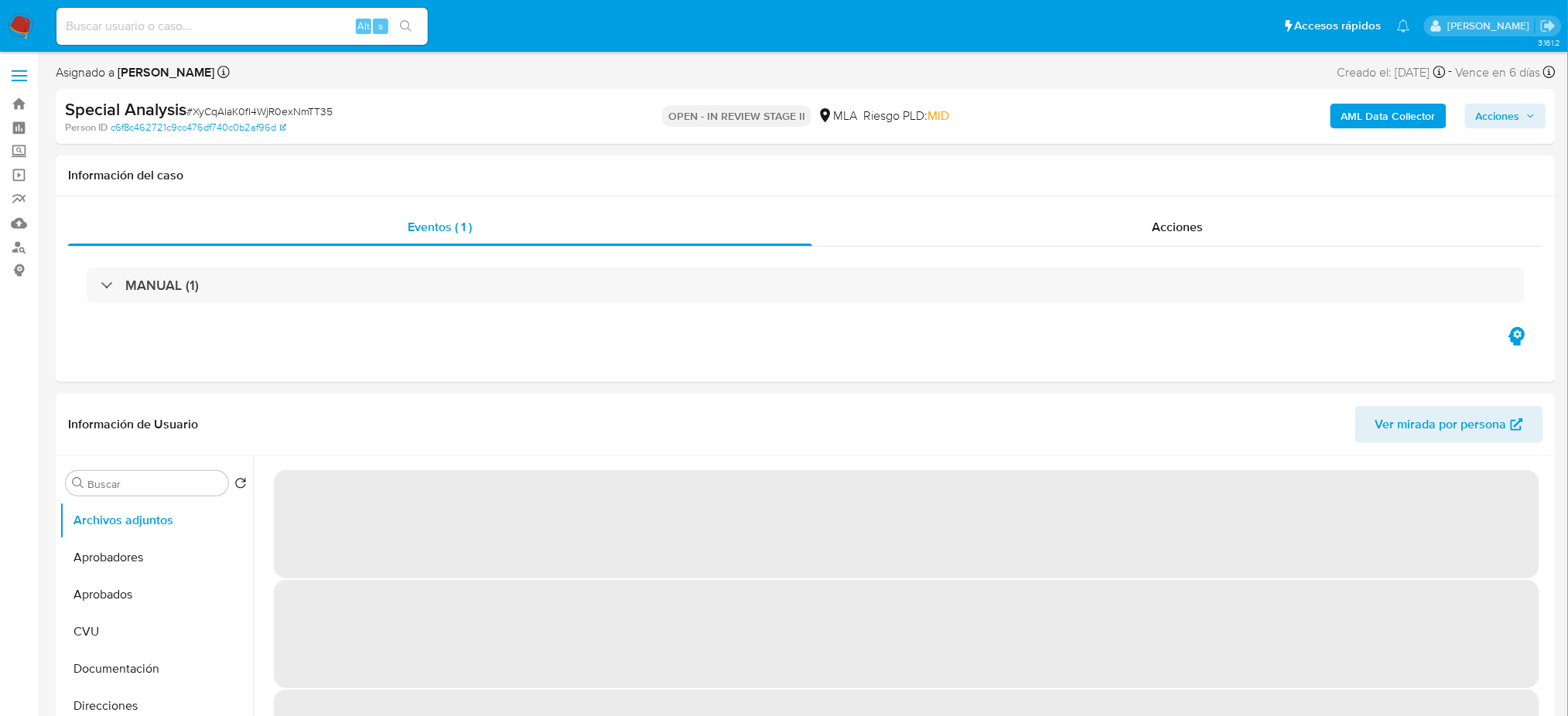
click at [1507, 110] on span "Acciones" at bounding box center [1498, 115] width 44 height 24
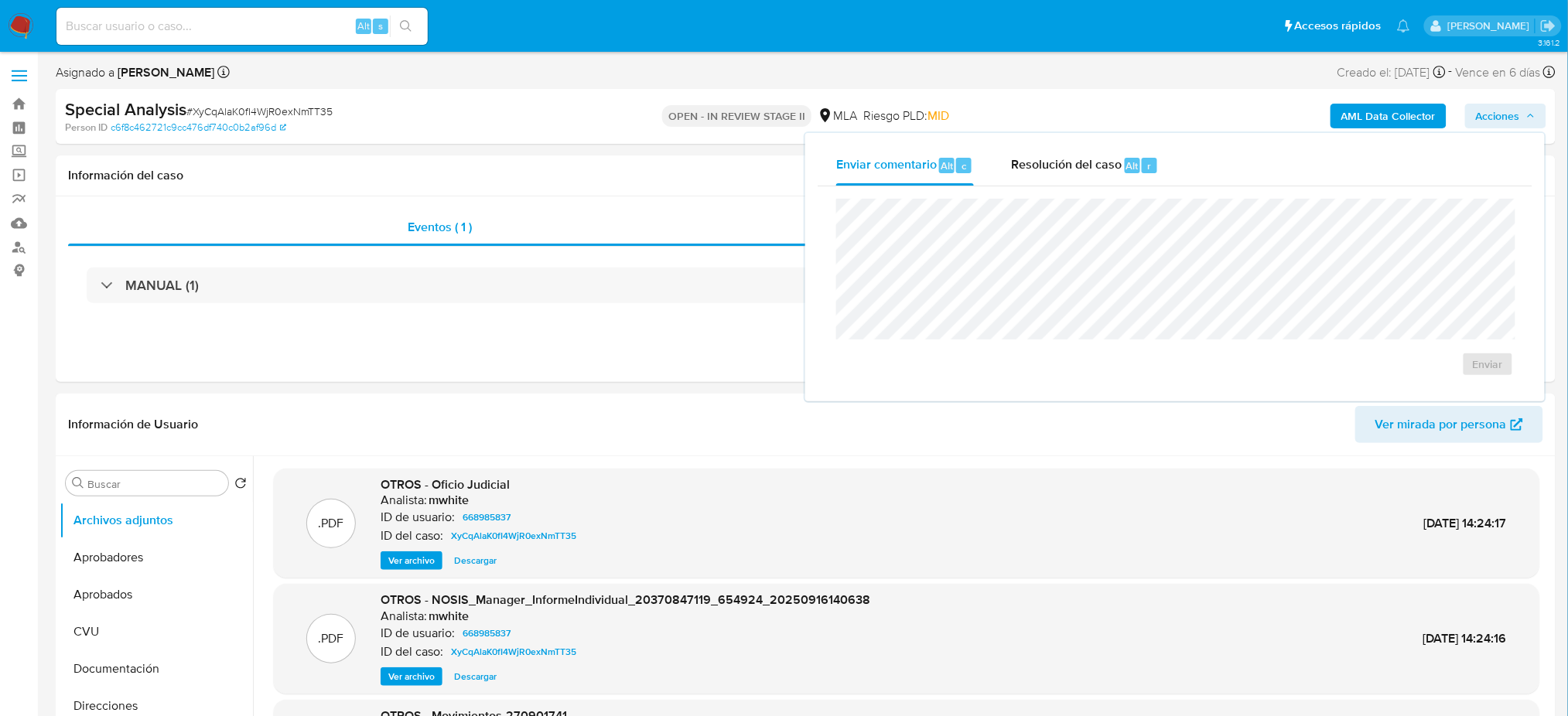
drag, startPoint x: 1085, startPoint y: 157, endPoint x: 1077, endPoint y: 195, distance: 38.8
click at [1084, 157] on span "Resolución del caso" at bounding box center [1066, 165] width 110 height 18
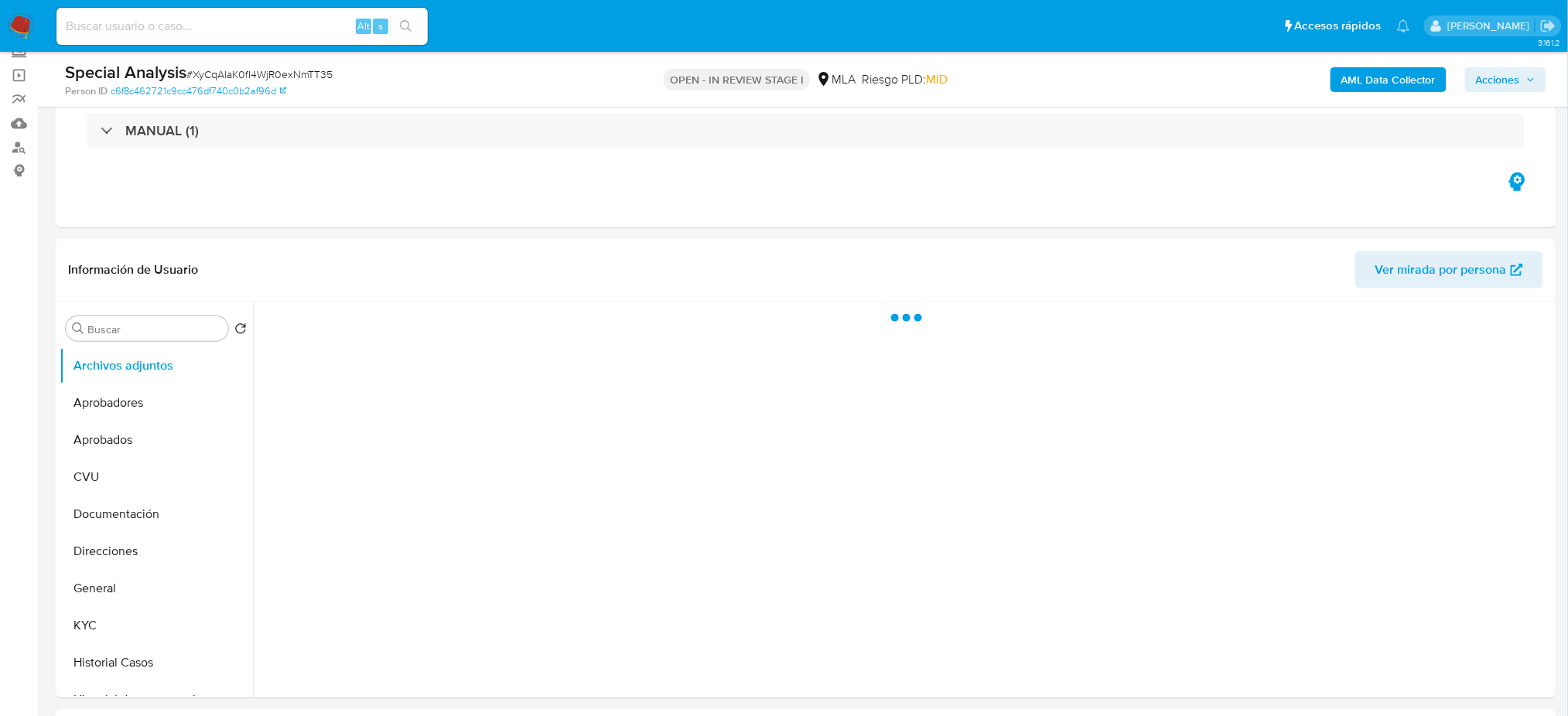
scroll to position [206, 0]
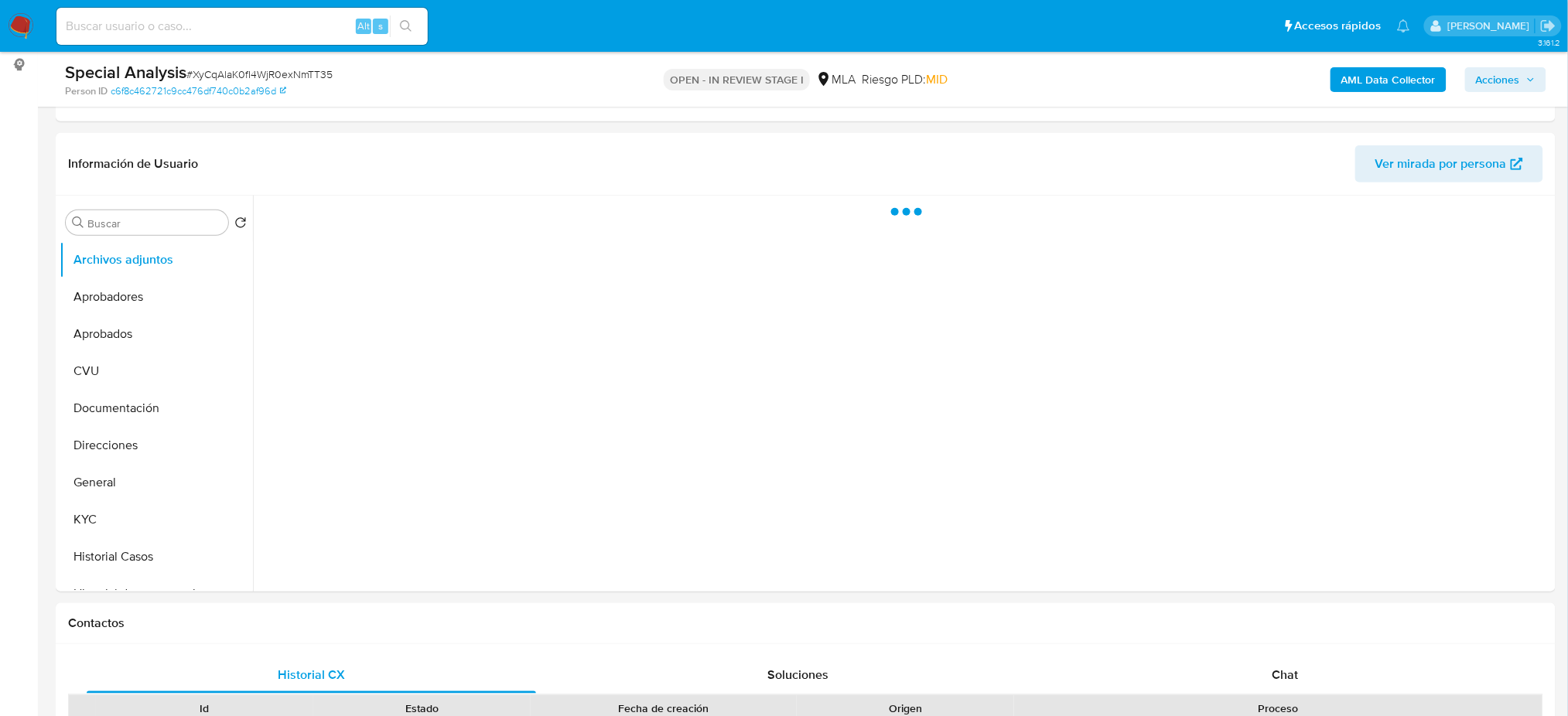
select select "10"
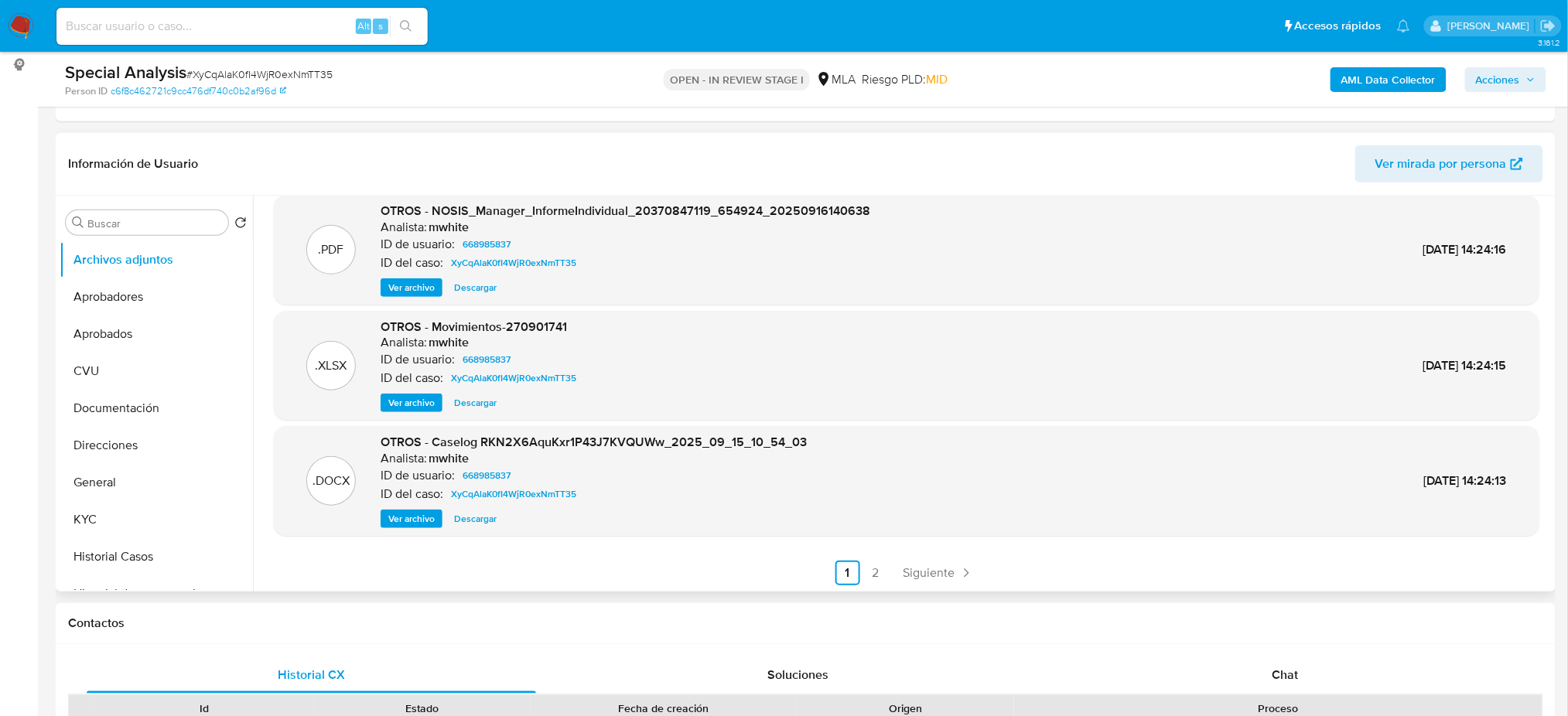
scroll to position [130, 0]
click at [880, 556] on div ".PDF OTROS - Oficio Judicial Analista: mwhite ID de usuario: 668985837 ID del c…" at bounding box center [906, 330] width 1265 height 505
click at [874, 564] on link "2" at bounding box center [875, 571] width 24 height 24
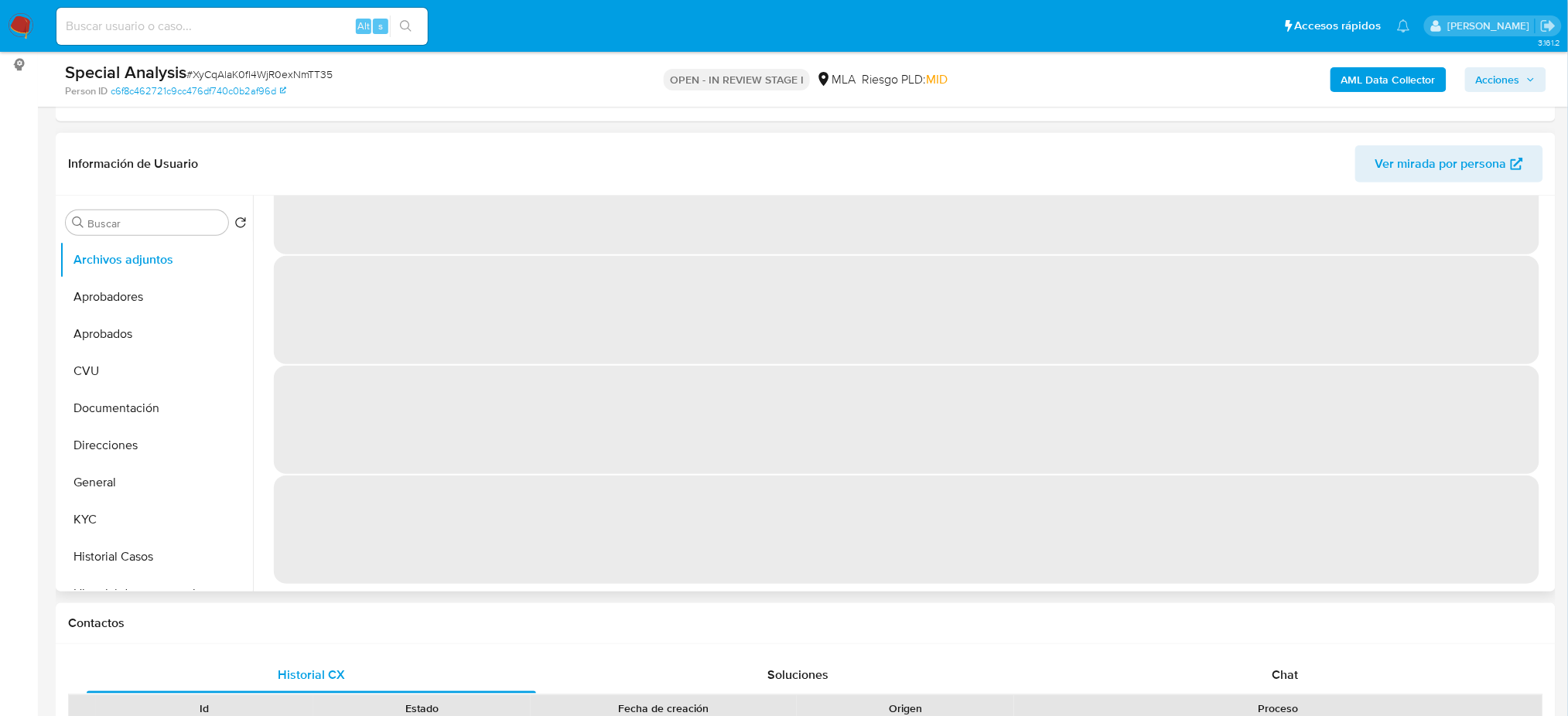
scroll to position [0, 0]
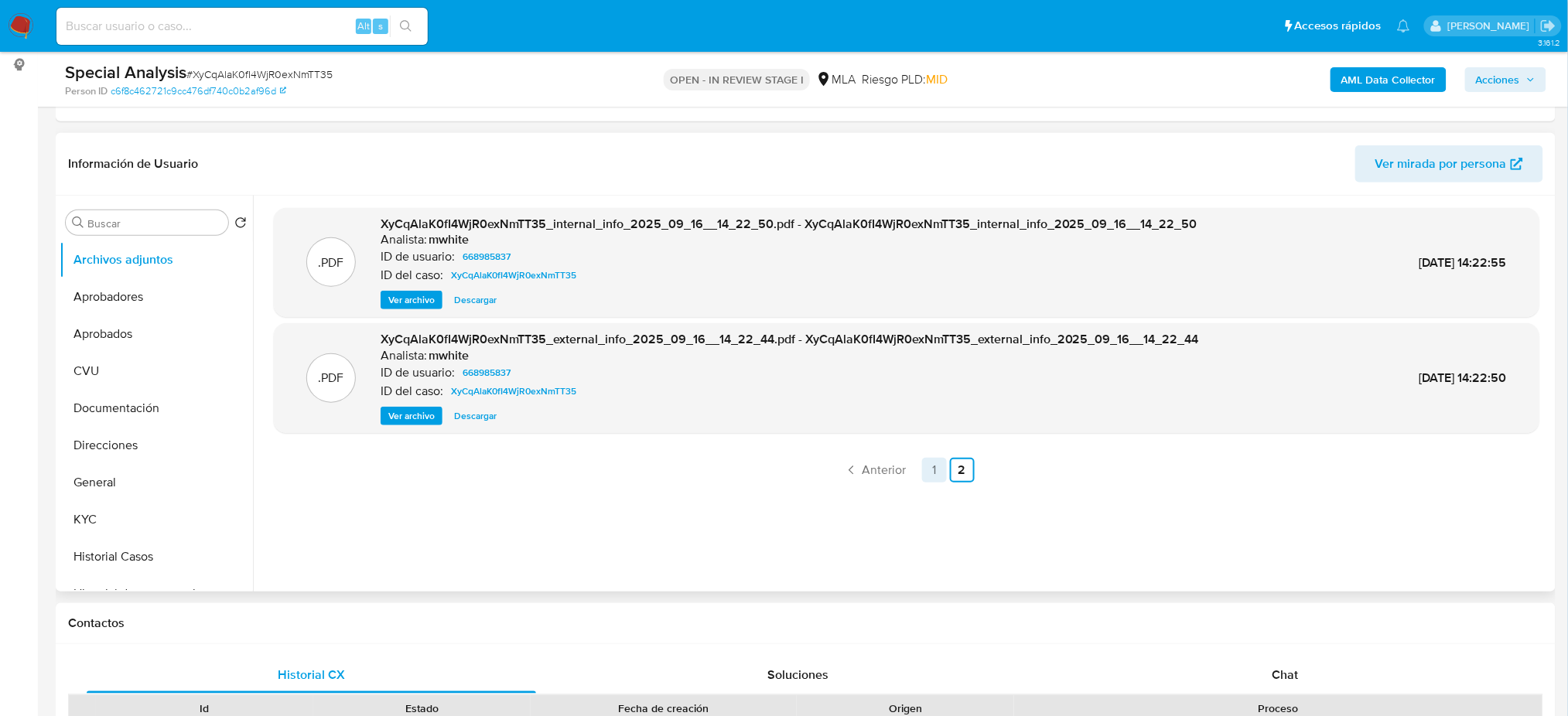
click at [923, 476] on link "1" at bounding box center [934, 469] width 24 height 24
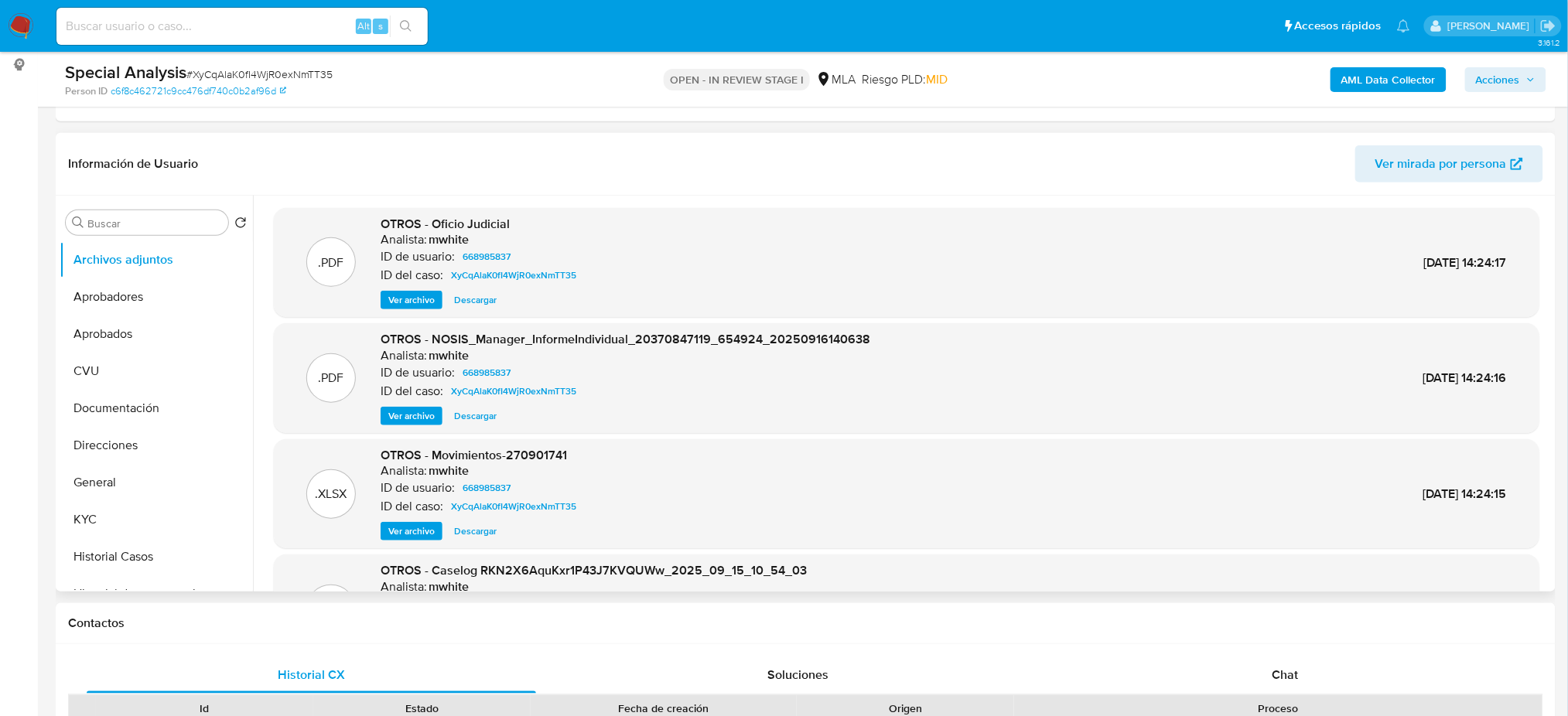
click at [411, 302] on span "Ver archivo" at bounding box center [411, 300] width 47 height 16
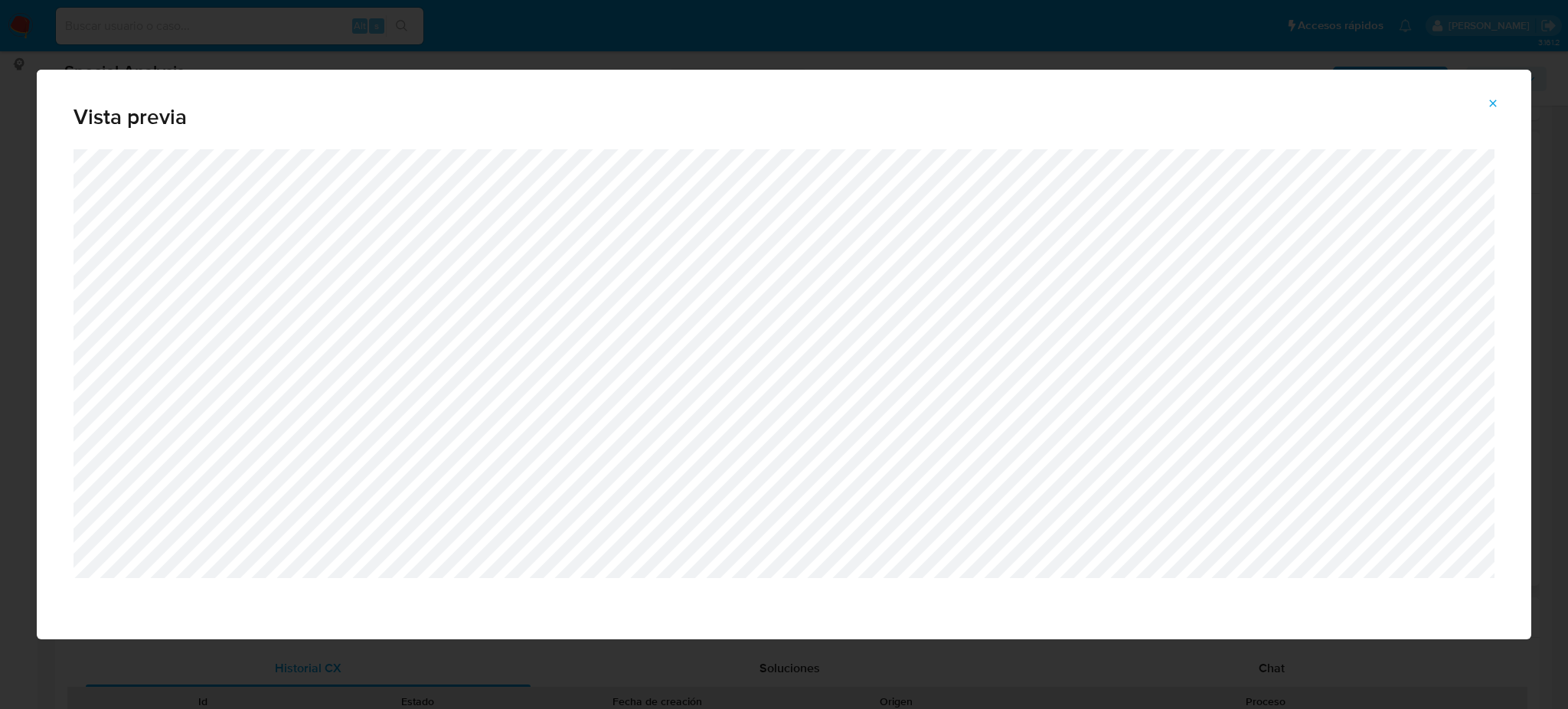
click at [1491, 102] on icon "Attachment preview" at bounding box center [1493, 104] width 12 height 12
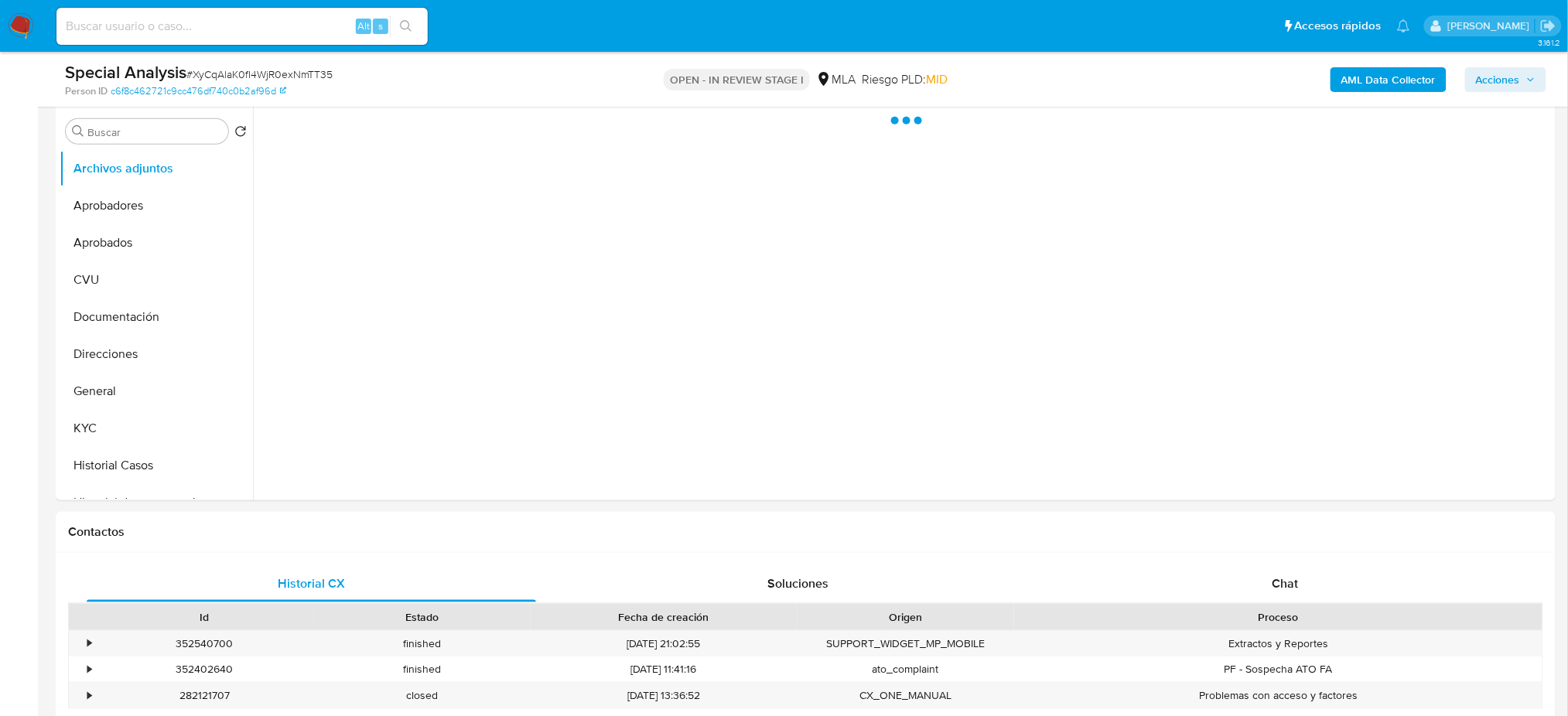
select select "10"
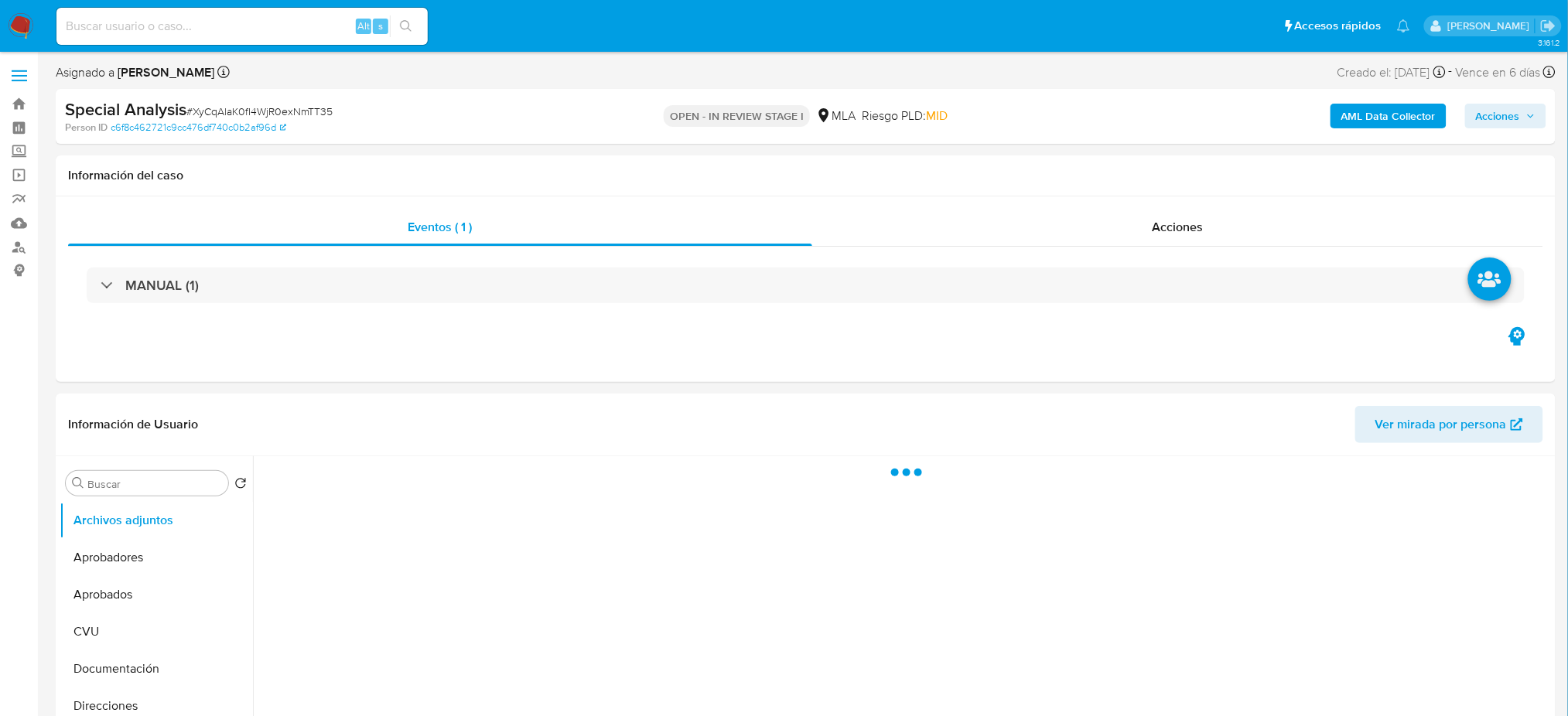
select select "10"
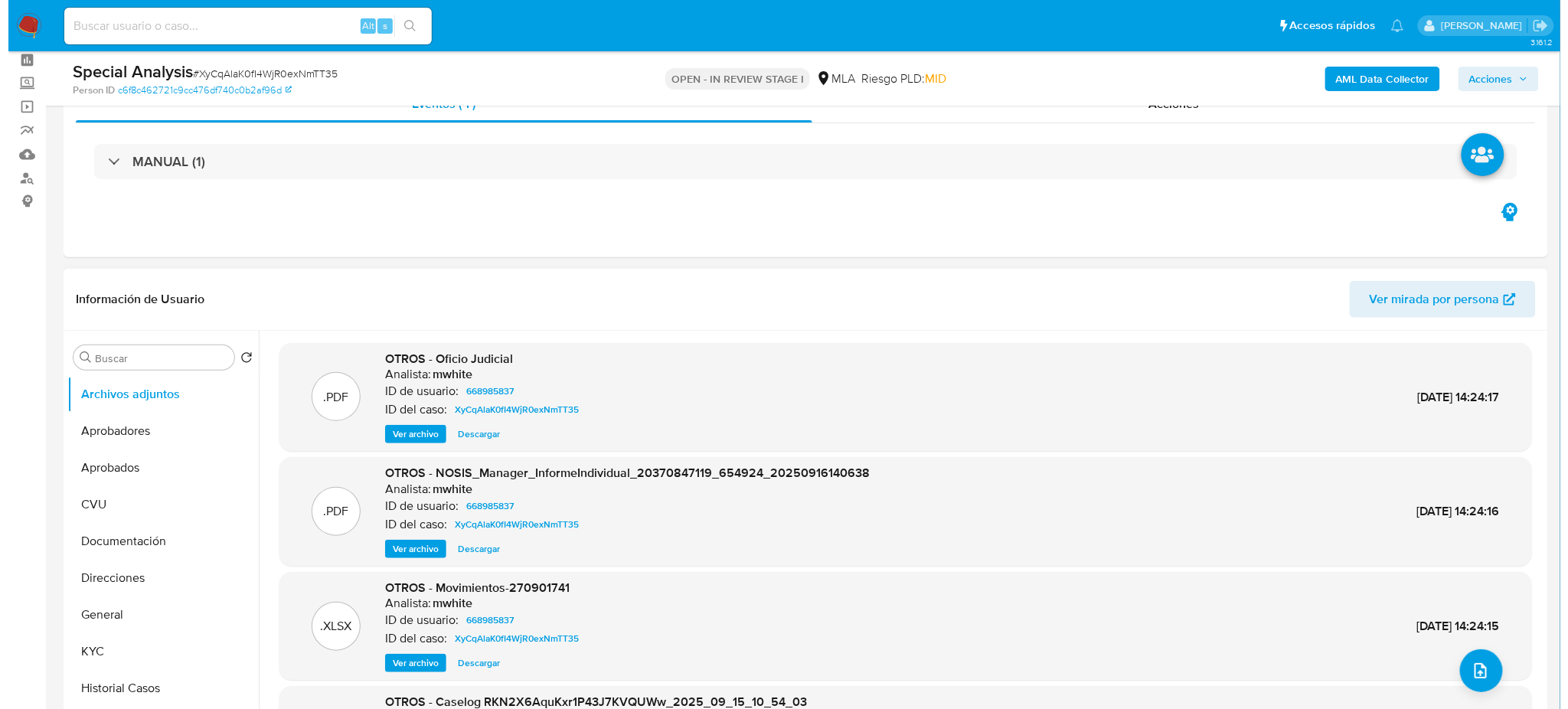
scroll to position [102, 0]
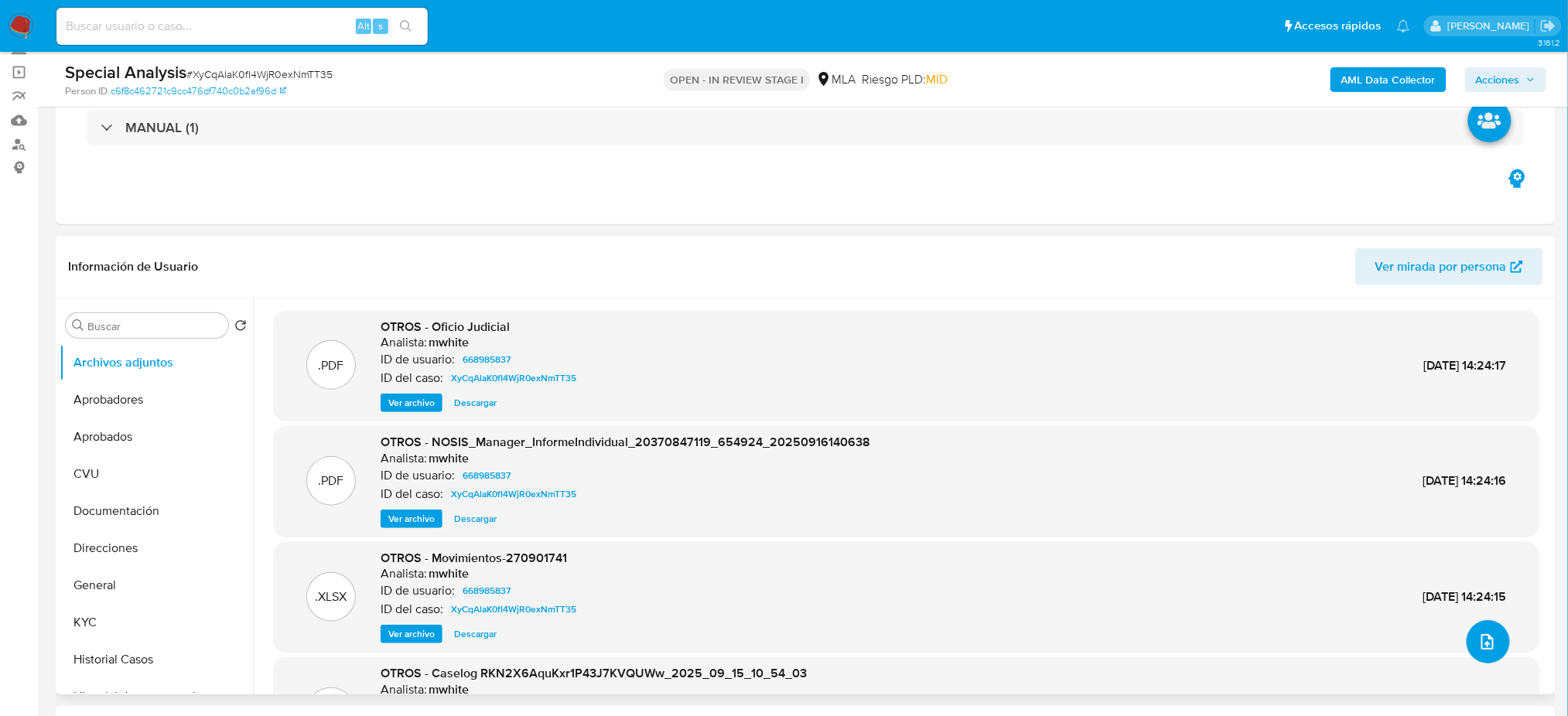
click at [1483, 652] on button "upload-file" at bounding box center [1488, 641] width 43 height 43
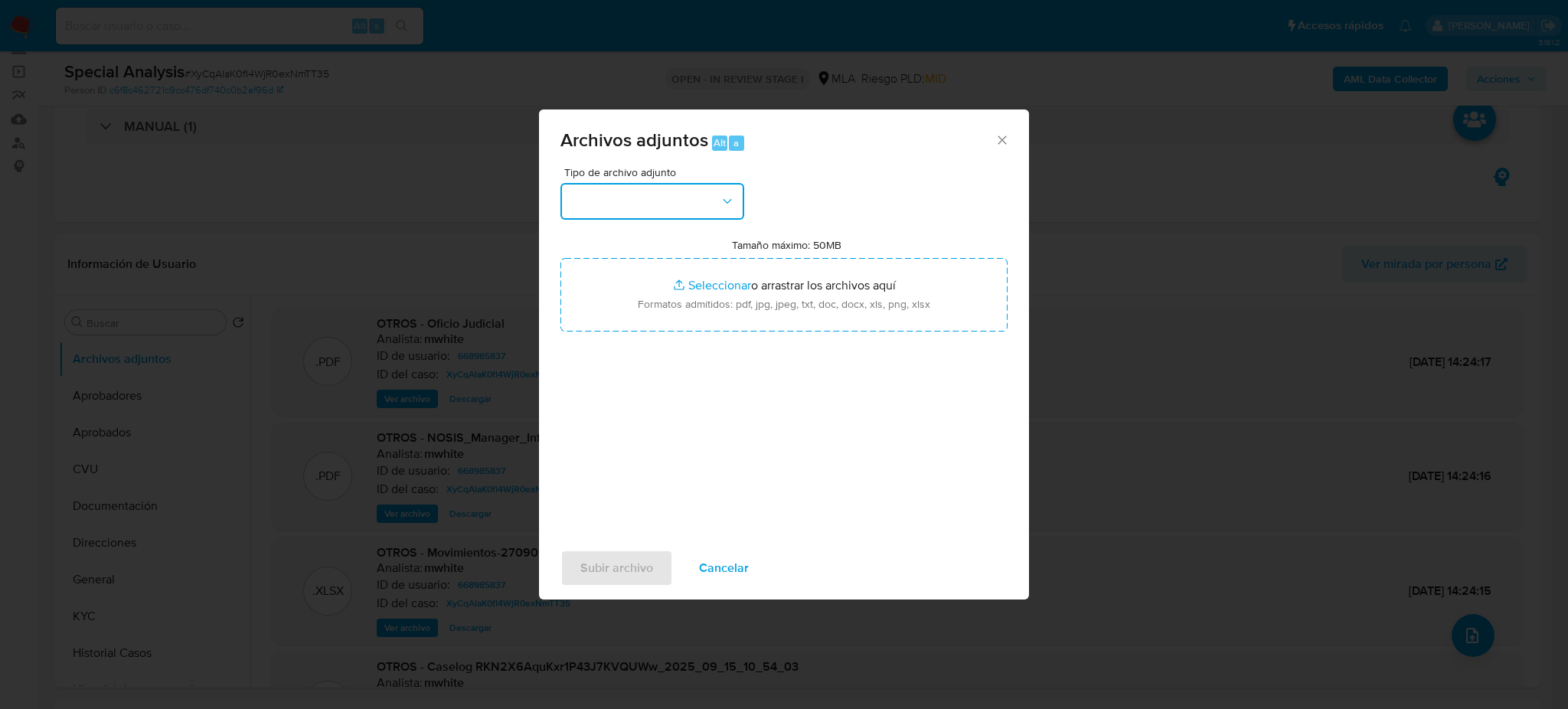
click at [656, 185] on button "button" at bounding box center [652, 201] width 184 height 37
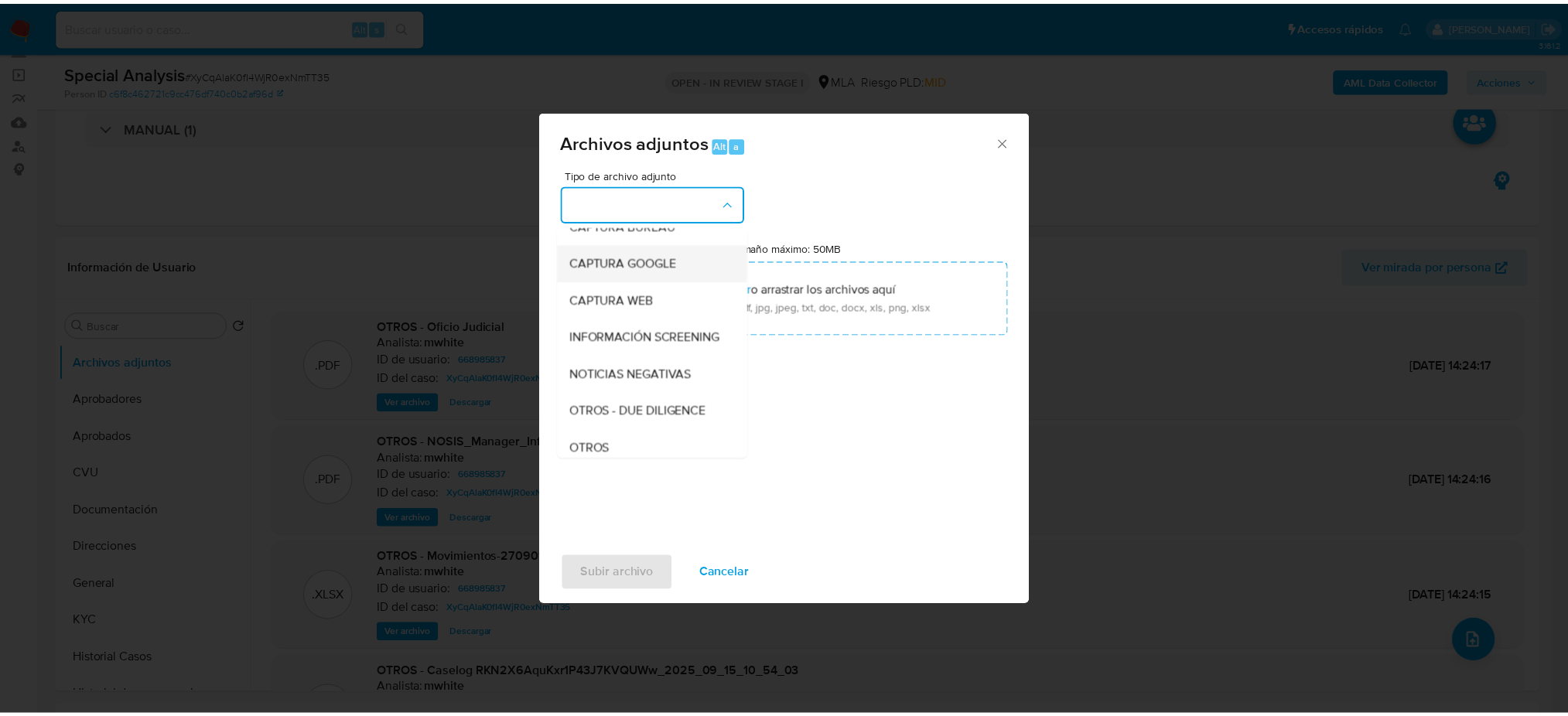
scroll to position [206, 0]
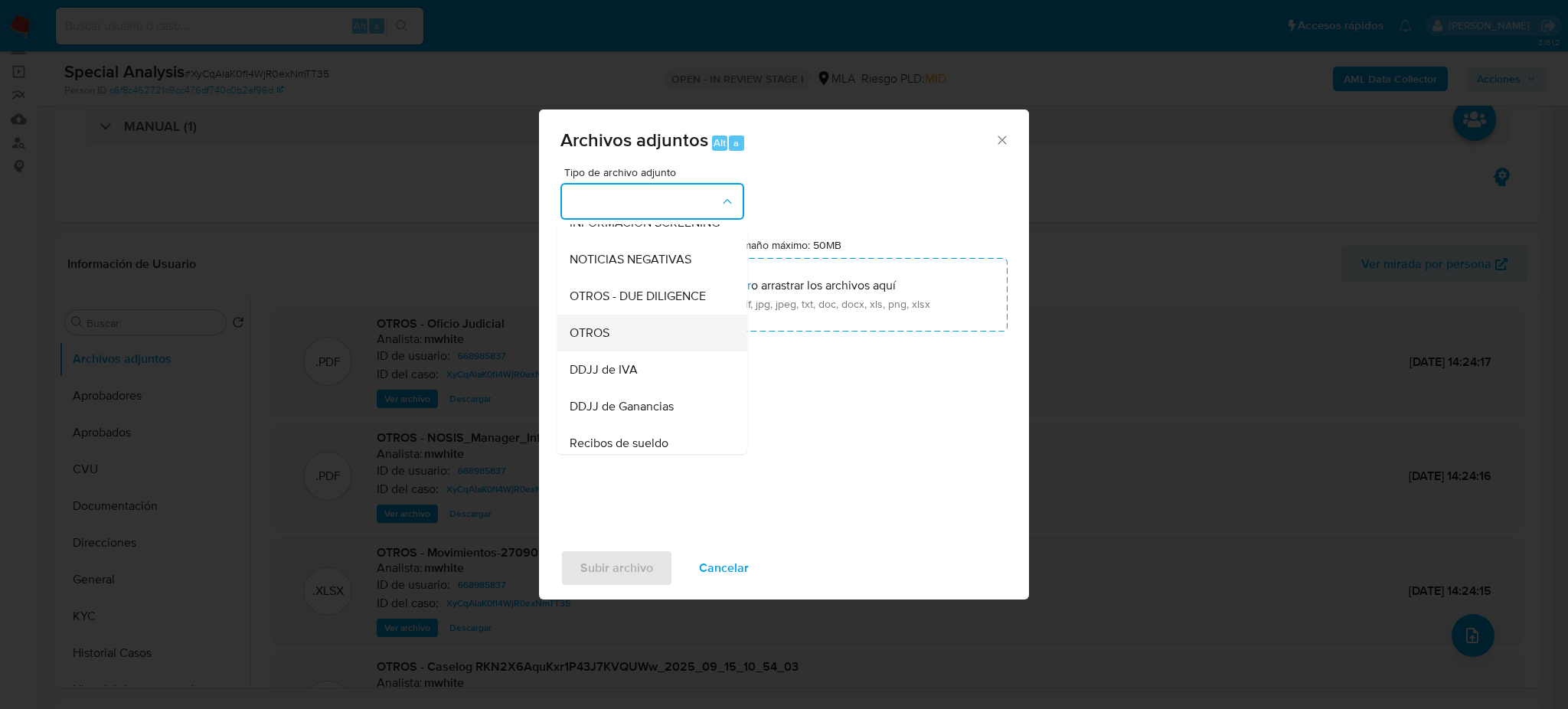
click at [637, 335] on div "OTROS" at bounding box center [648, 333] width 156 height 37
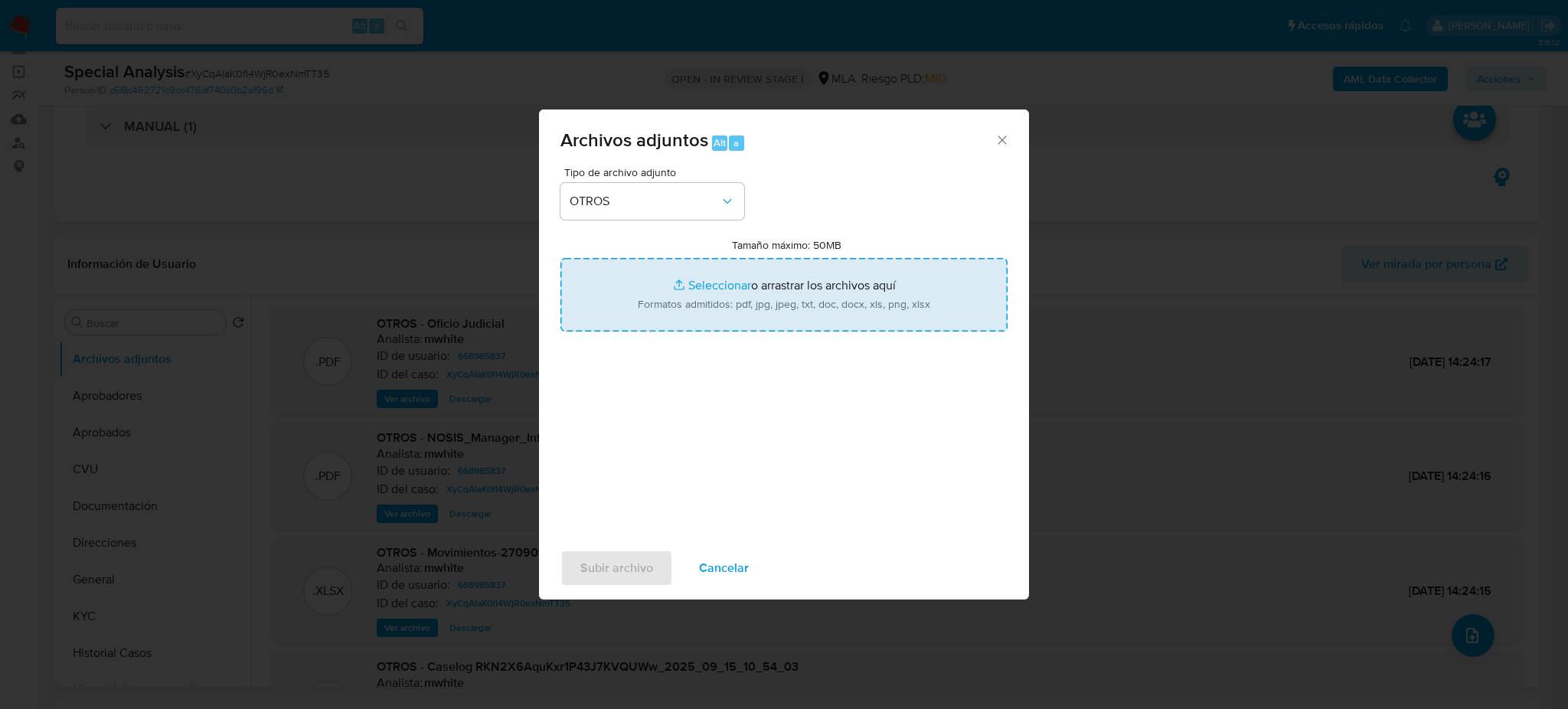
click at [696, 292] on input "Tamaño máximo: 50MB Seleccionar archivos" at bounding box center [784, 294] width 447 height 73
type input "C:\fakepath\v2 Caselog XyCqAlaK0fI4WjR0exNmTT35_2025_09_15_10_56_50.docx"
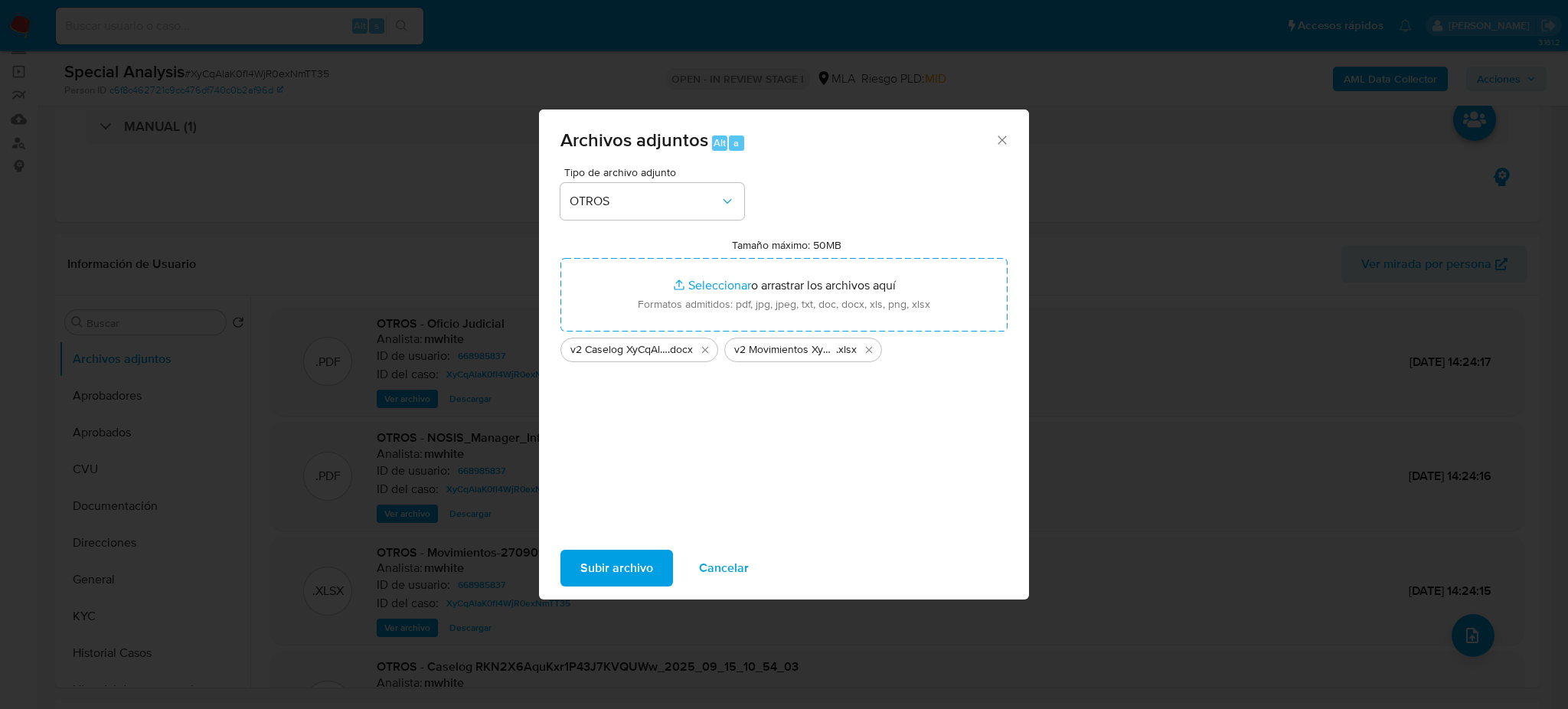
click at [626, 568] on span "Subir archivo" at bounding box center [616, 568] width 73 height 34
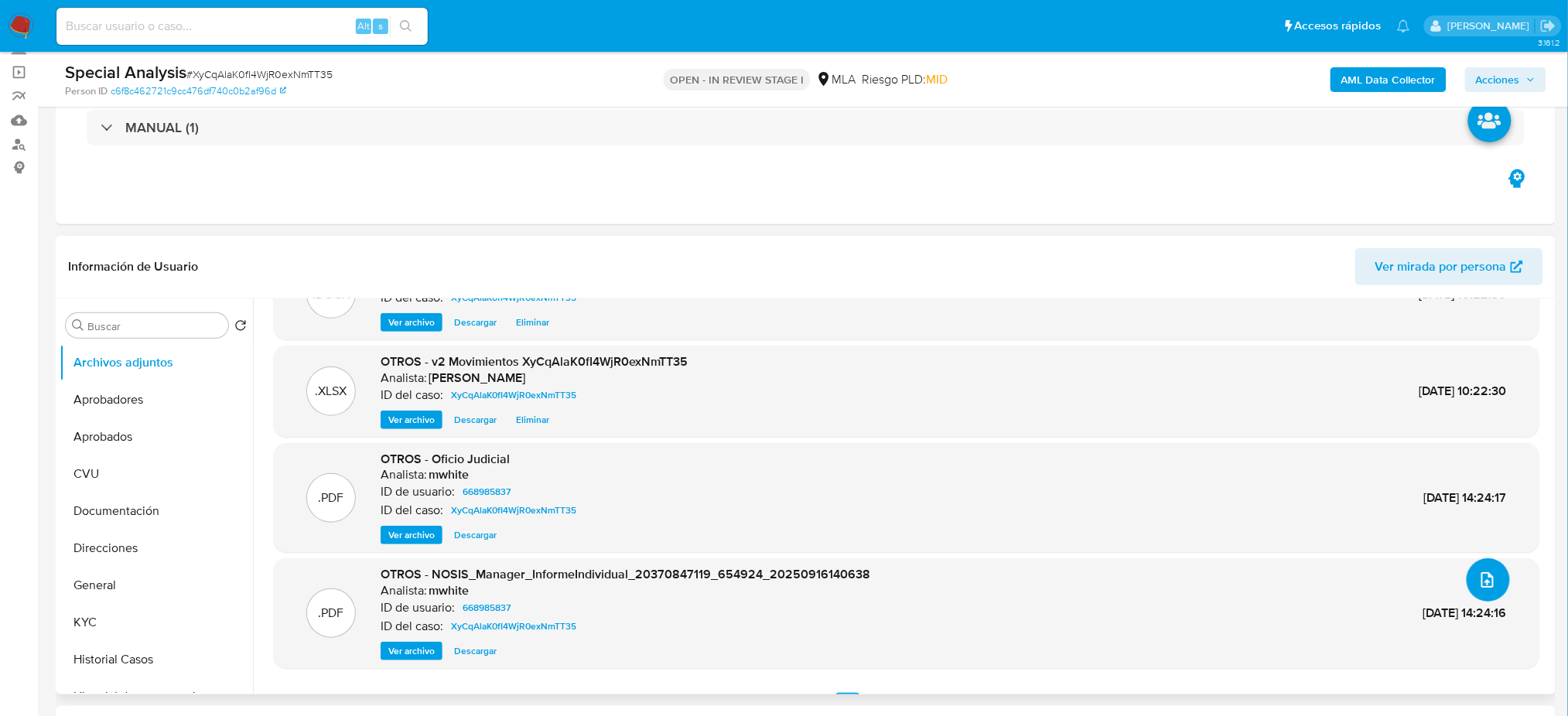
scroll to position [93, 0]
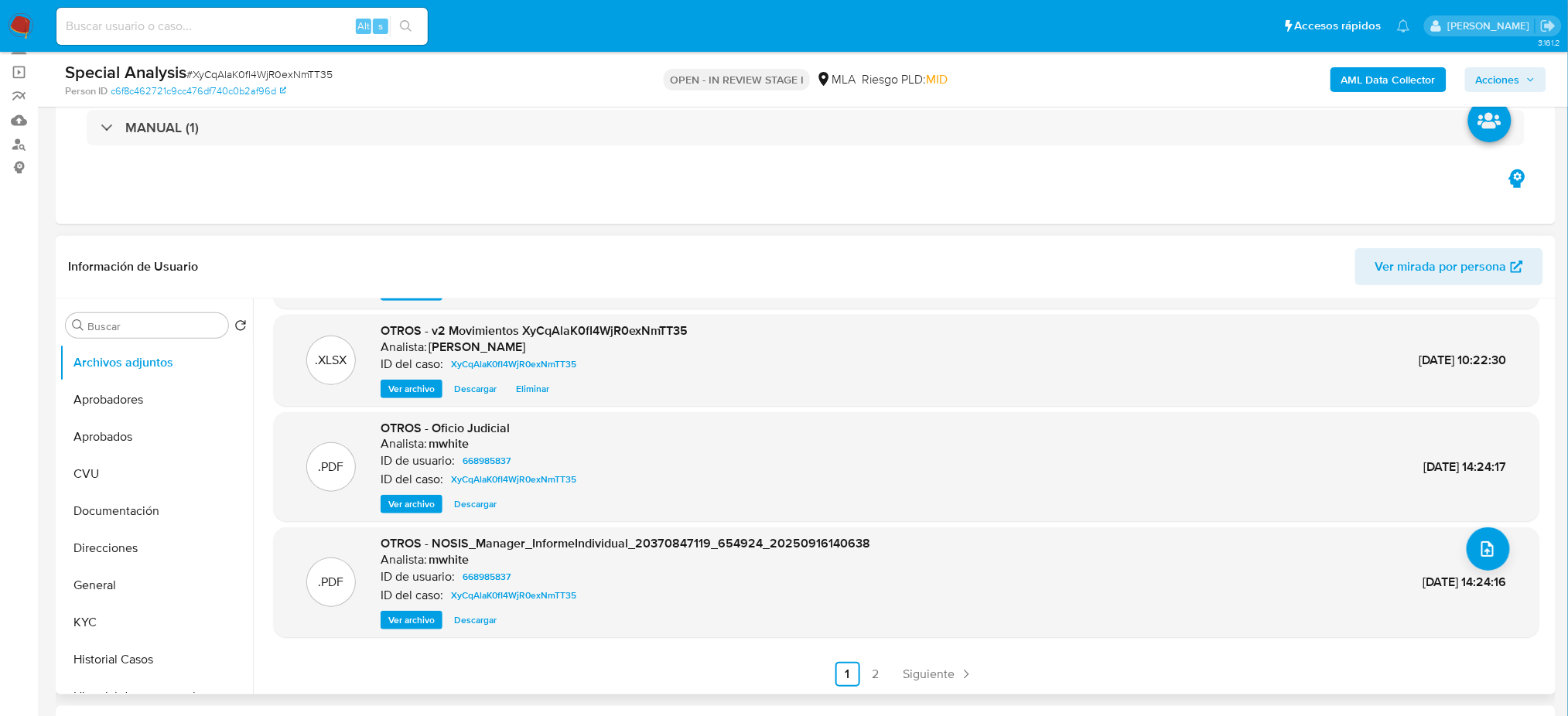
click at [872, 660] on div ".DOCX OTROS - v2 Caselog XyCqAlaK0fI4WjR0exNmTT35_2025_09_15_10_56_50 Analista:…" at bounding box center [906, 453] width 1265 height 468
click at [872, 673] on link "2" at bounding box center [875, 673] width 24 height 24
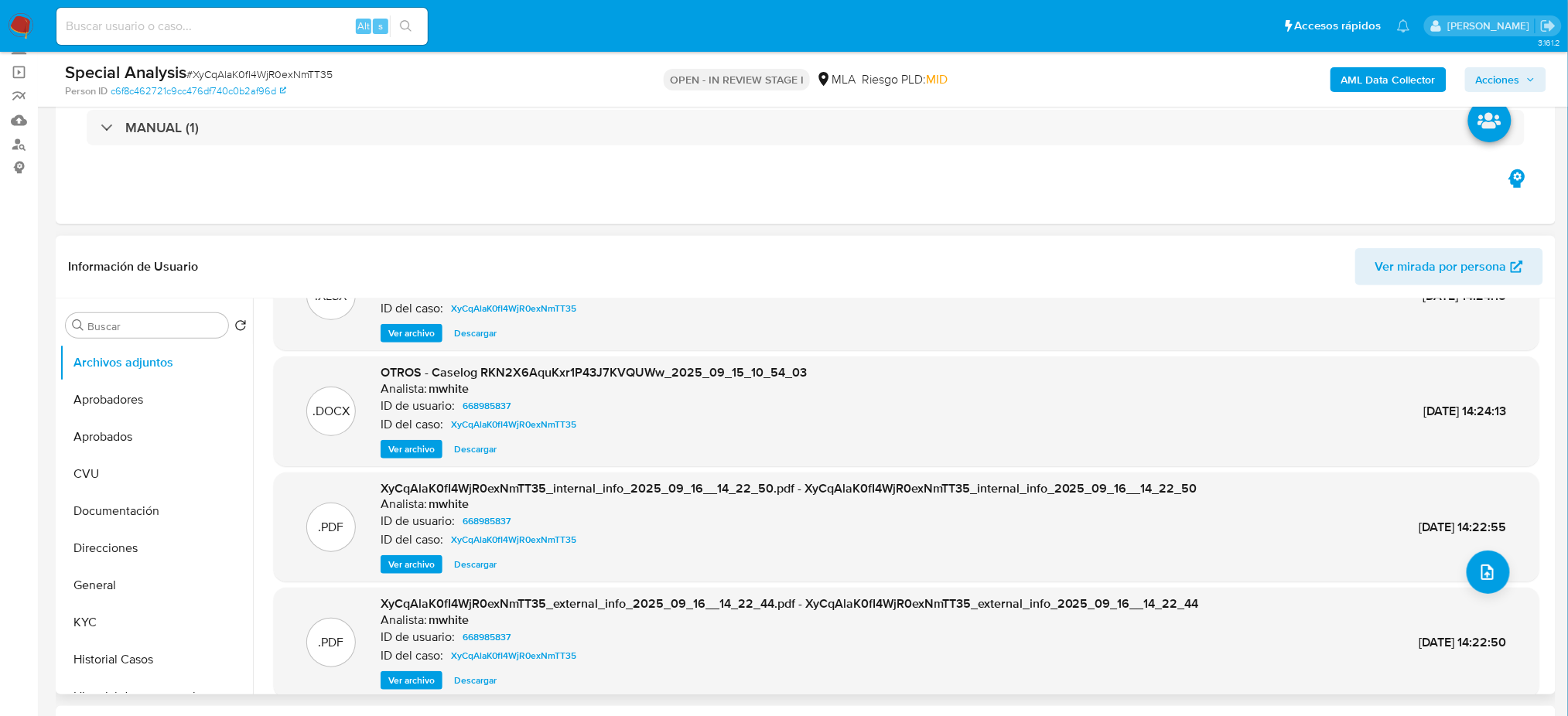
scroll to position [130, 0]
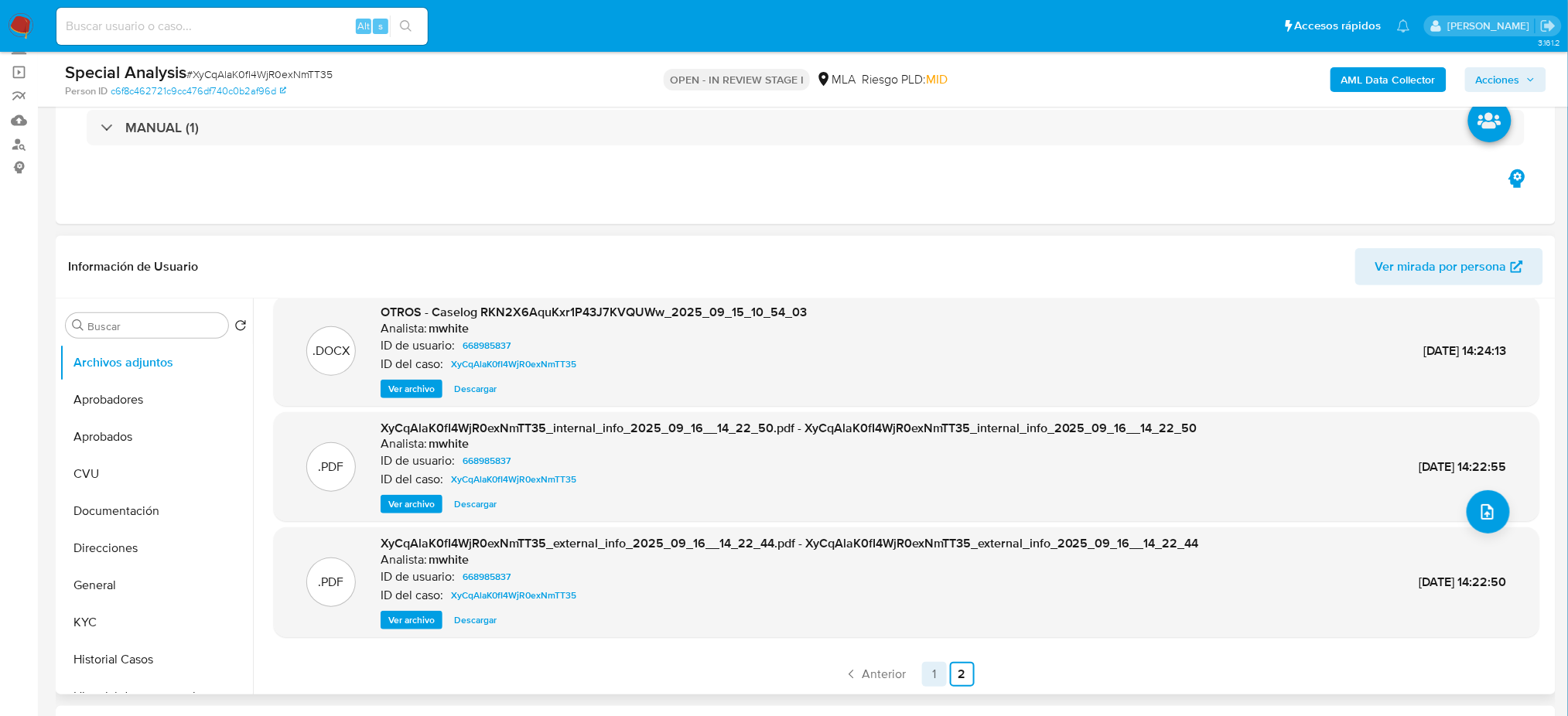
click at [927, 663] on link "1" at bounding box center [934, 673] width 24 height 24
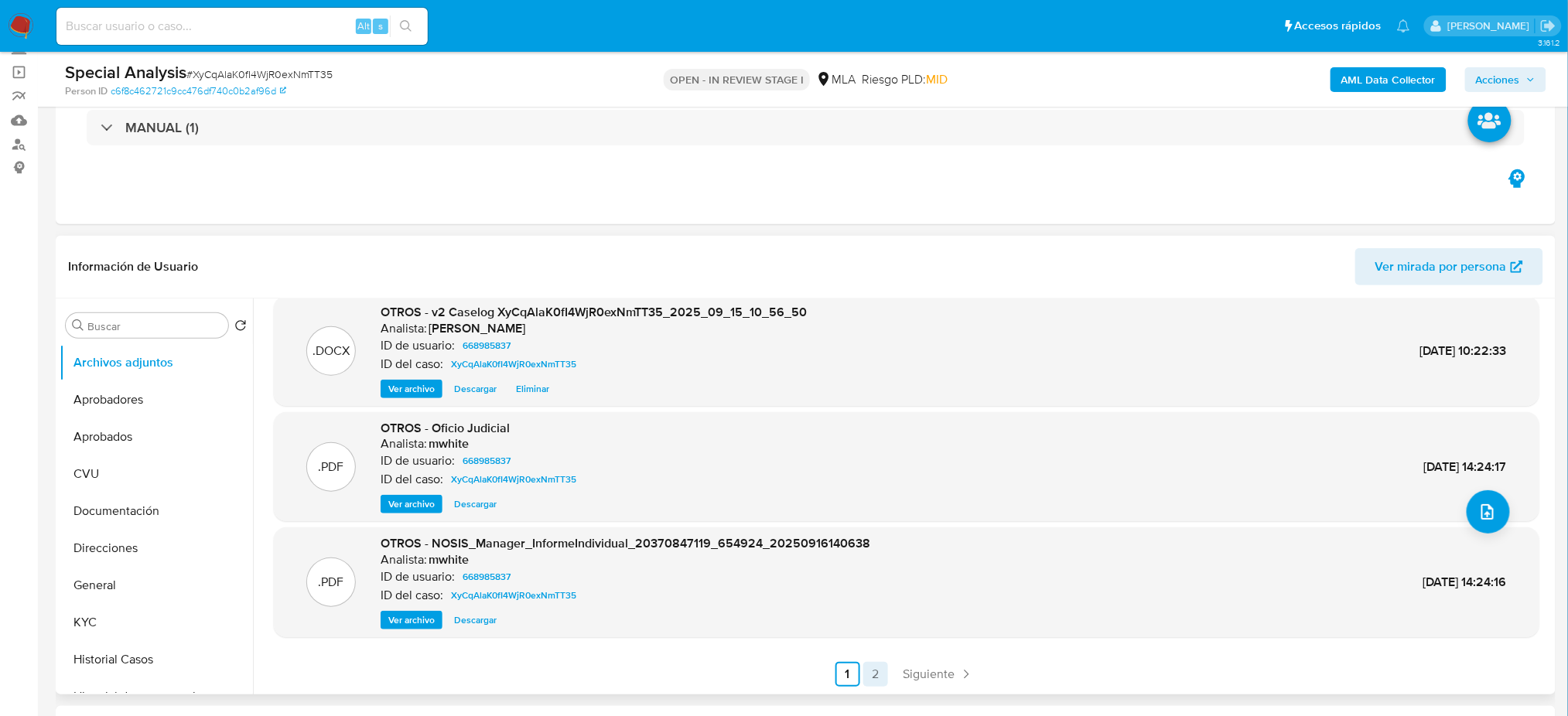
click at [876, 668] on link "2" at bounding box center [875, 673] width 24 height 24
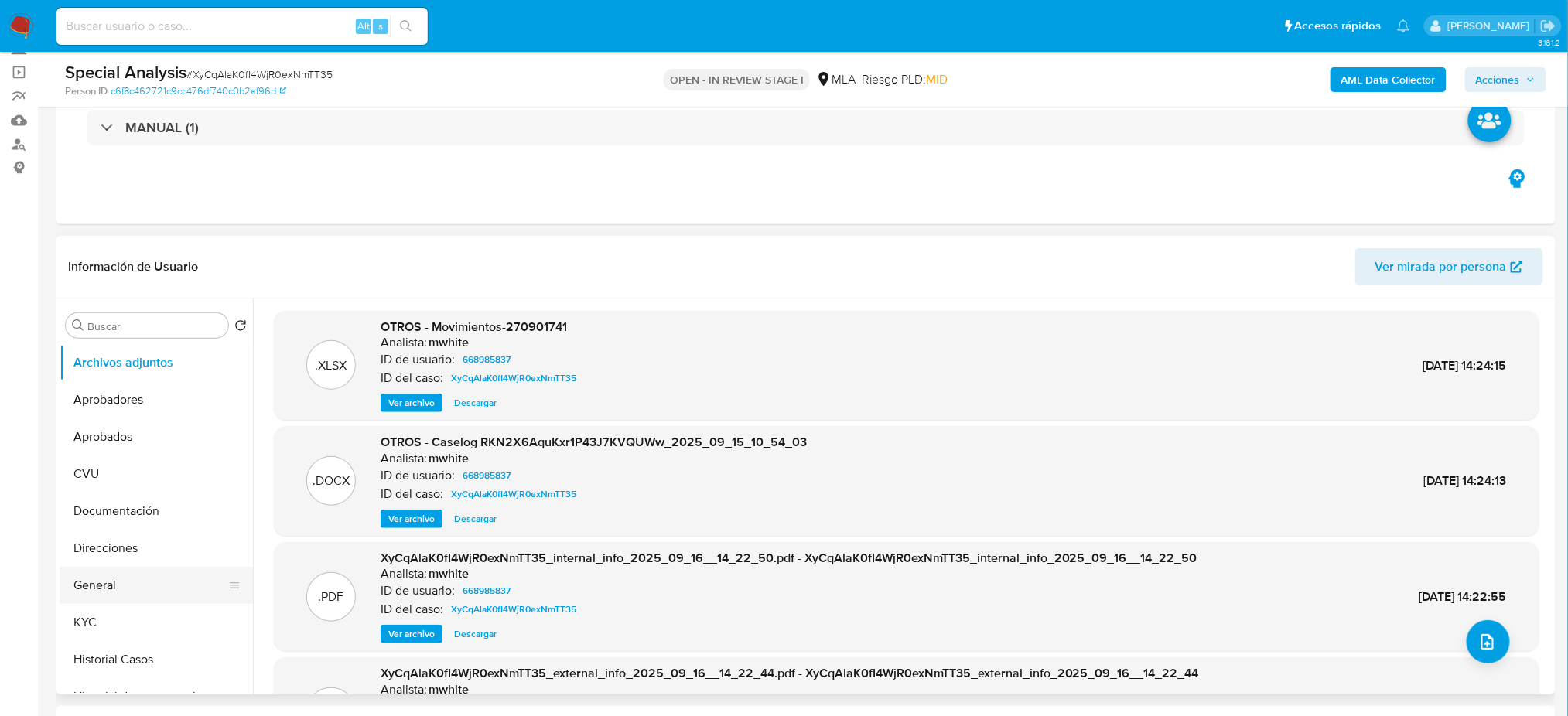
click at [147, 584] on button "General" at bounding box center [150, 585] width 181 height 37
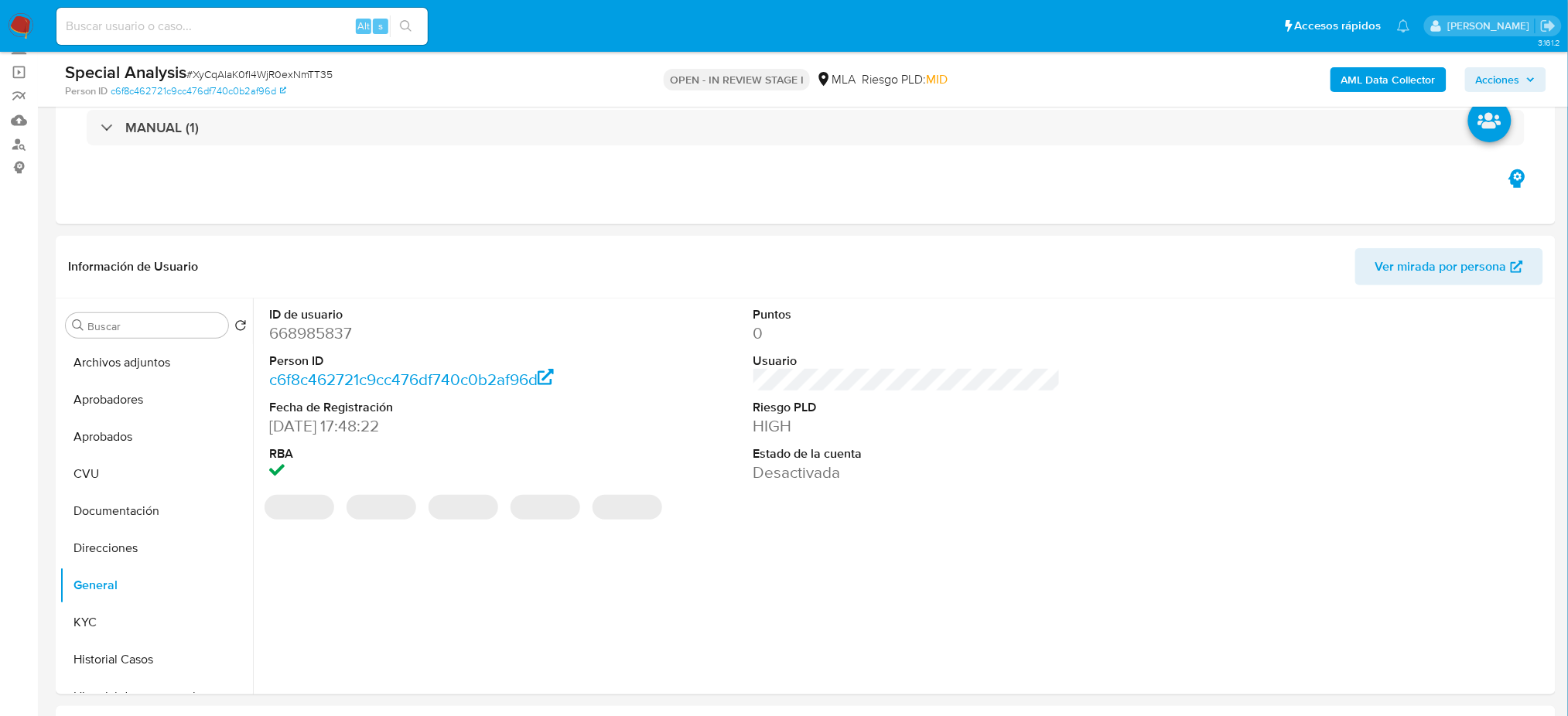
click at [303, 328] on dd "668985837" at bounding box center [422, 333] width 307 height 21
copy dd "668985837"
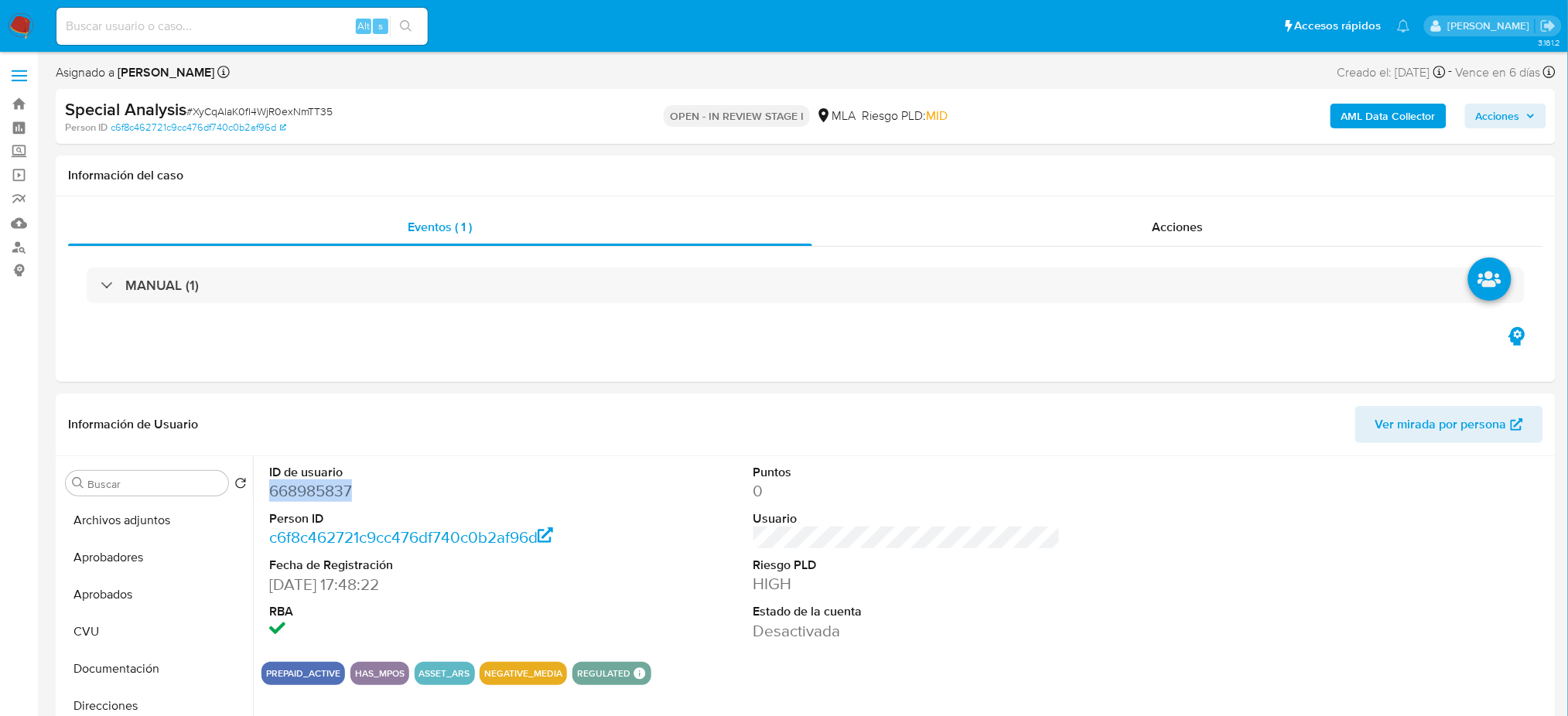
click at [1518, 125] on span "Acciones" at bounding box center [1498, 115] width 44 height 24
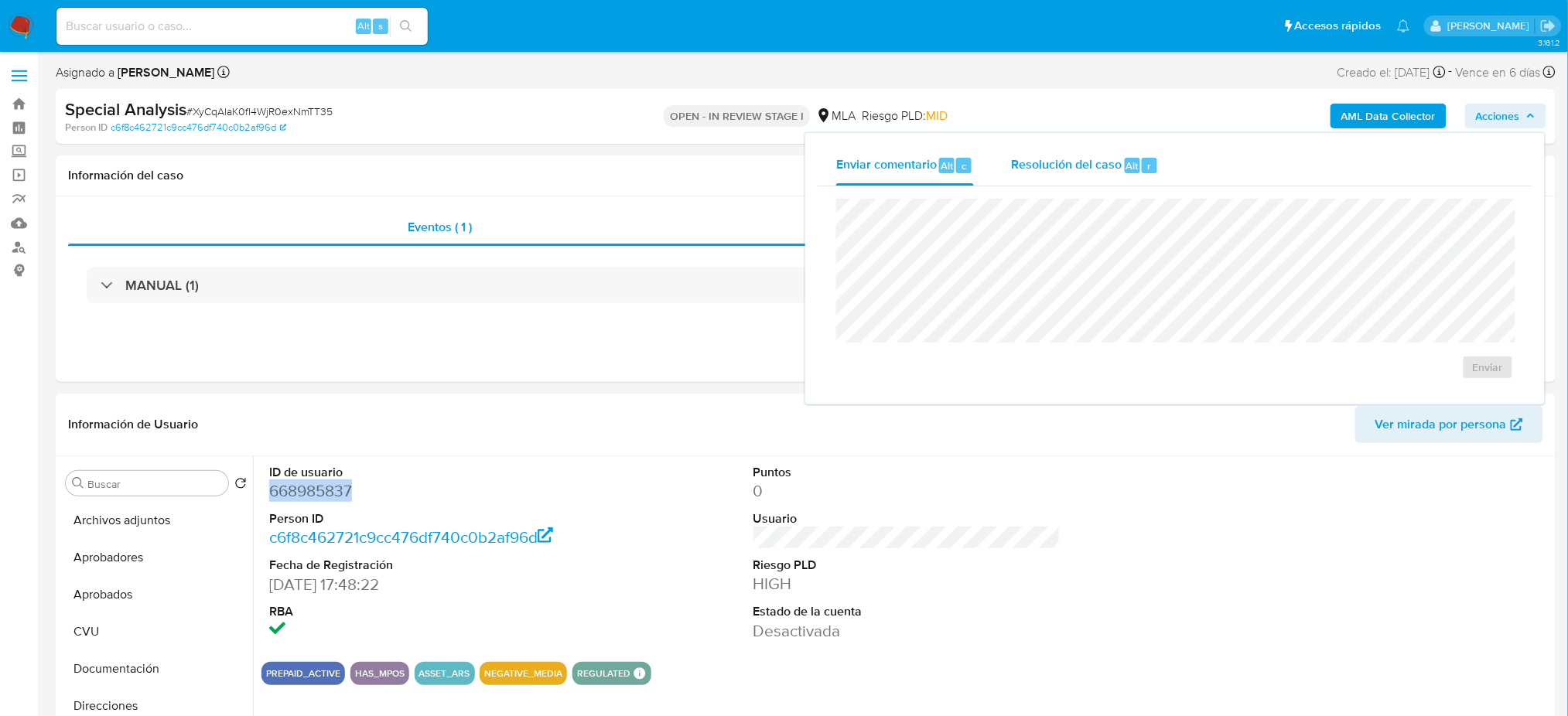
click at [1032, 153] on div "Resolución del caso Alt r" at bounding box center [1085, 165] width 147 height 40
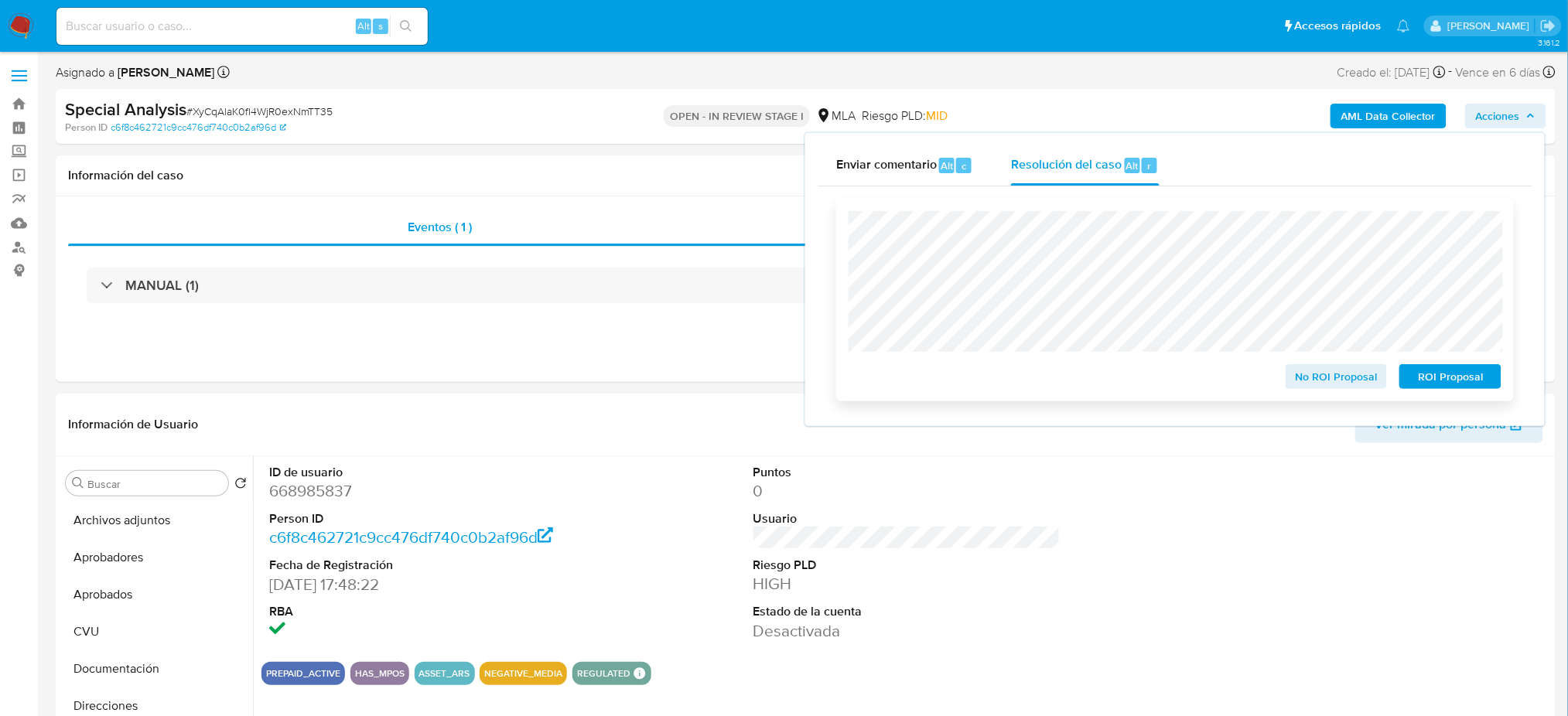
click at [1477, 371] on span "ROI Proposal" at bounding box center [1450, 376] width 80 height 21
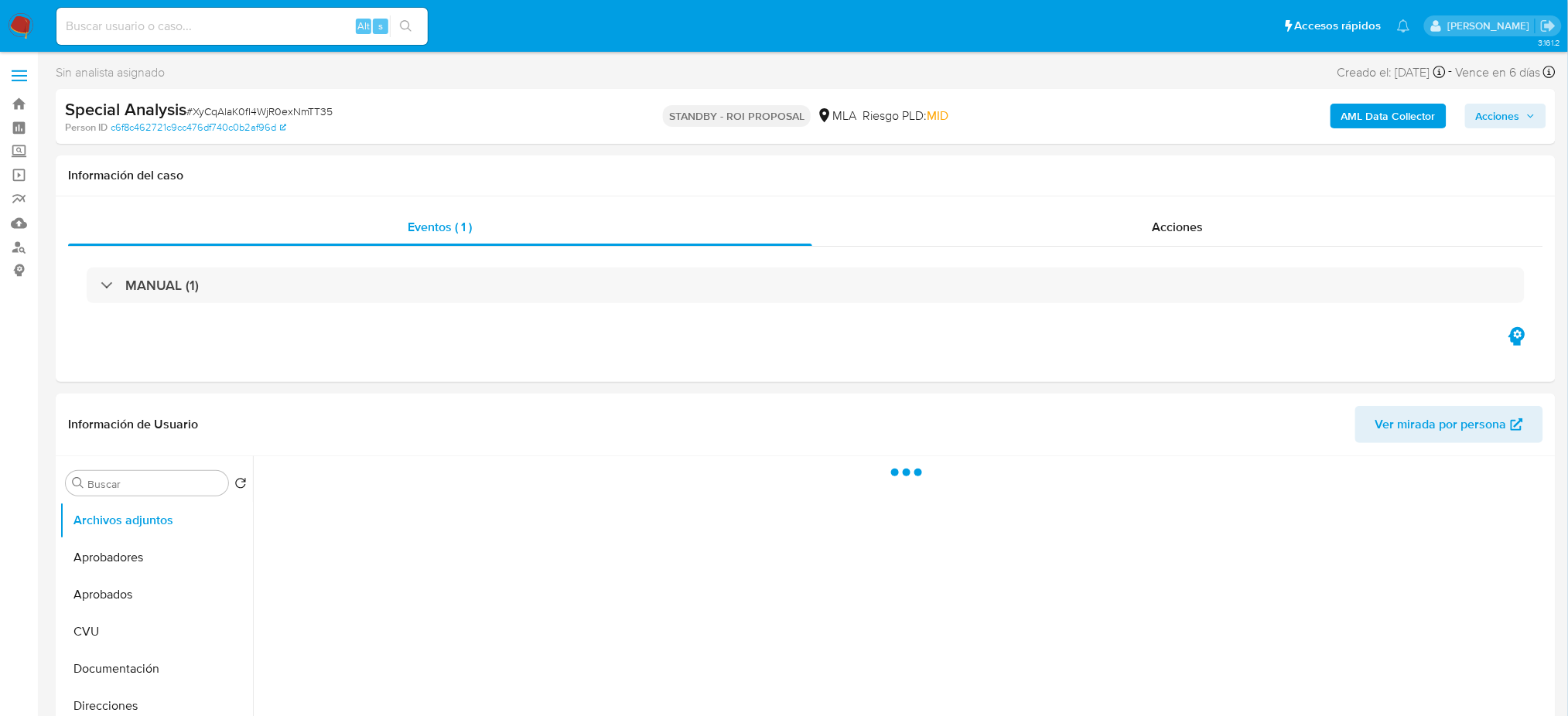
select select "10"
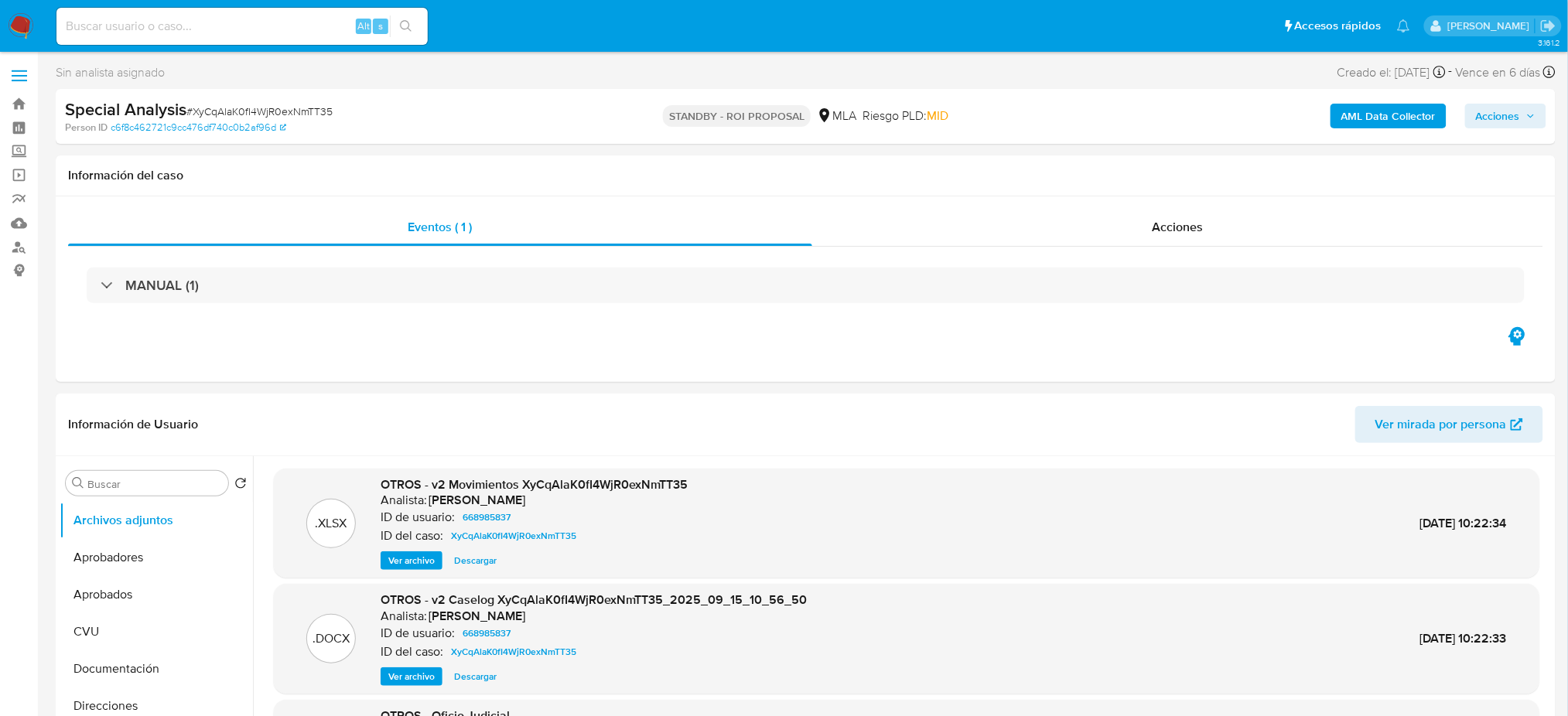
click at [22, 17] on img at bounding box center [21, 26] width 26 height 26
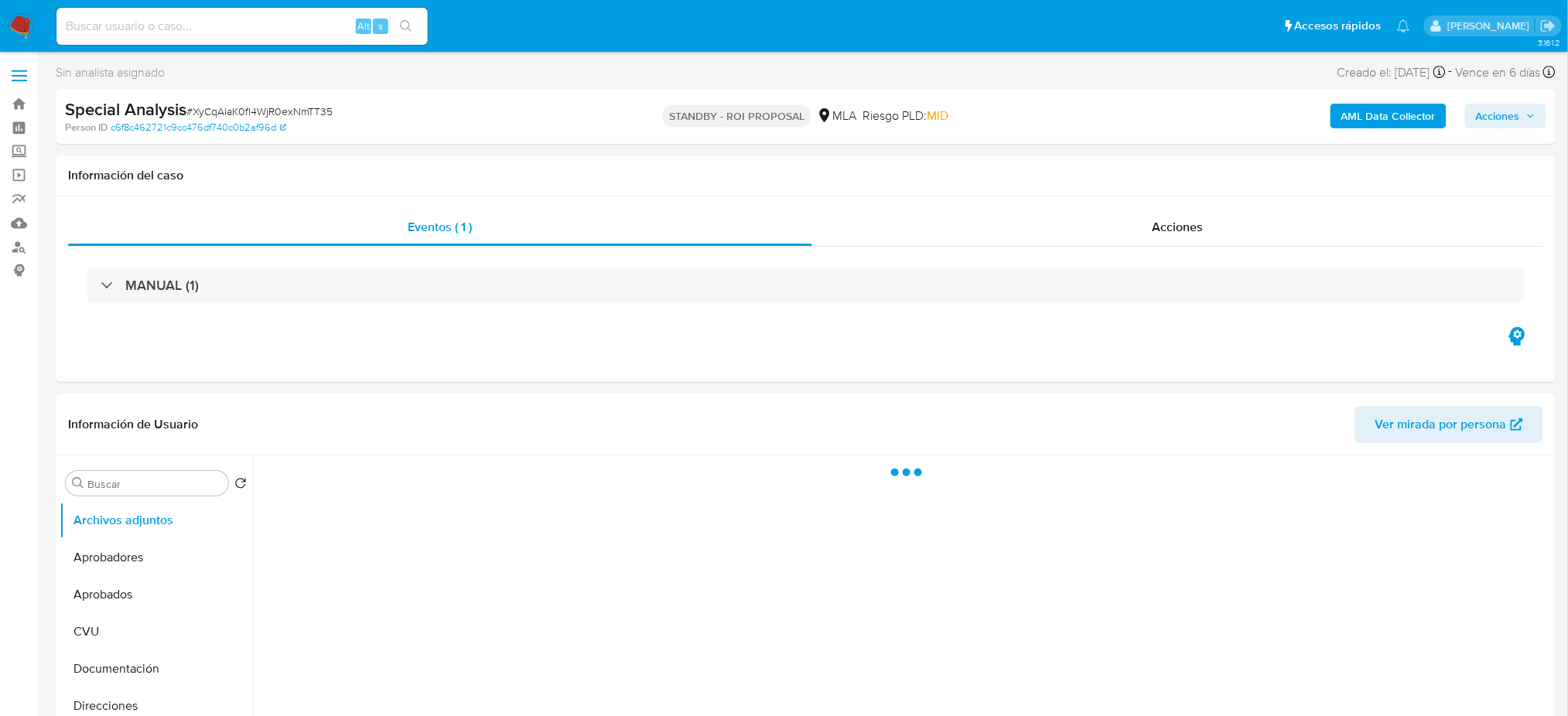
click at [21, 30] on img at bounding box center [21, 26] width 26 height 26
select select "10"
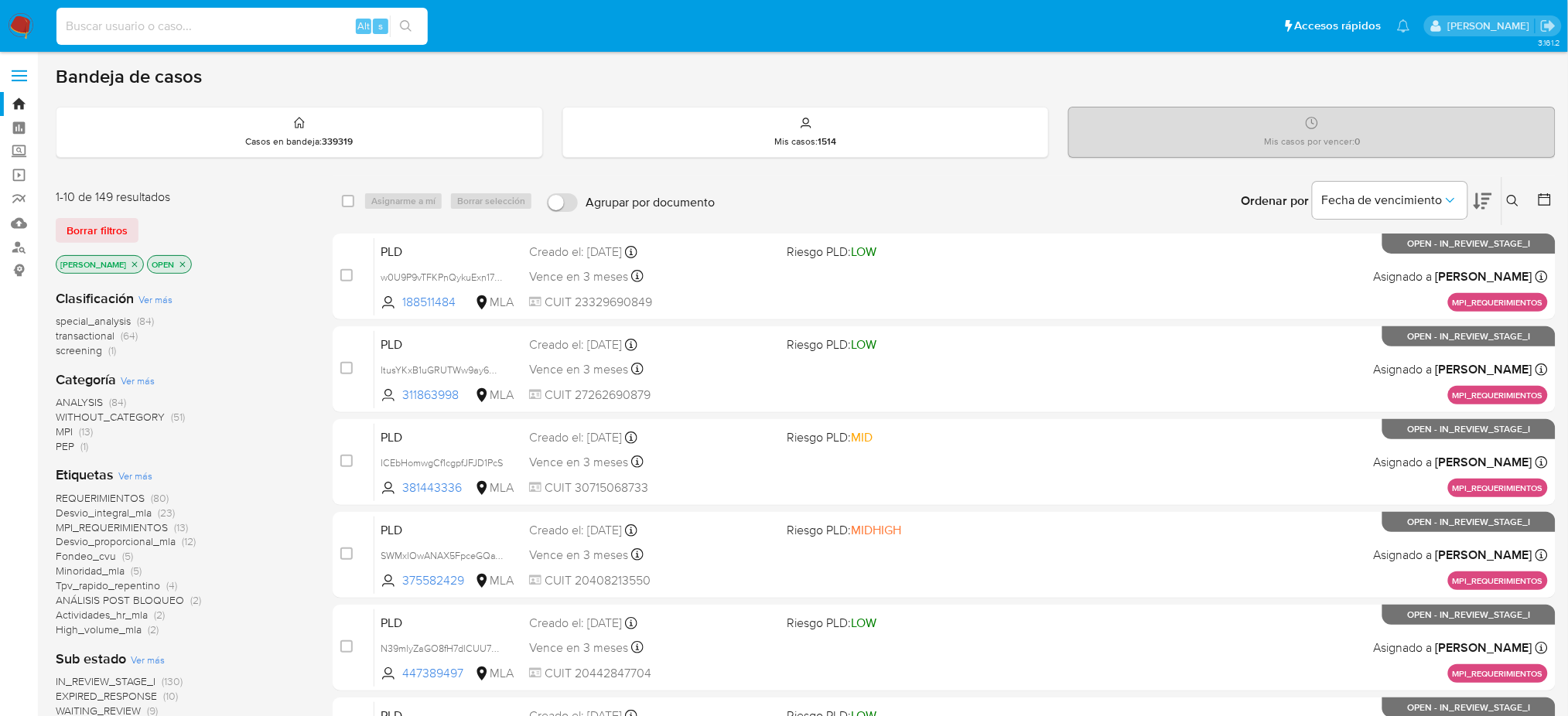
click at [206, 28] on input at bounding box center [242, 26] width 371 height 20
paste input "BwGEbVR0Txcg730EnVpjbjQ6"
type input "BwGEbVR0Txcg730EnVpjbjQ6"
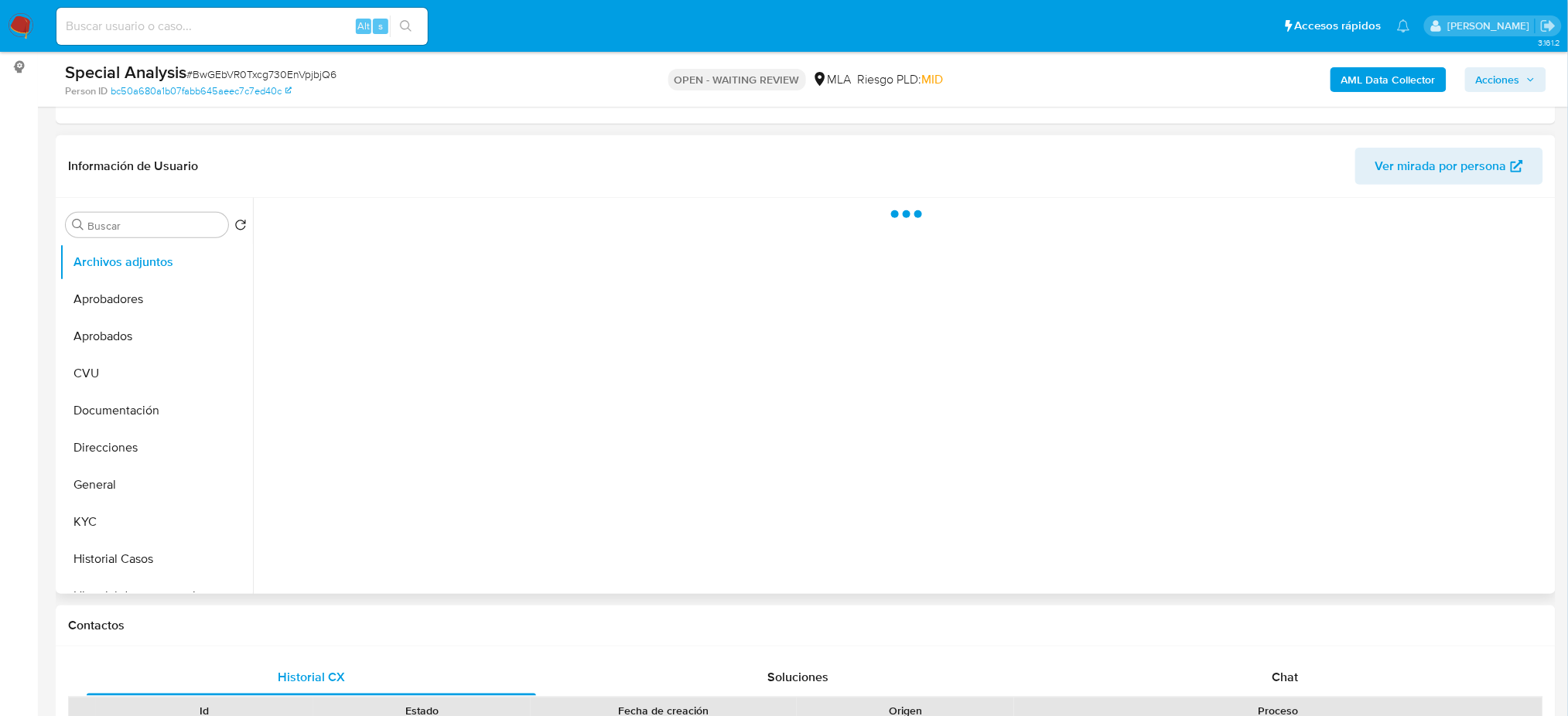
scroll to position [206, 0]
select select "10"
click at [71, 466] on button "General" at bounding box center [150, 482] width 181 height 37
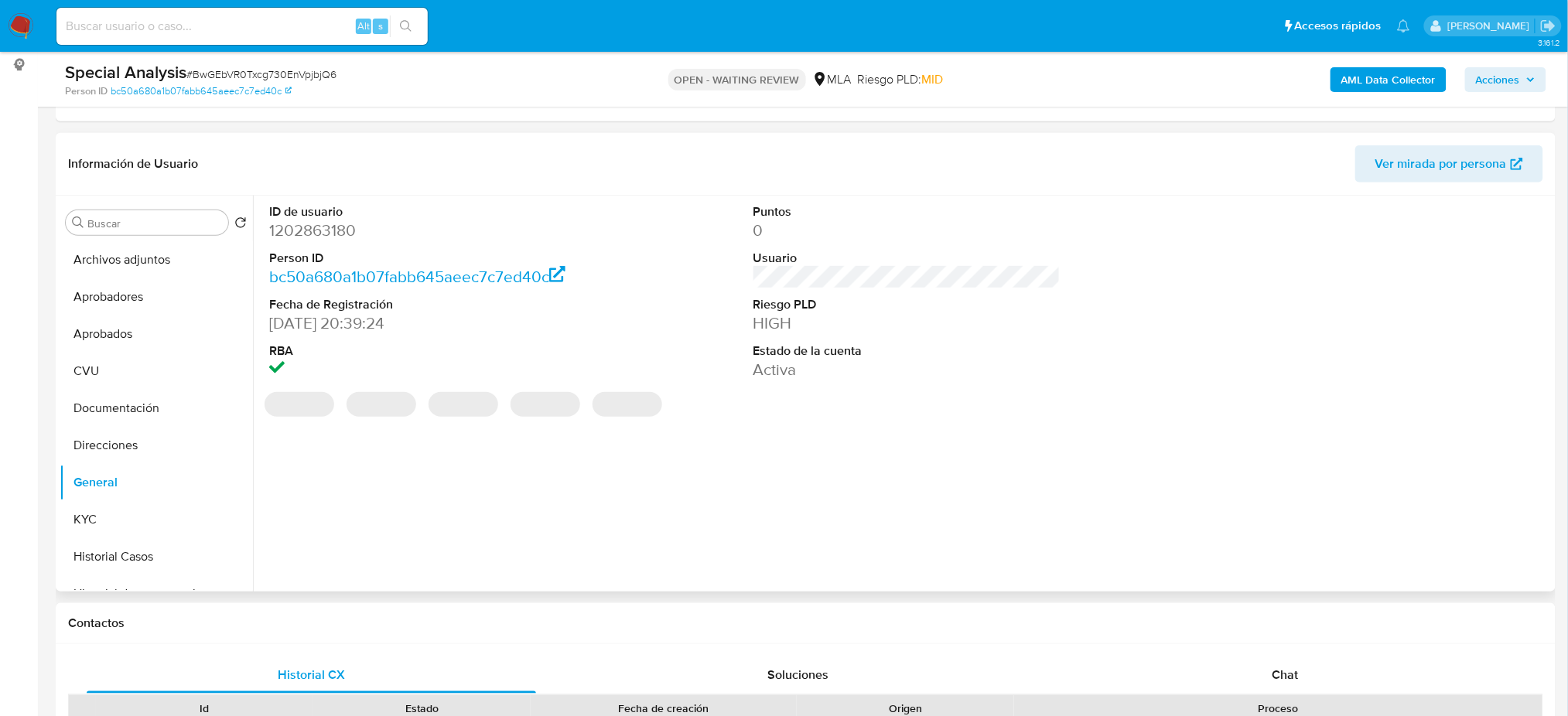
click at [301, 237] on dd "1202863180" at bounding box center [422, 229] width 307 height 21
click at [300, 233] on dd "1202863180" at bounding box center [422, 229] width 307 height 21
copy dd "1202863180"
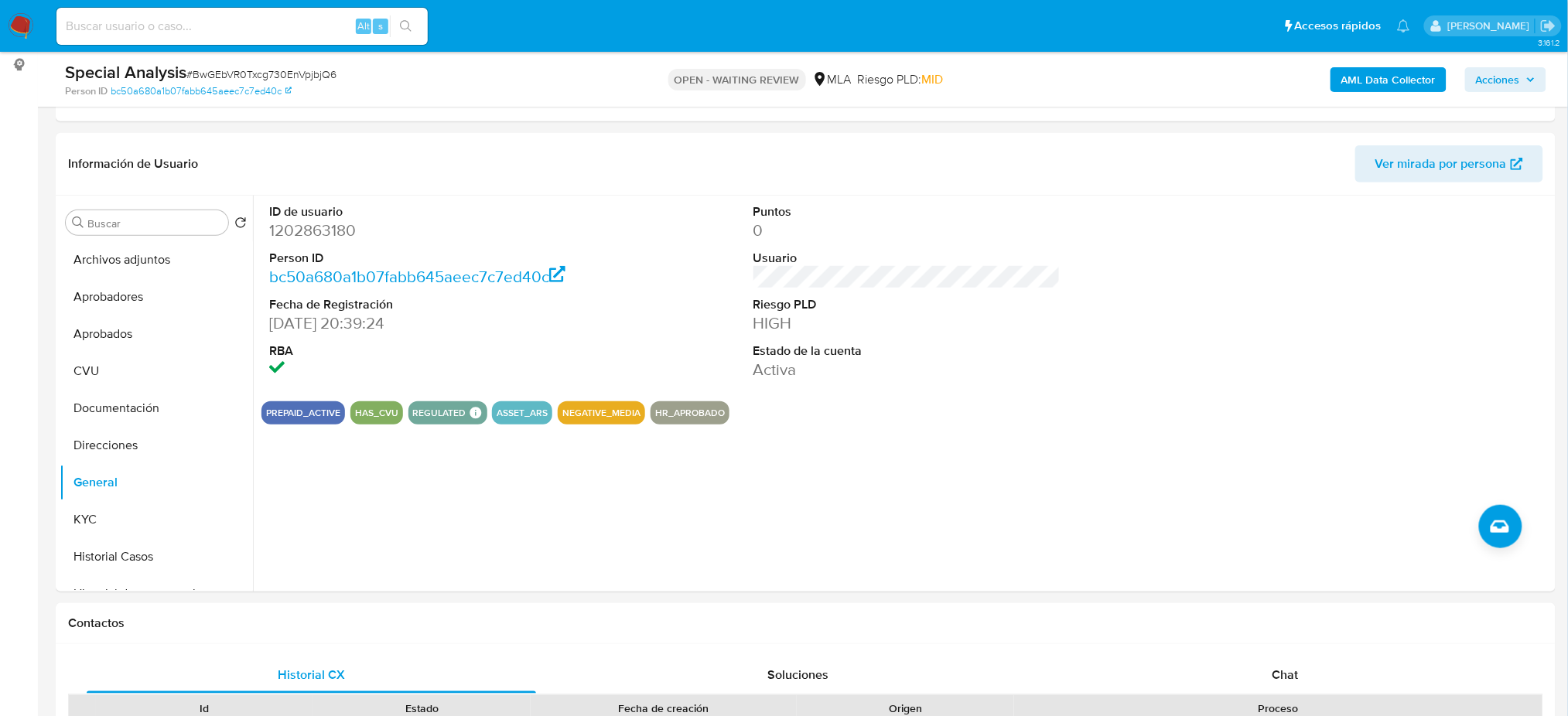
click at [226, 61] on div "Special Analysis # BwGEbVR0Txcg730EnVpjbjQ6" at bounding box center [308, 72] width 488 height 23
copy span "BwGEbVR0Txcg730EnVpjbjQ6"
drag, startPoint x: 115, startPoint y: 512, endPoint x: 0, endPoint y: 518, distance: 115.2
click at [115, 512] on button "KYC" at bounding box center [156, 519] width 193 height 37
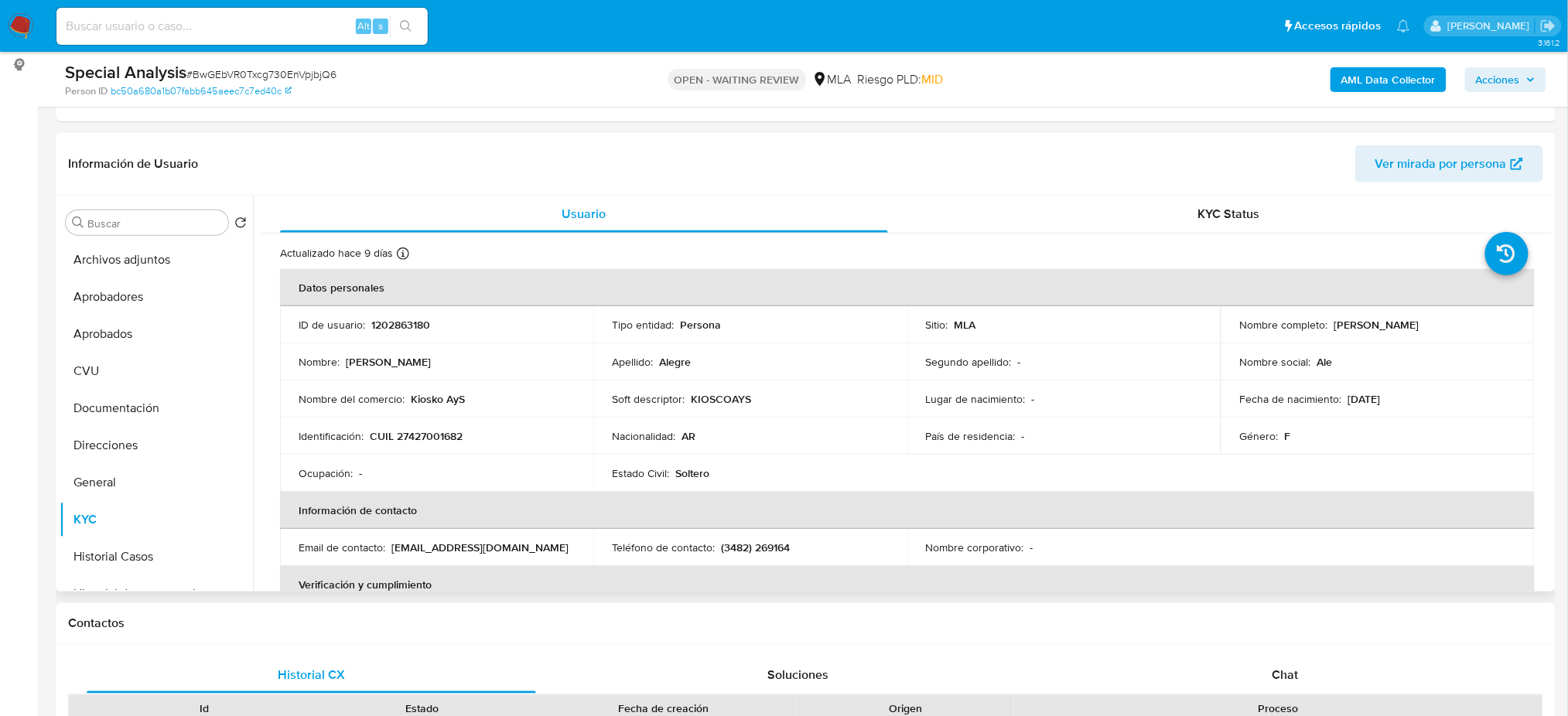
click at [429, 441] on p "CUIL 27427001682" at bounding box center [416, 436] width 93 height 14
copy p "27427001682"
drag, startPoint x: 435, startPoint y: 420, endPoint x: 415, endPoint y: 438, distance: 26.9
click at [416, 438] on p "CUIL 27427001682" at bounding box center [416, 436] width 93 height 14
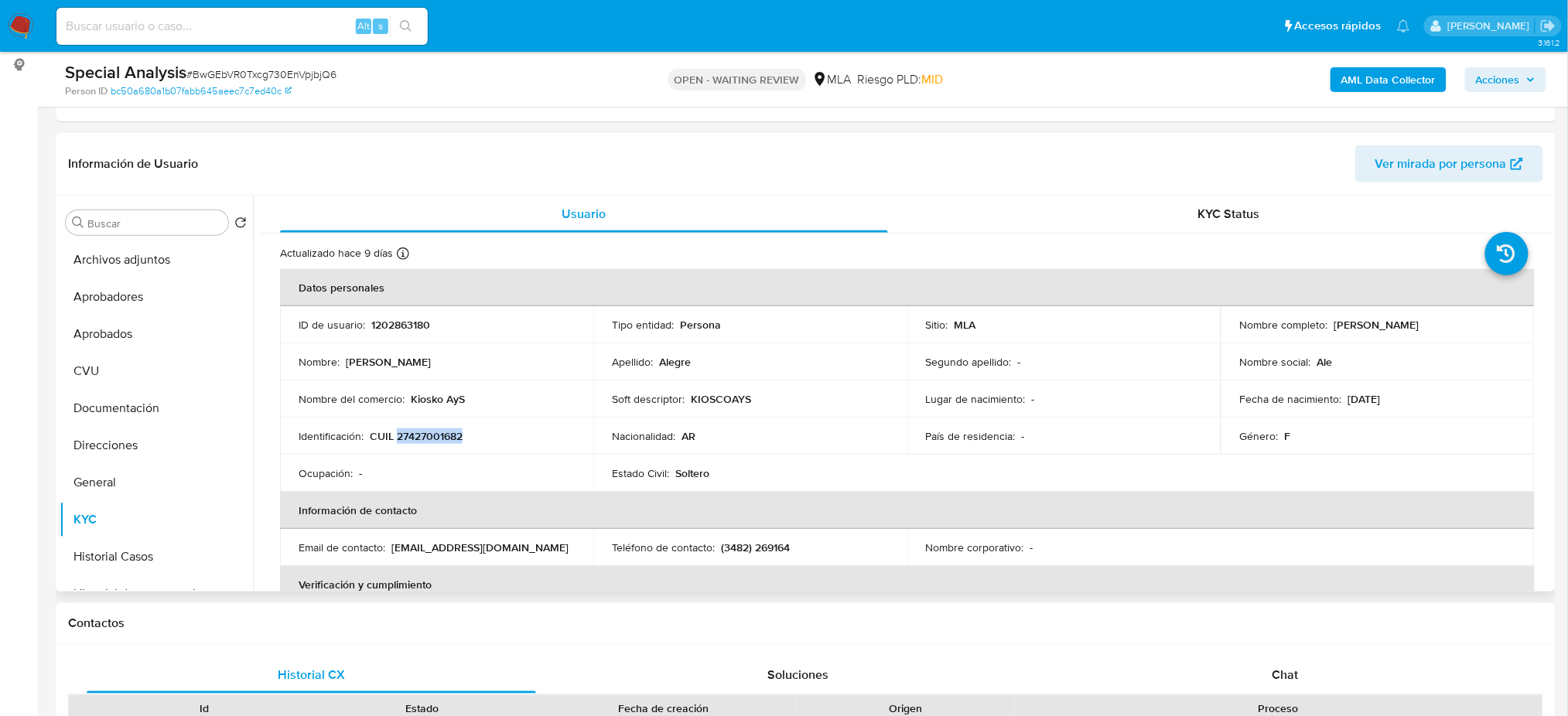
click at [415, 438] on p "CUIL 27427001682" at bounding box center [416, 436] width 93 height 14
click at [480, 447] on td "Identificación : CUIL 27427001682" at bounding box center [436, 435] width 313 height 37
click at [437, 432] on p "CUIL 27427001682" at bounding box center [416, 436] width 93 height 14
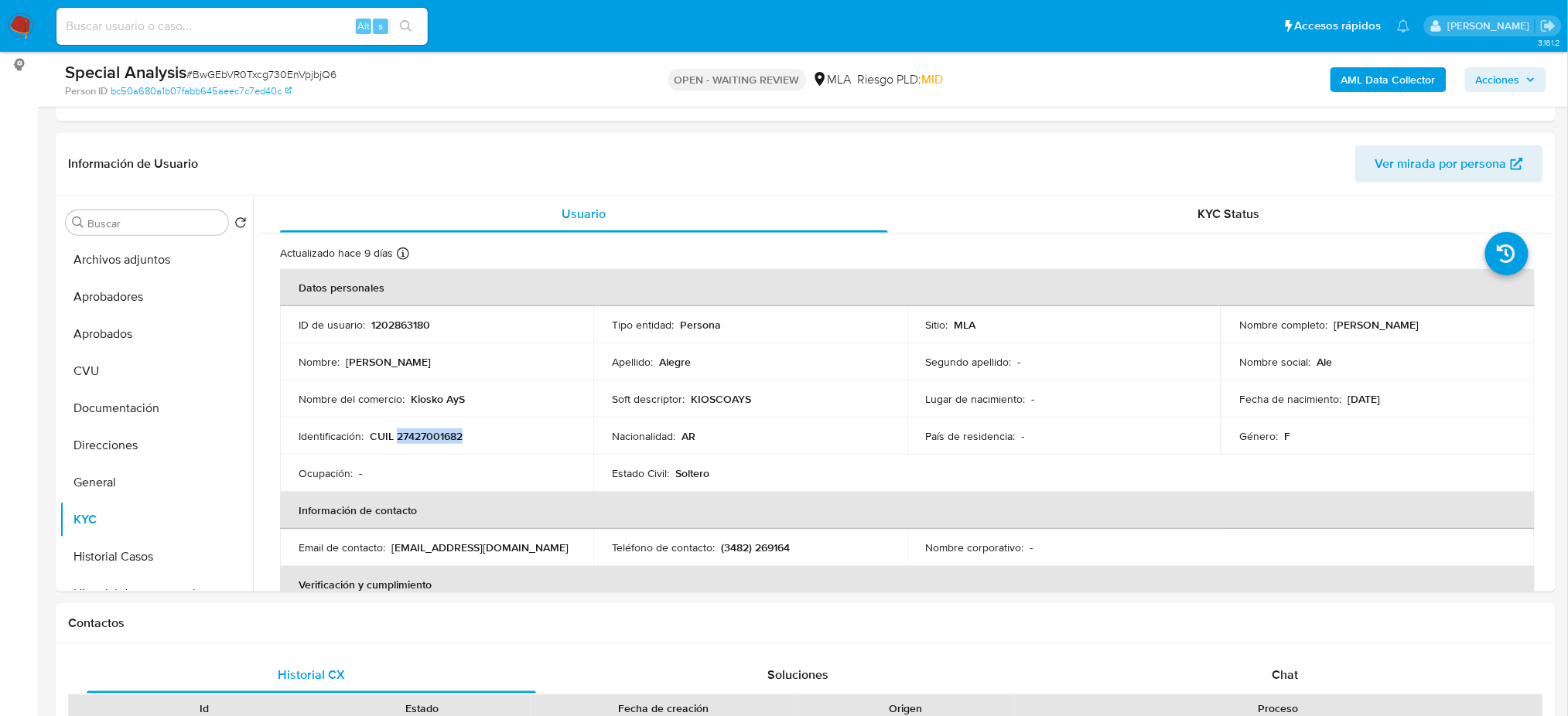
copy p "27427001682"
click at [450, 442] on p "CUIL 27427001682" at bounding box center [416, 436] width 93 height 14
drag, startPoint x: 417, startPoint y: 437, endPoint x: 458, endPoint y: 438, distance: 41.0
click at [458, 438] on p "CUIL 27427001682" at bounding box center [416, 436] width 93 height 14
copy p "42700168"
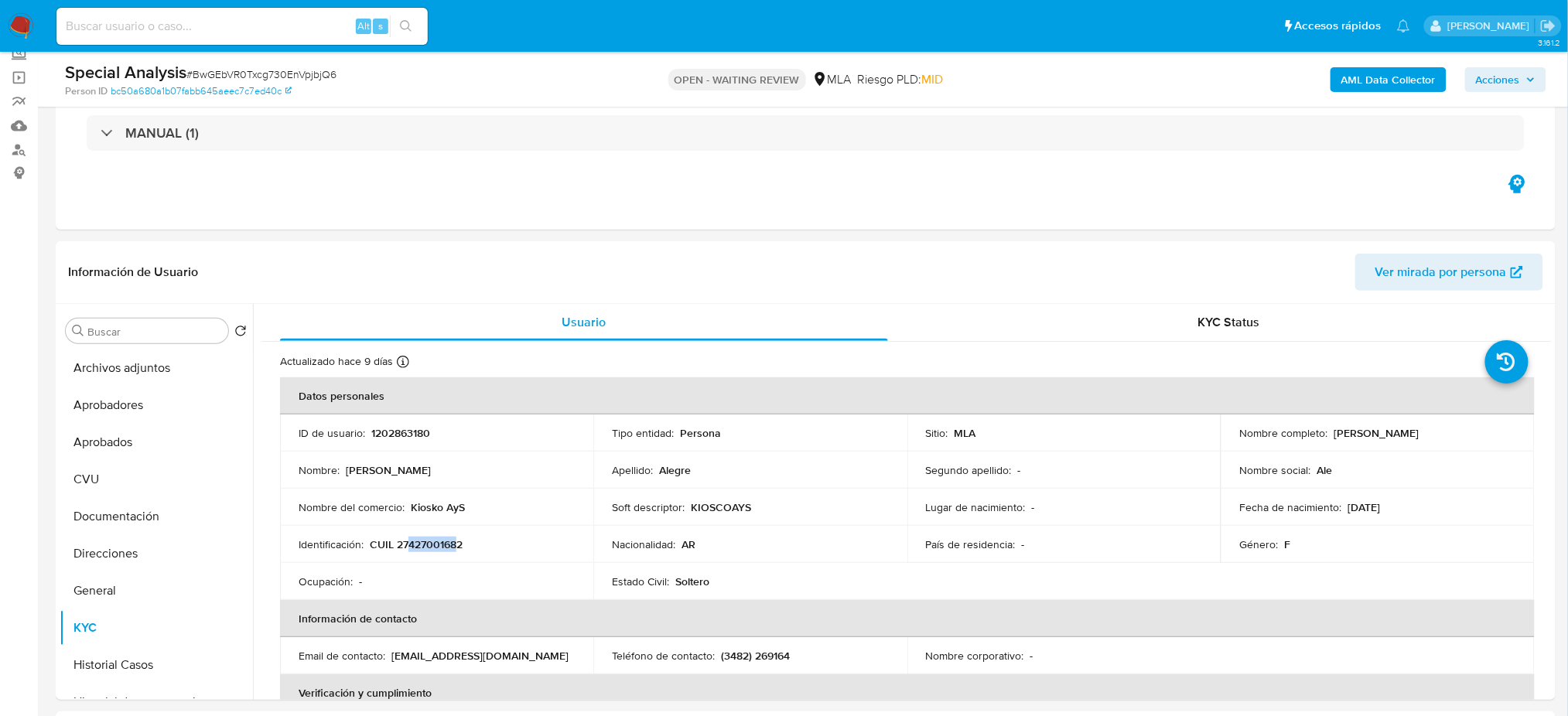
scroll to position [130, 0]
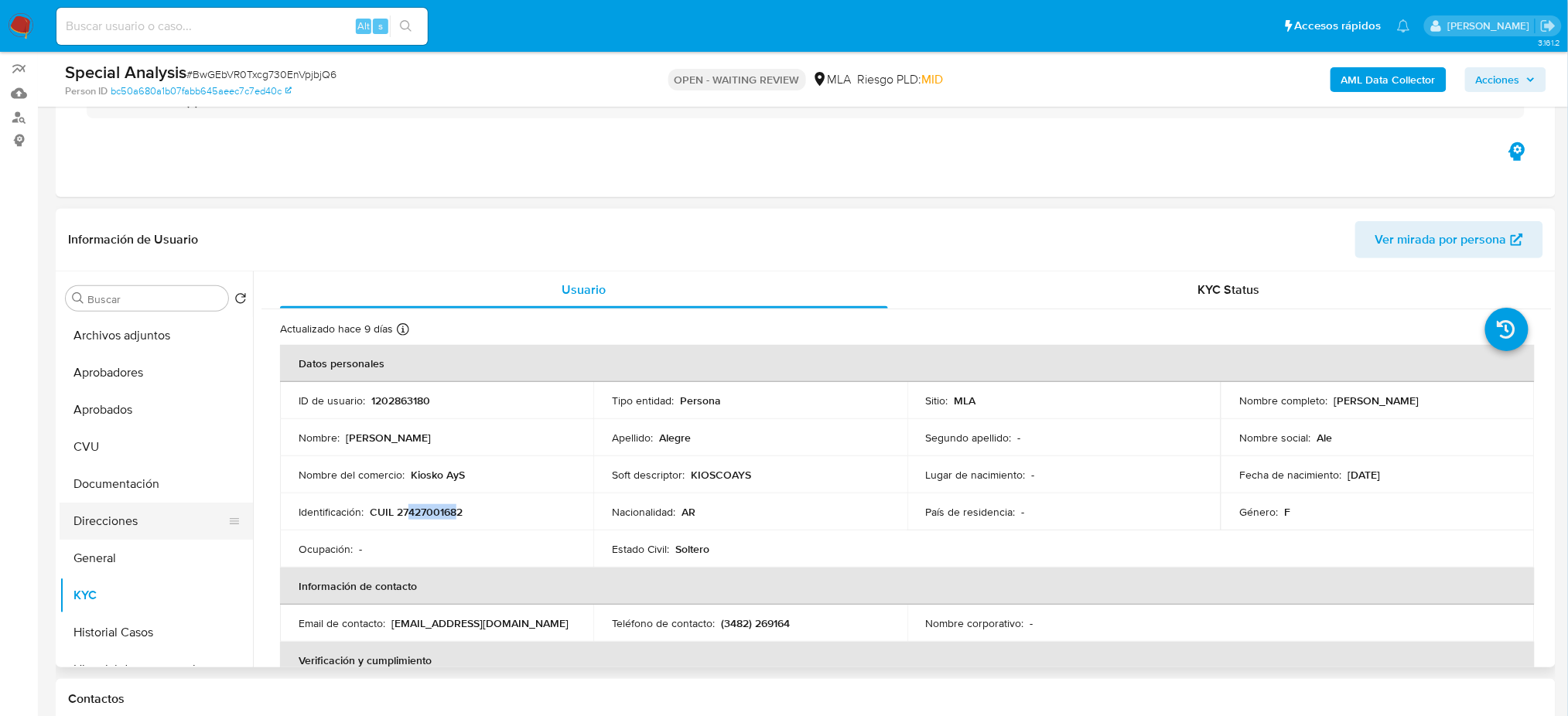
click at [146, 525] on button "Direcciones" at bounding box center [150, 520] width 181 height 37
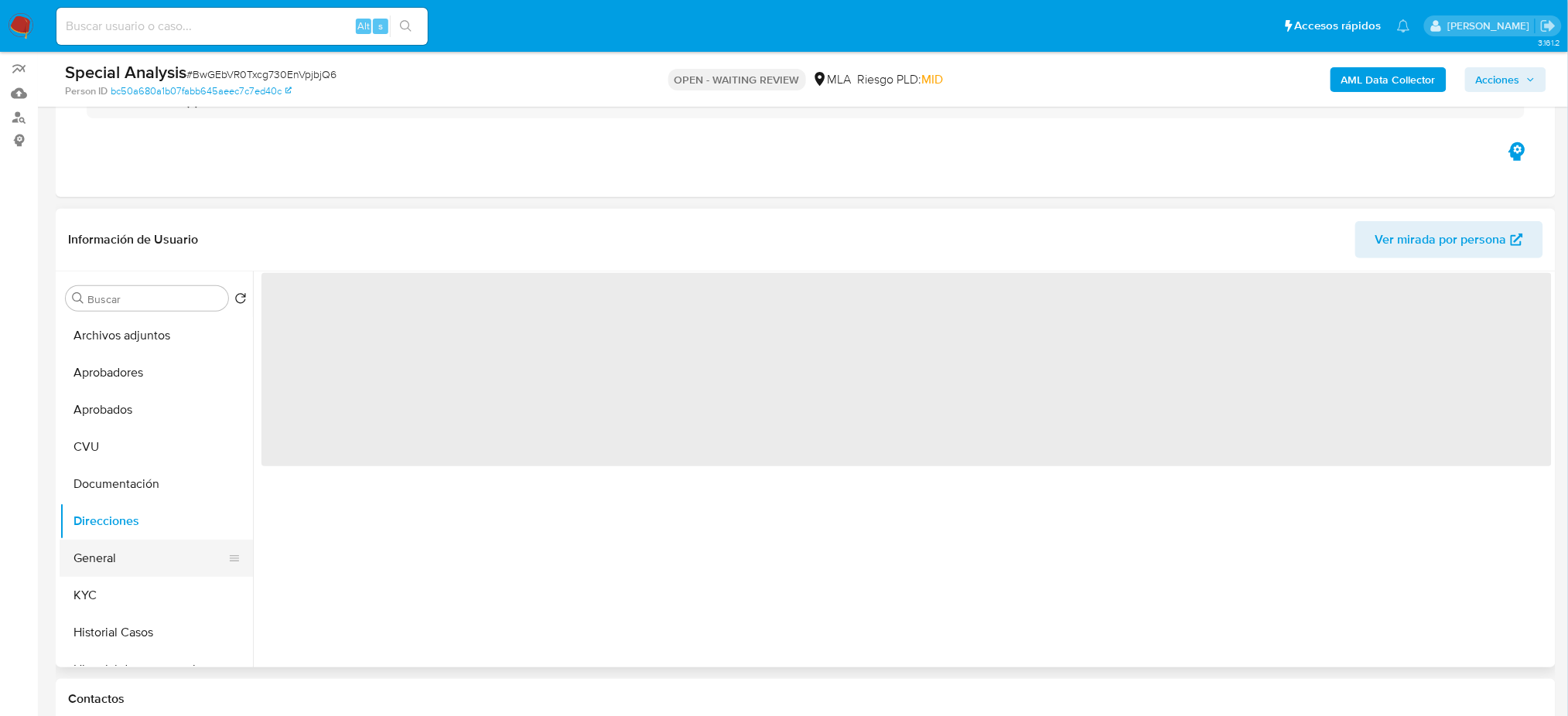
click at [149, 543] on button "General" at bounding box center [150, 558] width 181 height 37
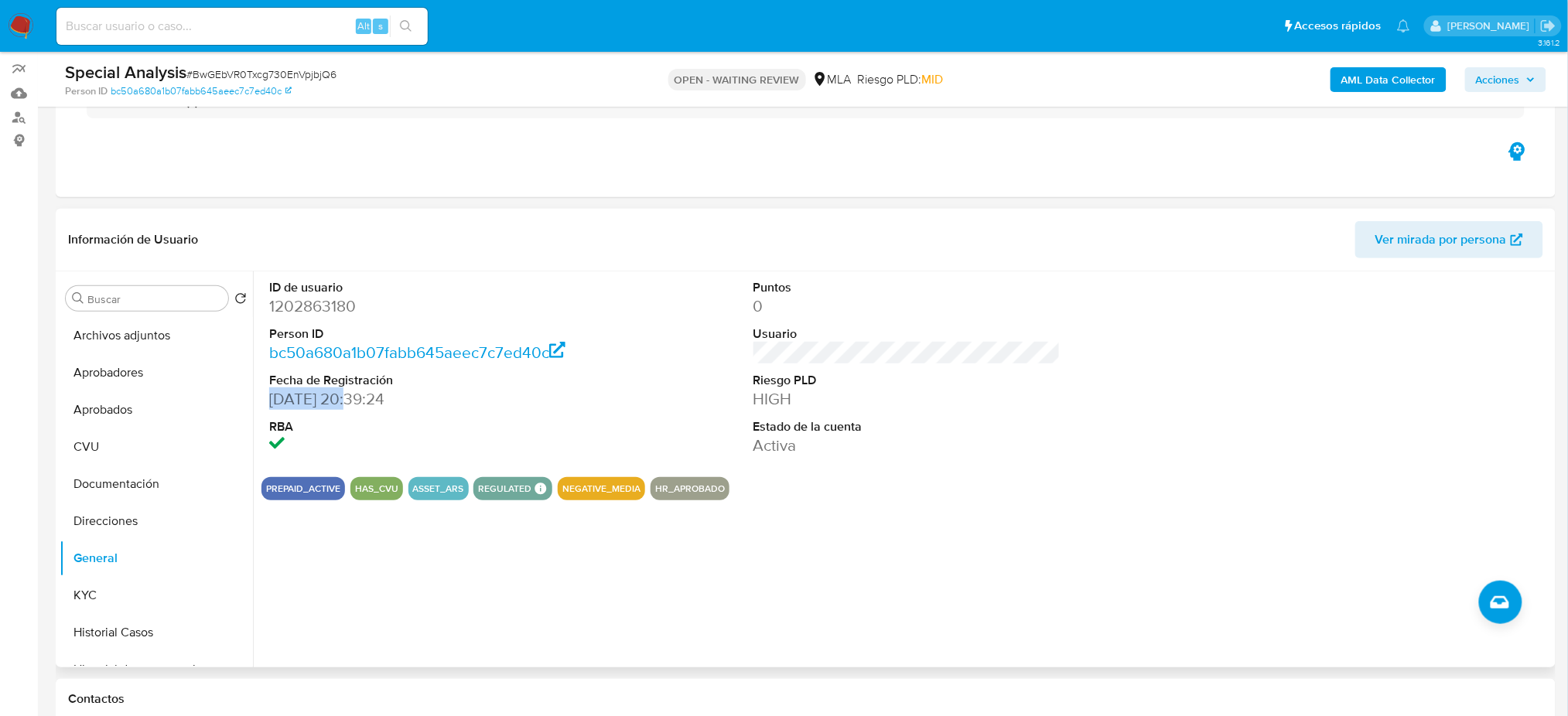
drag, startPoint x: 349, startPoint y: 401, endPoint x: 266, endPoint y: 401, distance: 83.0
click at [266, 401] on div "ID de usuario 1202863180 Person ID bc50a680a1b07fabb645aeec7c7ed40c Fecha de Re…" at bounding box center [422, 367] width 323 height 193
copy dd "[DATE]"
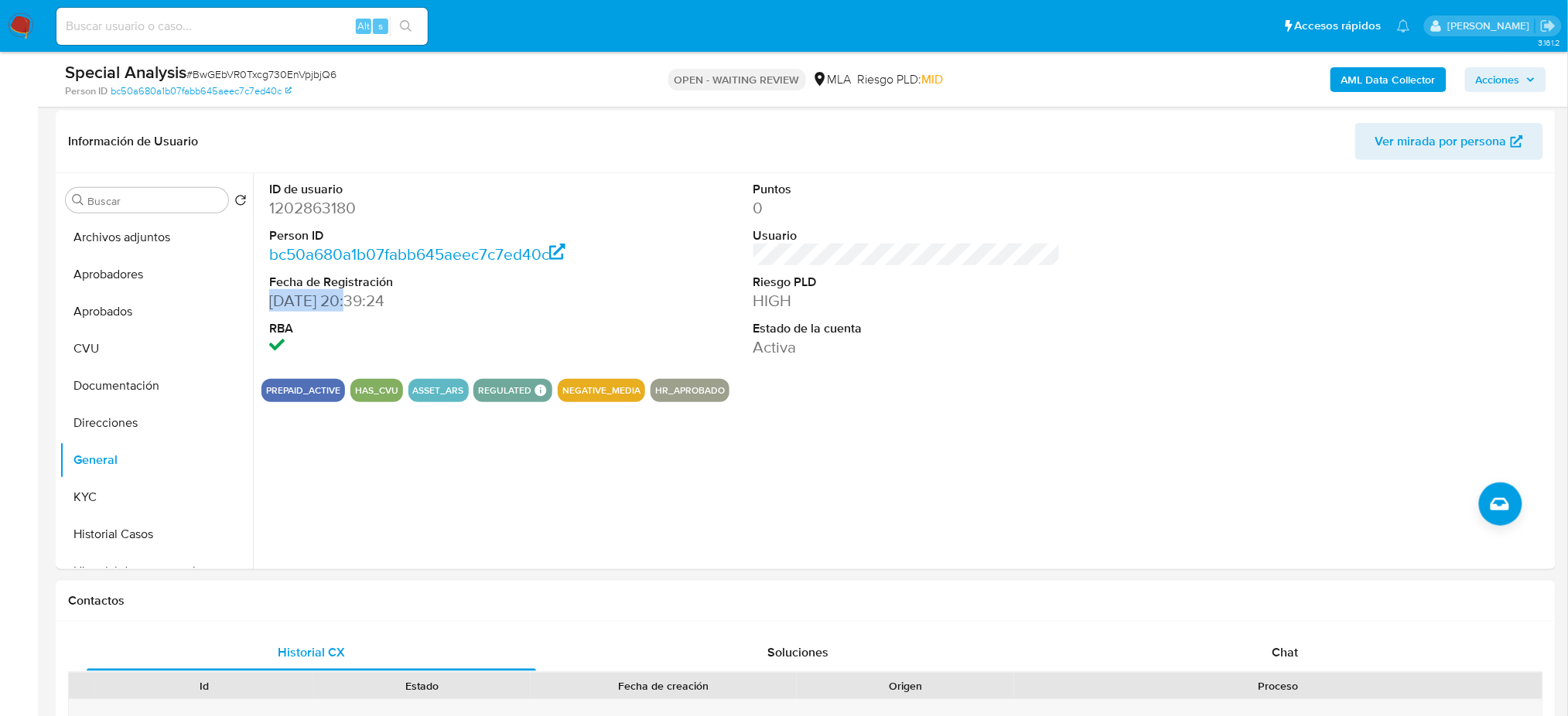
scroll to position [542, 0]
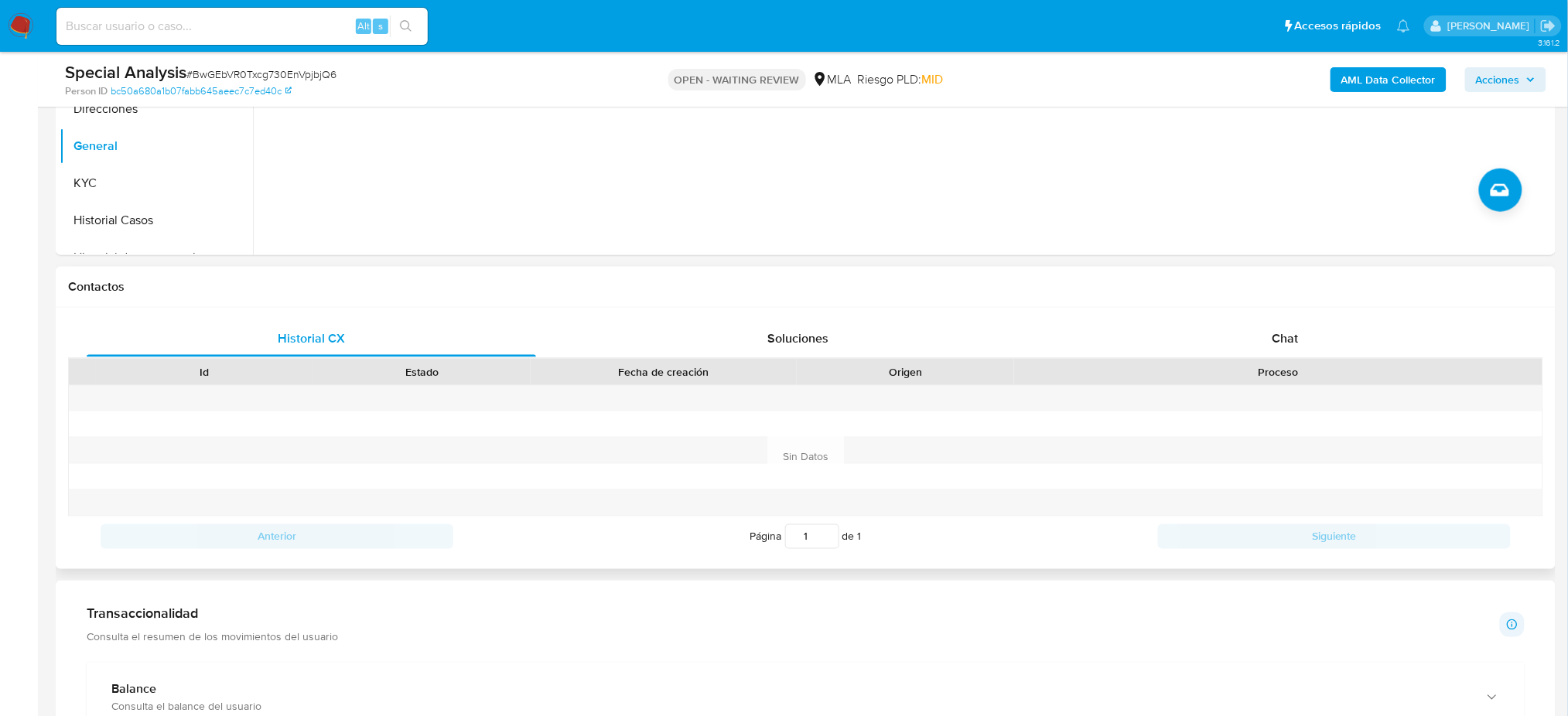
click at [1364, 312] on div "Historial CX Soluciones Chat Id Estado Fecha de creación Origen Proceso Anterio…" at bounding box center [805, 438] width 1499 height 261
click at [1342, 329] on div "Chat" at bounding box center [1285, 338] width 450 height 37
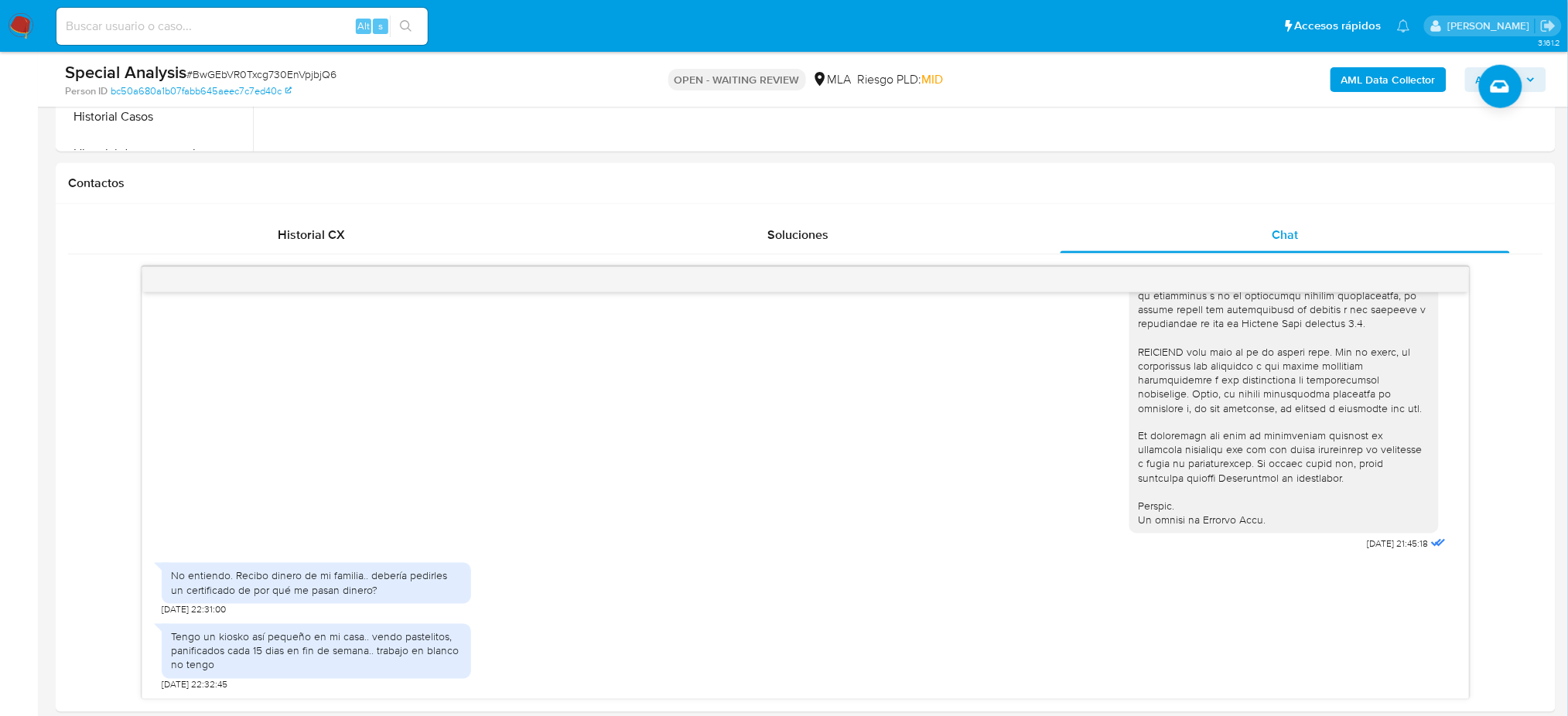
scroll to position [748, 0]
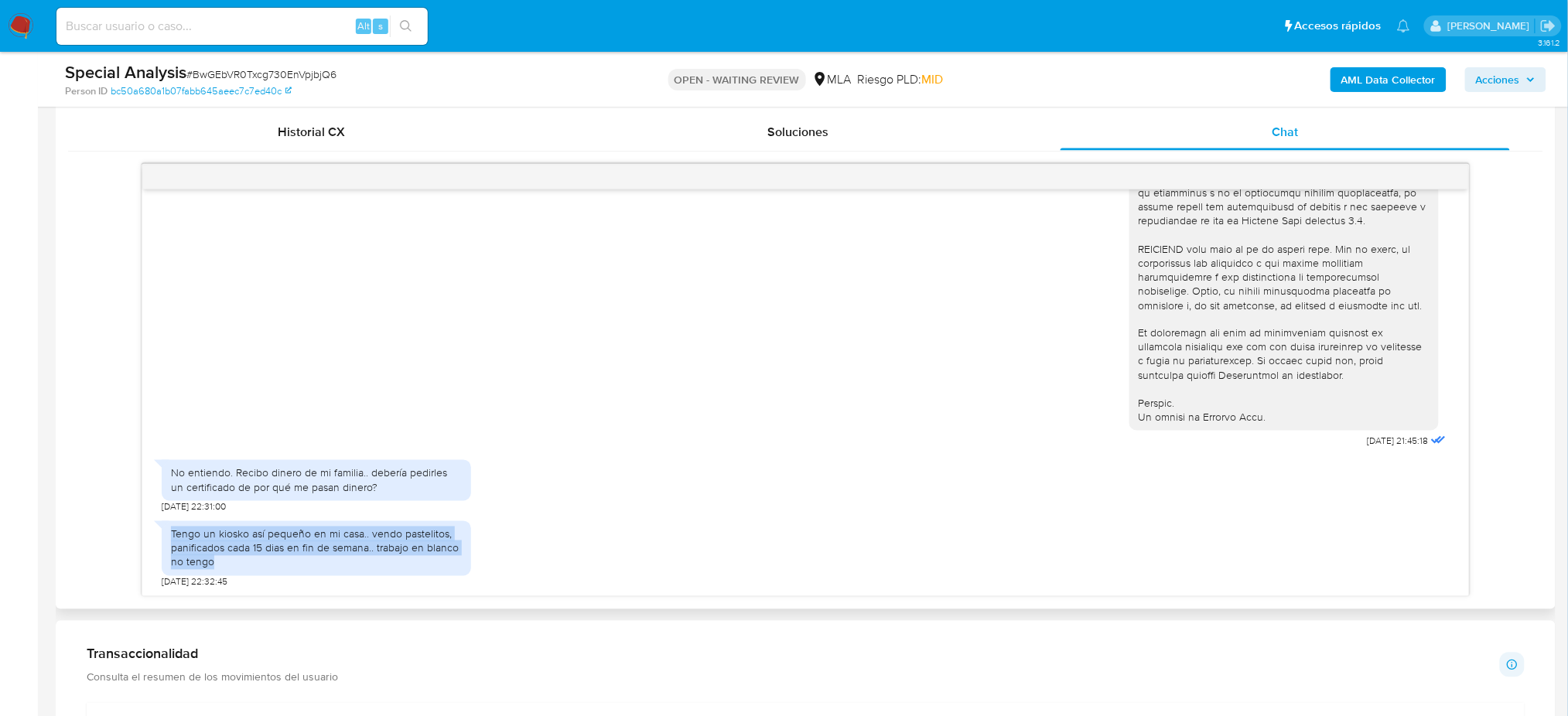
drag, startPoint x: 218, startPoint y: 569, endPoint x: 165, endPoint y: 527, distance: 67.6
click at [165, 527] on div "Tengo un kiosko así pequeño en mi casa.. vendo pastelitos, panificados cada 15 …" at bounding box center [316, 549] width 309 height 55
copy div "Tengo un kiosko así pequeño en mi casa.. vendo pastelitos, panificados cada 15 …"
click at [267, 569] on div "Tengo un kiosko así pequeño en mi casa.. vendo pastelitos, panificados cada 15 …" at bounding box center [316, 549] width 291 height 43
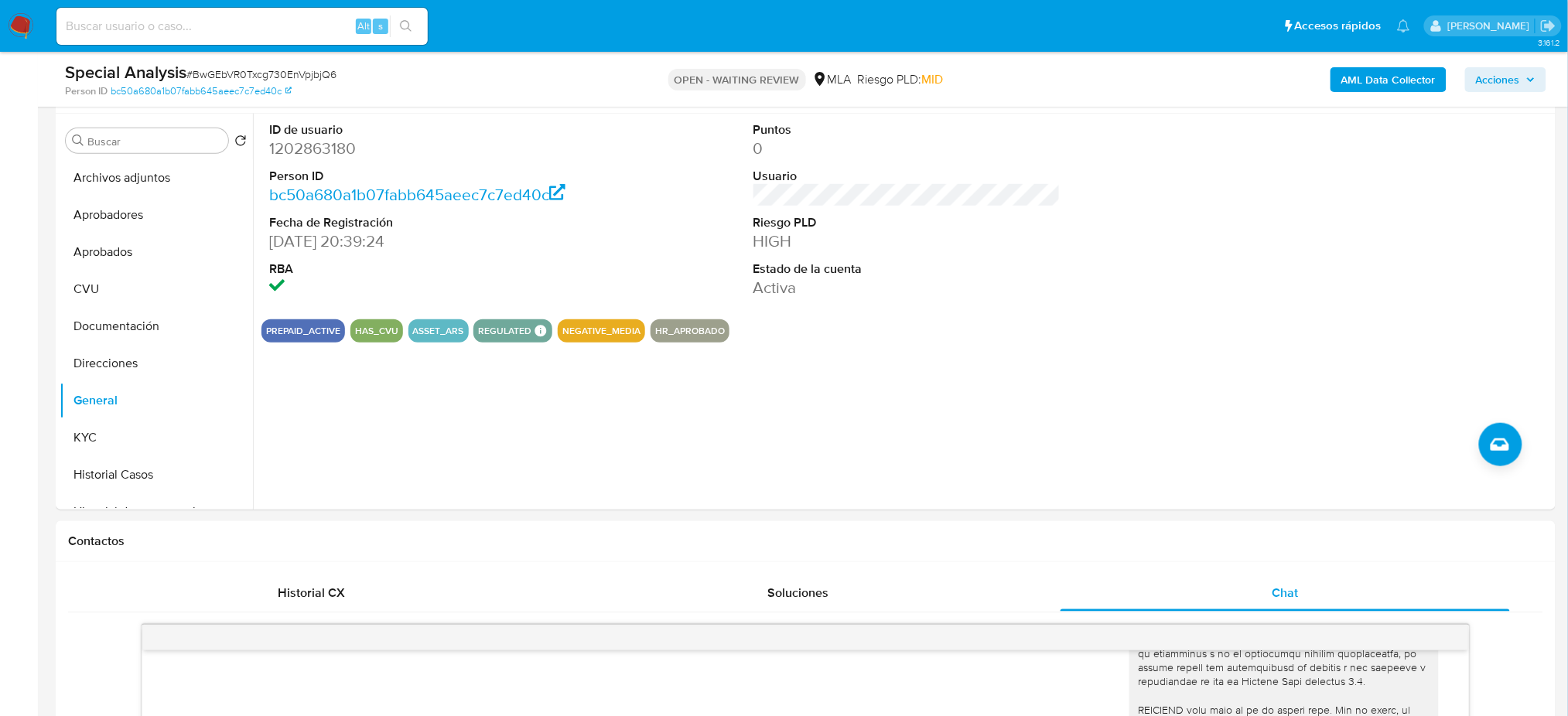
scroll to position [233, 0]
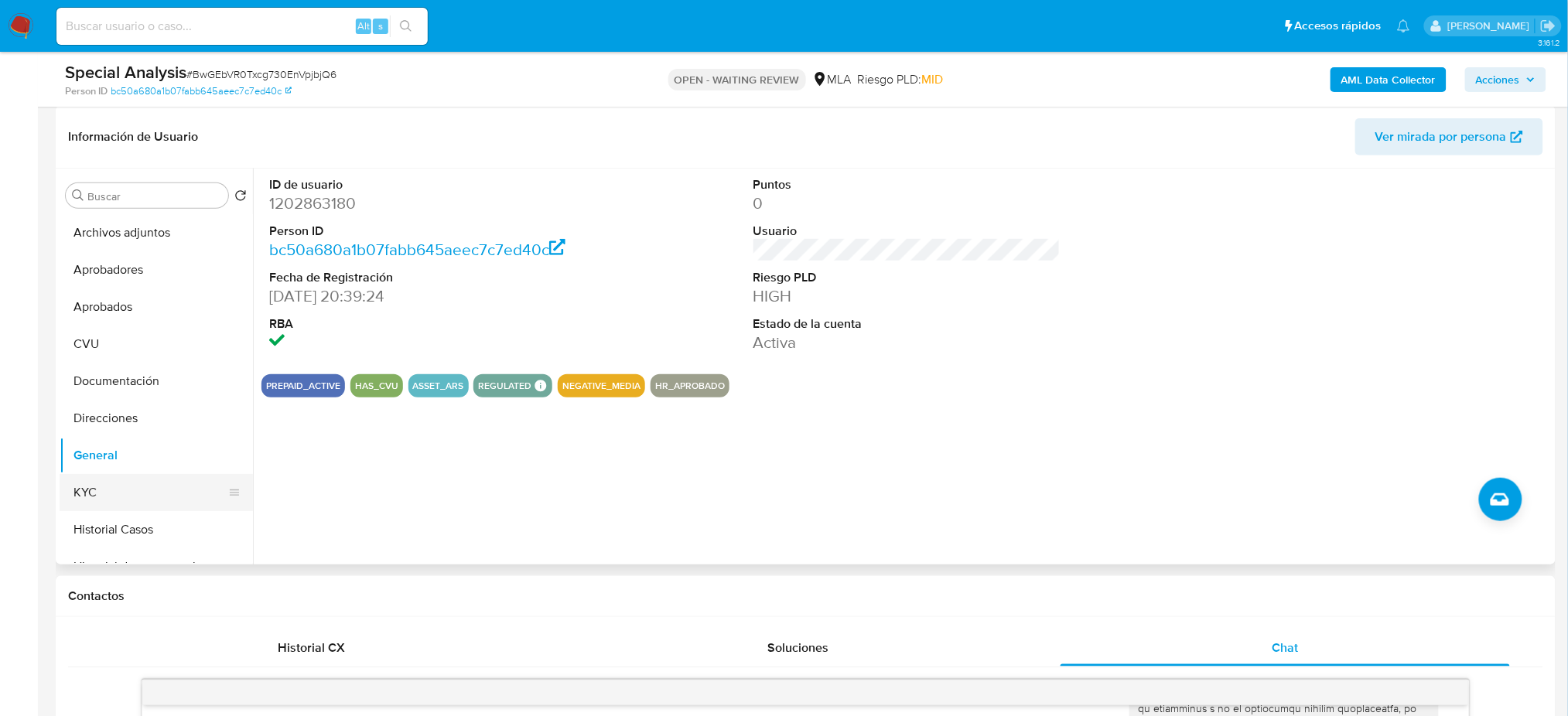
click at [140, 496] on button "KYC" at bounding box center [150, 492] width 181 height 37
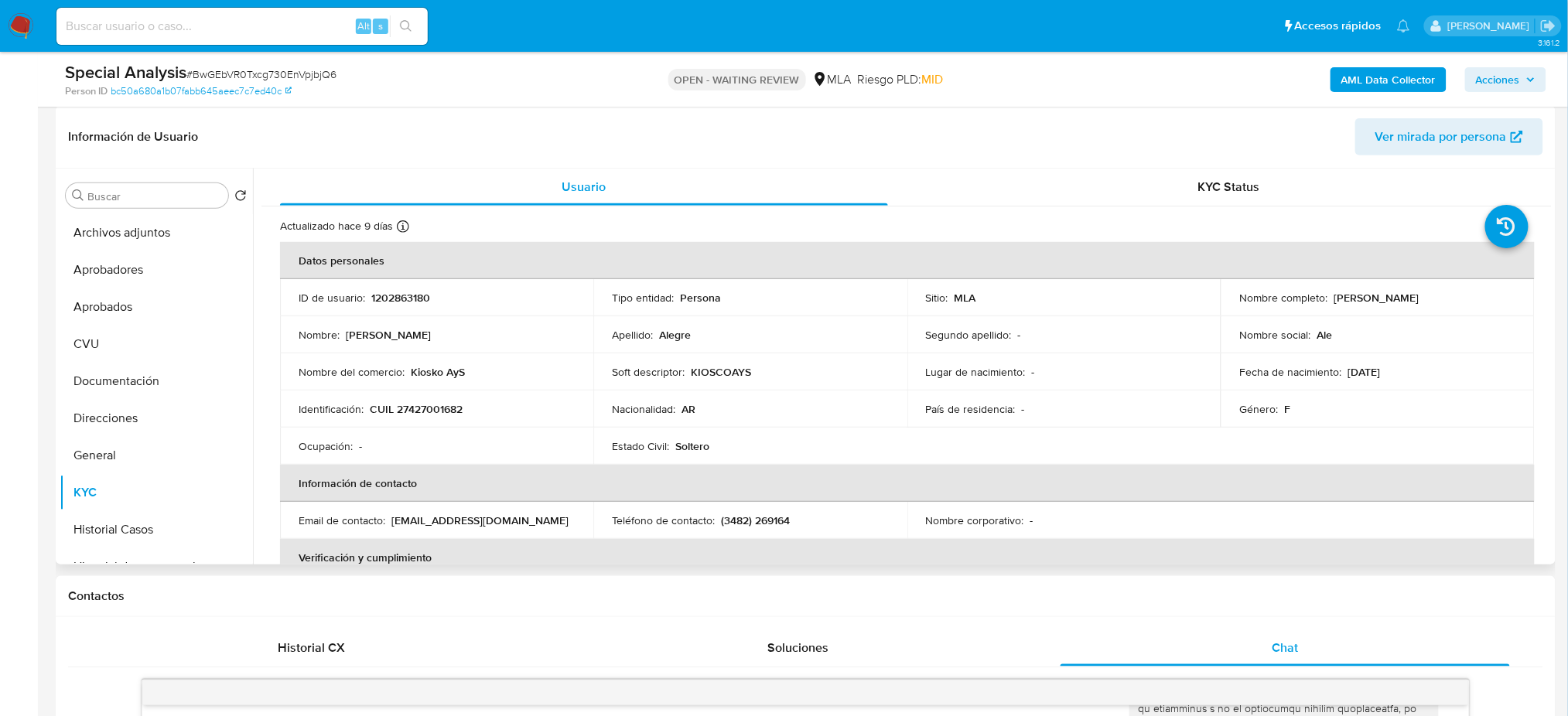
drag, startPoint x: 1332, startPoint y: 297, endPoint x: 1464, endPoint y: 300, distance: 132.0
click at [1464, 300] on div "Nombre completo : [PERSON_NAME]" at bounding box center [1377, 298] width 276 height 14
drag, startPoint x: 1328, startPoint y: 294, endPoint x: 1460, endPoint y: 297, distance: 132.0
click at [1460, 297] on div "Nombre completo : [PERSON_NAME]" at bounding box center [1377, 298] width 276 height 14
copy p "[PERSON_NAME]"
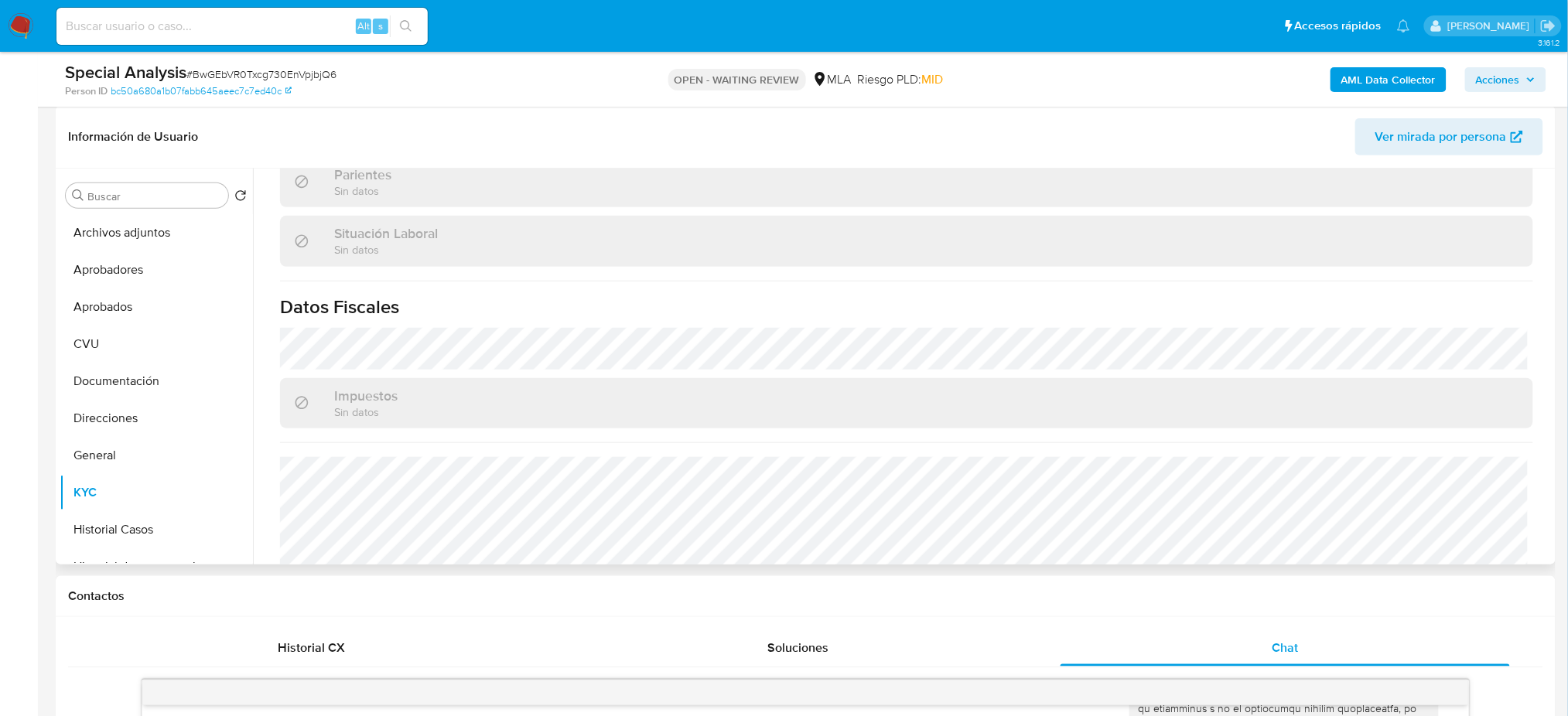
scroll to position [800, 0]
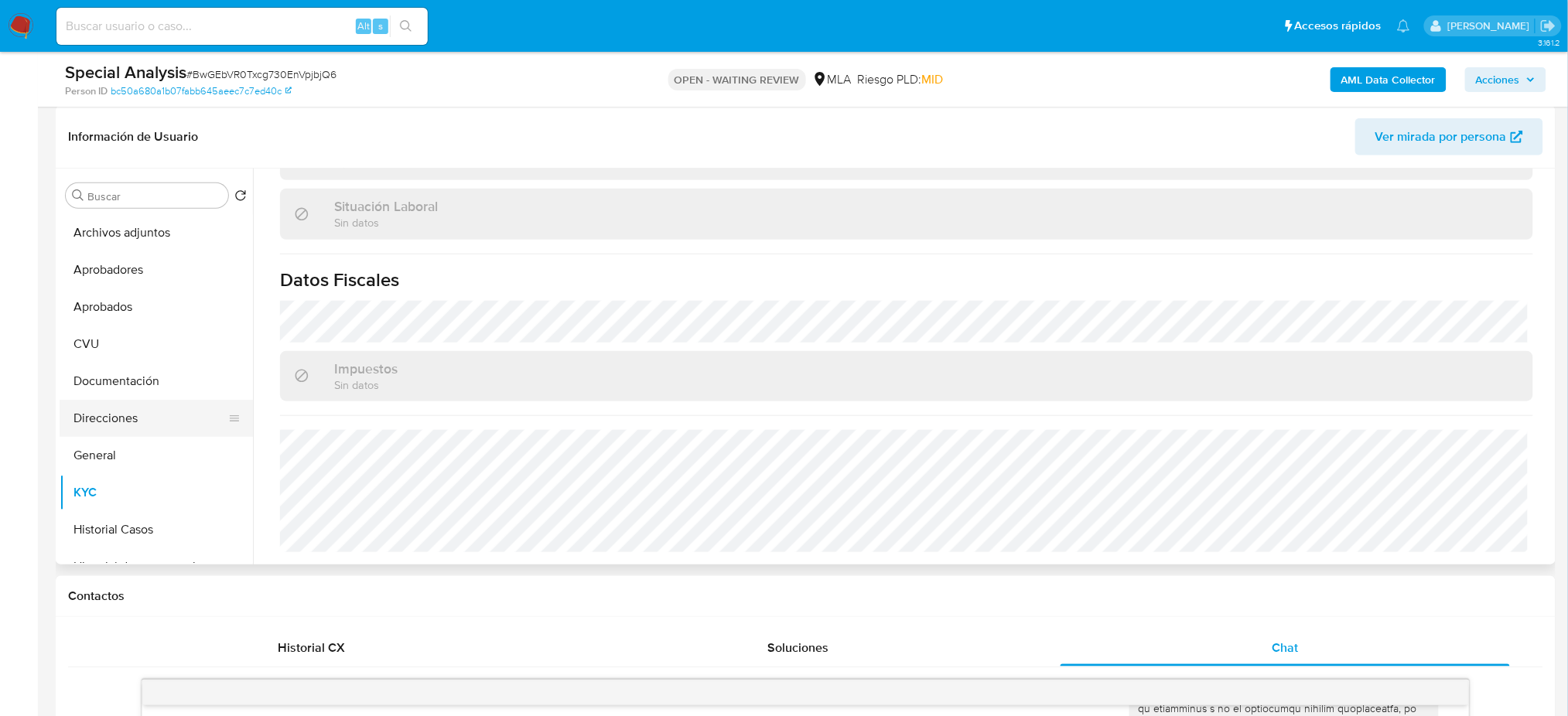
click at [114, 425] on button "Direcciones" at bounding box center [150, 418] width 181 height 37
